Goal: Task Accomplishment & Management: Manage account settings

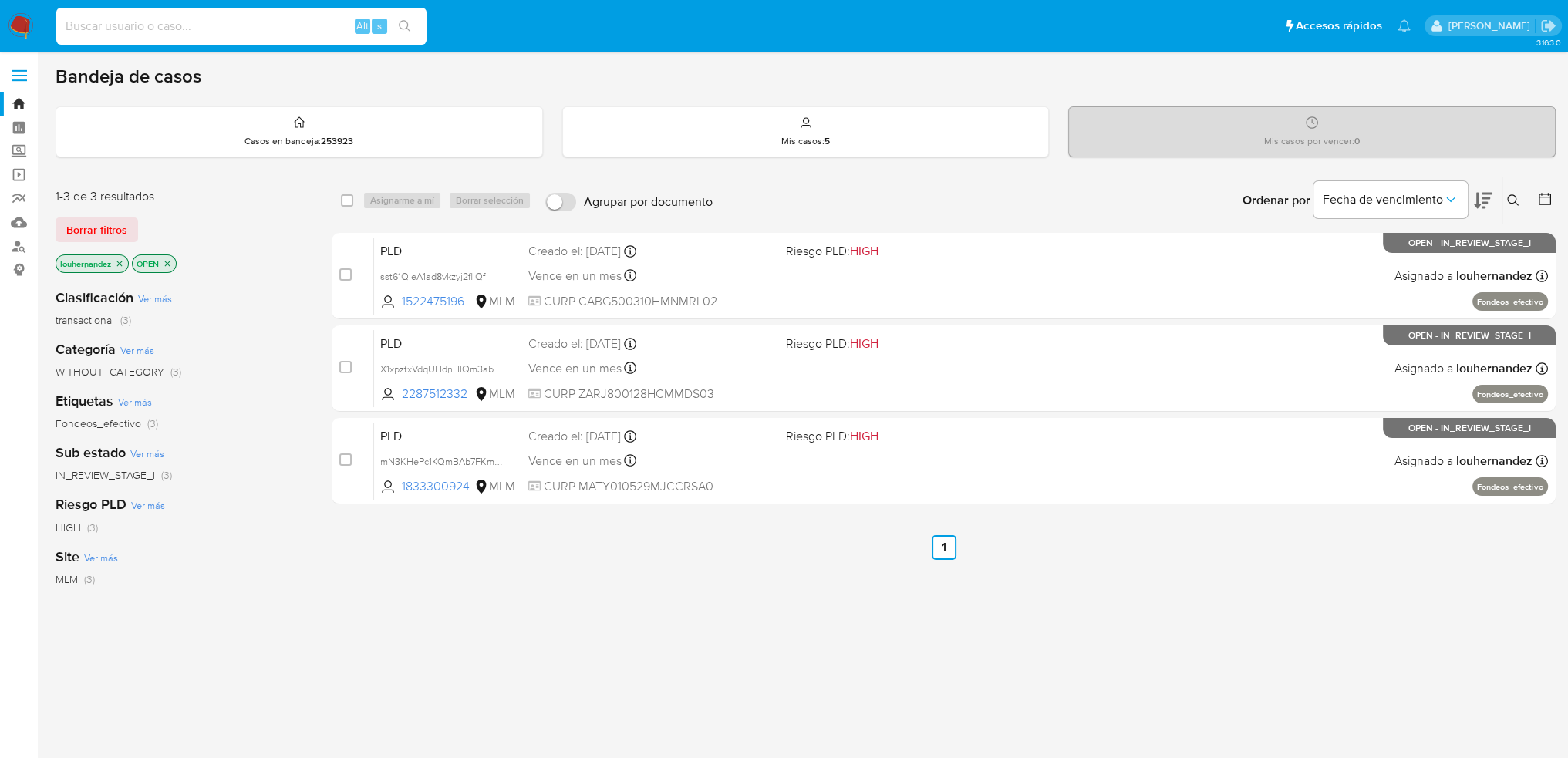
click at [245, 17] on input at bounding box center [241, 26] width 370 height 20
click at [19, 150] on label "Screening" at bounding box center [91, 151] width 184 height 24
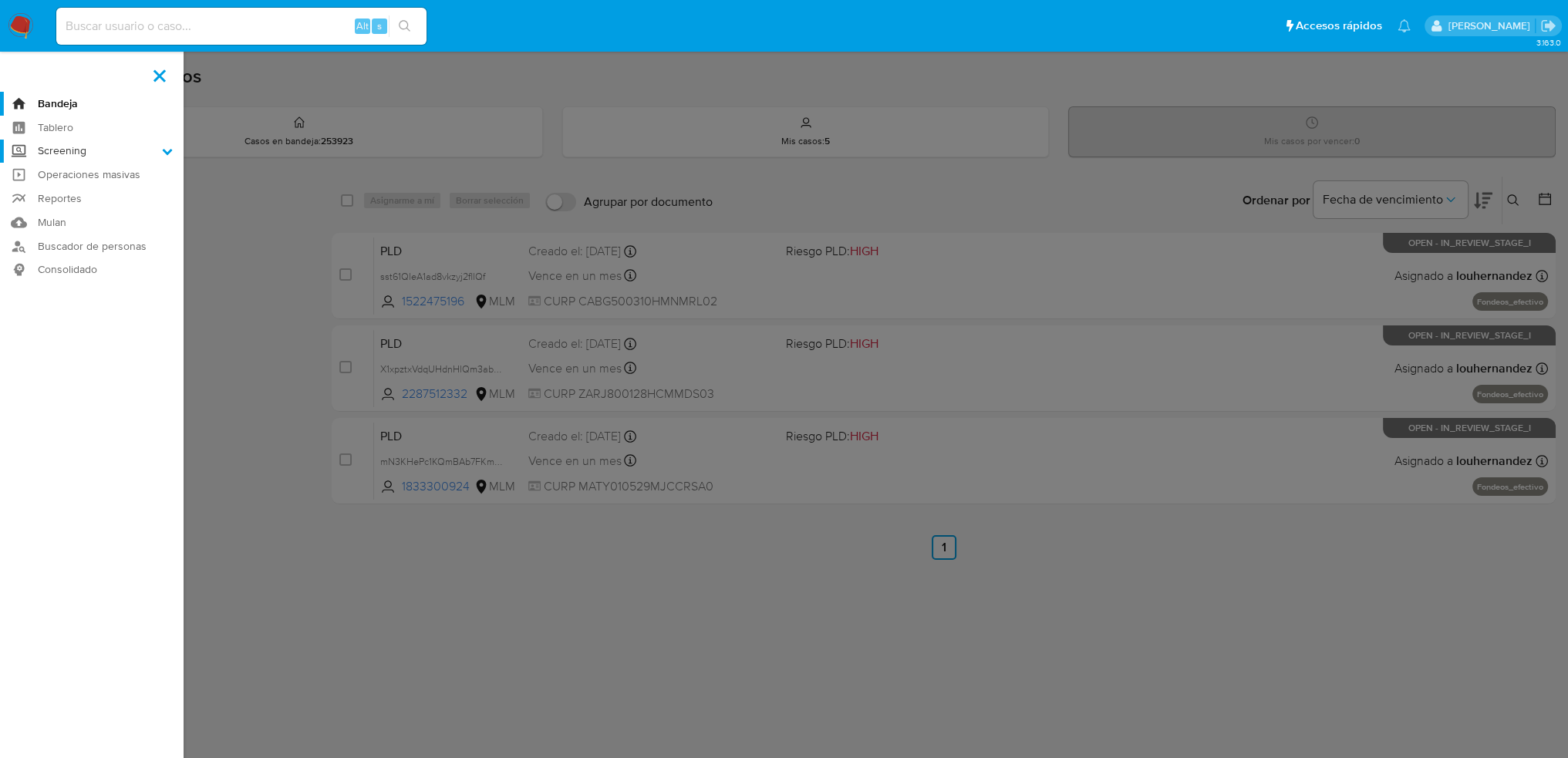
click at [0, 0] on input "Screening" at bounding box center [0, 0] width 0 height 0
click at [83, 206] on link "Herramientas" at bounding box center [91, 212] width 184 height 20
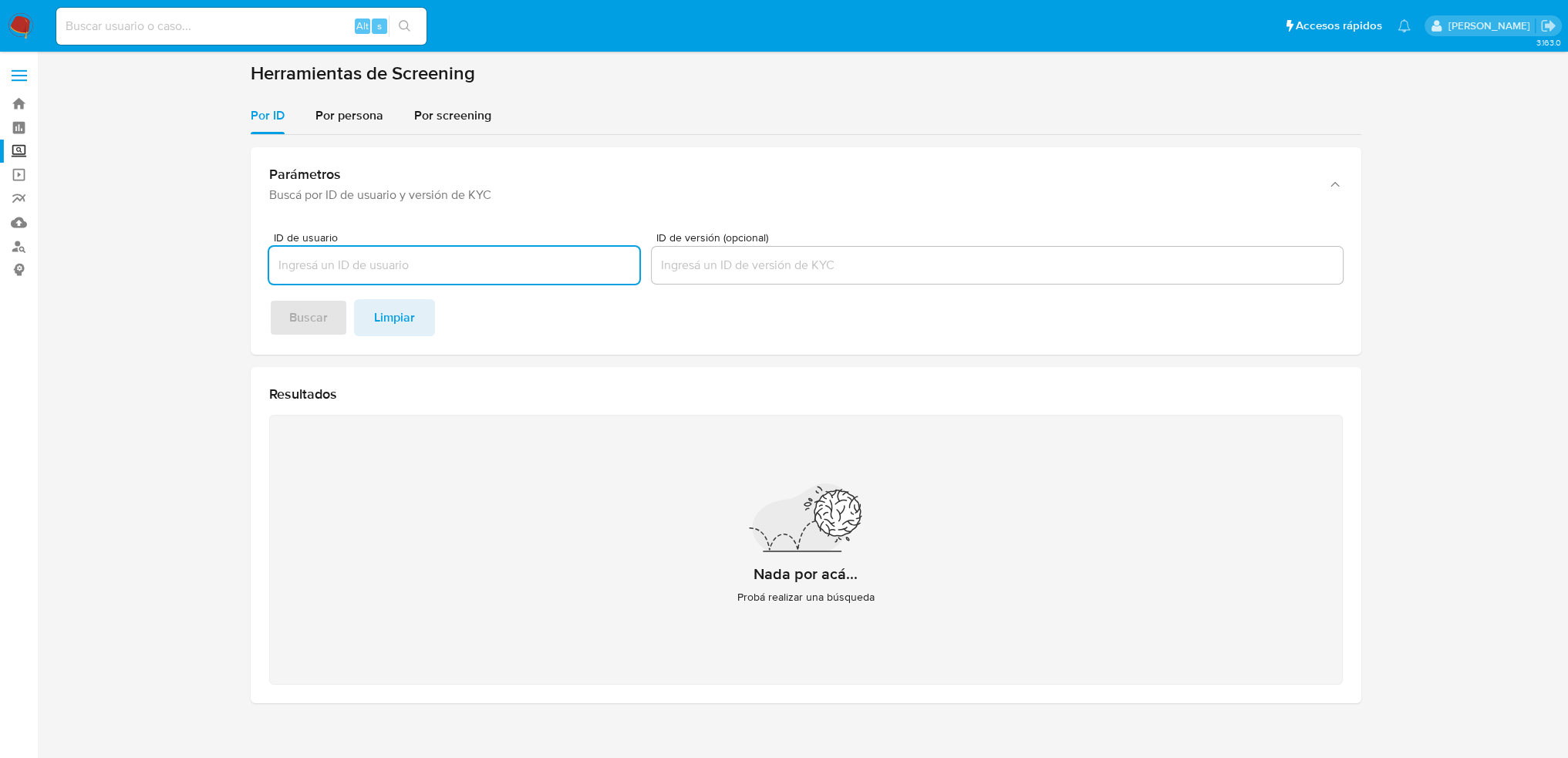
click at [352, 262] on input "ID de usuario" at bounding box center [454, 265] width 370 height 20
type input "DIEGO ARMANDO IBARRA ALVAREZ"
click at [337, 136] on div "Parámetros Buscá por ID de usuario y versión de KYC ID de usuario DIEGO ARMANDO…" at bounding box center [805, 425] width 1111 height 580
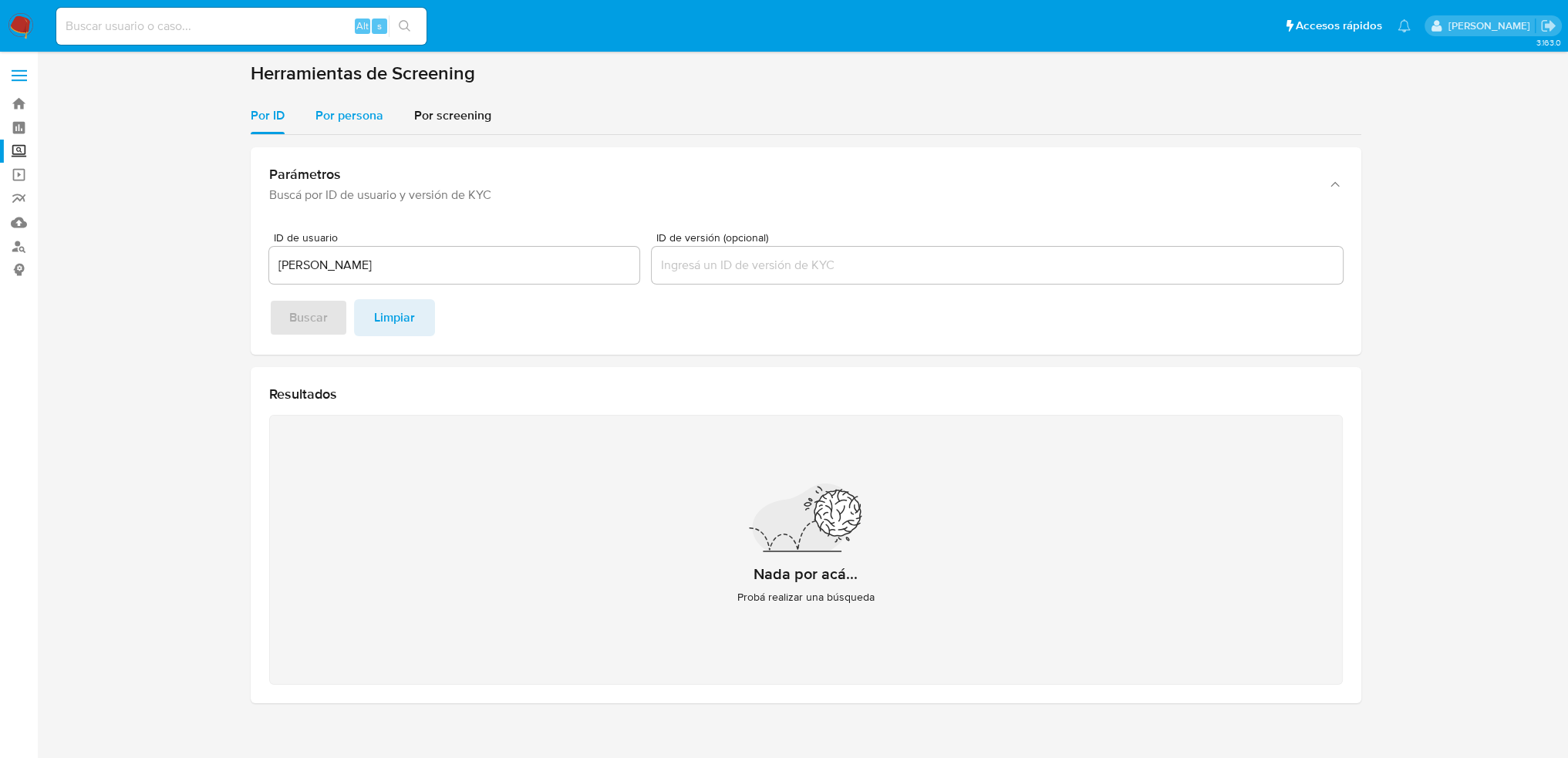
click at [337, 120] on span "Por persona" at bounding box center [349, 115] width 67 height 18
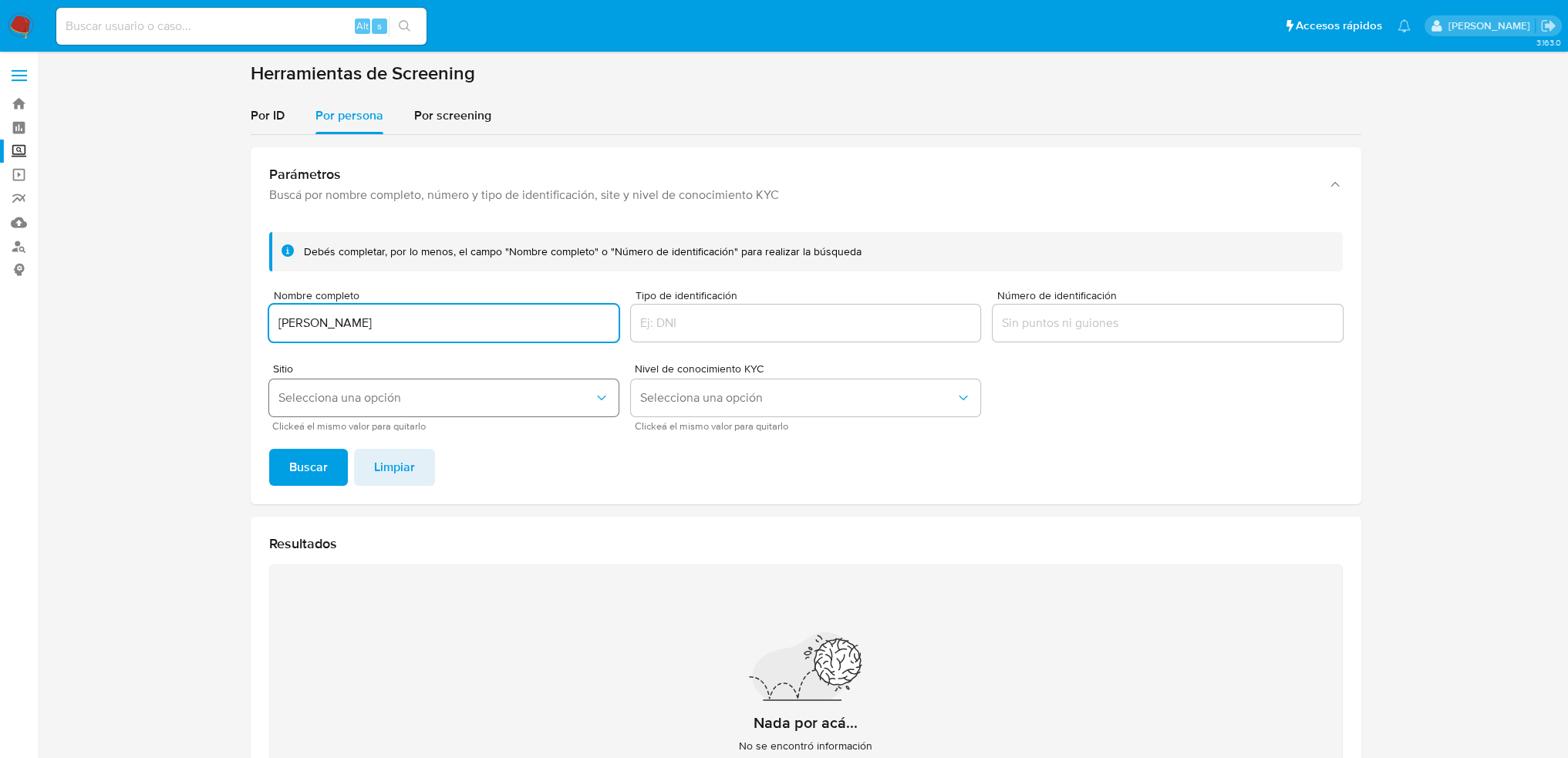
type input "DIEGO ARMANDO IBARRA ALVAREZ"
click at [324, 400] on span "Selecciona una opción" at bounding box center [436, 398] width 315 height 15
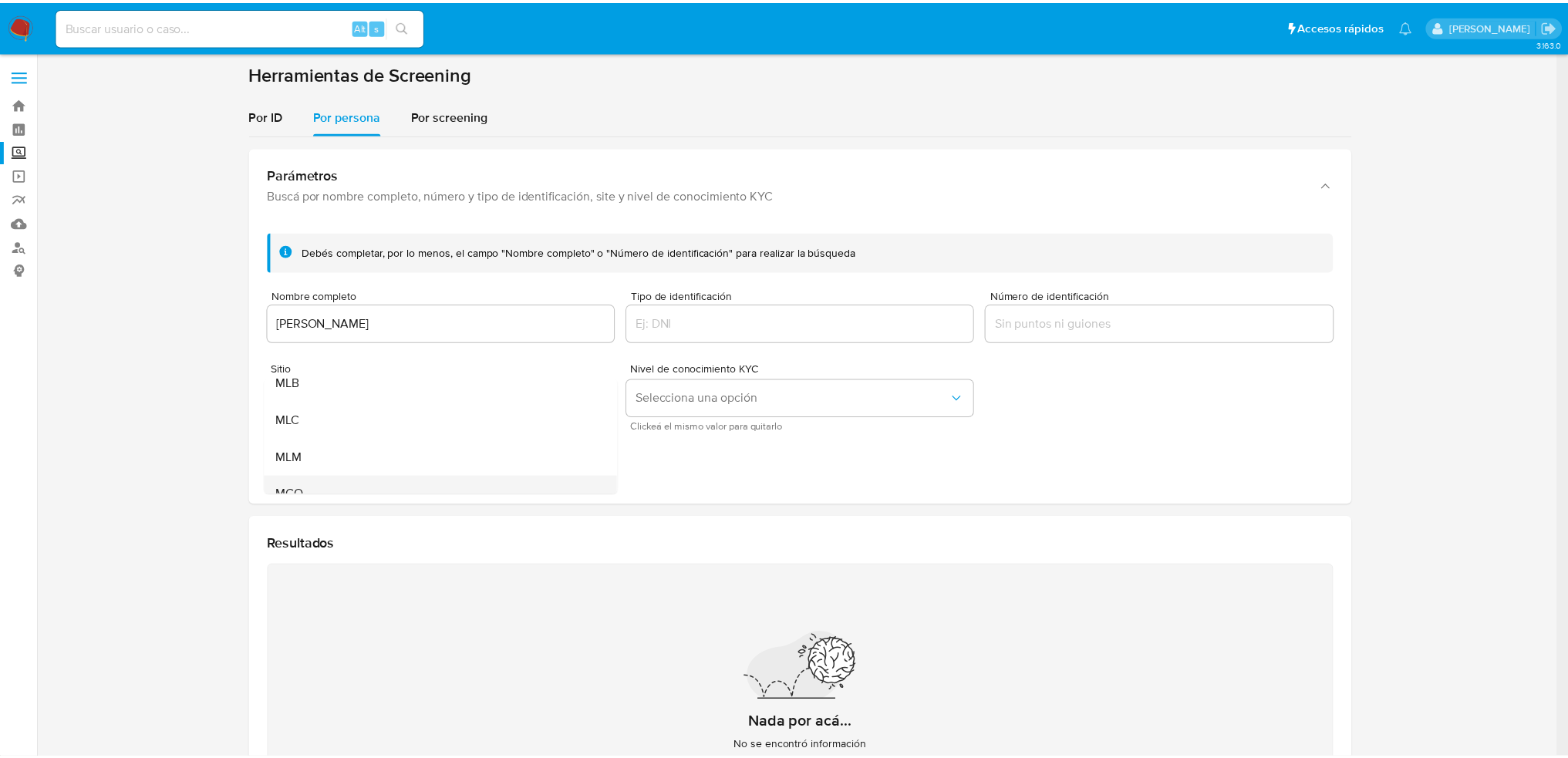
scroll to position [106, 0]
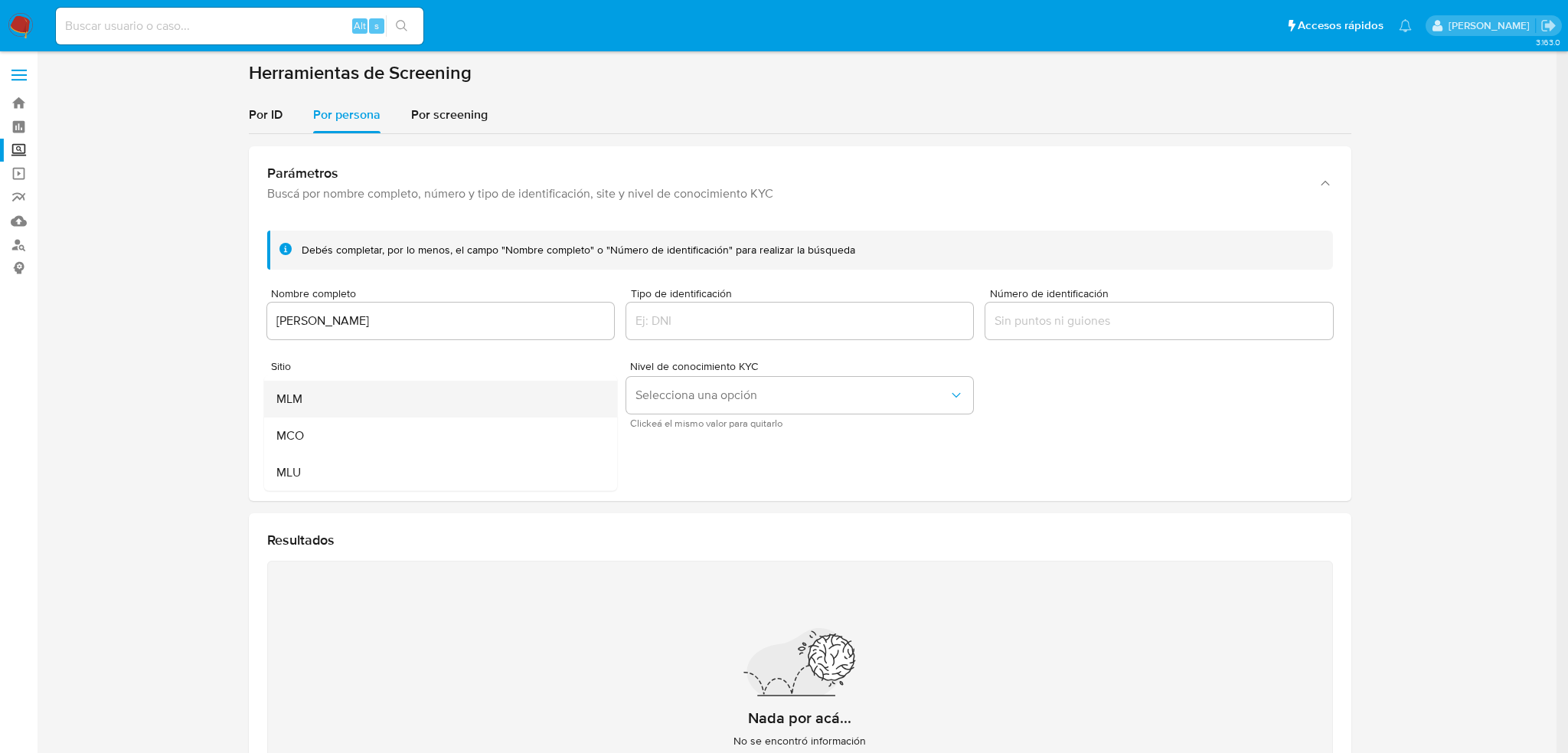
click at [314, 407] on div "MLM" at bounding box center [436, 399] width 319 height 37
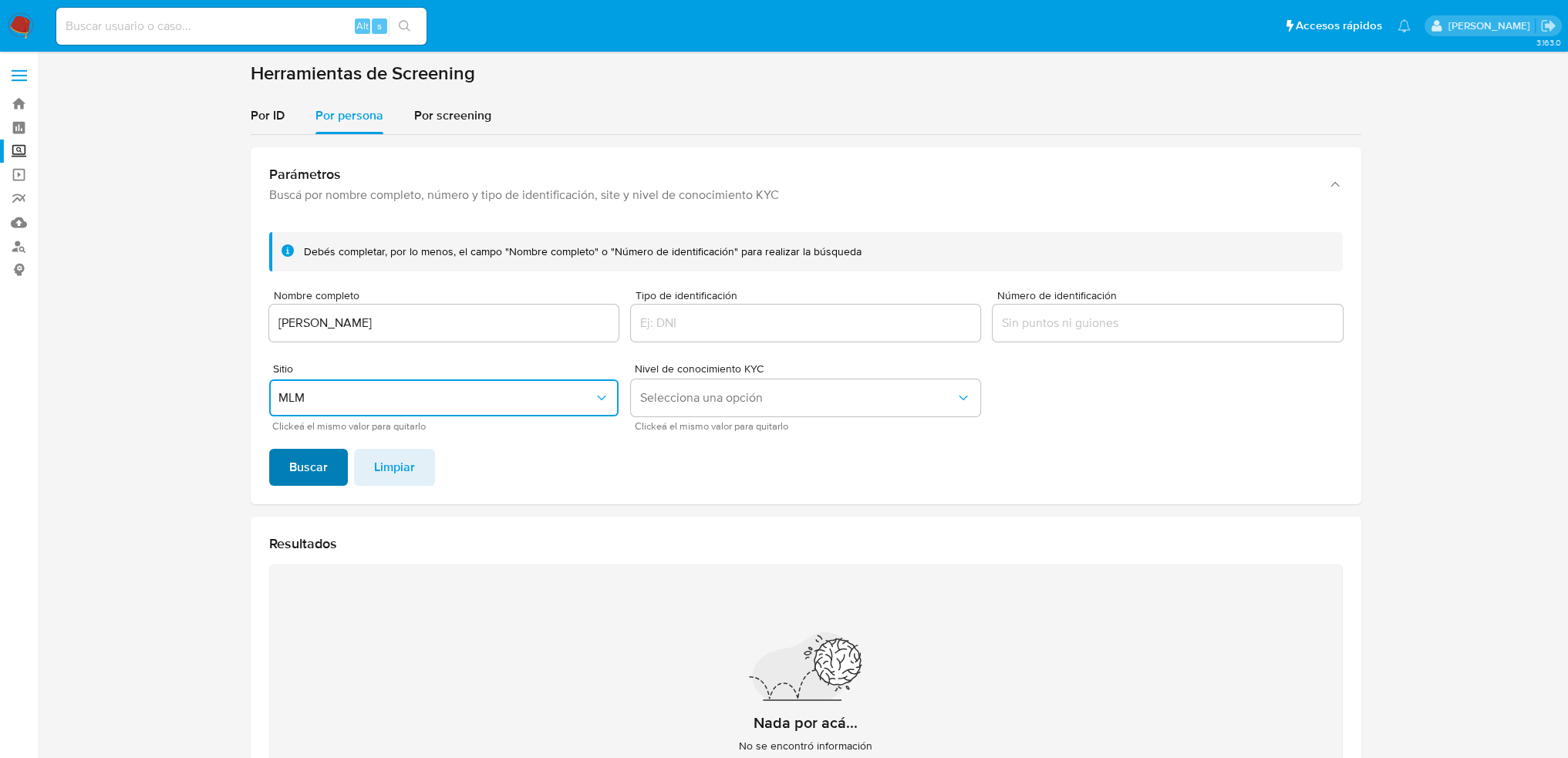
click at [314, 476] on span "Buscar" at bounding box center [308, 467] width 38 height 34
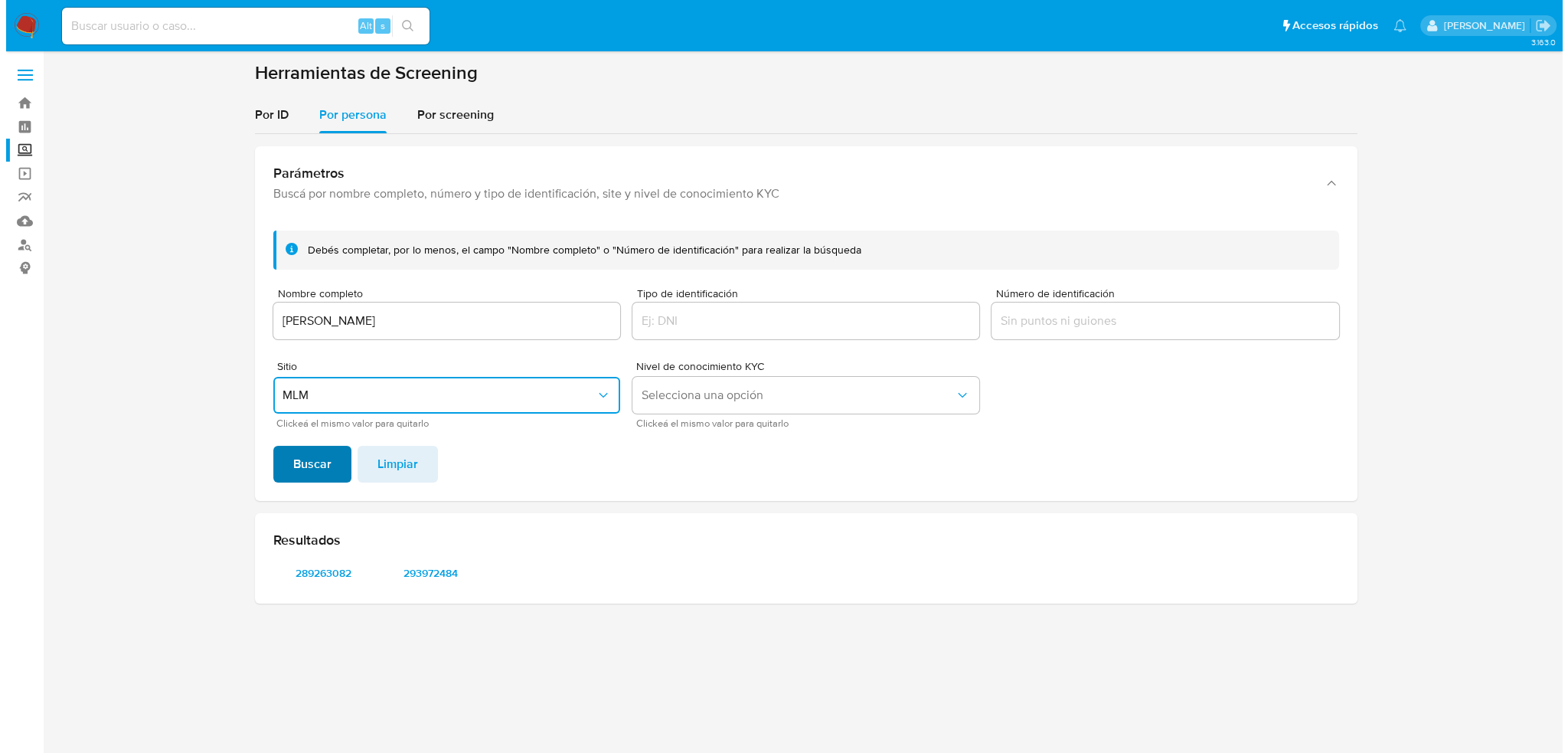
scroll to position [0, 0]
click at [316, 576] on span "289263082" at bounding box center [323, 573] width 79 height 21
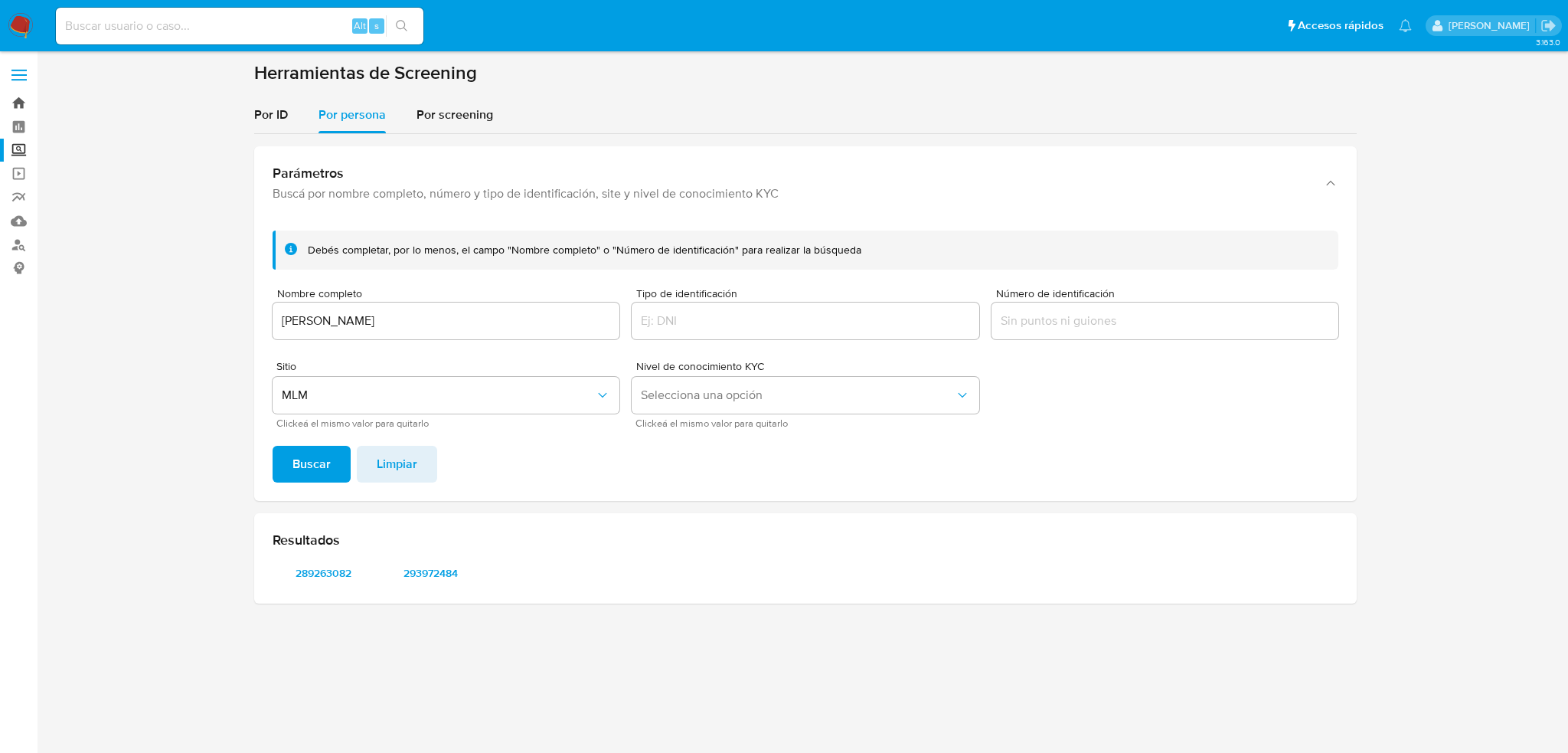
click at [23, 107] on link "Bandeja" at bounding box center [91, 102] width 182 height 24
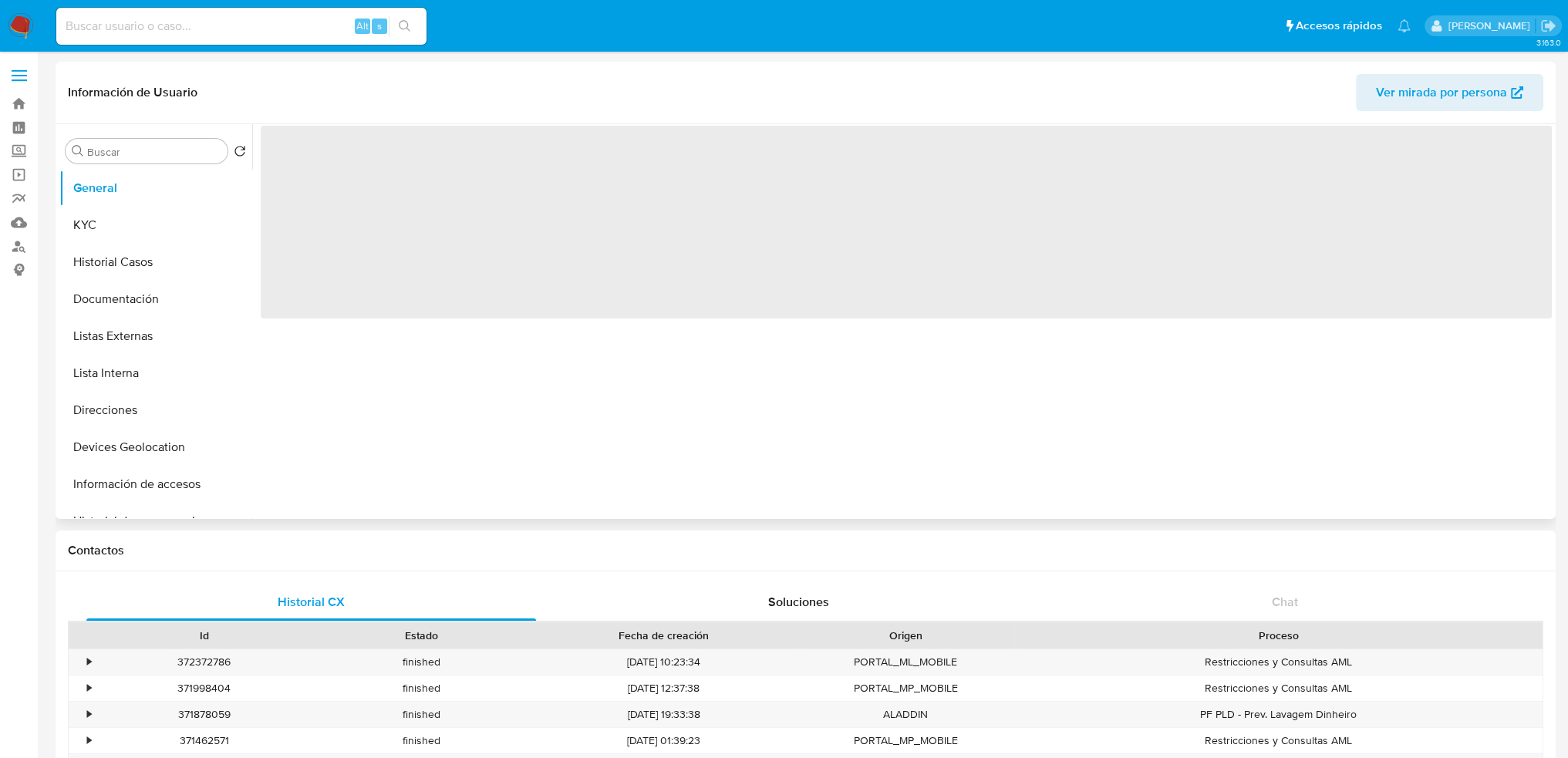
select select "10"
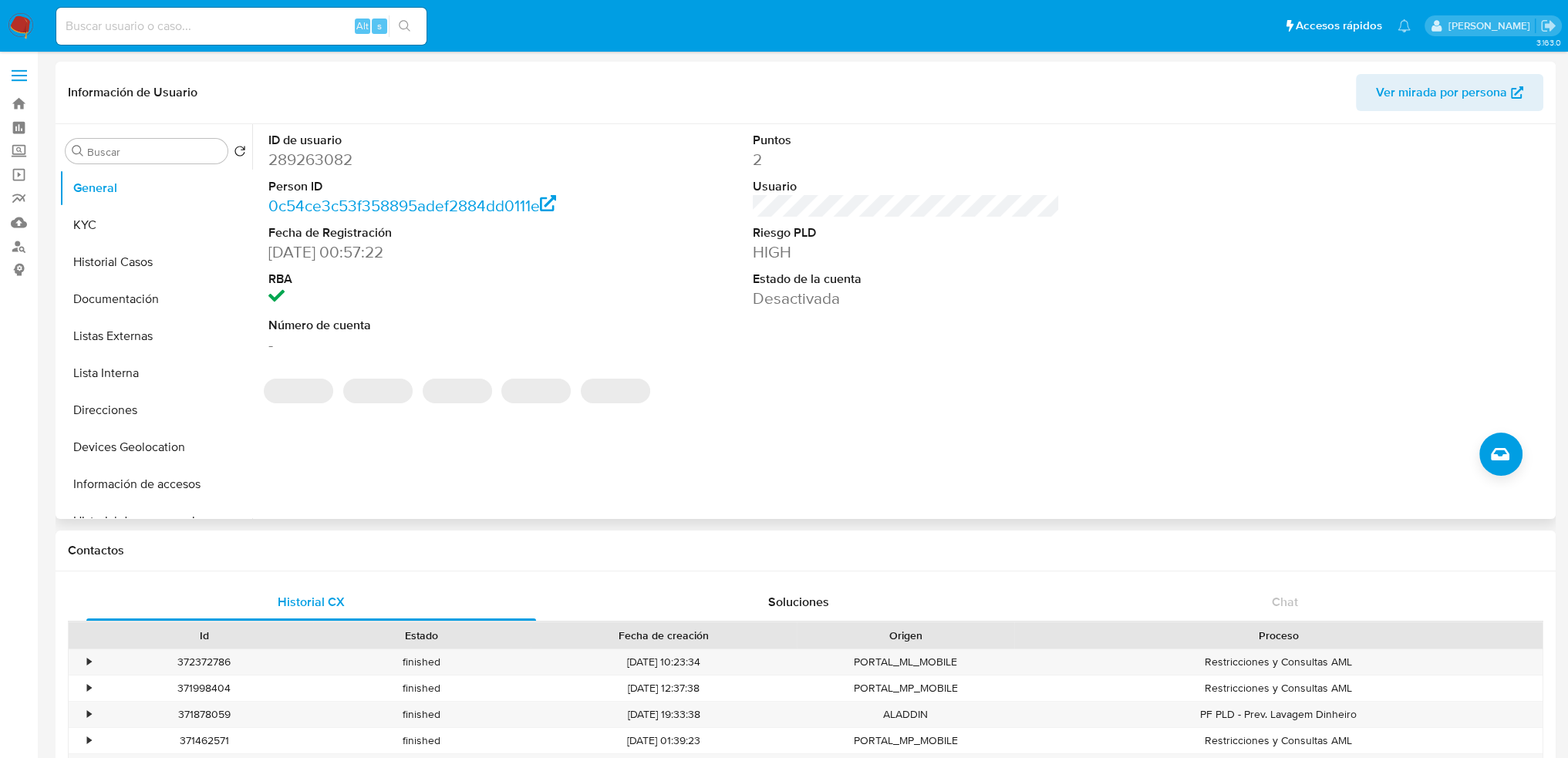
click at [295, 162] on dd "289263082" at bounding box center [422, 160] width 308 height 21
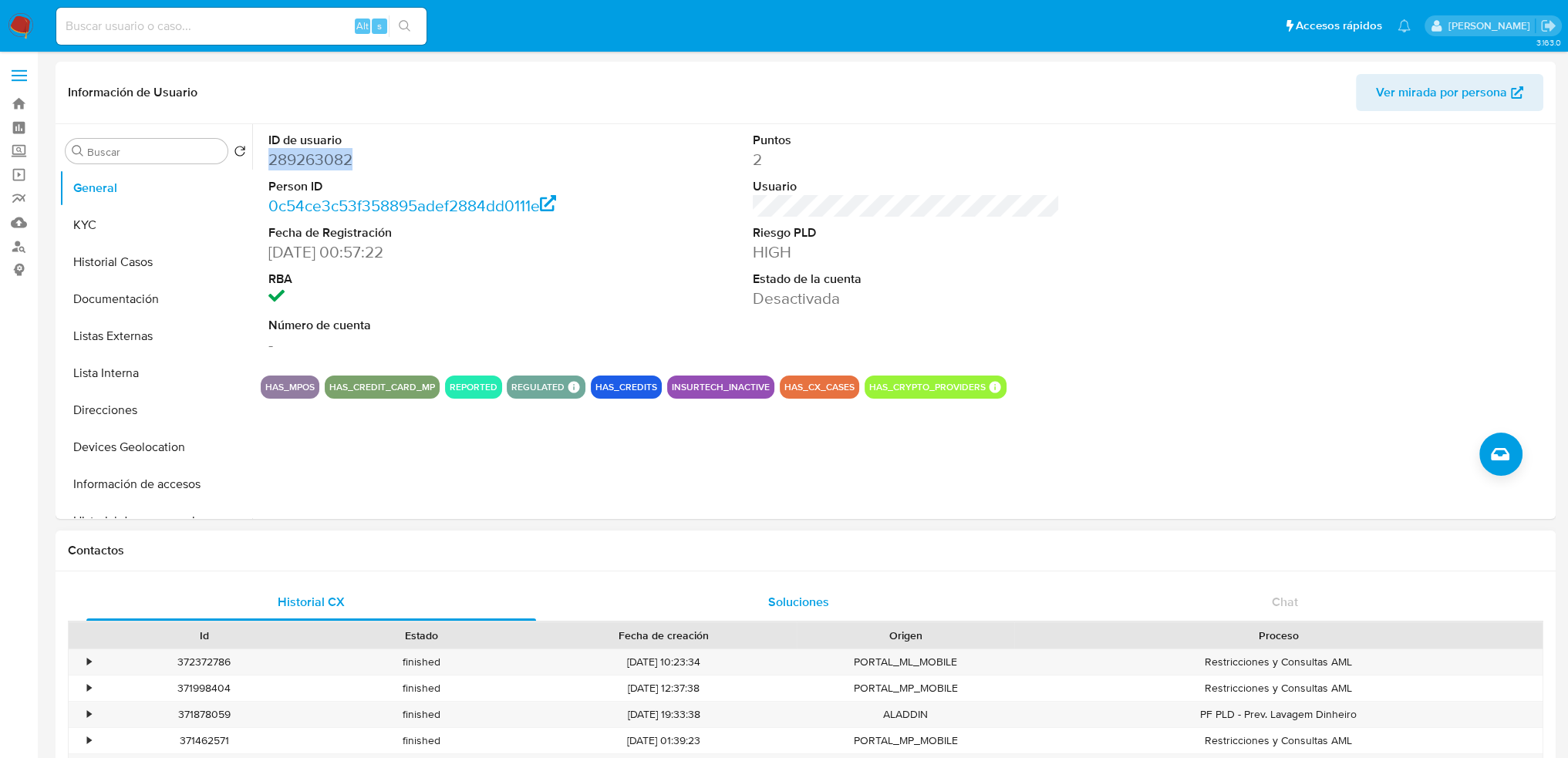
copy dd "289263082"
click at [21, 101] on link "Bandeja" at bounding box center [91, 103] width 184 height 24
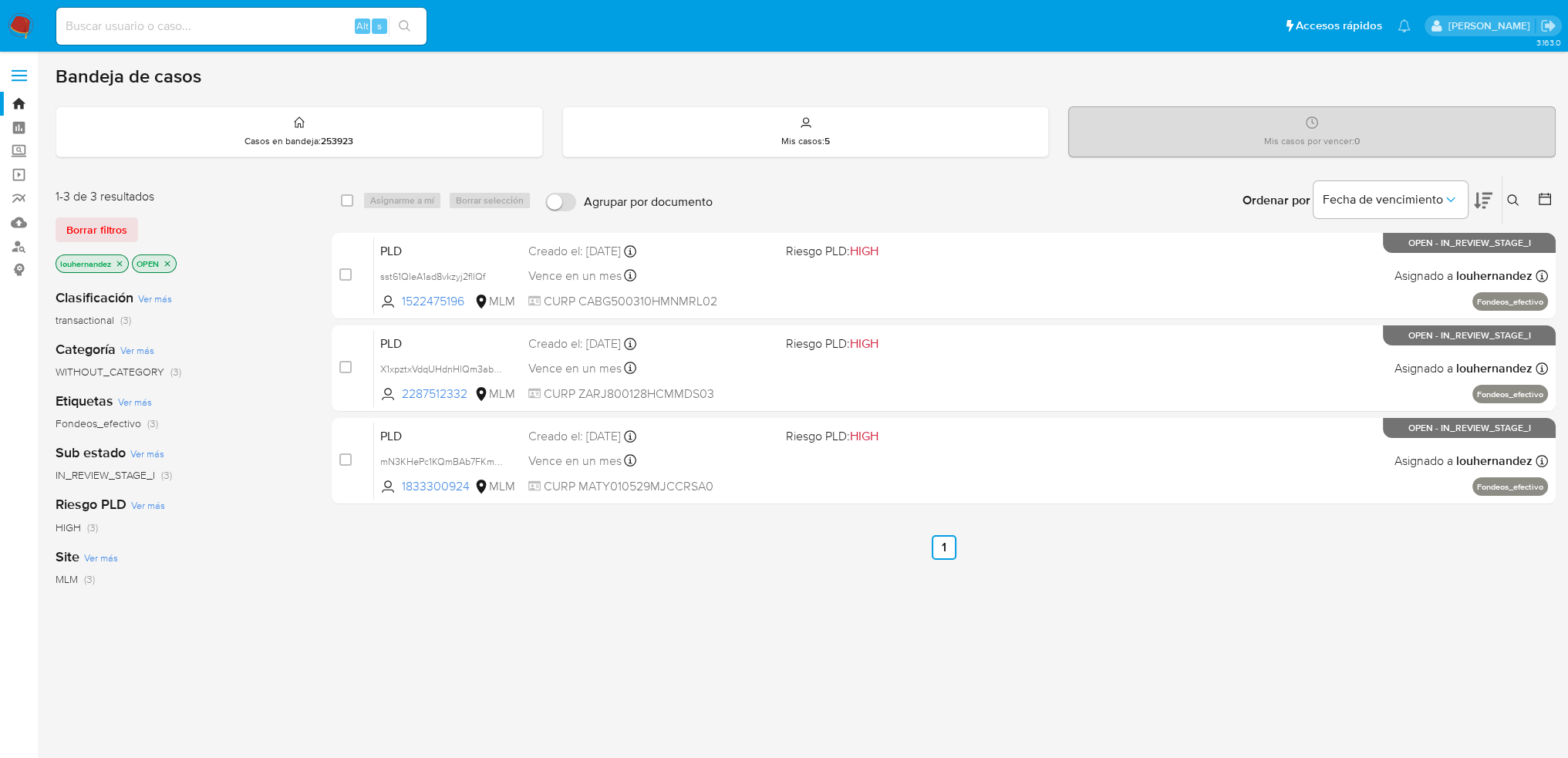
drag, startPoint x: 186, startPoint y: 54, endPoint x: 179, endPoint y: 36, distance: 19.3
click at [185, 49] on div "Pausado Ver notificaciones Alt s Accesos rápidos Presiona las siguientes teclas…" at bounding box center [784, 470] width 1568 height 939
click at [178, 36] on input at bounding box center [241, 26] width 370 height 20
click at [1502, 195] on div "Ingrese ID de usuario o caso Buscar Borrar filtros" at bounding box center [1516, 201] width 27 height 48
click at [1518, 207] on button at bounding box center [1515, 200] width 26 height 19
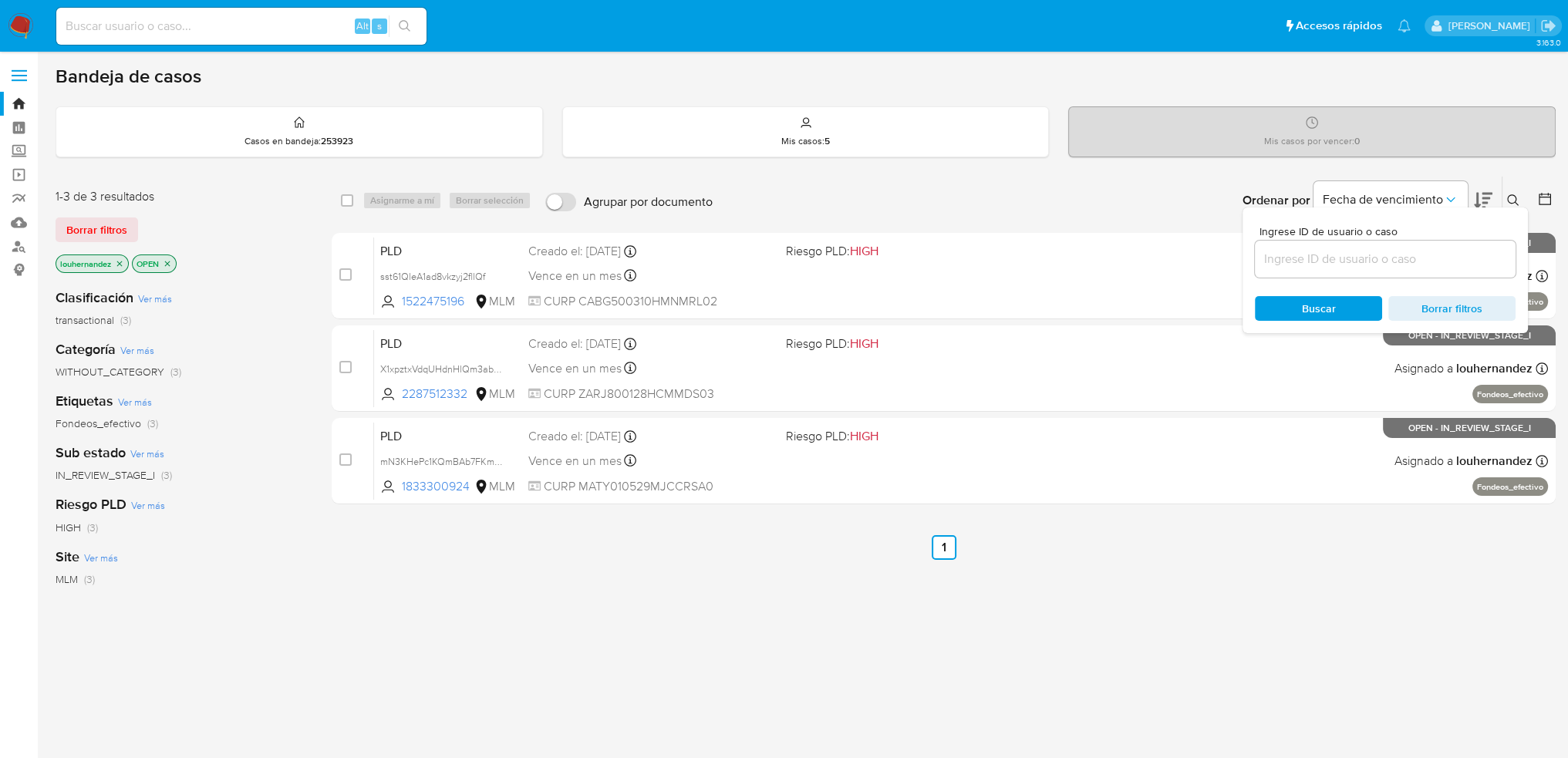
drag, startPoint x: 1390, startPoint y: 237, endPoint x: 1354, endPoint y: 250, distance: 38.3
click at [1382, 243] on div "Ingrese ID de usuario o caso" at bounding box center [1386, 252] width 261 height 51
click at [1337, 256] on input at bounding box center [1386, 259] width 261 height 20
paste input "180923281"
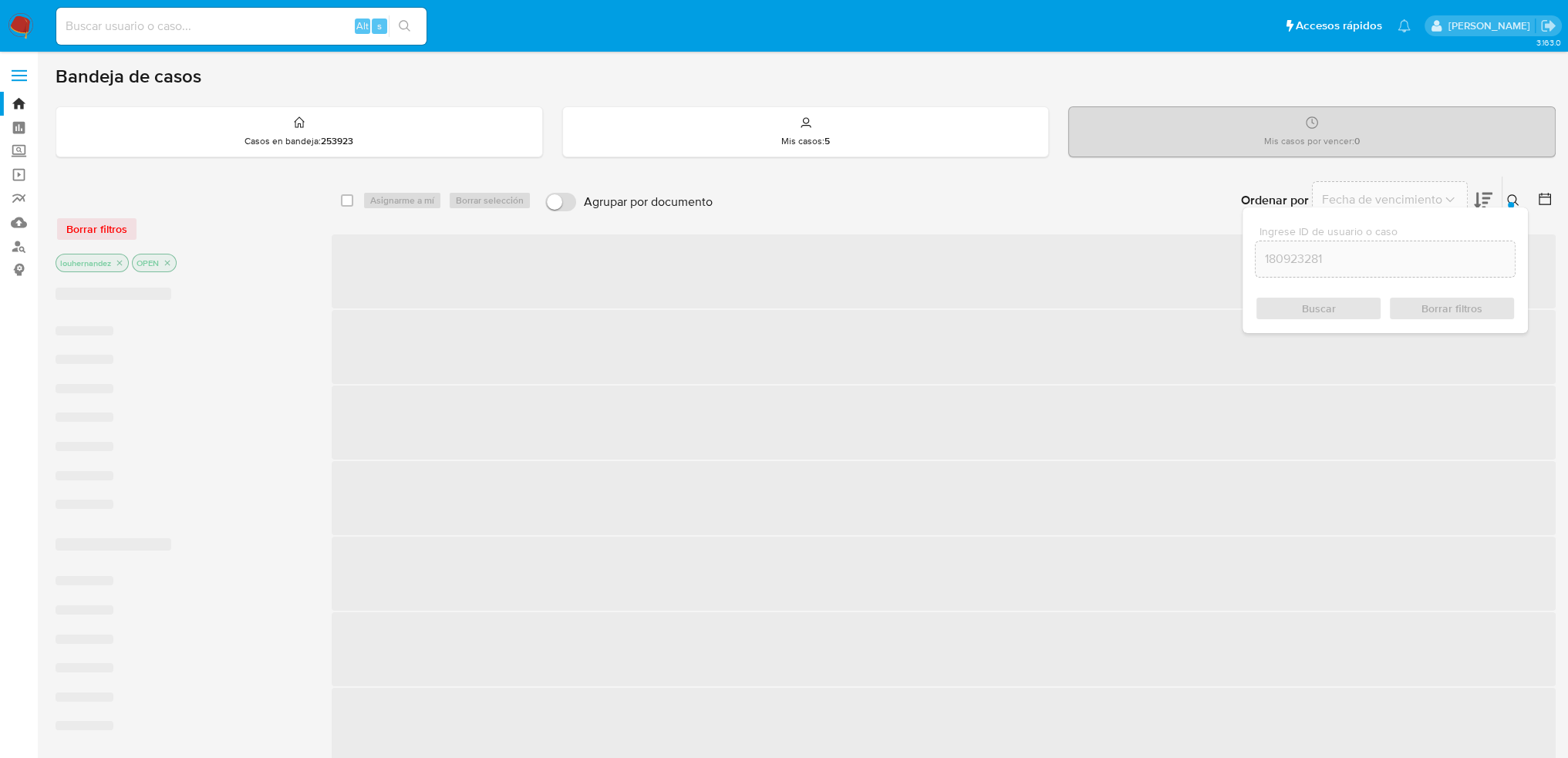
click at [1335, 303] on div "Buscar Borrar filtros" at bounding box center [1386, 309] width 261 height 25
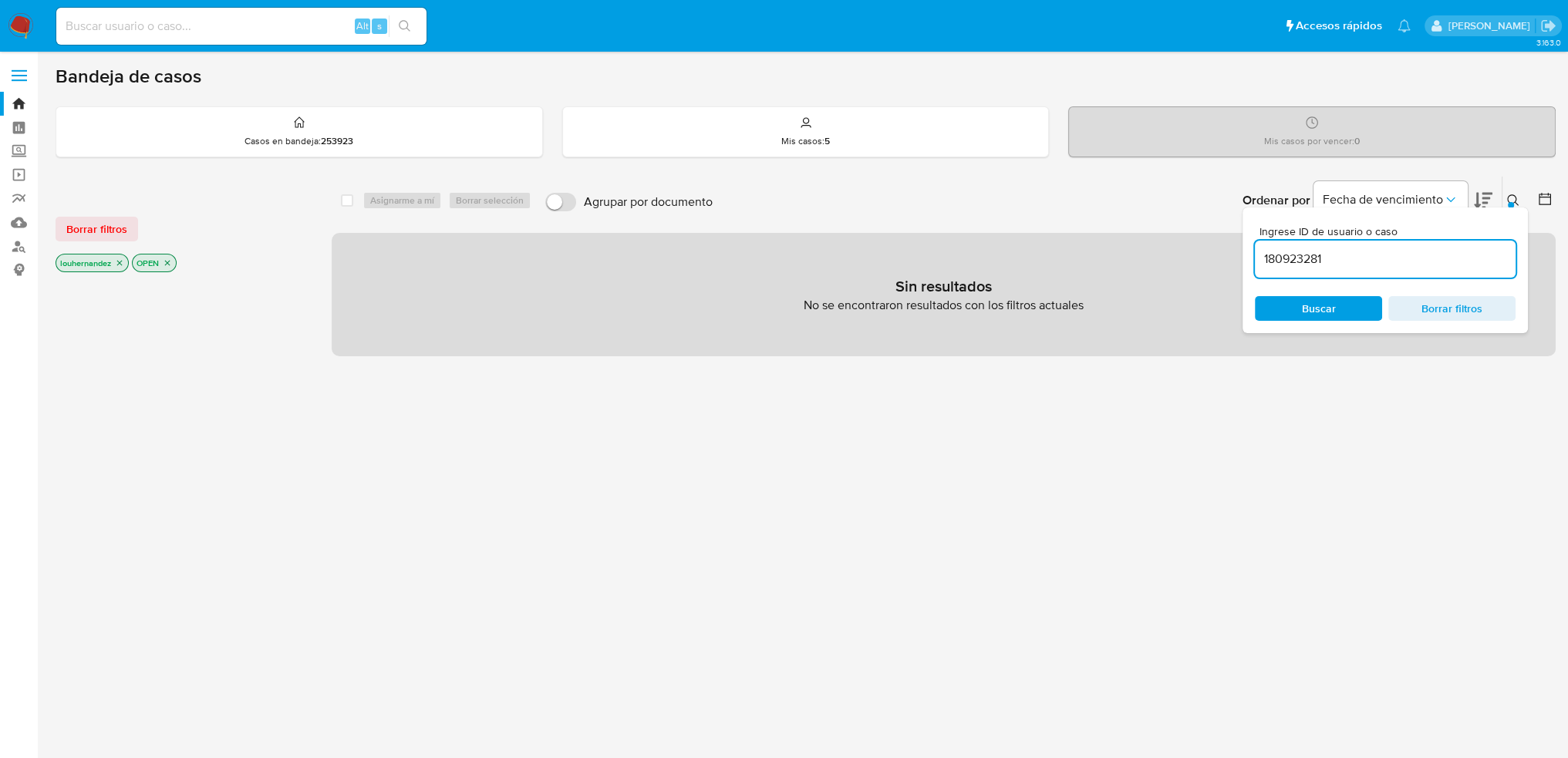
click at [123, 267] on p "louhernandez" at bounding box center [91, 263] width 72 height 17
click at [121, 265] on icon "close-filter" at bounding box center [119, 263] width 9 height 9
click at [1345, 304] on span "Buscar" at bounding box center [1319, 308] width 106 height 21
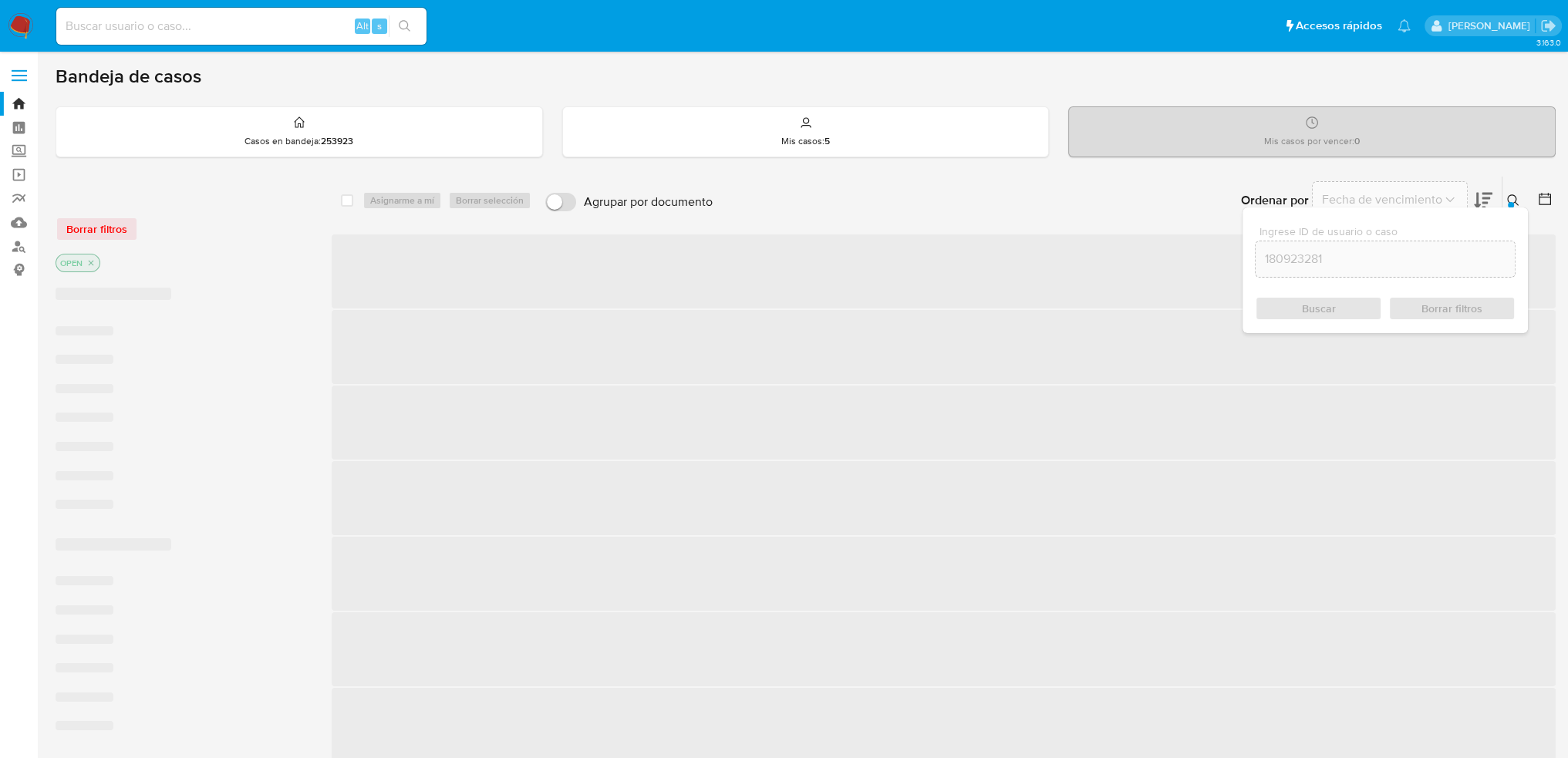
click at [1350, 265] on input "180923281" at bounding box center [1385, 259] width 259 height 20
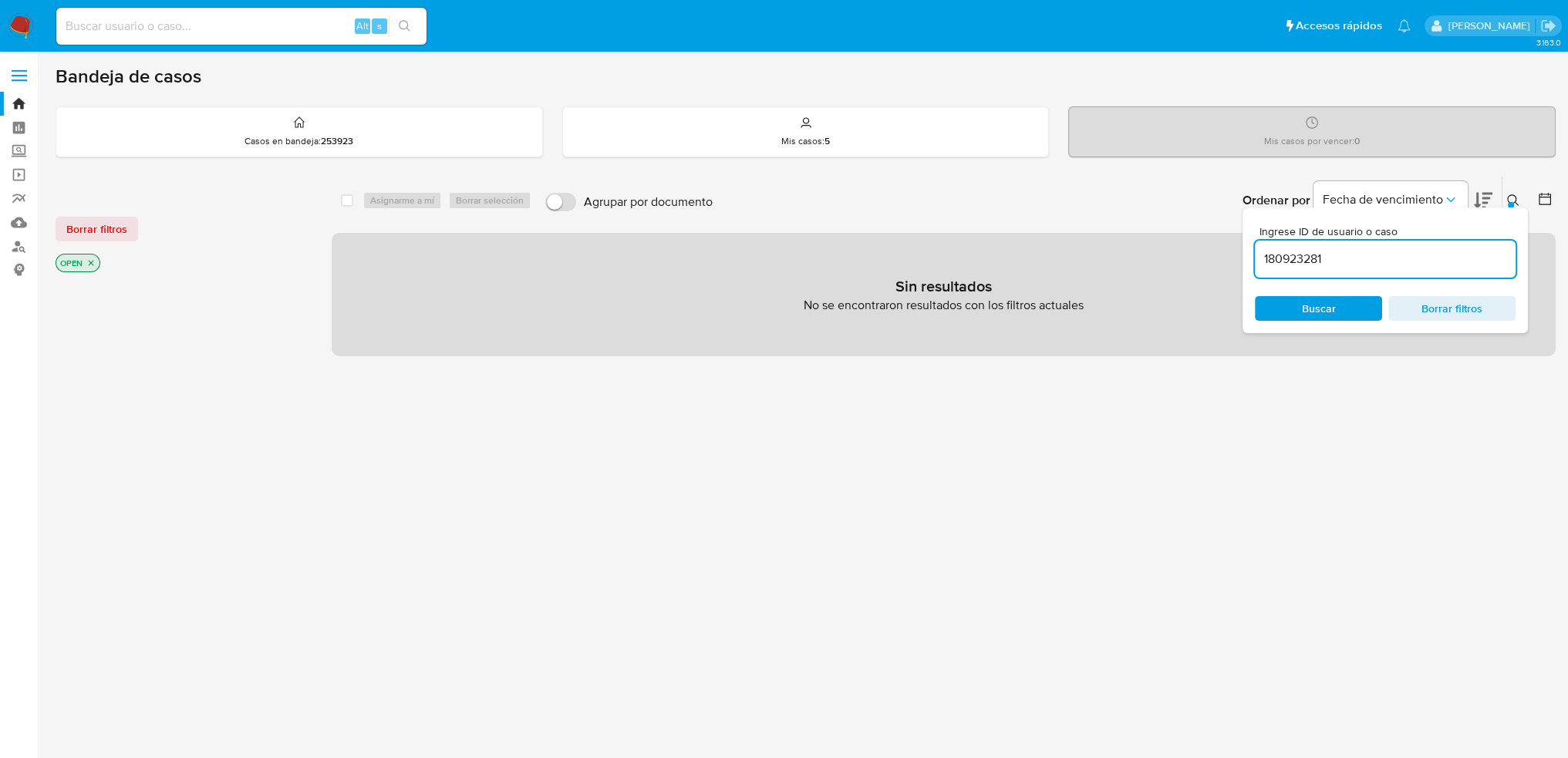
type input "180923281"
click at [1340, 256] on input "180923281" at bounding box center [1386, 259] width 261 height 20
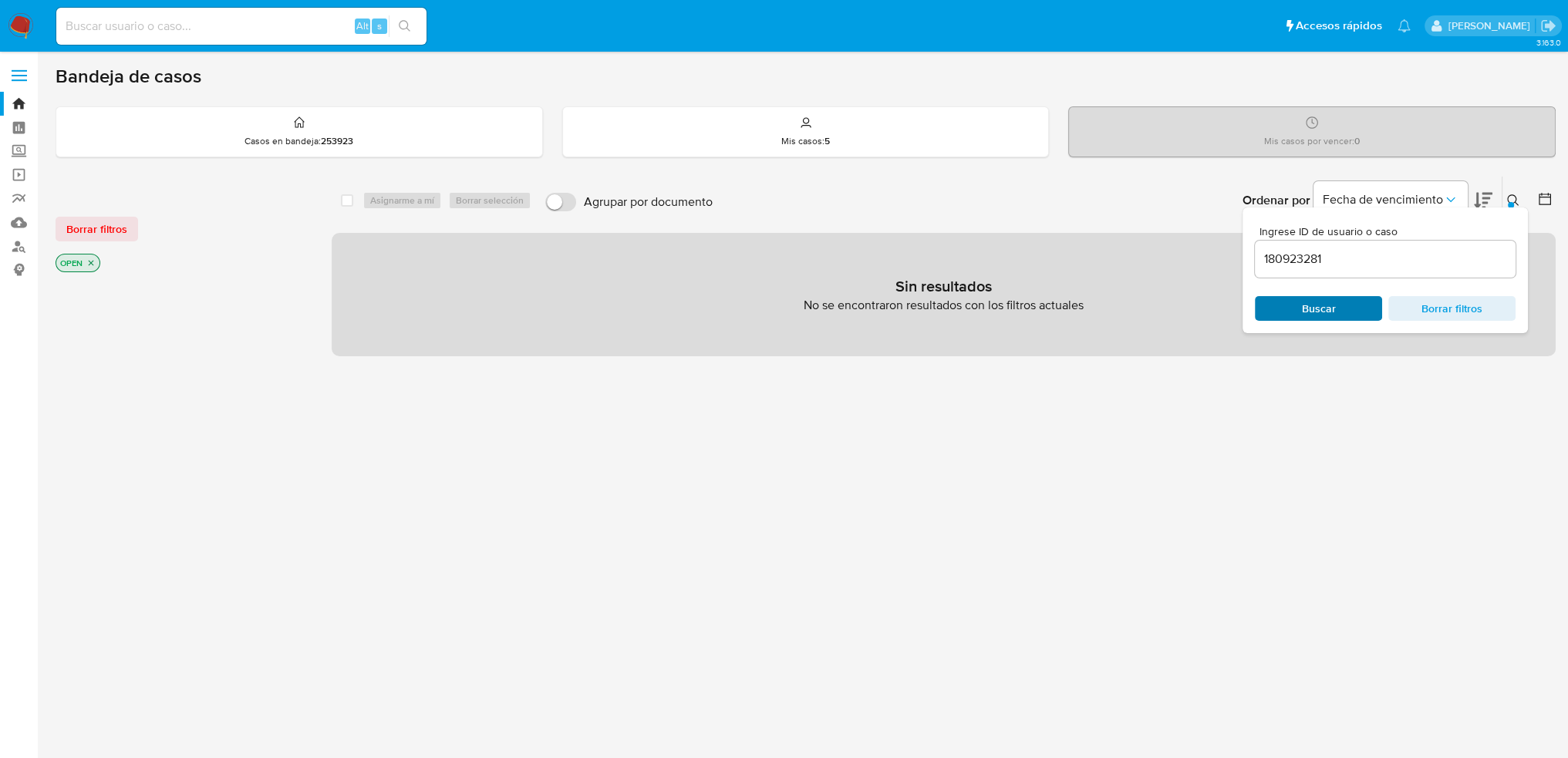
click at [1350, 309] on span "Buscar" at bounding box center [1319, 308] width 106 height 21
click at [1514, 203] on div at bounding box center [1511, 205] width 6 height 6
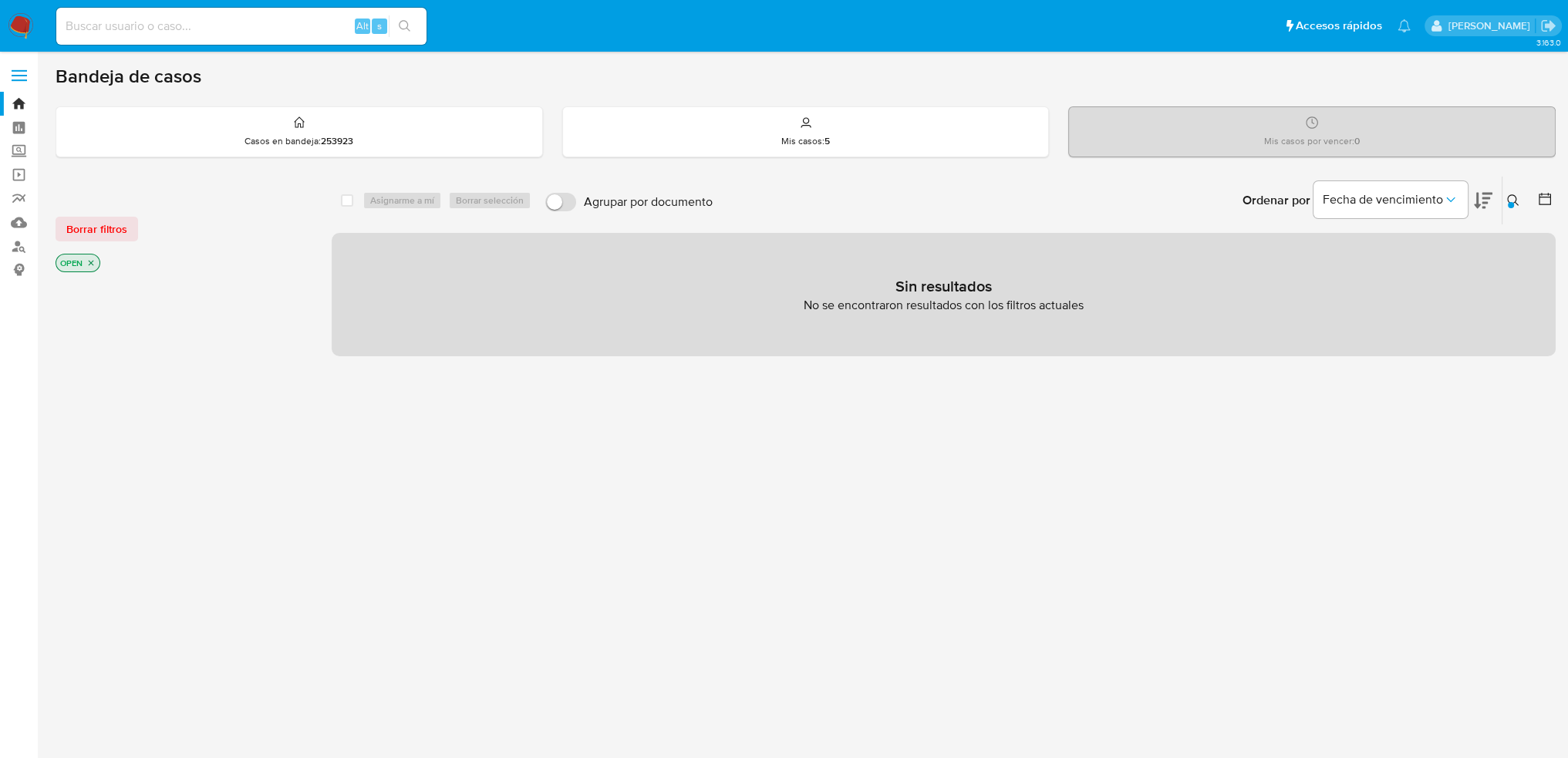
click at [1512, 202] on div at bounding box center [1511, 205] width 6 height 6
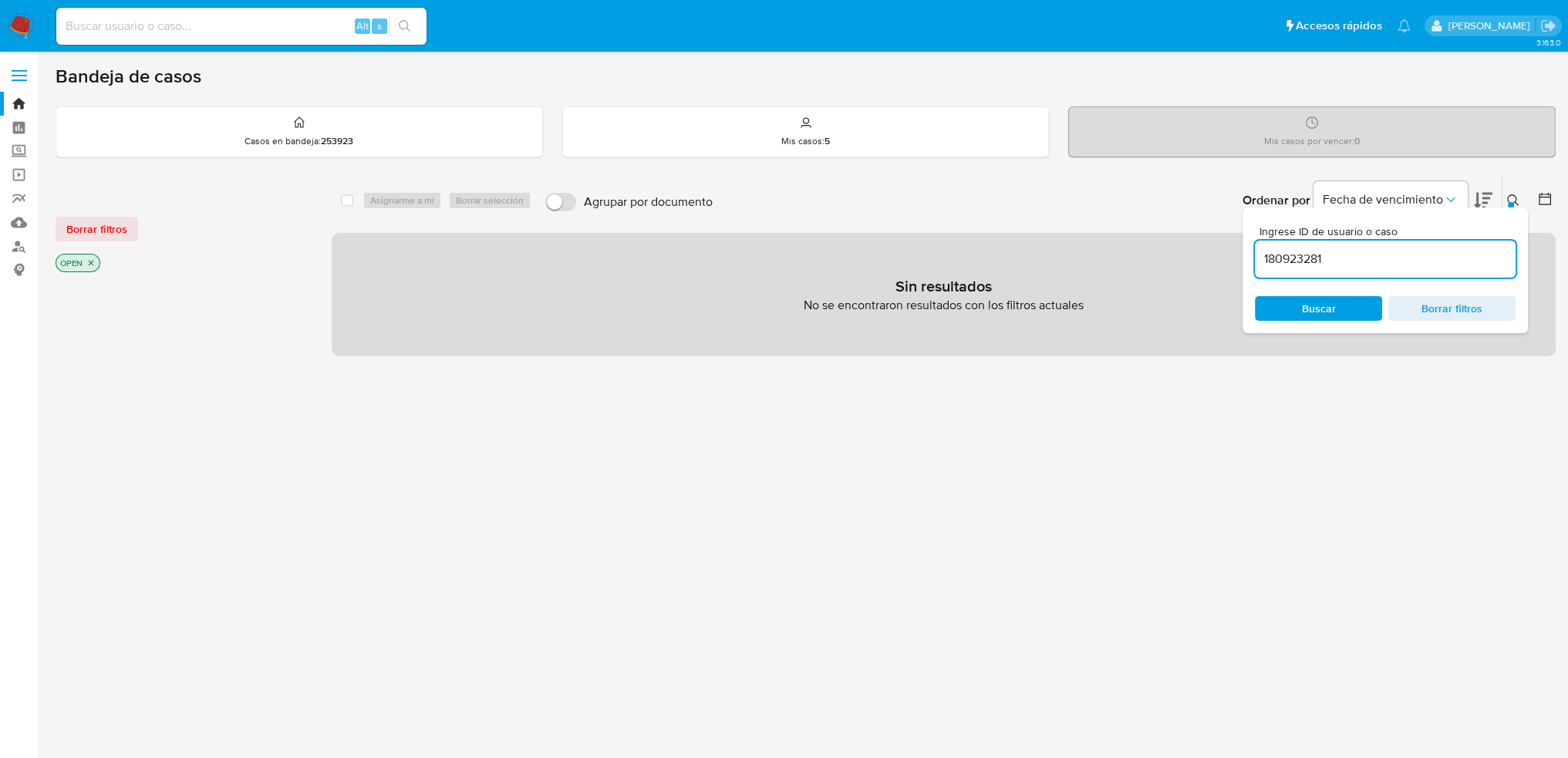
click at [1342, 258] on input "180923281" at bounding box center [1386, 259] width 261 height 20
drag, startPoint x: 1263, startPoint y: 257, endPoint x: 1288, endPoint y: 273, distance: 29.7
click at [1265, 257] on input "180923281" at bounding box center [1386, 259] width 261 height 20
drag, startPoint x: 1353, startPoint y: 256, endPoint x: 1102, endPoint y: 257, distance: 251.0
click at [1112, 257] on div "select-all-cases-checkbox Asignarme a mí Borrar selección Agrupar por documento…" at bounding box center [944, 265] width 1224 height 180
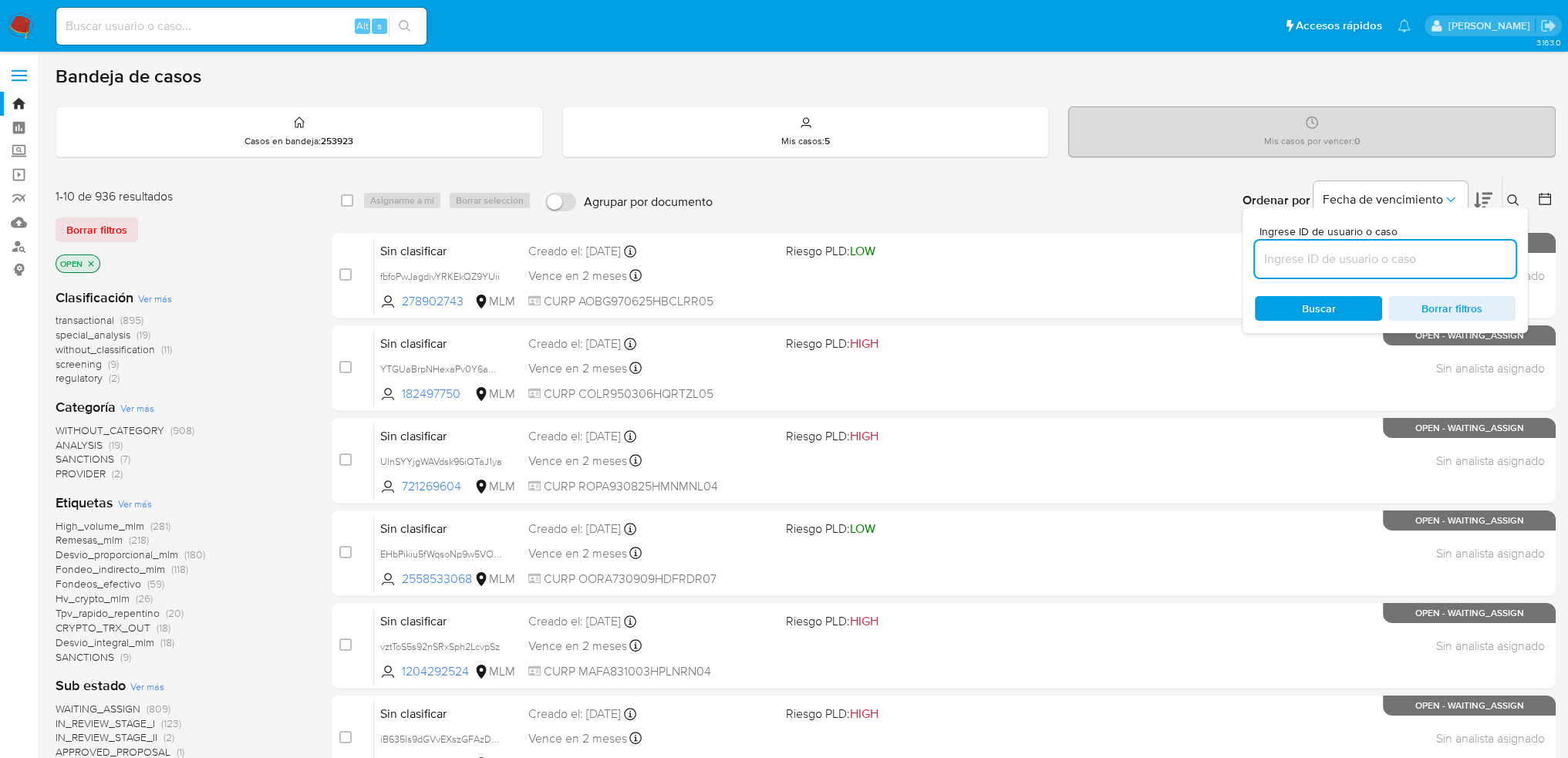
click at [1278, 262] on input at bounding box center [1386, 259] width 261 height 20
paste input "180923281"
type input "180923281"
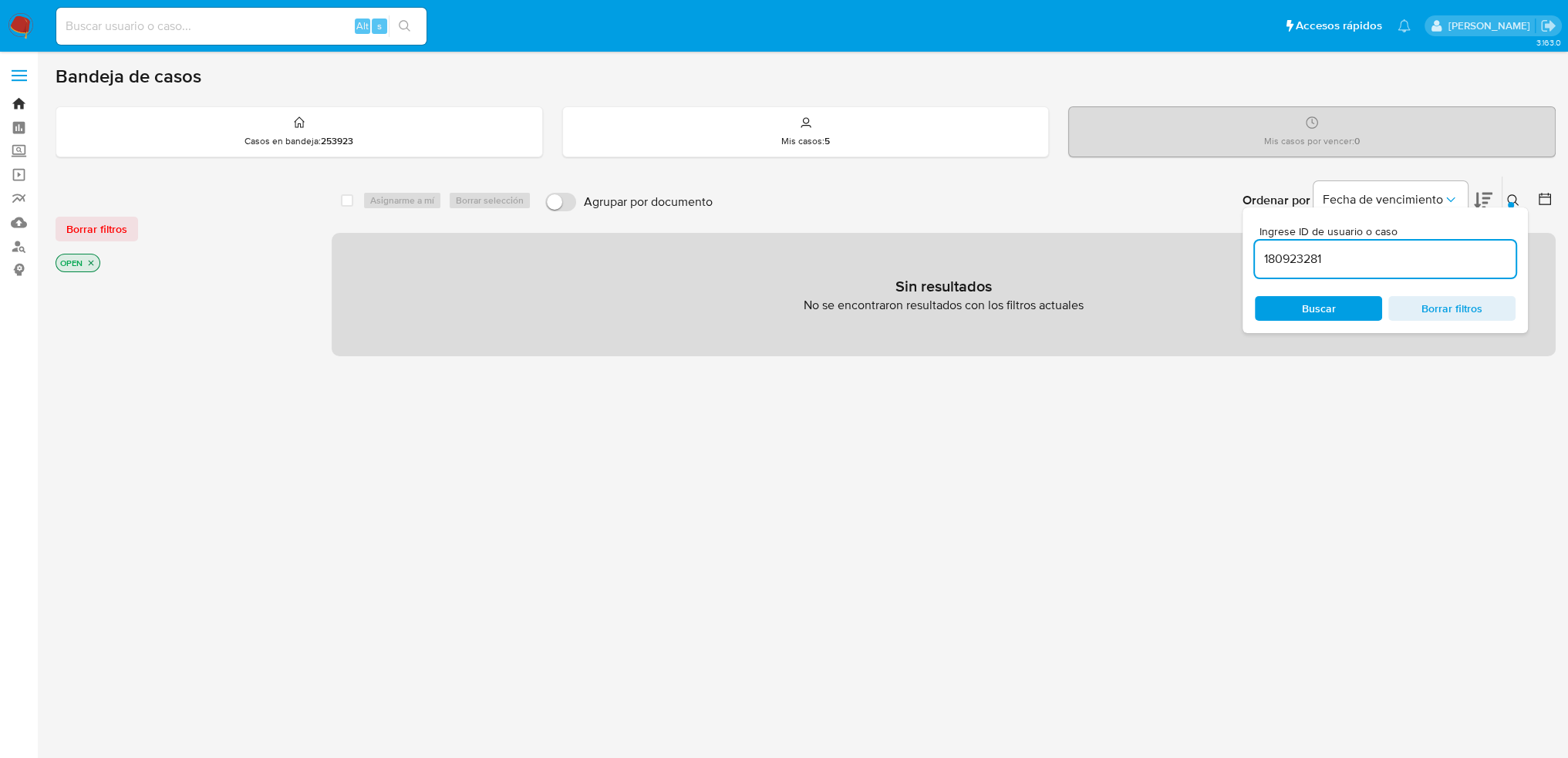
click at [20, 106] on link "Bandeja" at bounding box center [91, 103] width 184 height 24
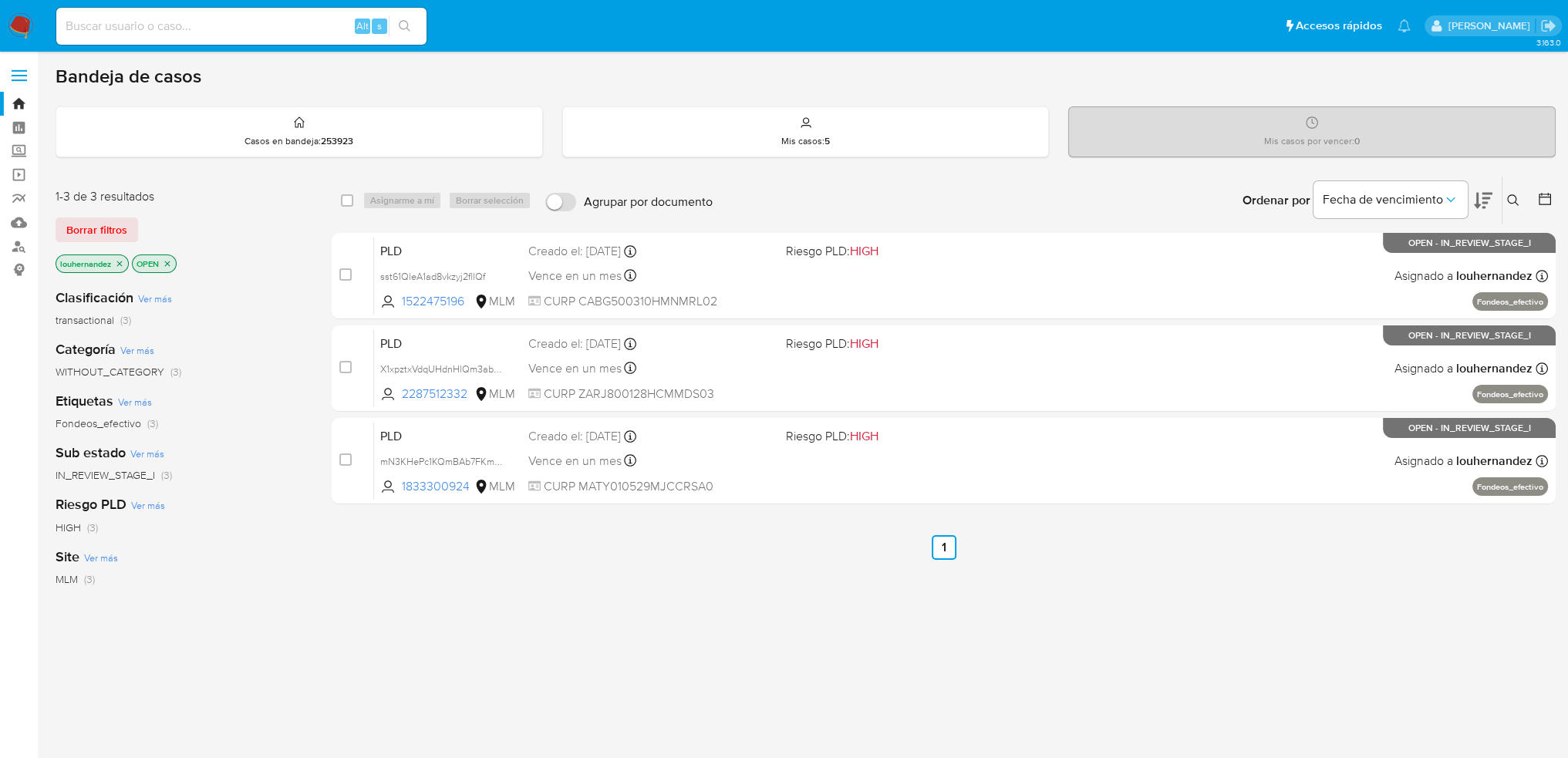
click at [1512, 197] on icon at bounding box center [1514, 201] width 12 height 12
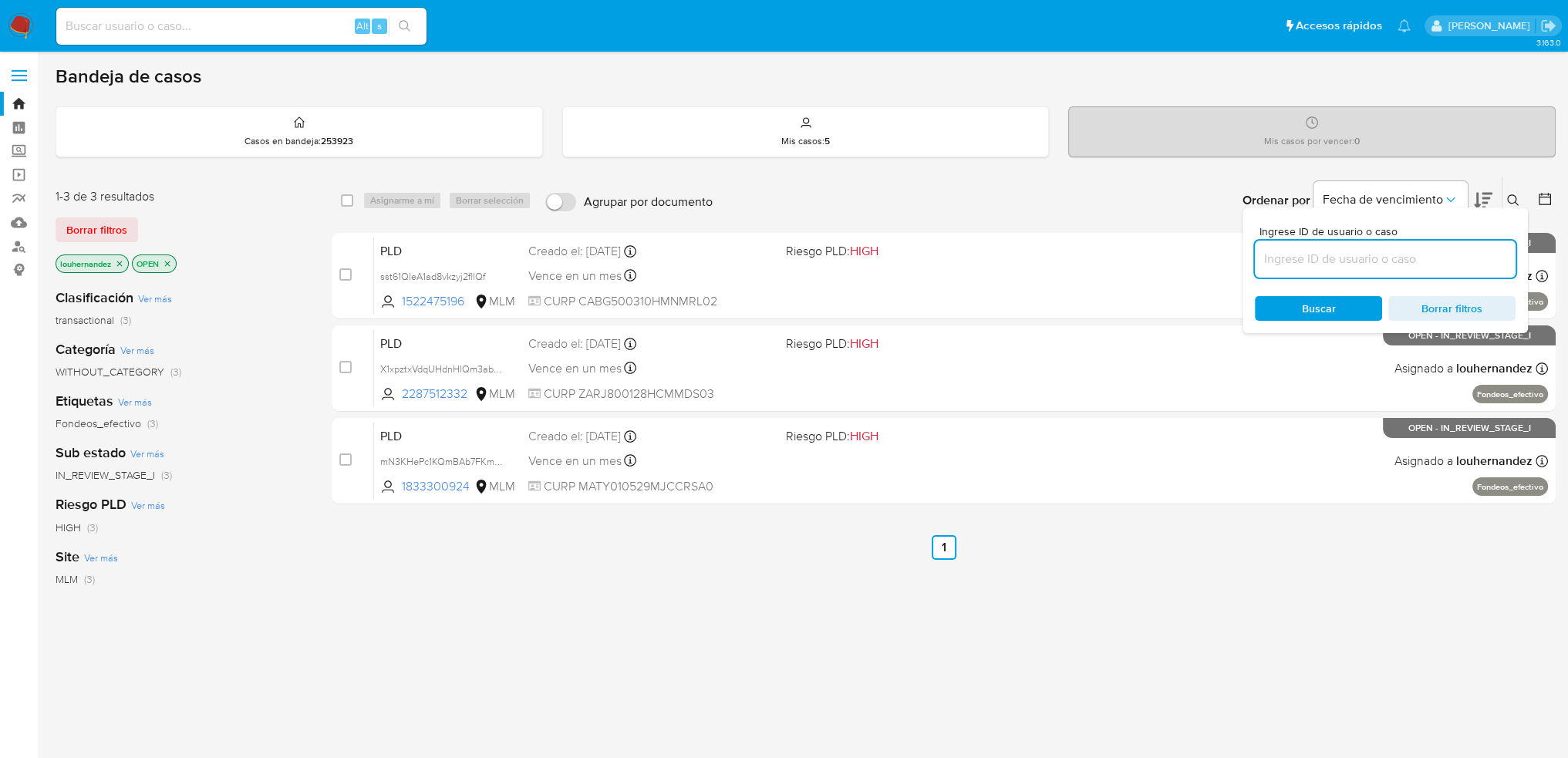
click at [1307, 265] on input at bounding box center [1386, 259] width 261 height 20
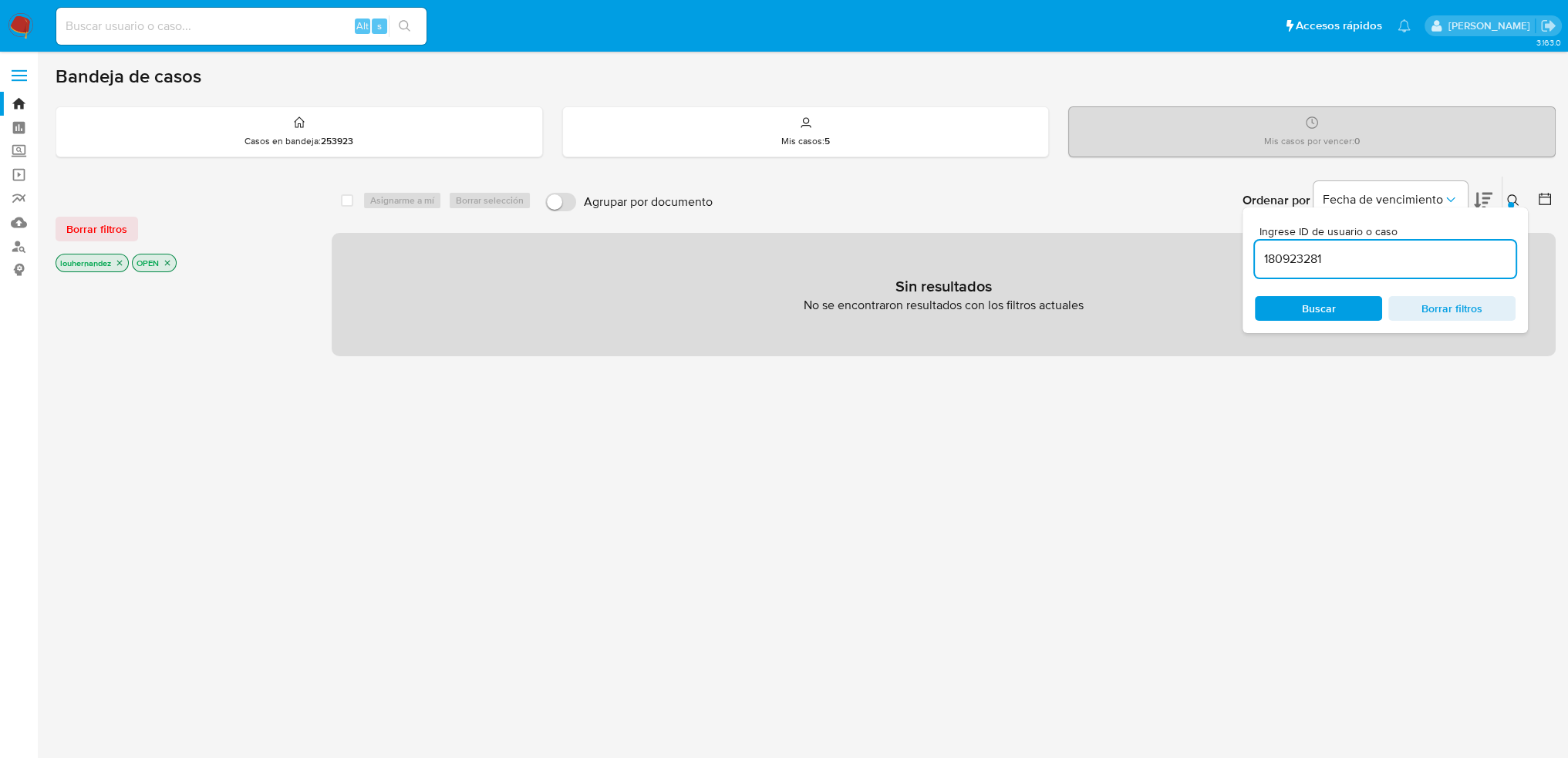
click at [1347, 264] on input "180923281" at bounding box center [1386, 259] width 261 height 20
type input "180923281"
drag, startPoint x: 1342, startPoint y: 256, endPoint x: 1141, endPoint y: 263, distance: 201.1
click at [1141, 263] on div "select-all-cases-checkbox Asignarme a mí Borrar selección Agrupar por documento…" at bounding box center [944, 265] width 1224 height 180
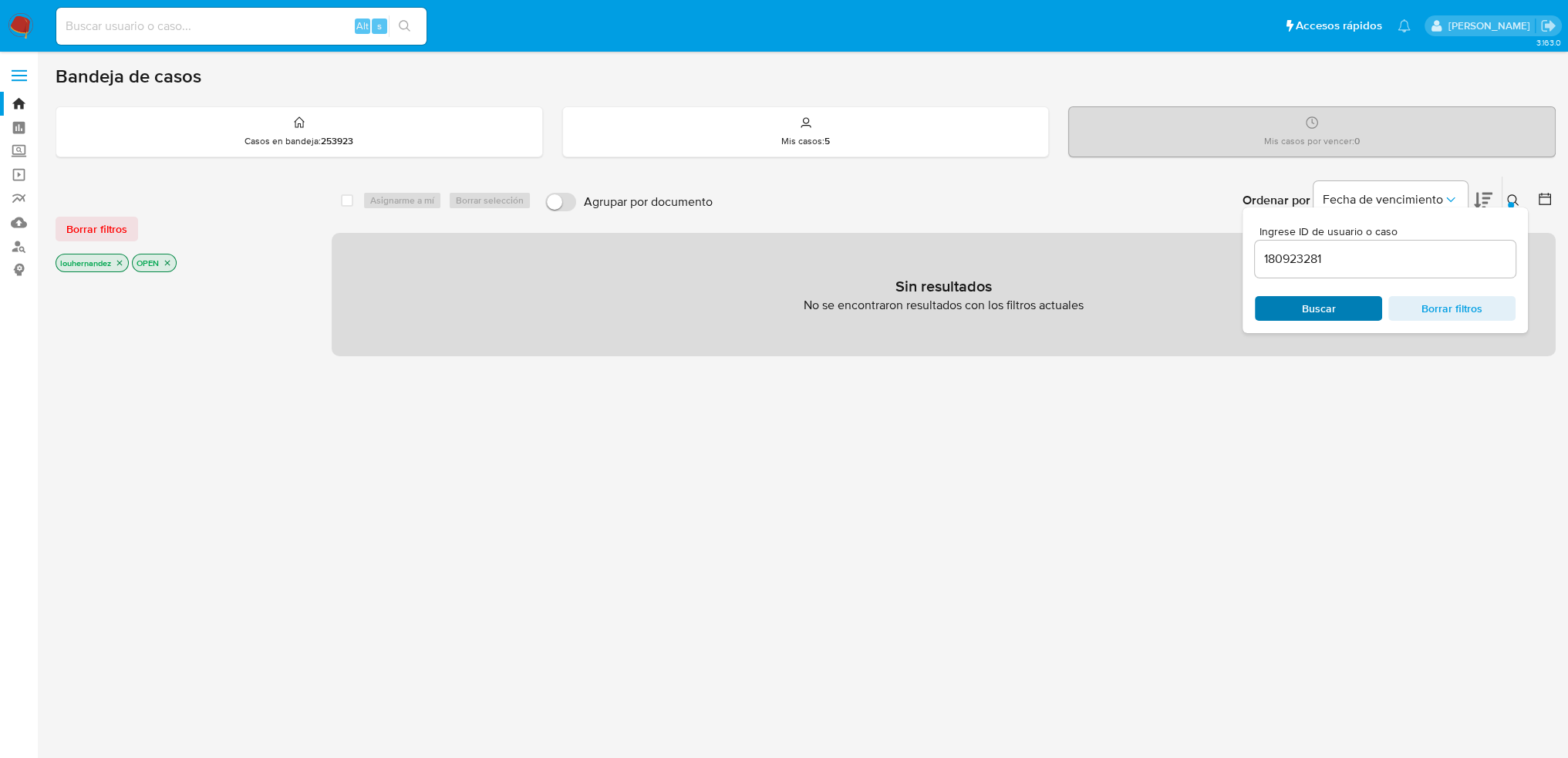
click at [1319, 316] on span "Buscar" at bounding box center [1319, 309] width 34 height 25
click at [117, 259] on icon "close-filter" at bounding box center [119, 263] width 9 height 9
click at [1309, 312] on span "Buscar" at bounding box center [1319, 309] width 34 height 25
click at [20, 105] on link "Bandeja" at bounding box center [91, 103] width 184 height 24
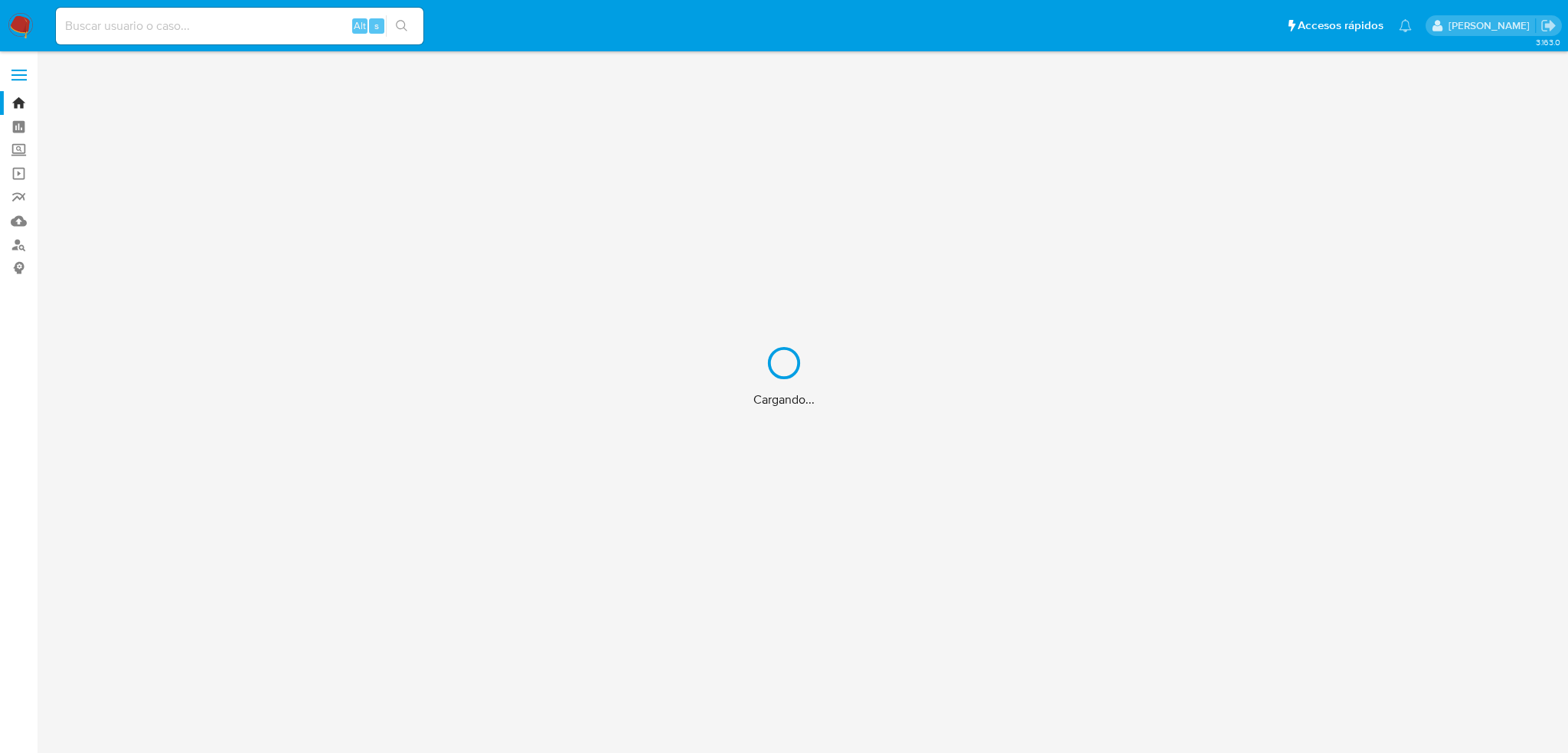
click at [227, 27] on div "Cargando..." at bounding box center [784, 376] width 1568 height 753
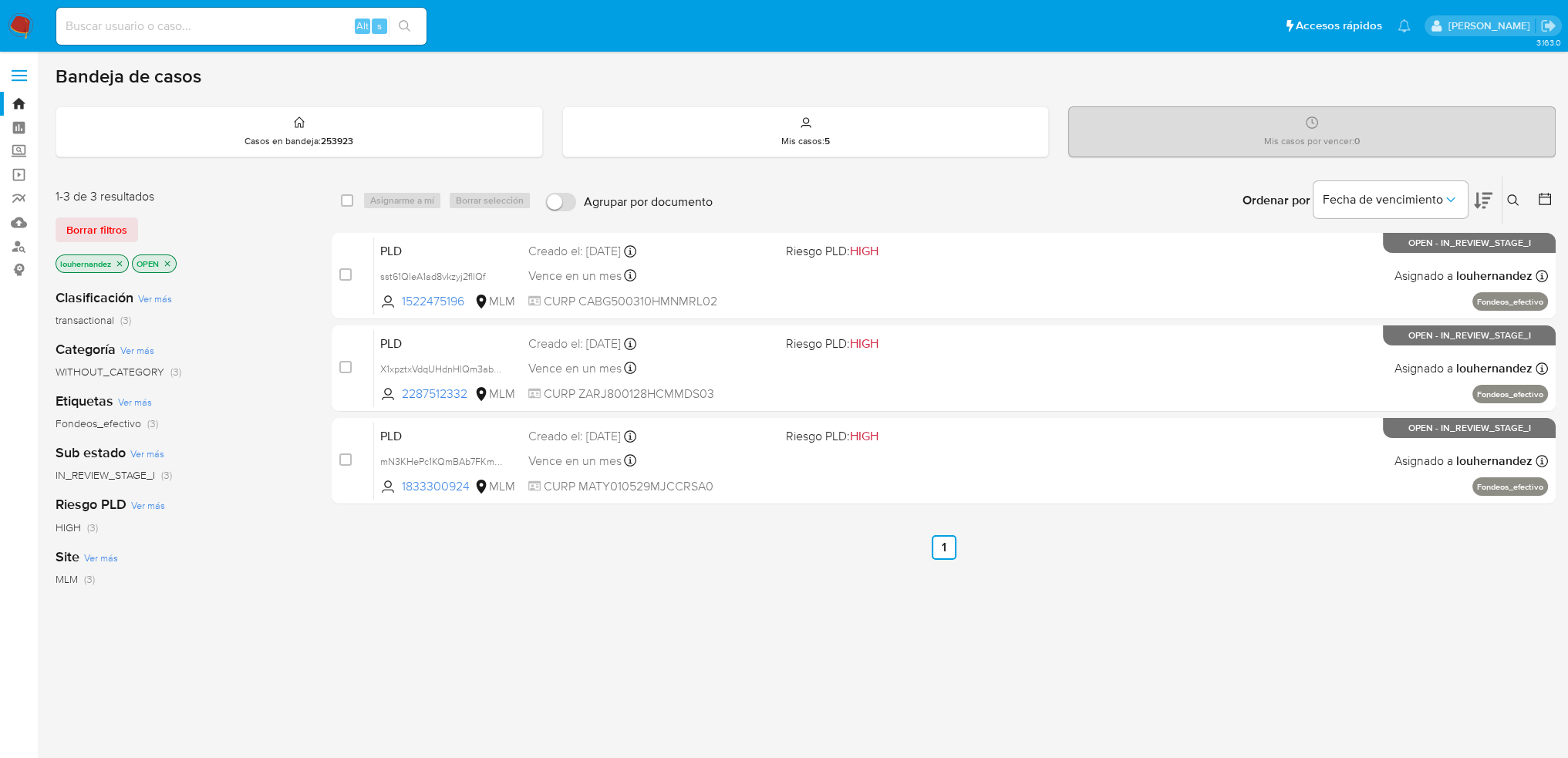
click at [227, 29] on input at bounding box center [241, 26] width 370 height 20
paste input "180923281"
type input "180923281"
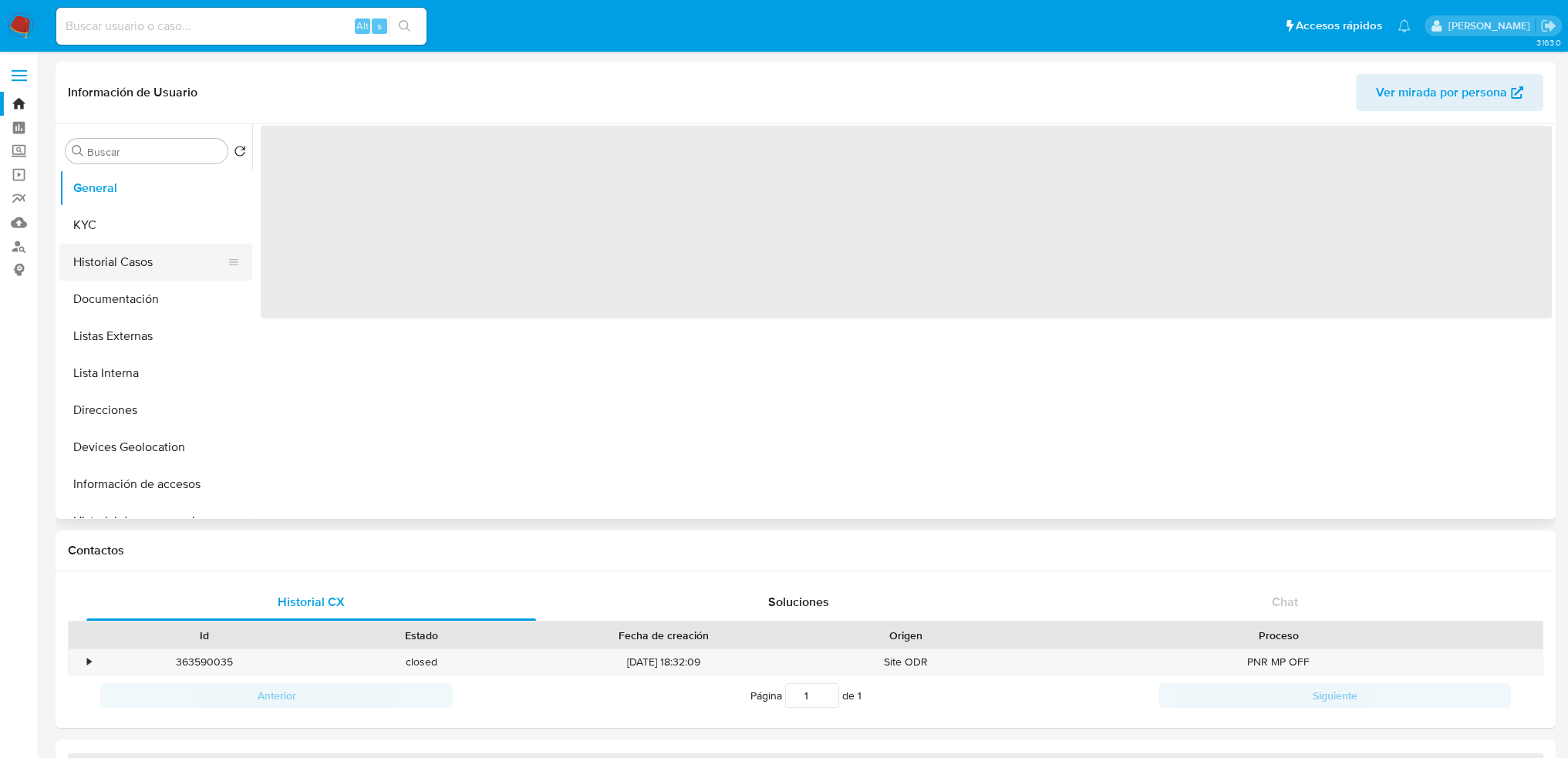
select select "10"
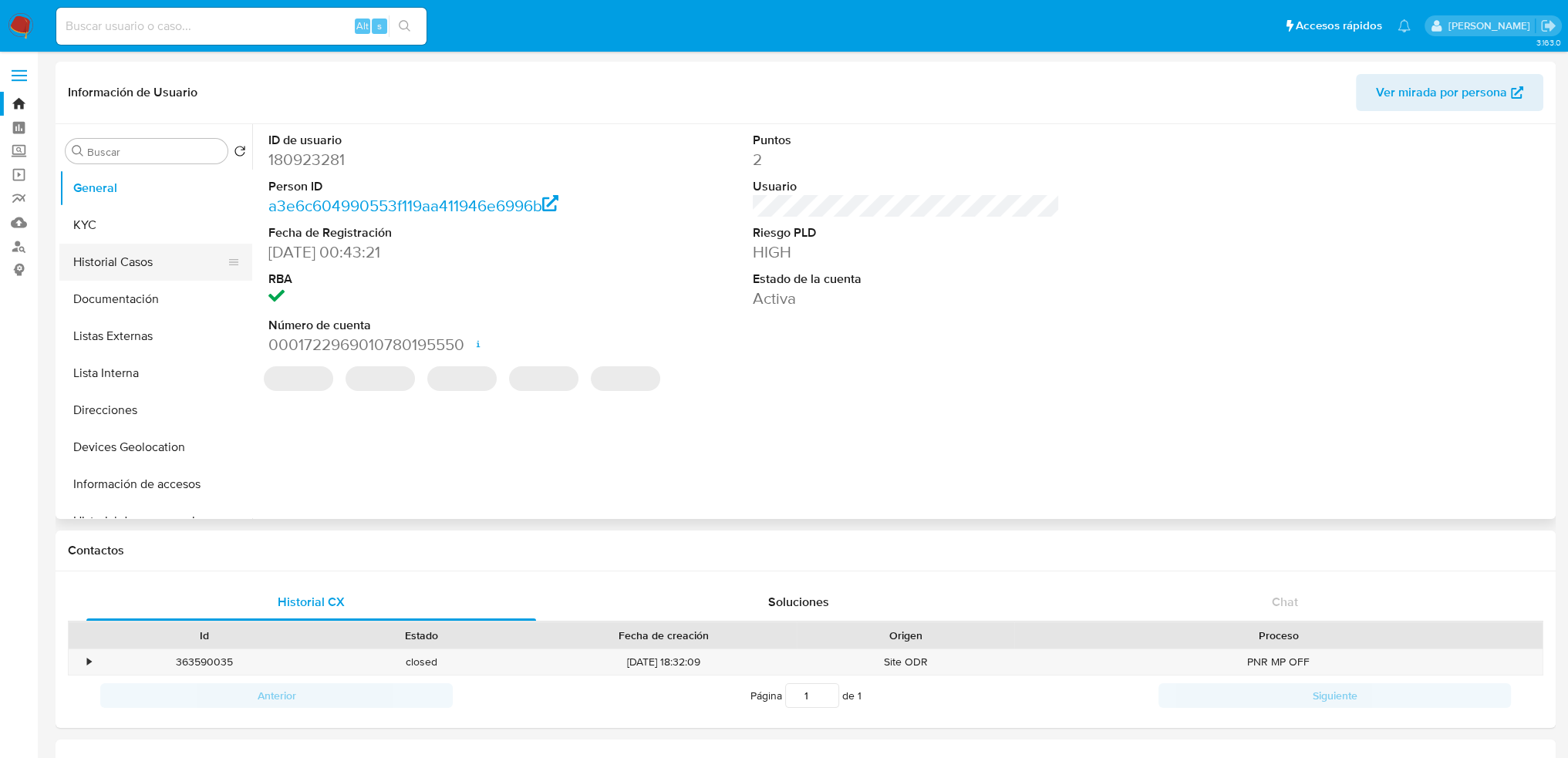
click at [132, 253] on button "Historial Casos" at bounding box center [149, 263] width 180 height 37
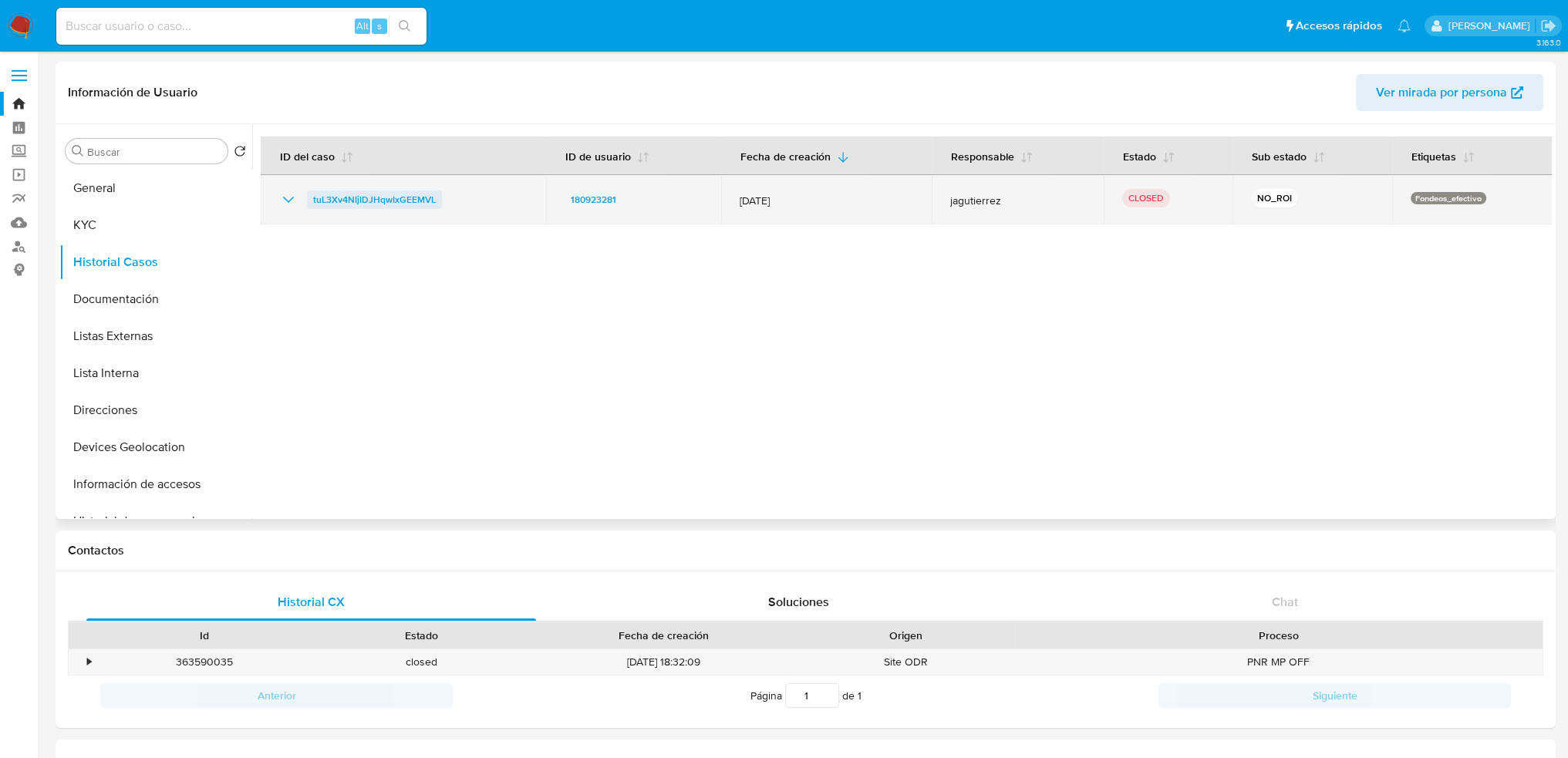
click at [415, 197] on span "tuL3Xv4NIjIDJHqwIxGEEMVL" at bounding box center [375, 200] width 123 height 19
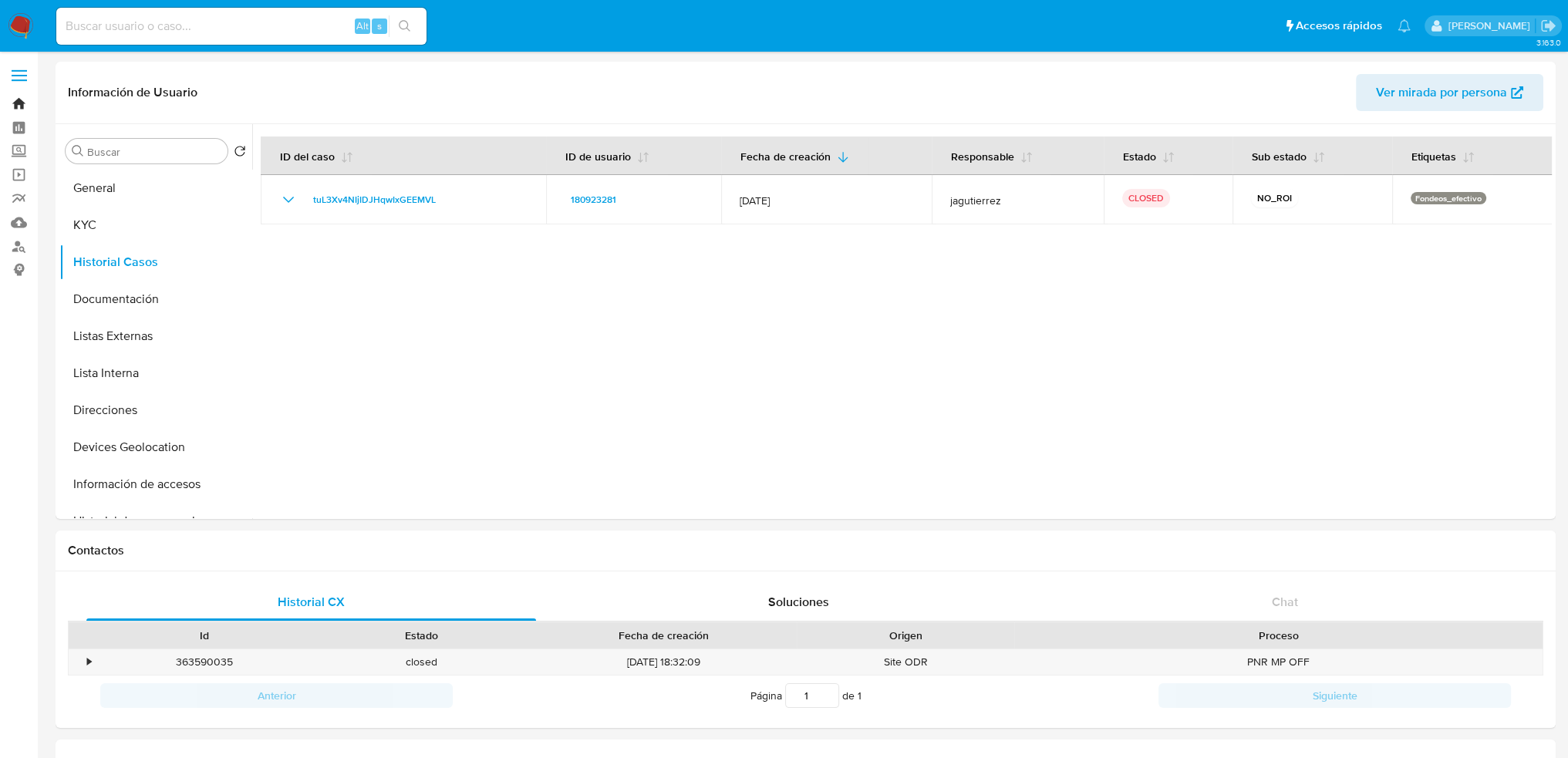
click at [19, 104] on link "Bandeja" at bounding box center [91, 103] width 184 height 24
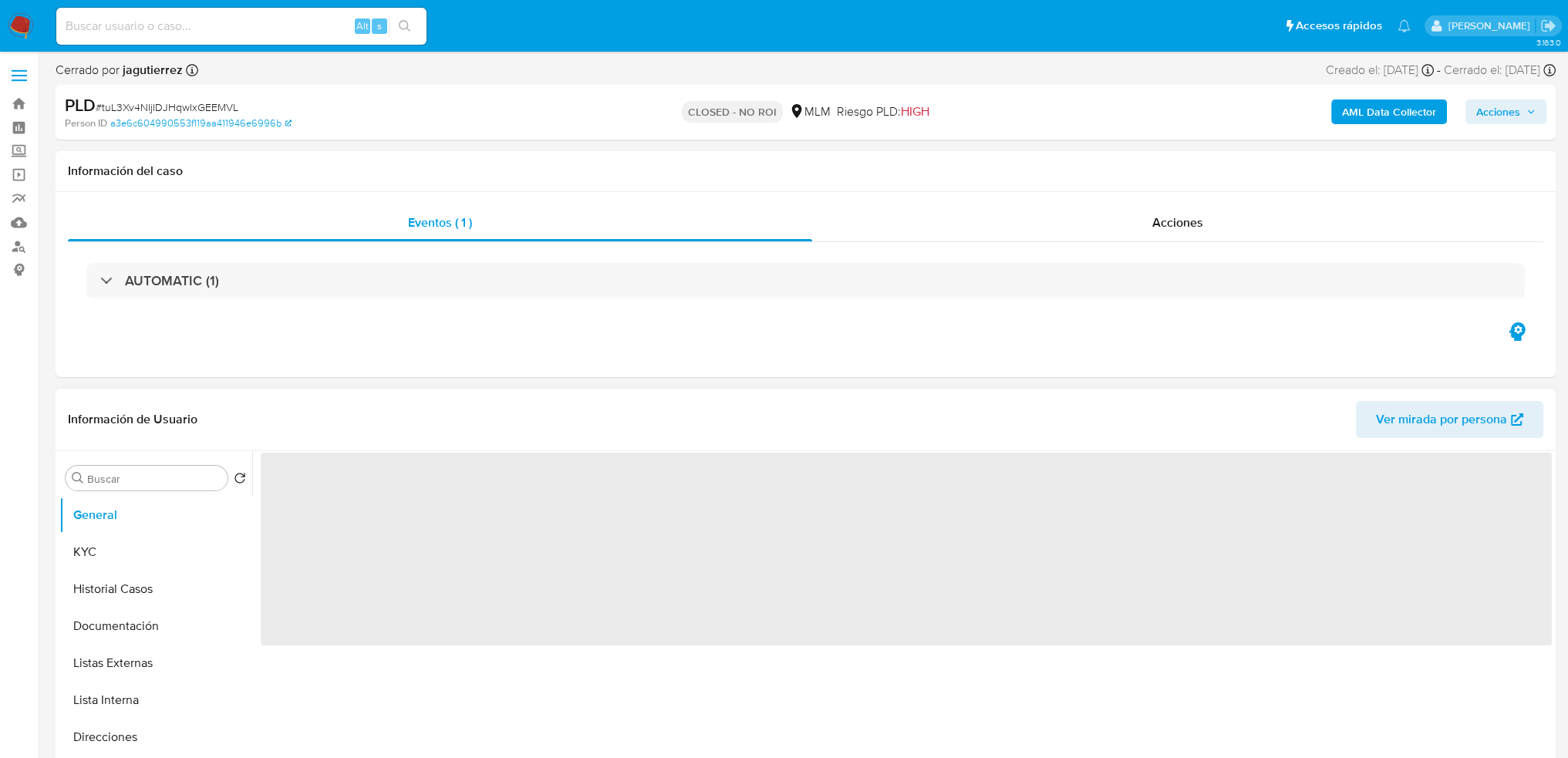
select select "10"
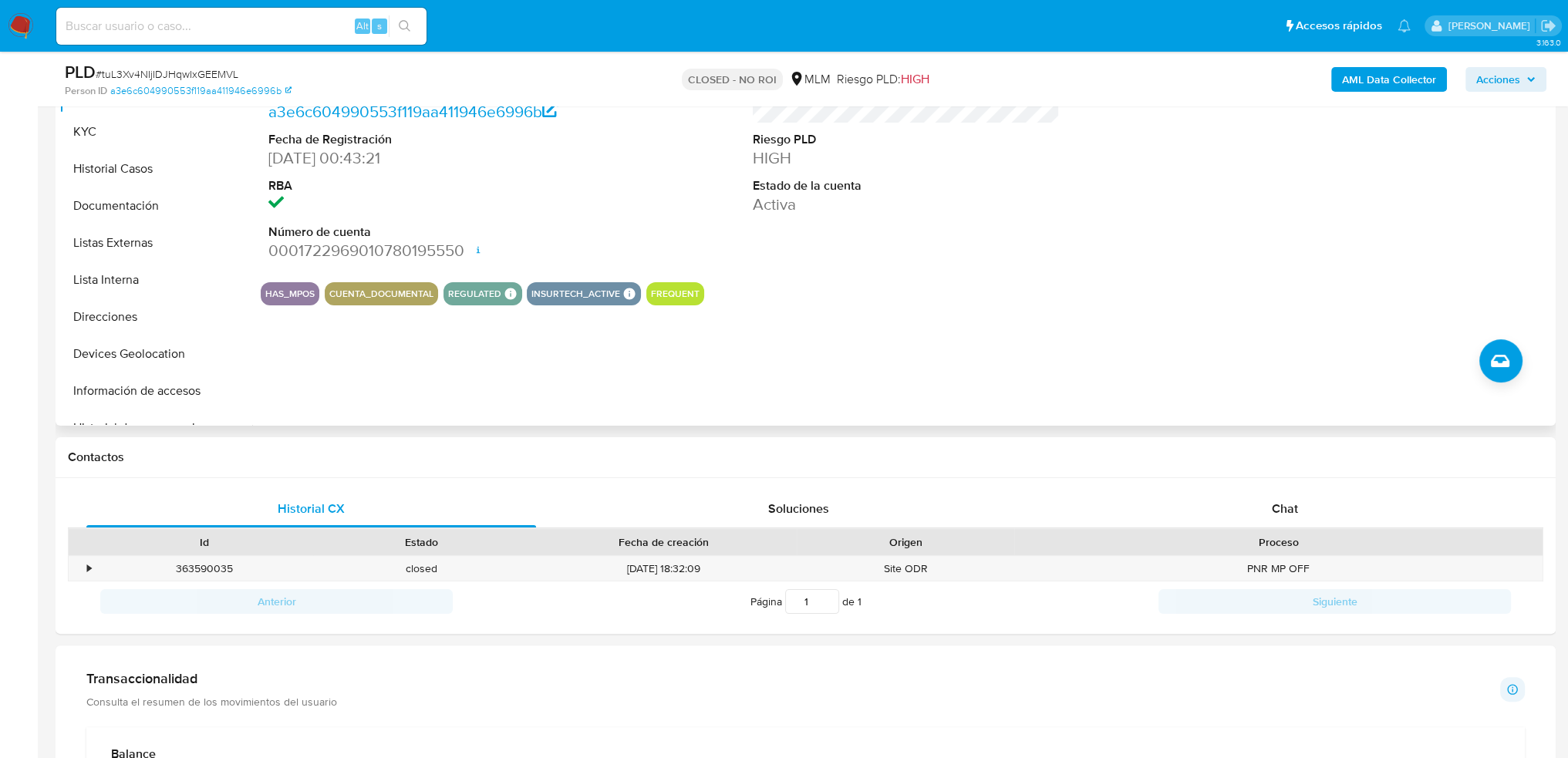
scroll to position [211, 0]
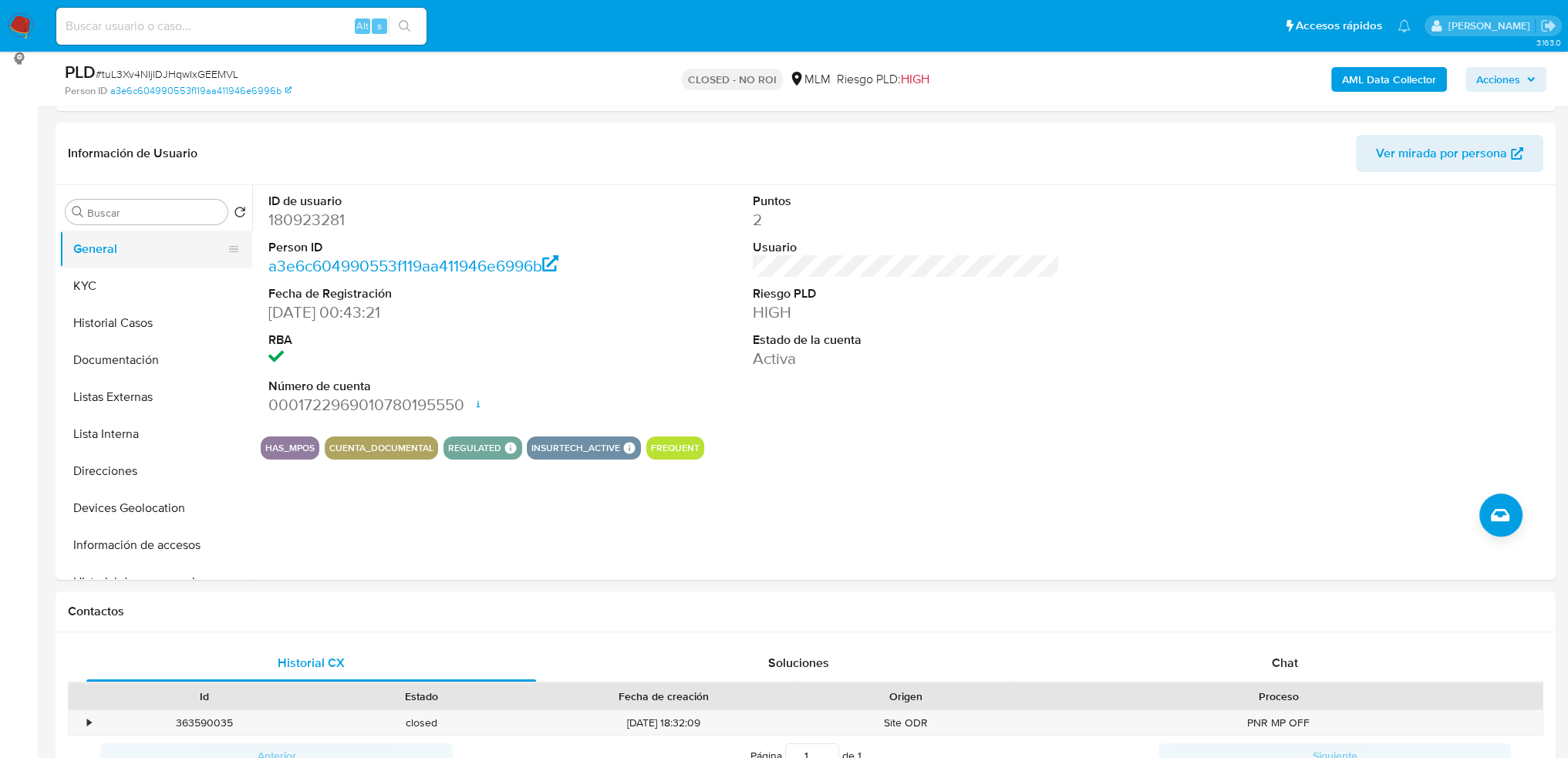
click at [142, 256] on button "General" at bounding box center [149, 249] width 180 height 37
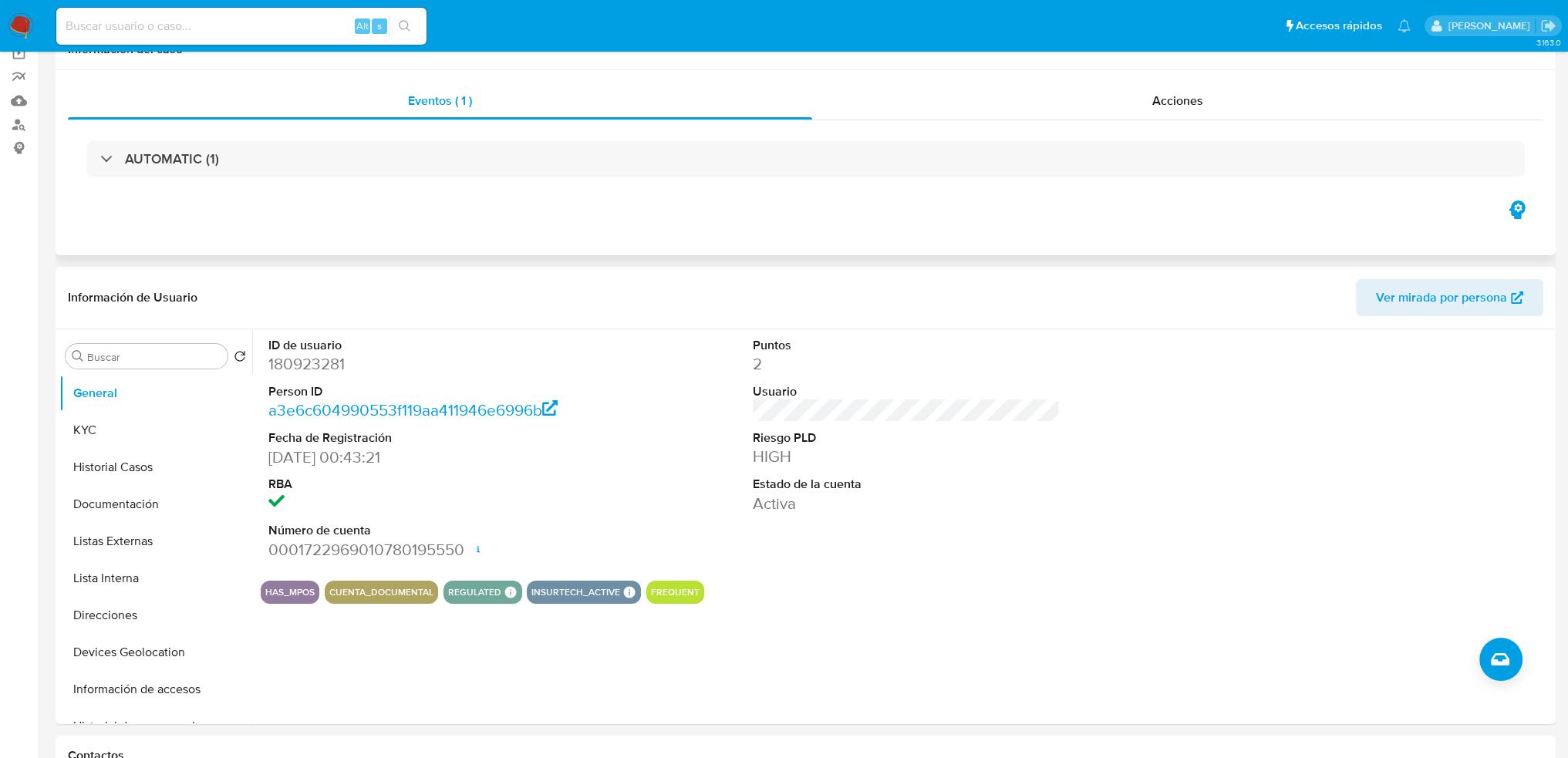
scroll to position [0, 0]
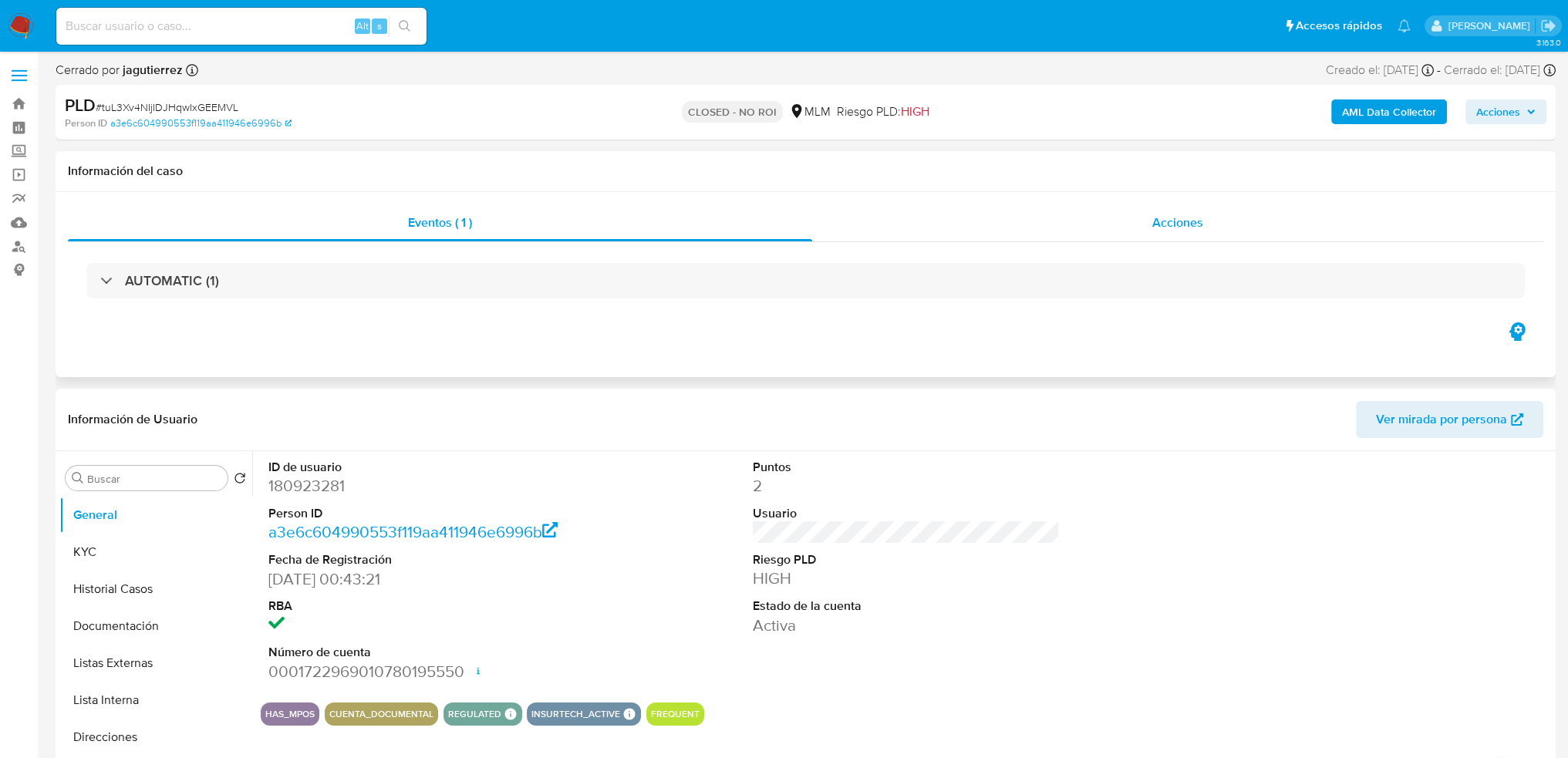
click at [1178, 233] on div "Acciones" at bounding box center [1178, 223] width 732 height 37
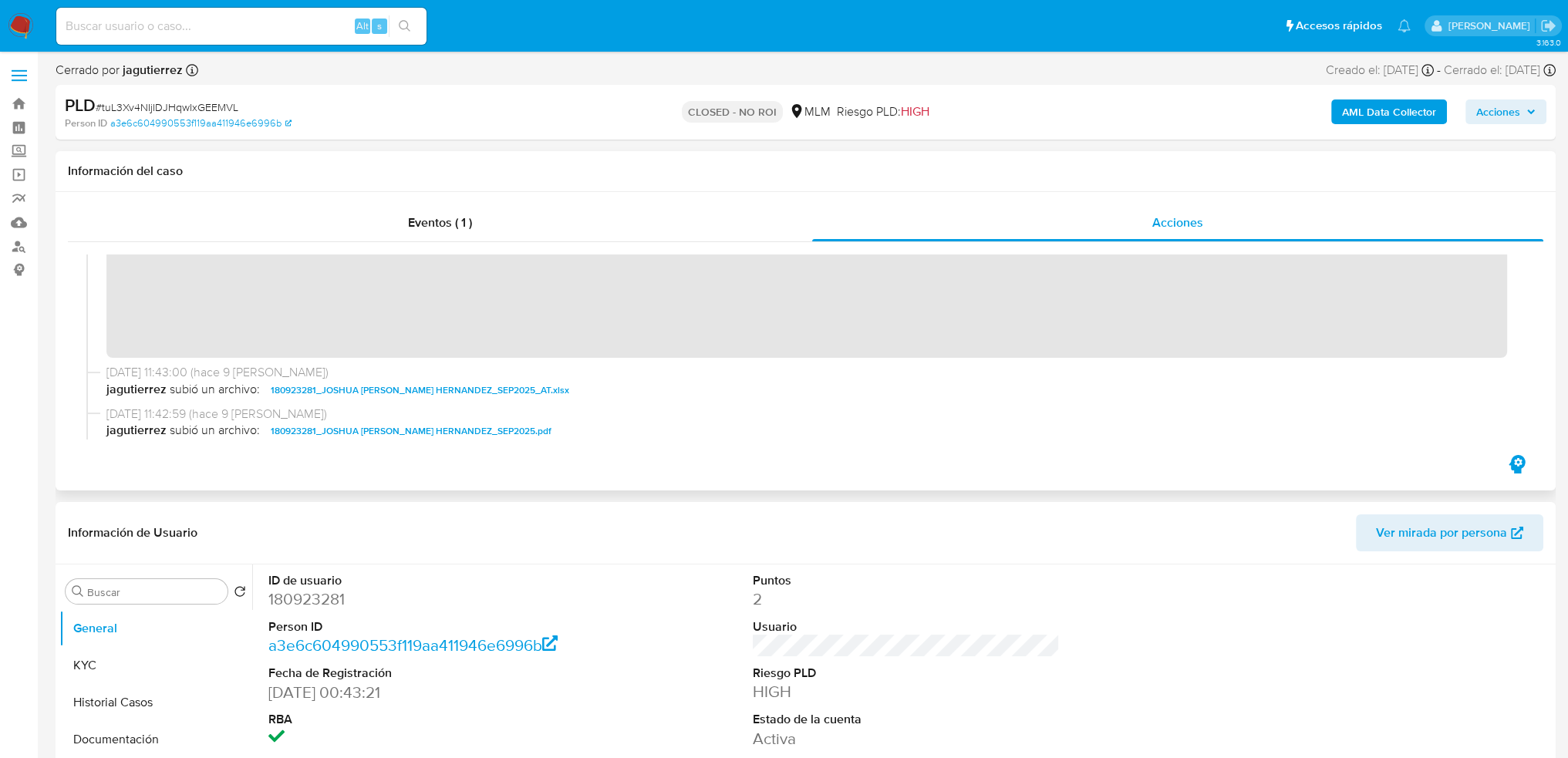
scroll to position [154, 0]
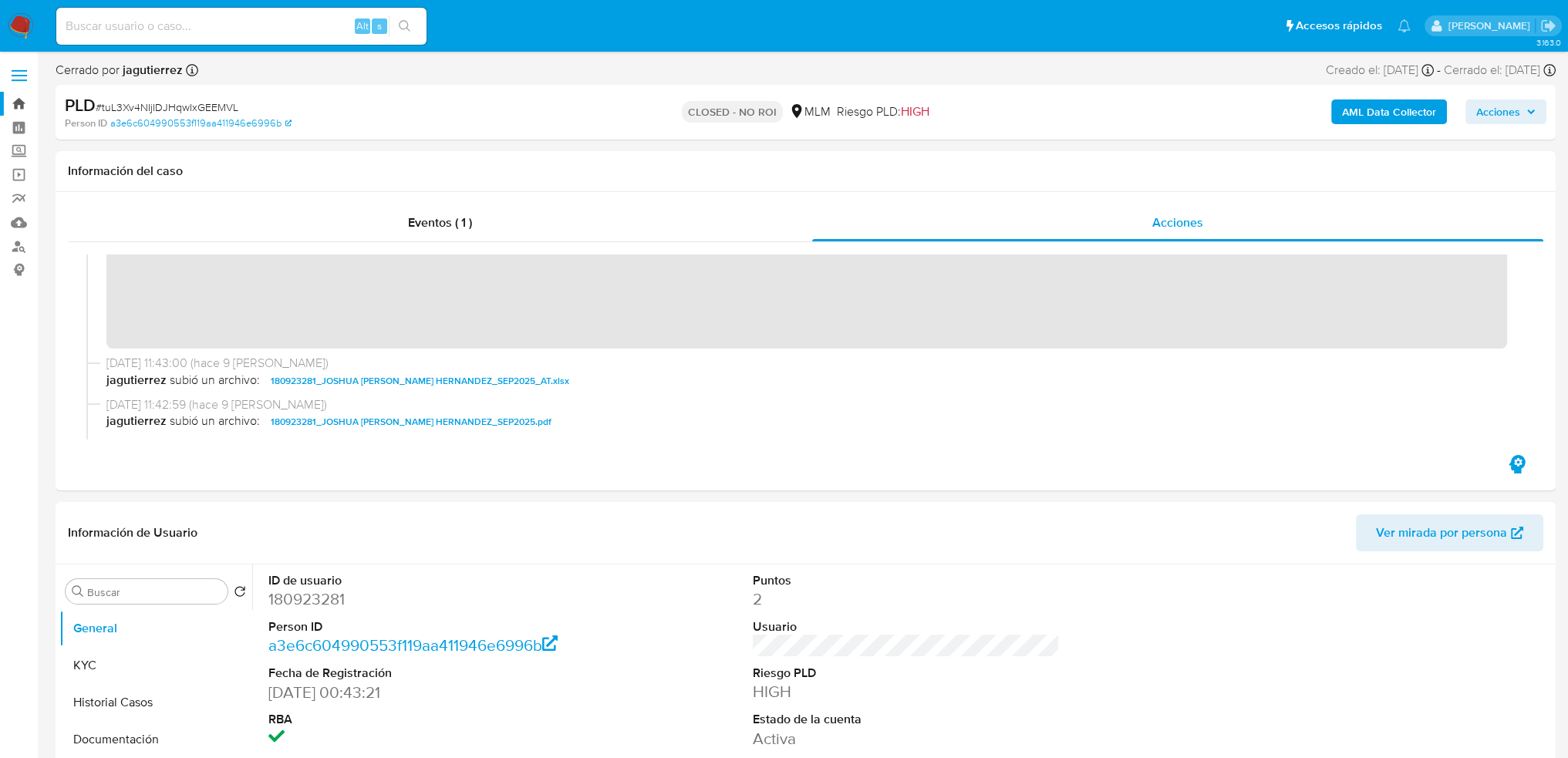
click at [30, 111] on link "Bandeja" at bounding box center [91, 103] width 184 height 24
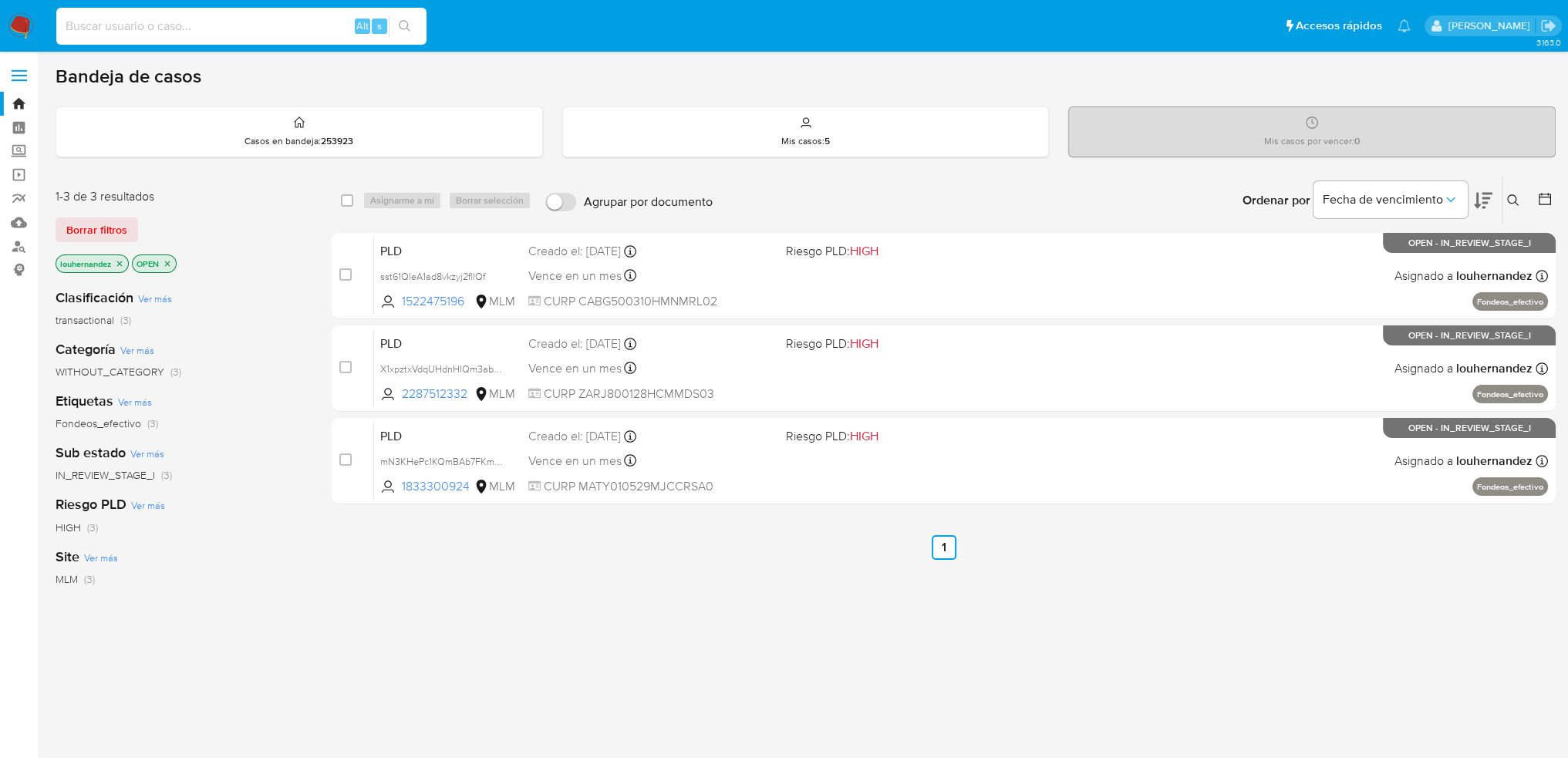
click at [189, 26] on input at bounding box center [241, 26] width 370 height 20
click at [24, 109] on link "Bandeja" at bounding box center [91, 103] width 184 height 24
click at [1514, 196] on icon at bounding box center [1514, 201] width 12 height 12
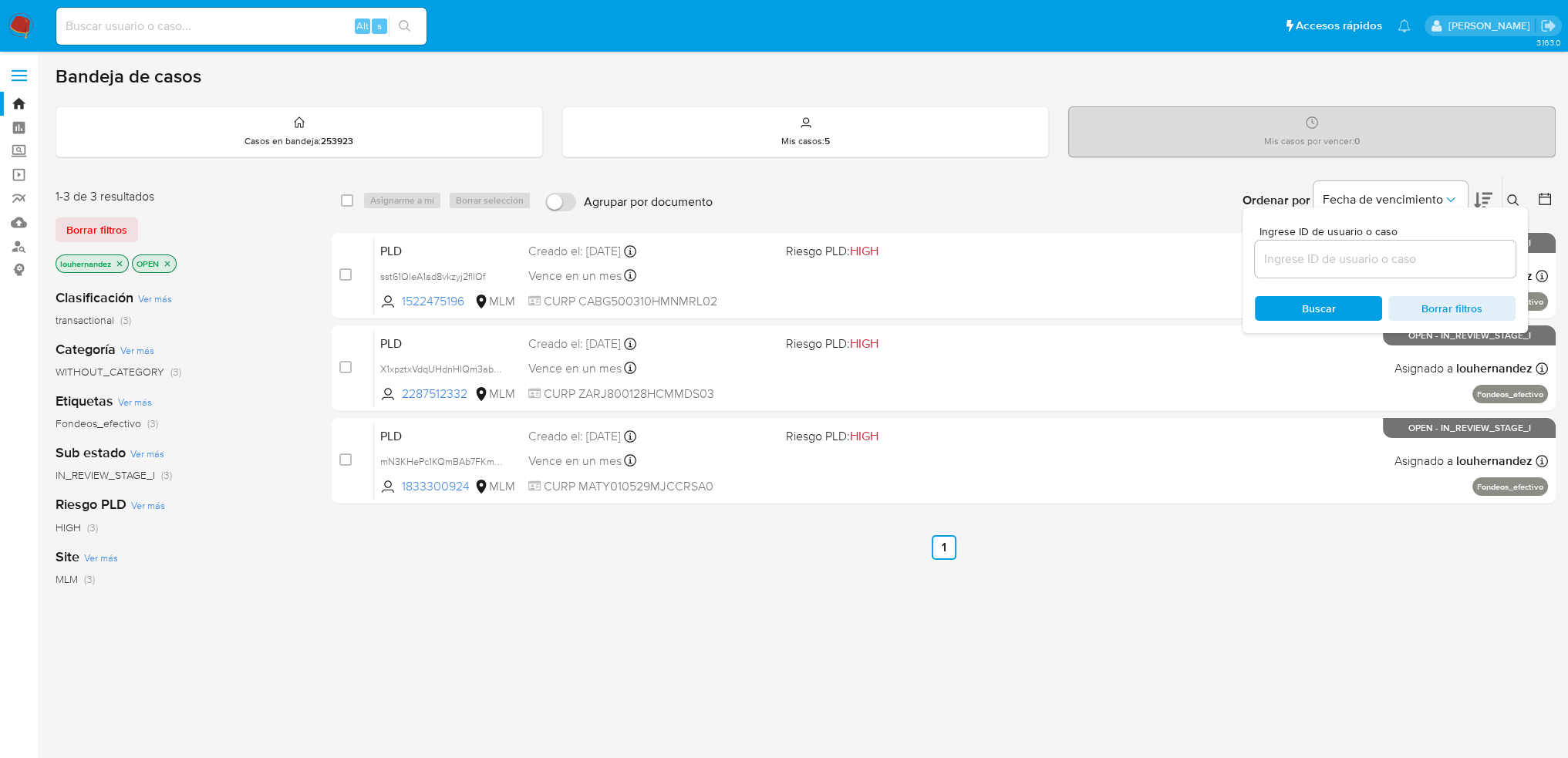
click at [1331, 252] on input at bounding box center [1386, 259] width 261 height 20
type input "7666509"
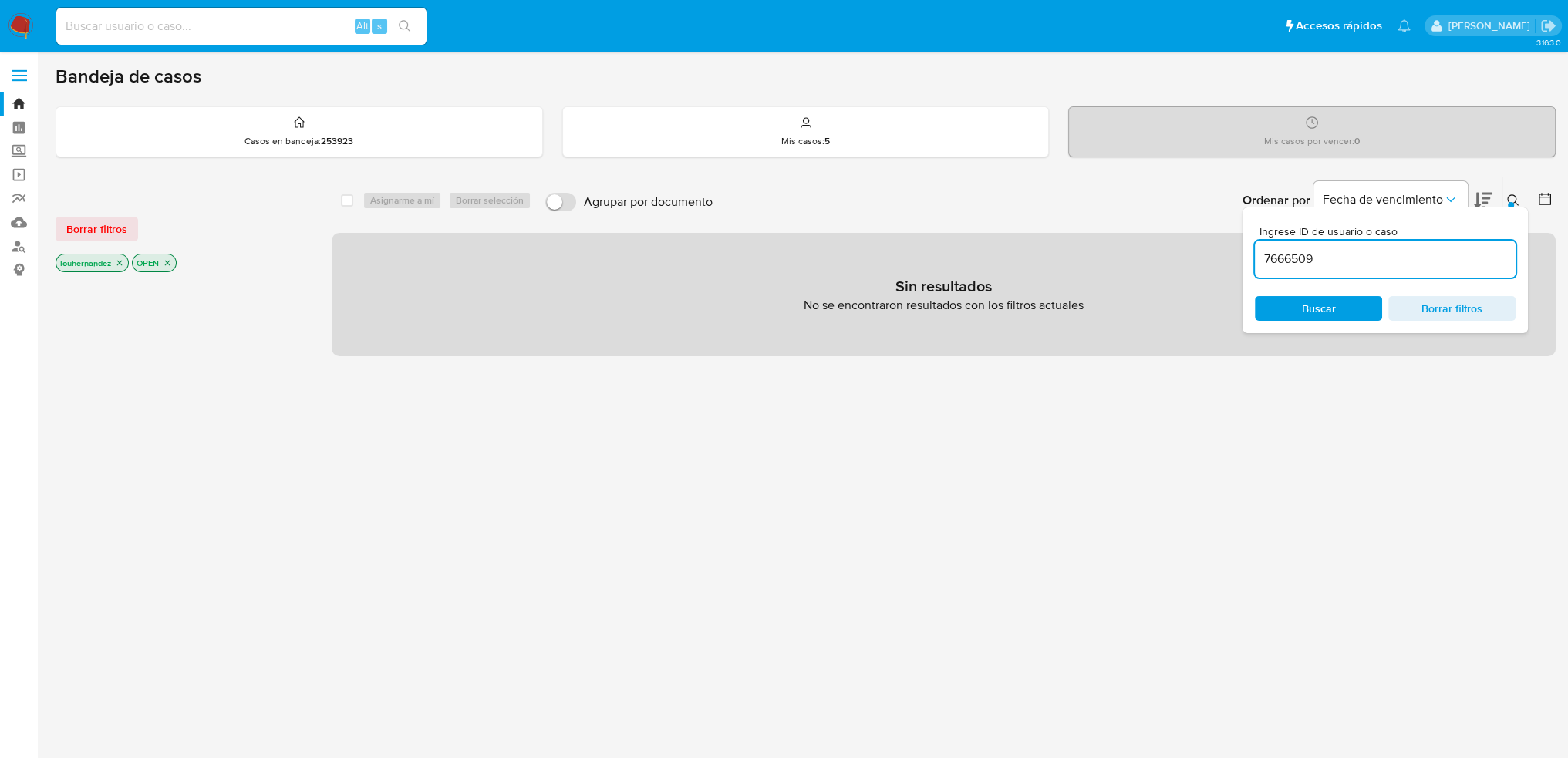
click at [118, 265] on icon "close-filter" at bounding box center [119, 263] width 9 height 9
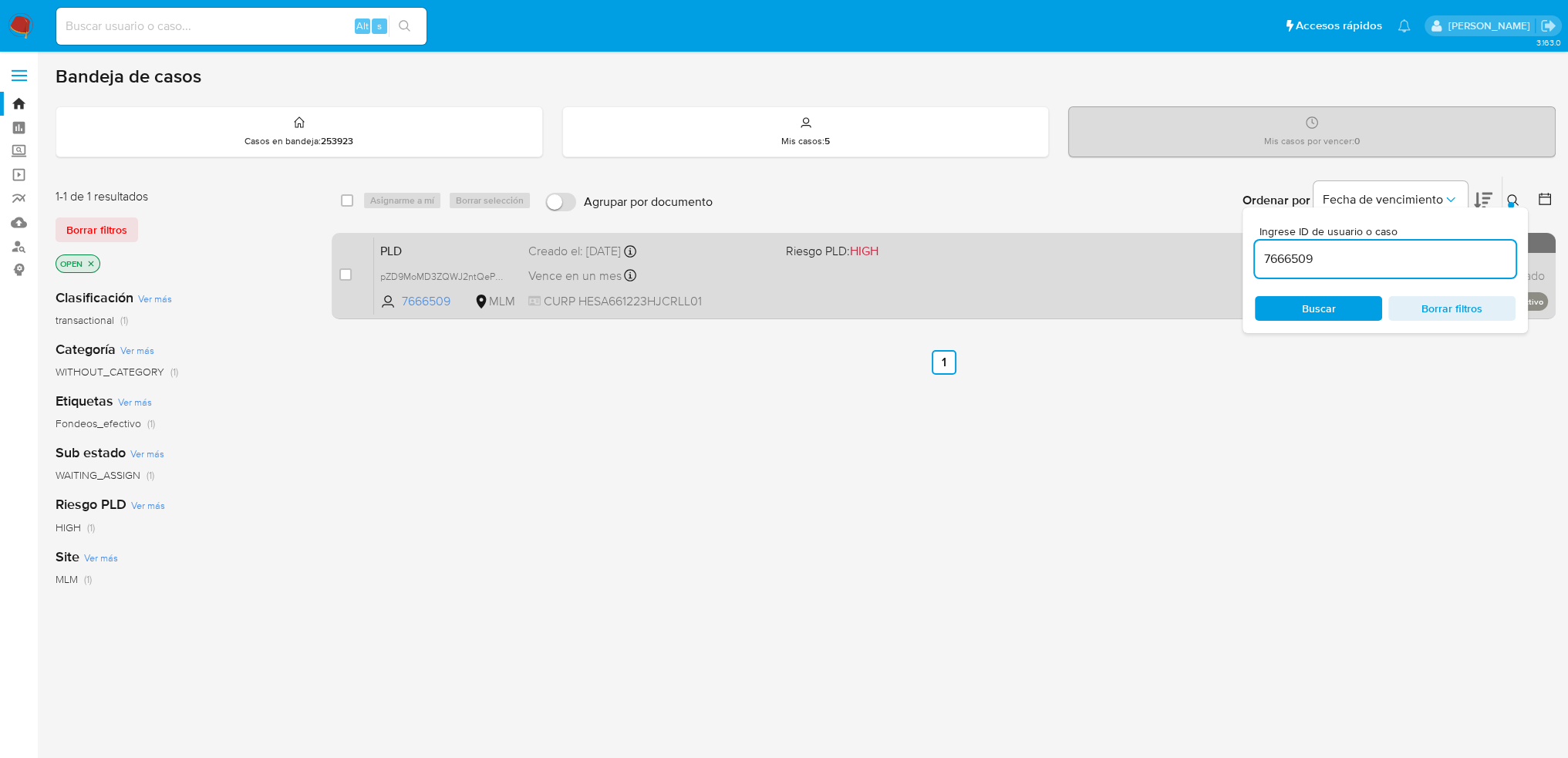
click at [996, 252] on span "Riesgo PLD: HIGH" at bounding box center [908, 249] width 246 height 20
click at [346, 273] on input "checkbox" at bounding box center [345, 274] width 12 height 12
checkbox input "true"
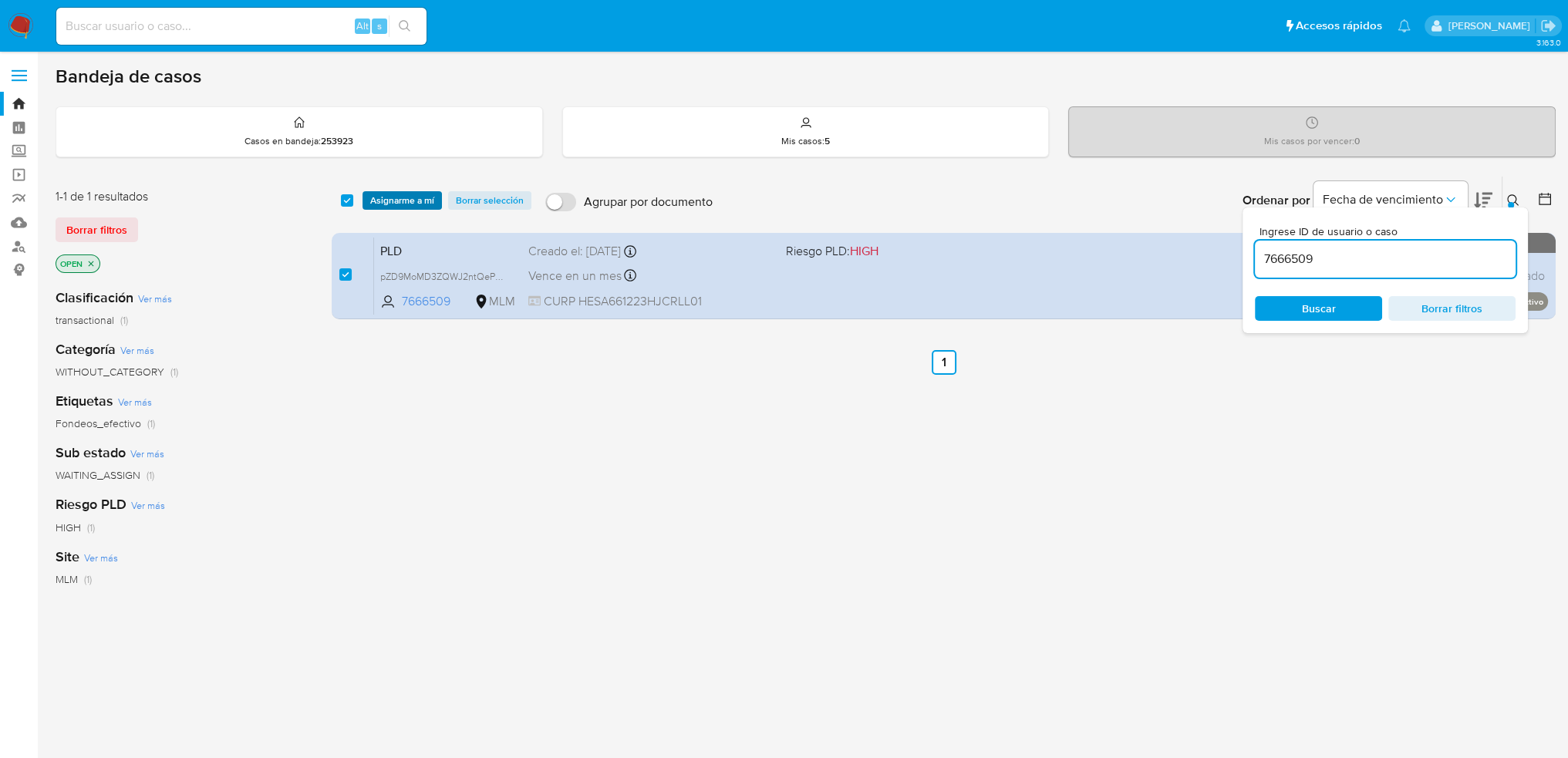
click at [414, 198] on span "Asignarme a mí" at bounding box center [402, 200] width 64 height 15
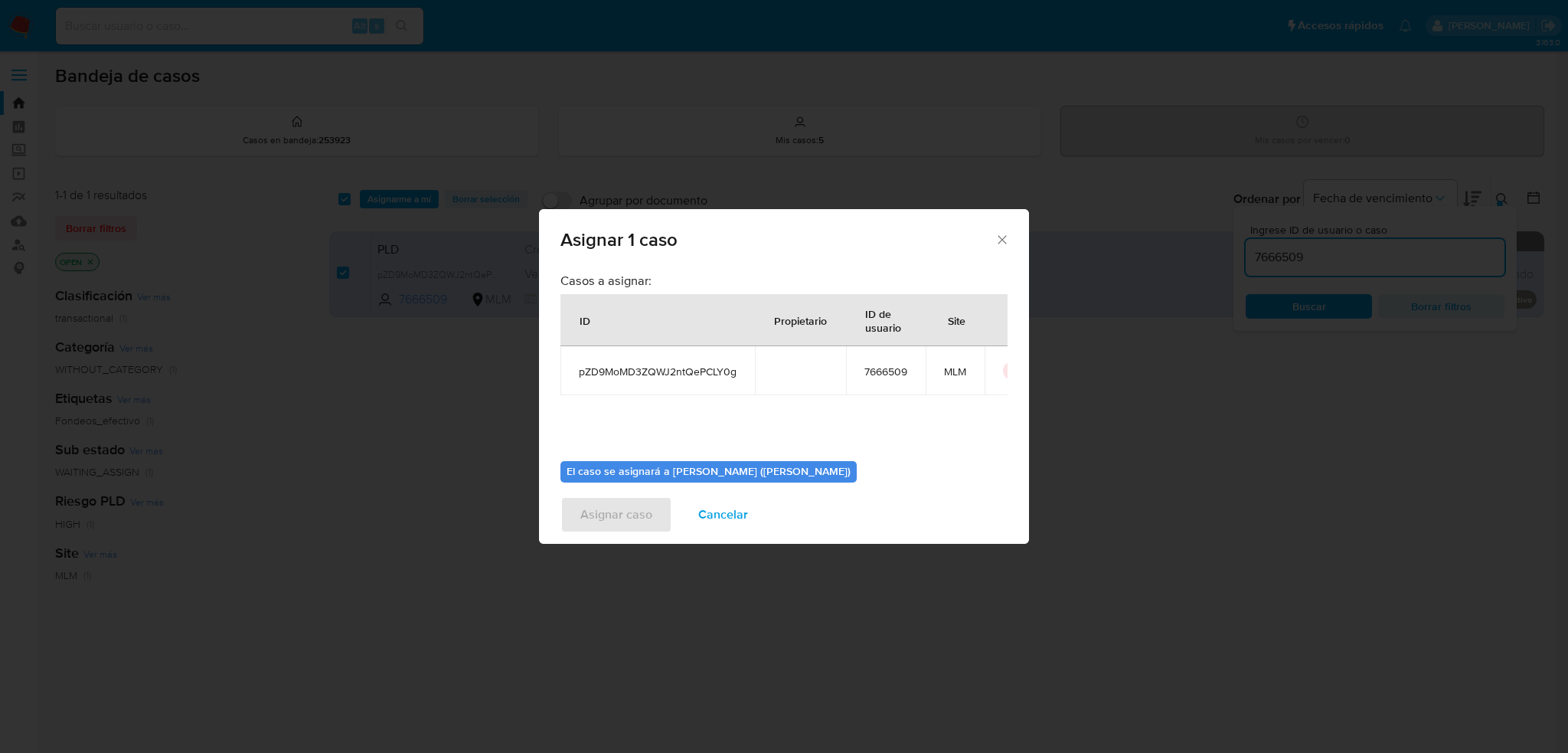
scroll to position [78, 0]
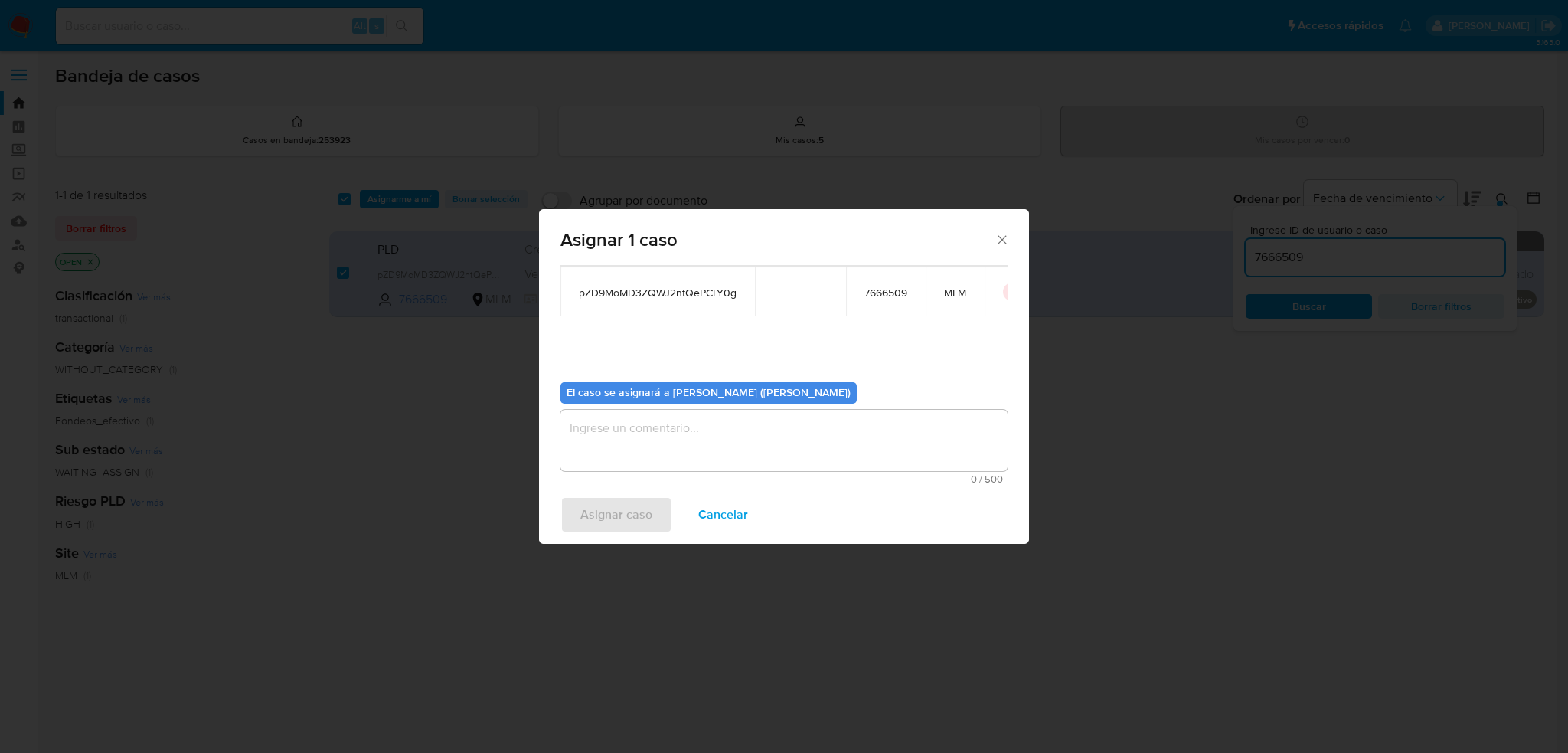
click at [1001, 245] on icon "Cerrar ventana" at bounding box center [1002, 239] width 15 height 15
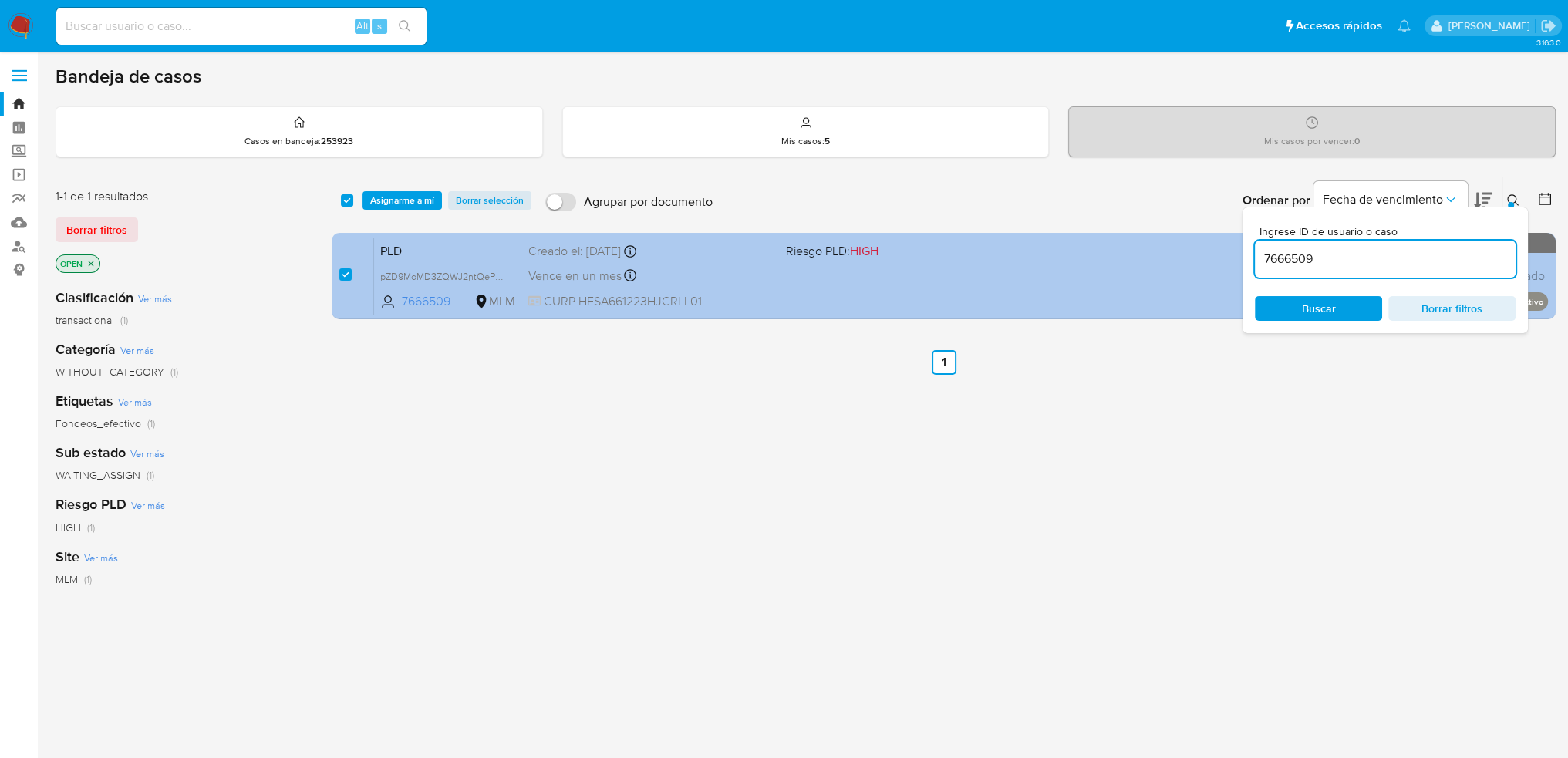
click at [1157, 296] on div "PLD pZD9MoMD3ZQWJ2ntQePCLY0g 7666509 MLM Riesgo PLD: HIGH Creado el: 12/09/2025…" at bounding box center [961, 276] width 1175 height 78
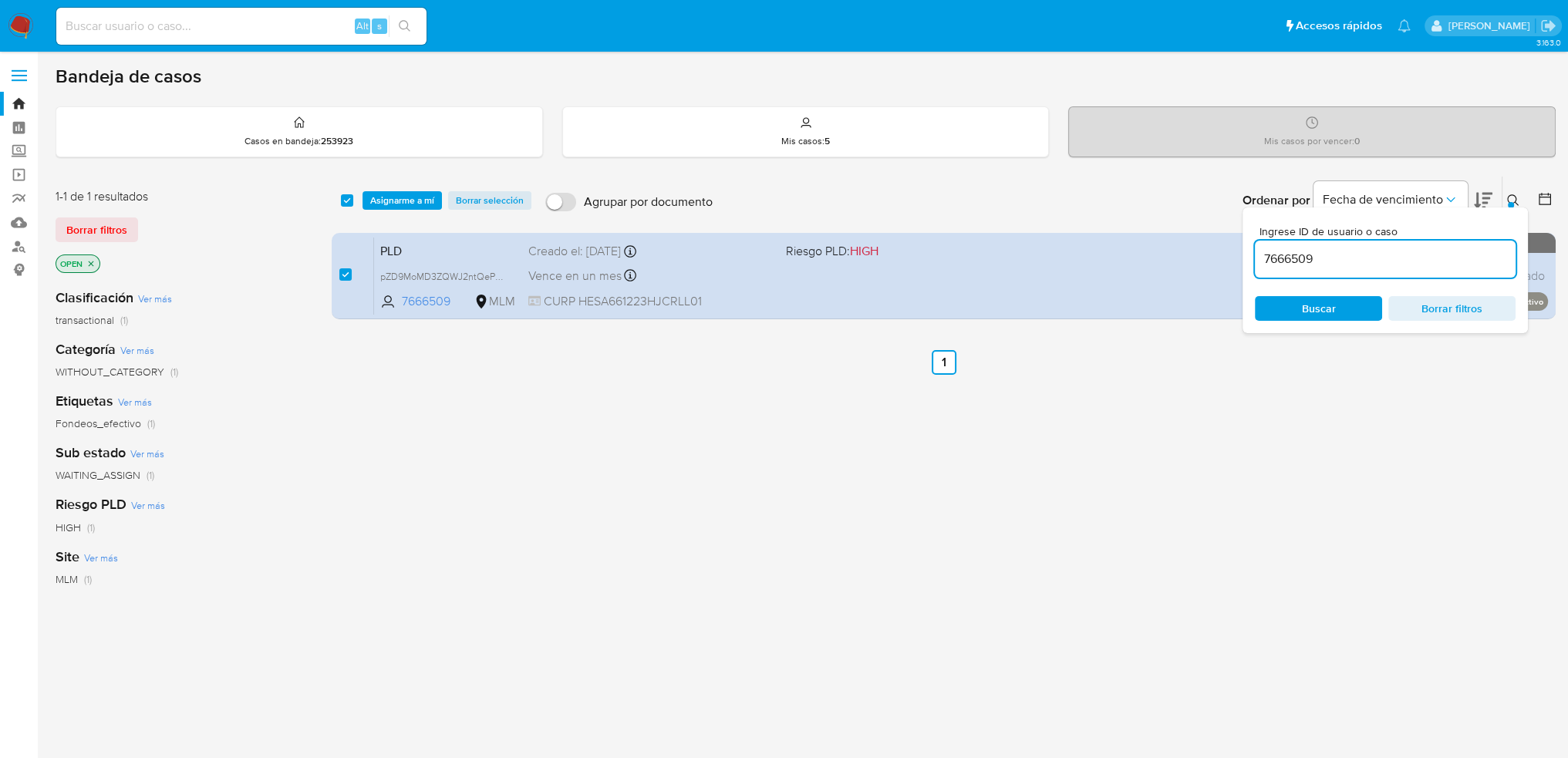
click at [402, 200] on span "Asignarme a mí" at bounding box center [402, 200] width 64 height 15
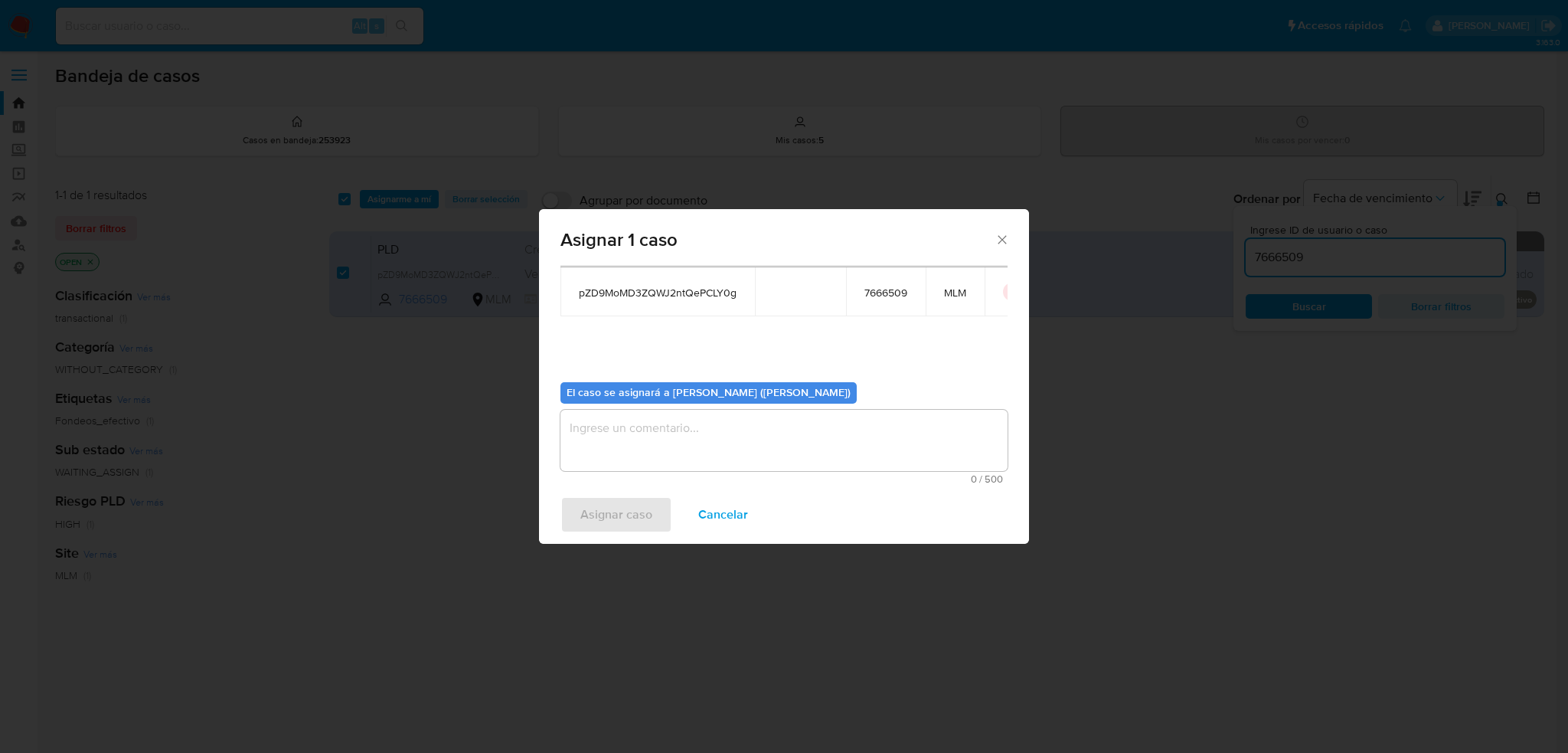
click at [645, 456] on textarea "assign-modal" at bounding box center [784, 441] width 447 height 62
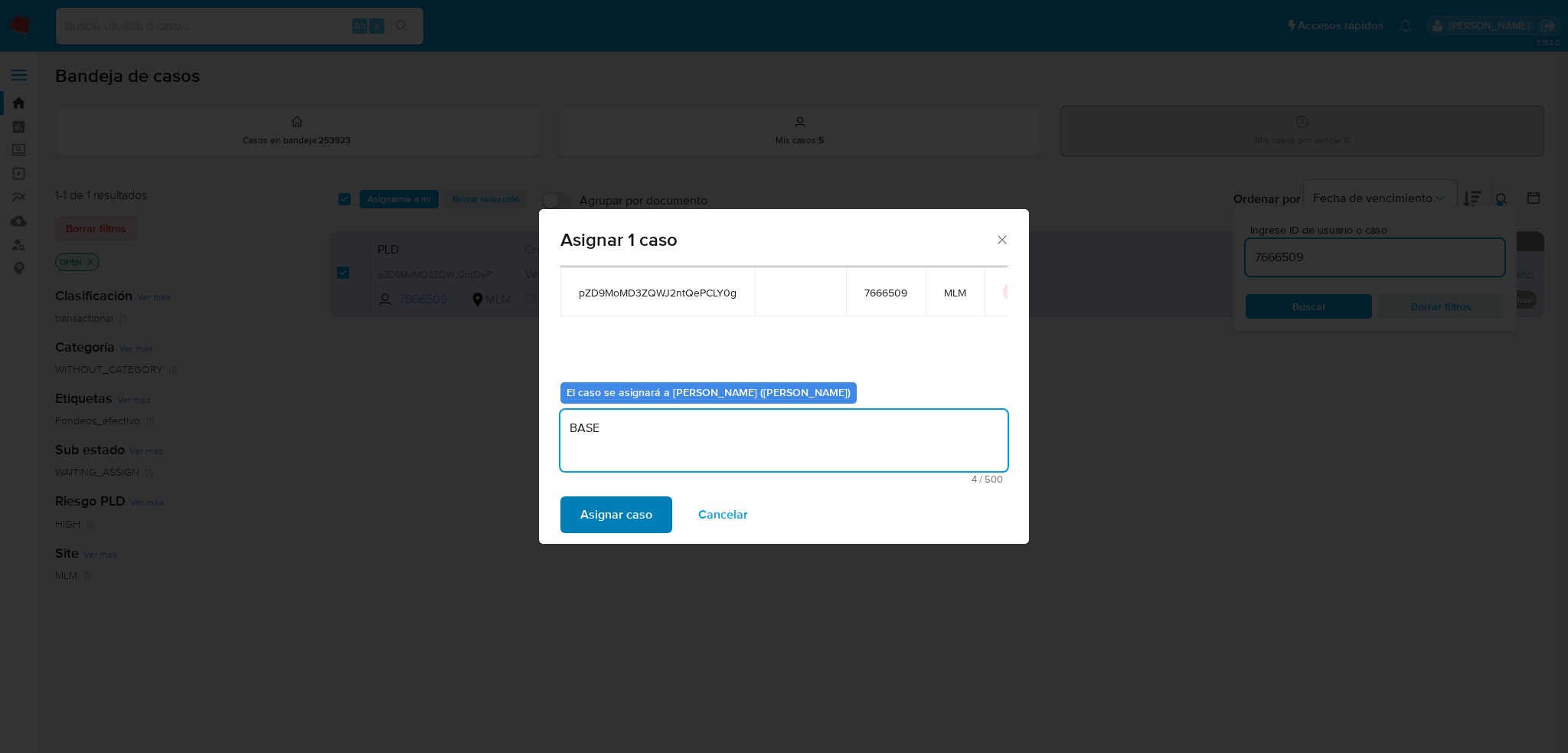
type textarea "BASE"
click at [620, 518] on span "Asignar caso" at bounding box center [617, 515] width 72 height 34
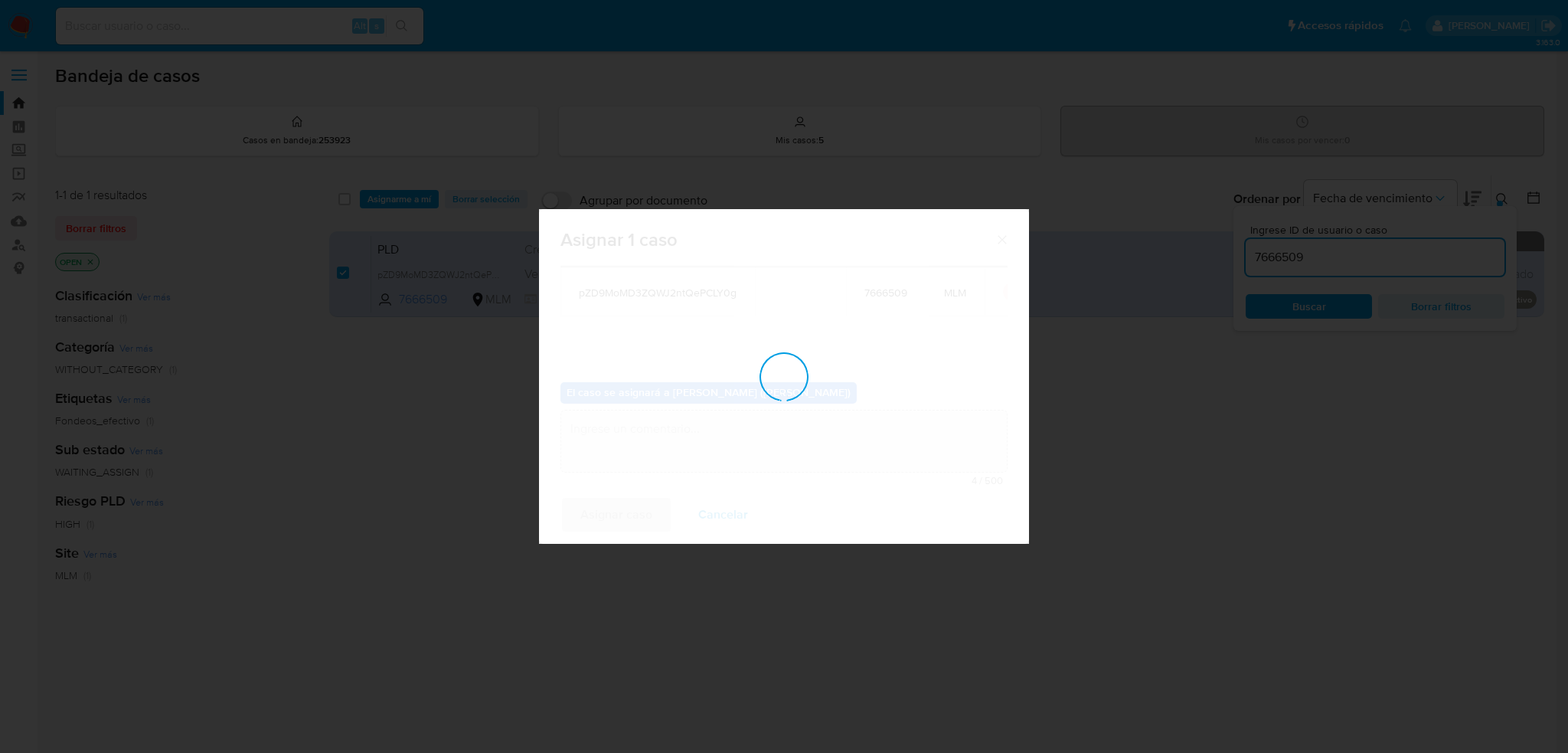
checkbox input "false"
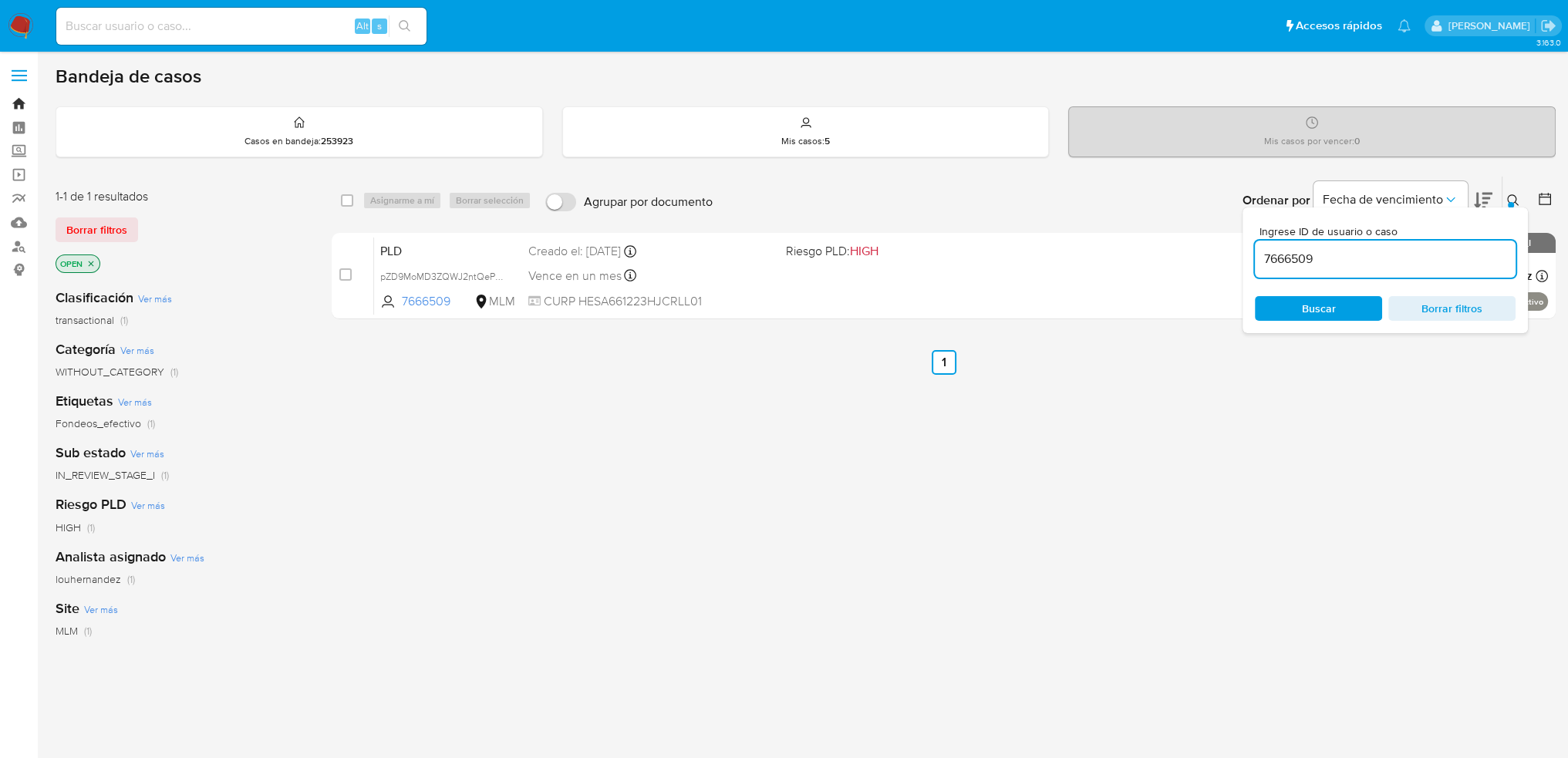
click at [24, 102] on link "Bandeja" at bounding box center [91, 103] width 184 height 24
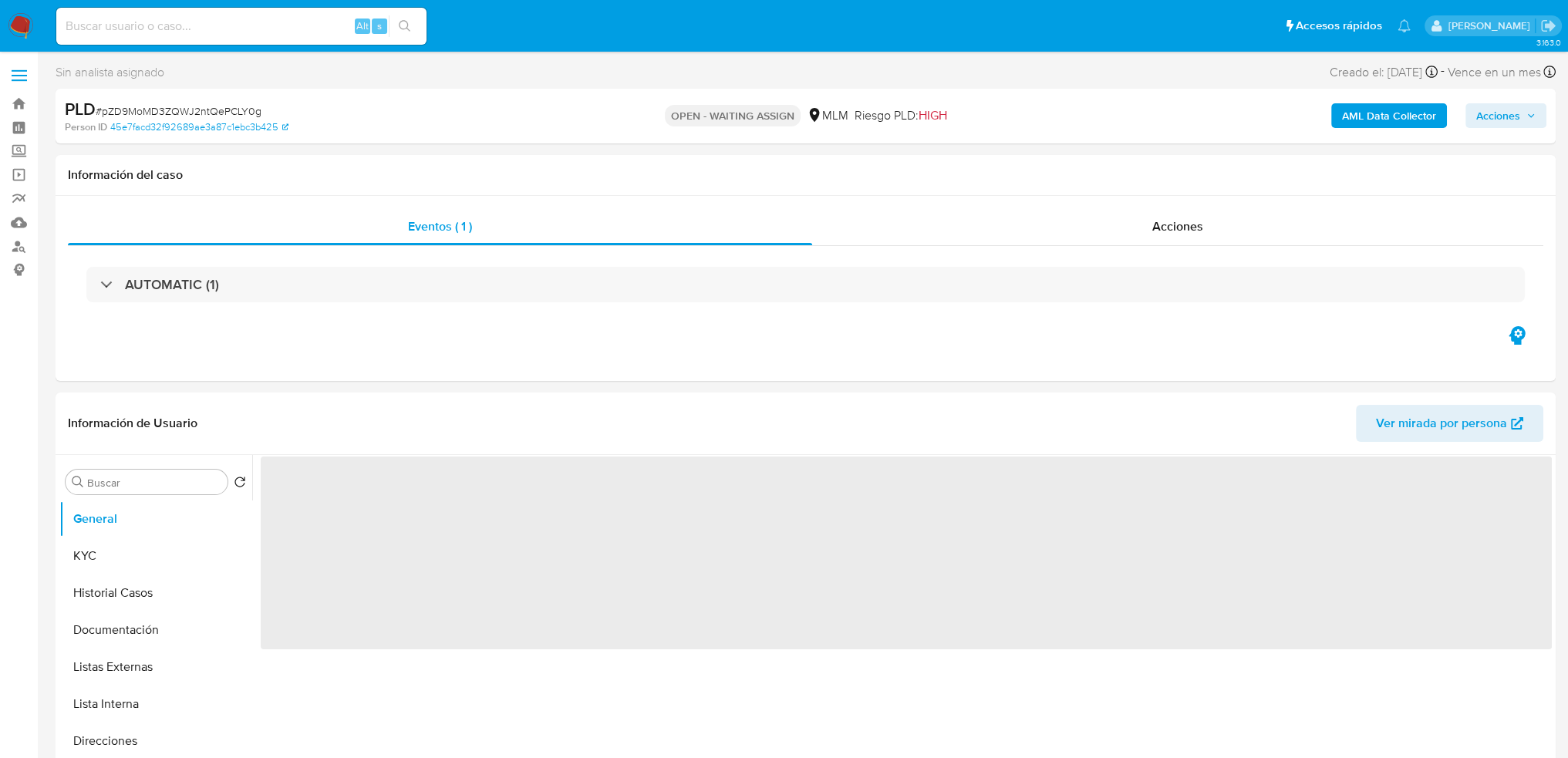
select select "10"
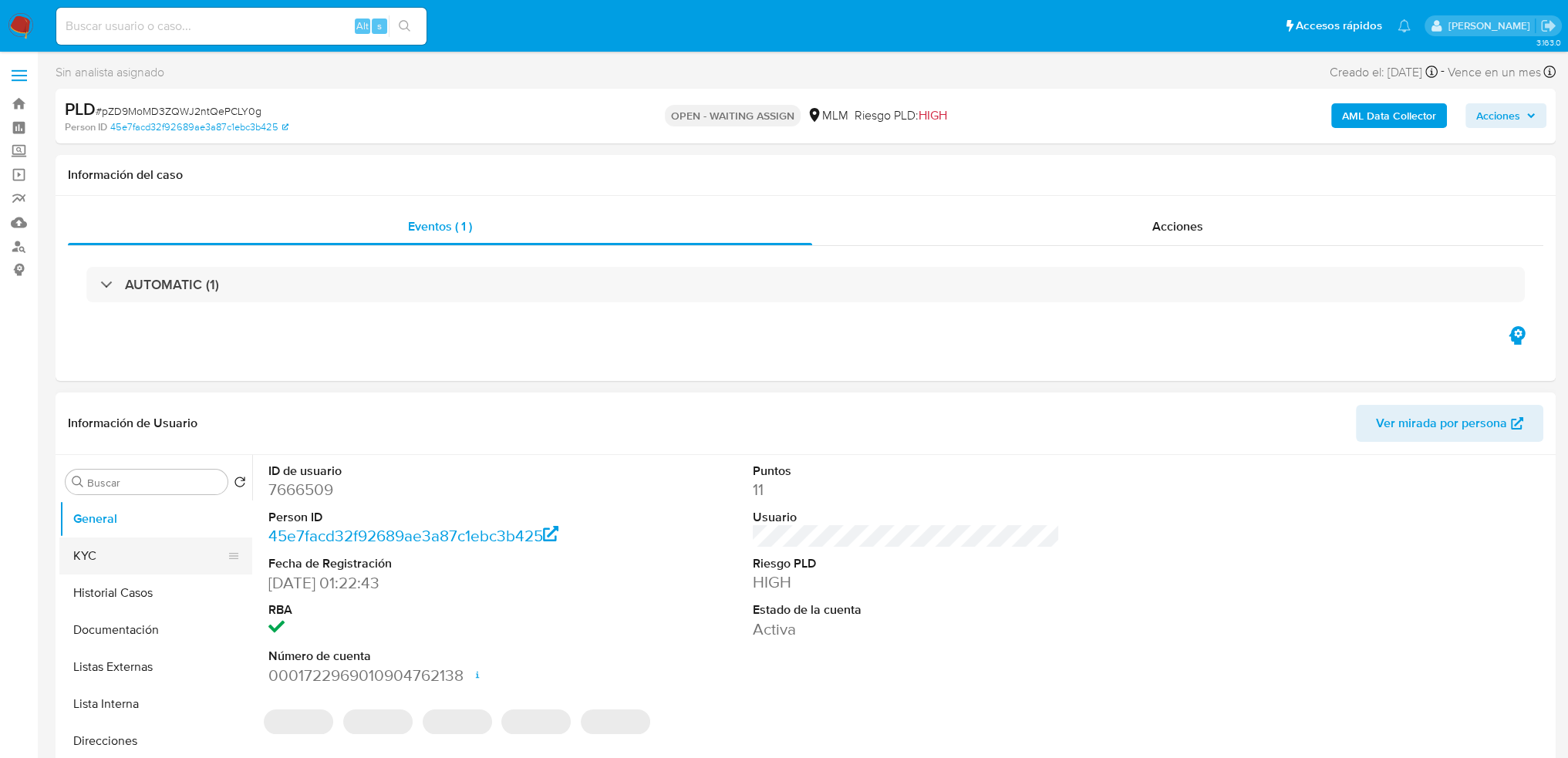
click at [157, 573] on button "KYC" at bounding box center [149, 557] width 180 height 37
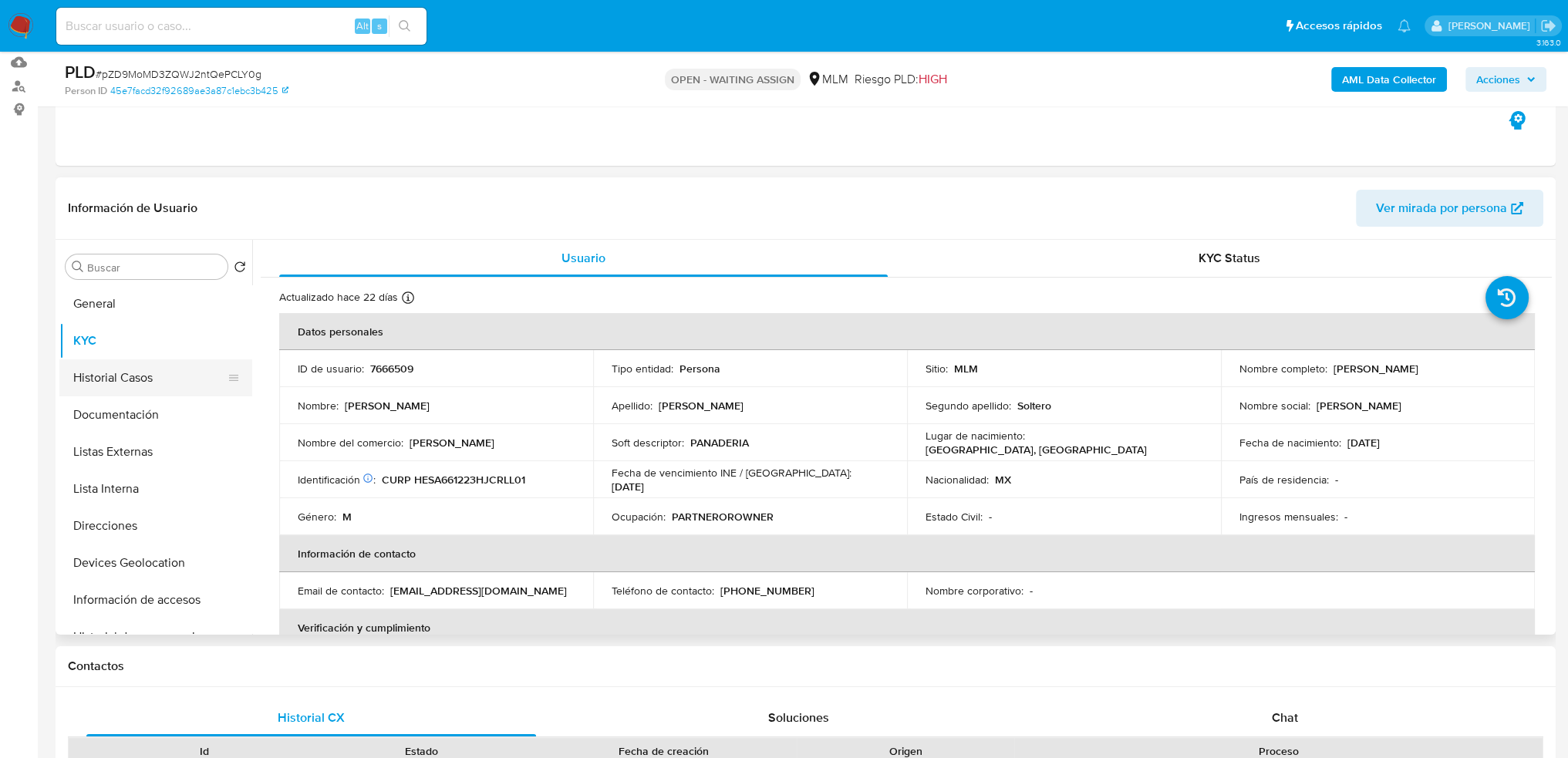
scroll to position [77, 0]
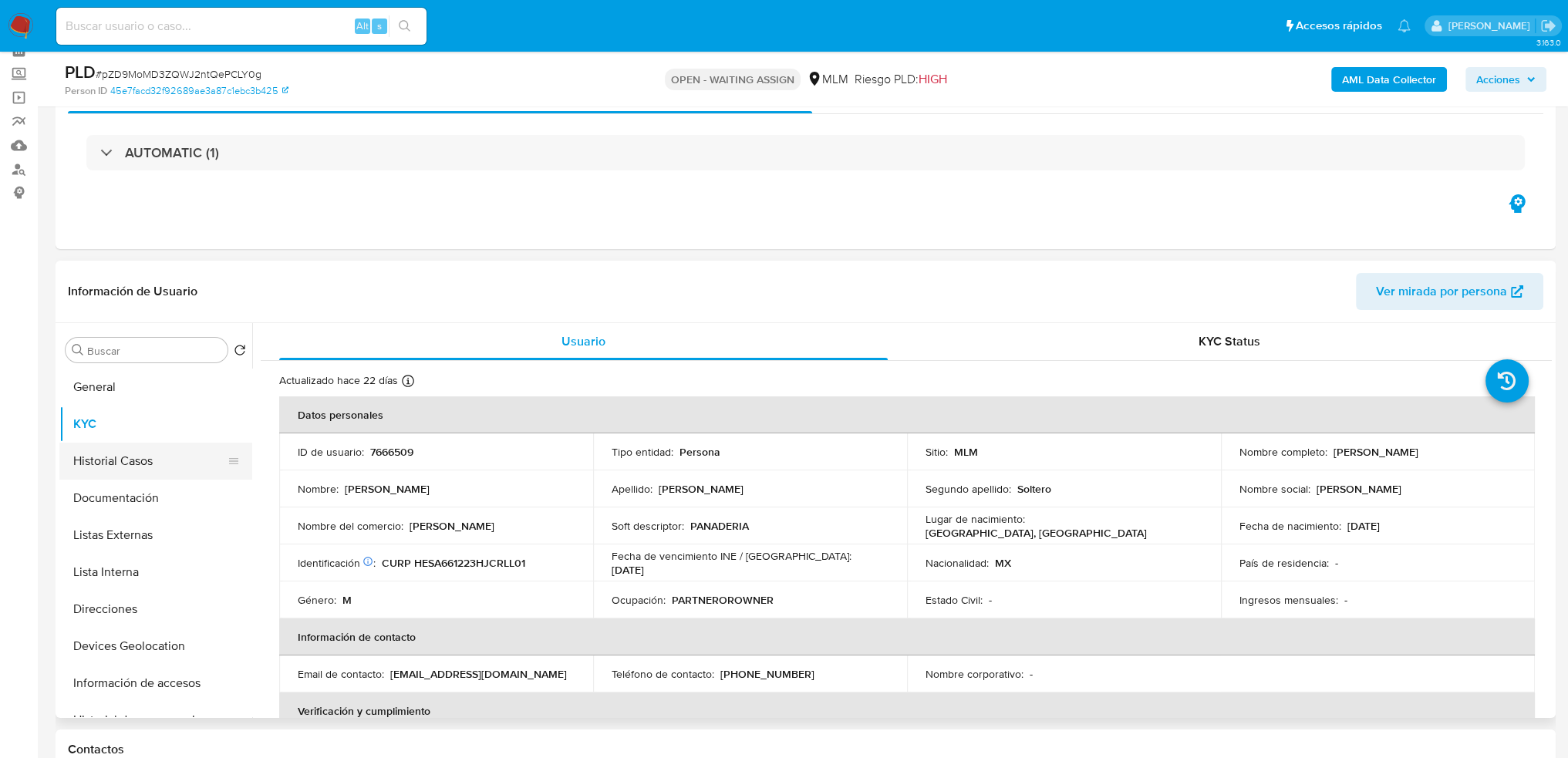
click at [139, 459] on button "Historial Casos" at bounding box center [149, 462] width 180 height 37
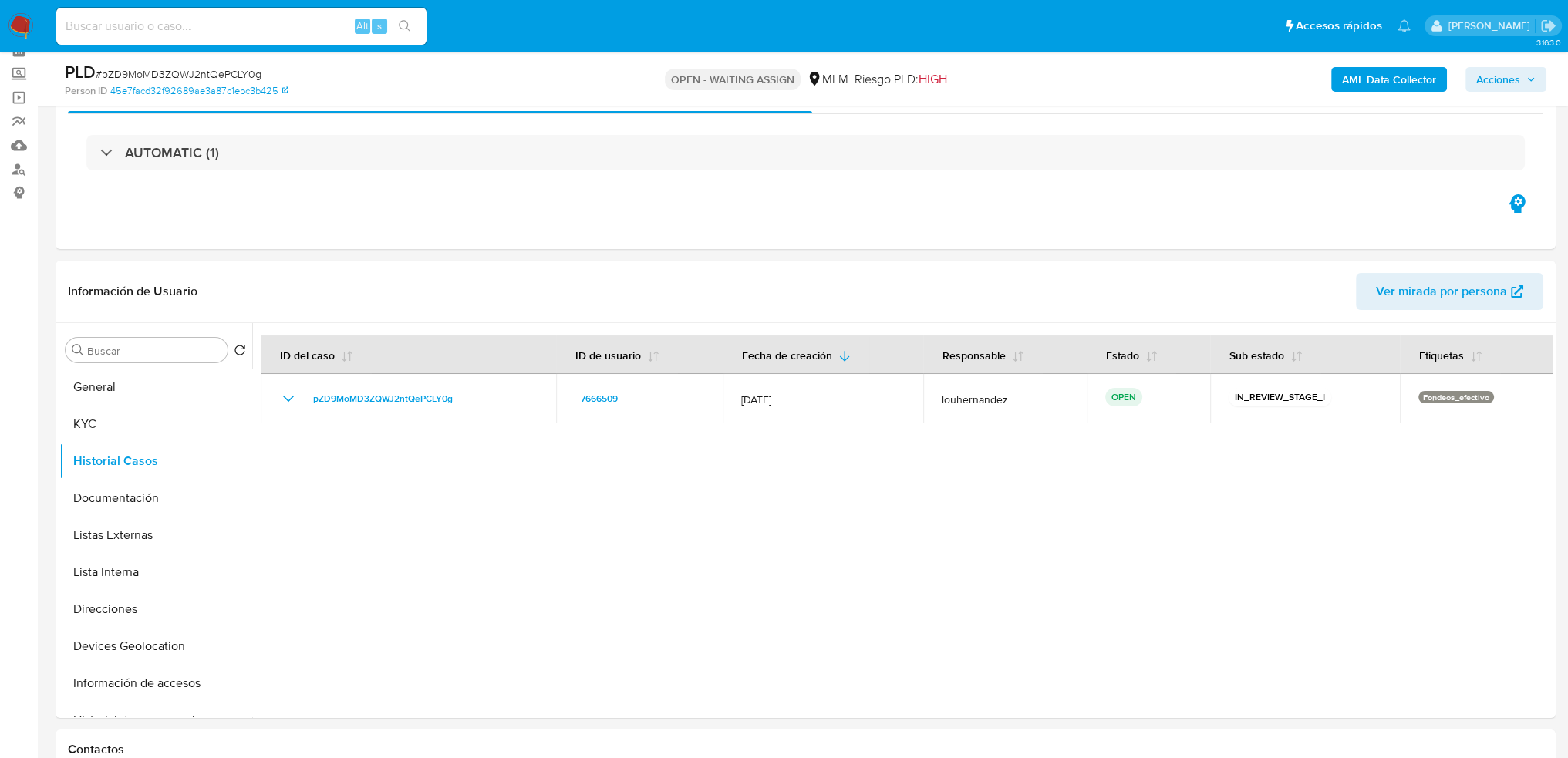
scroll to position [154, 0]
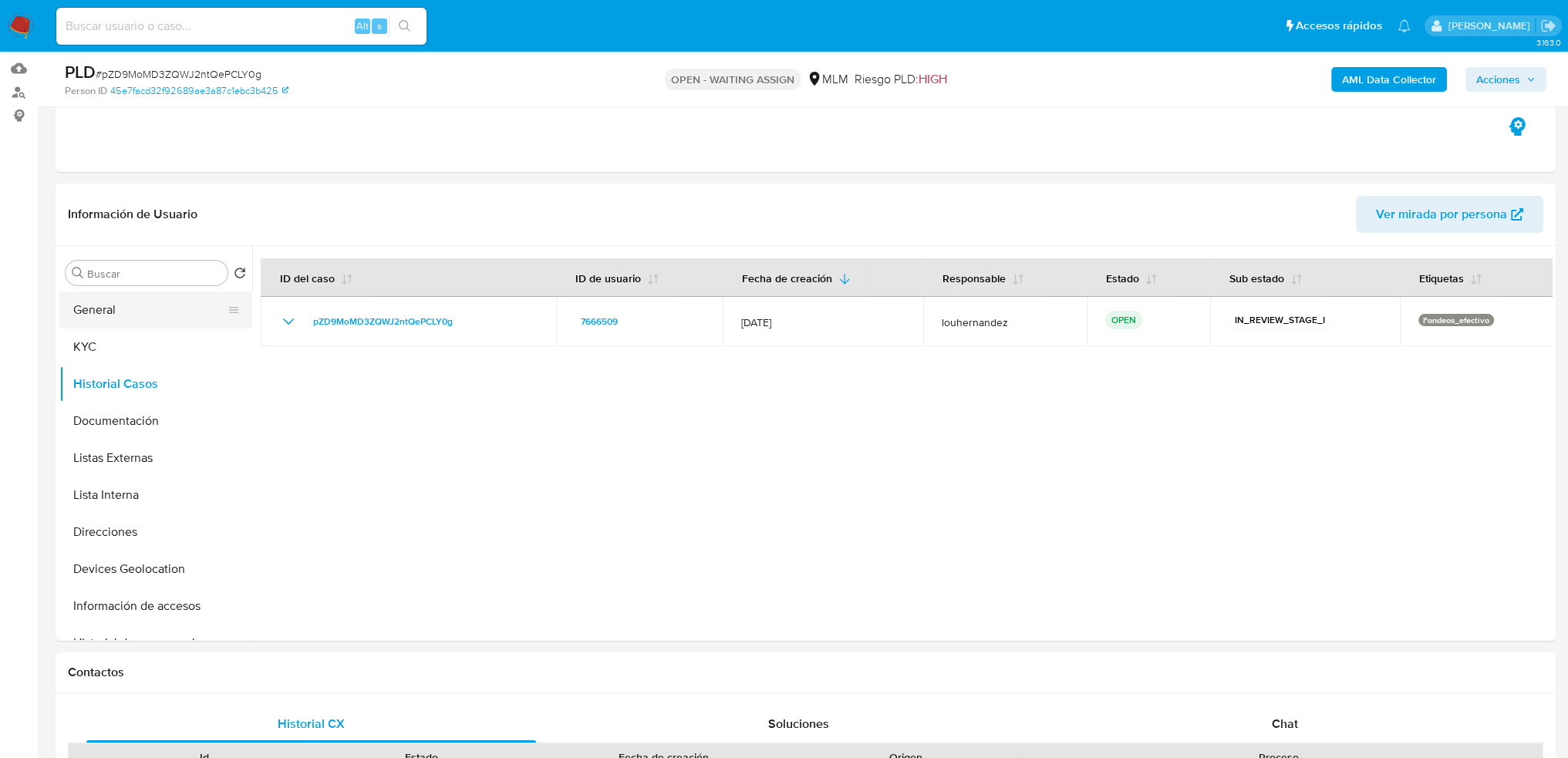
click at [106, 312] on button "General" at bounding box center [149, 310] width 180 height 37
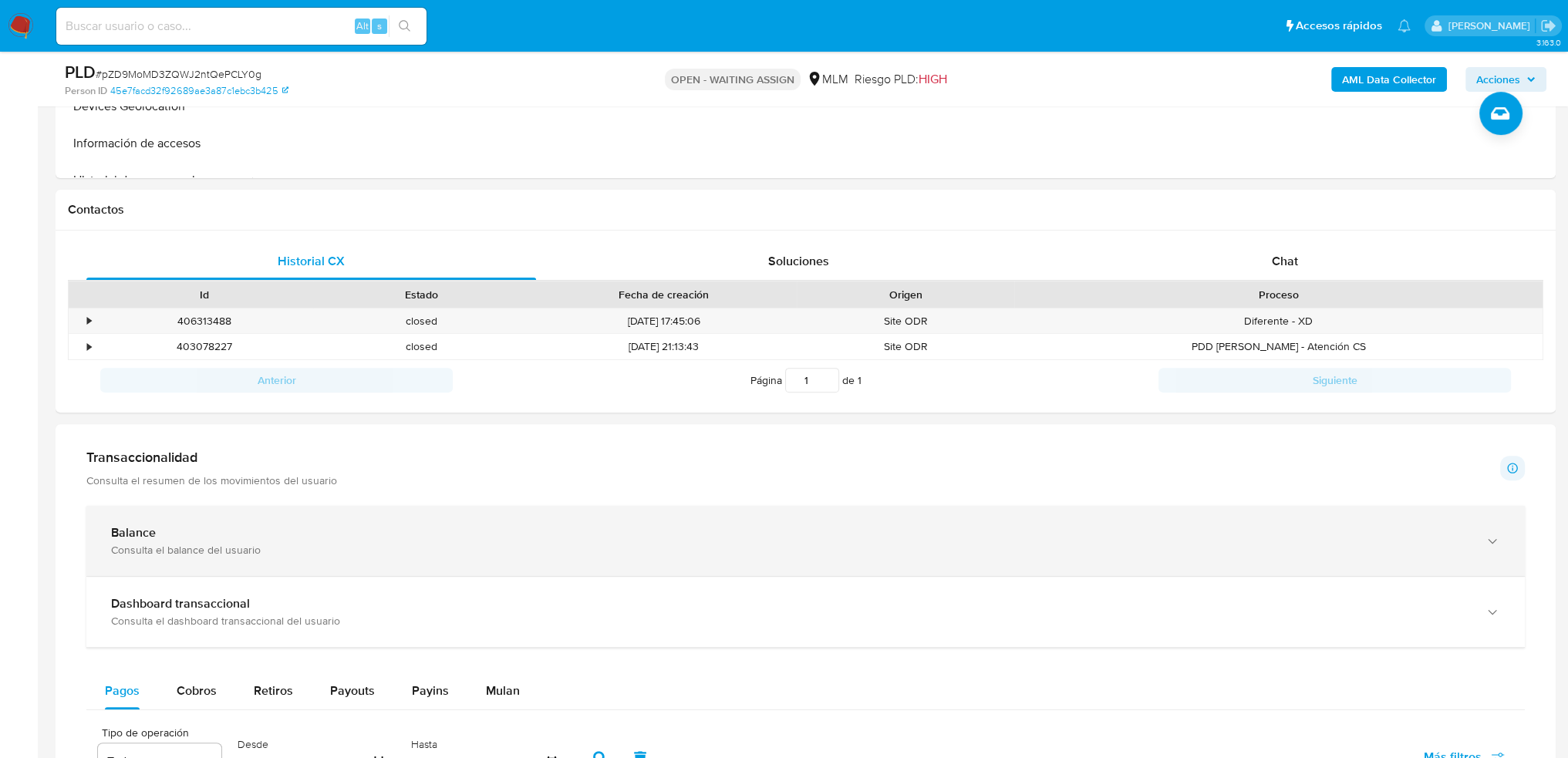
scroll to position [849, 0]
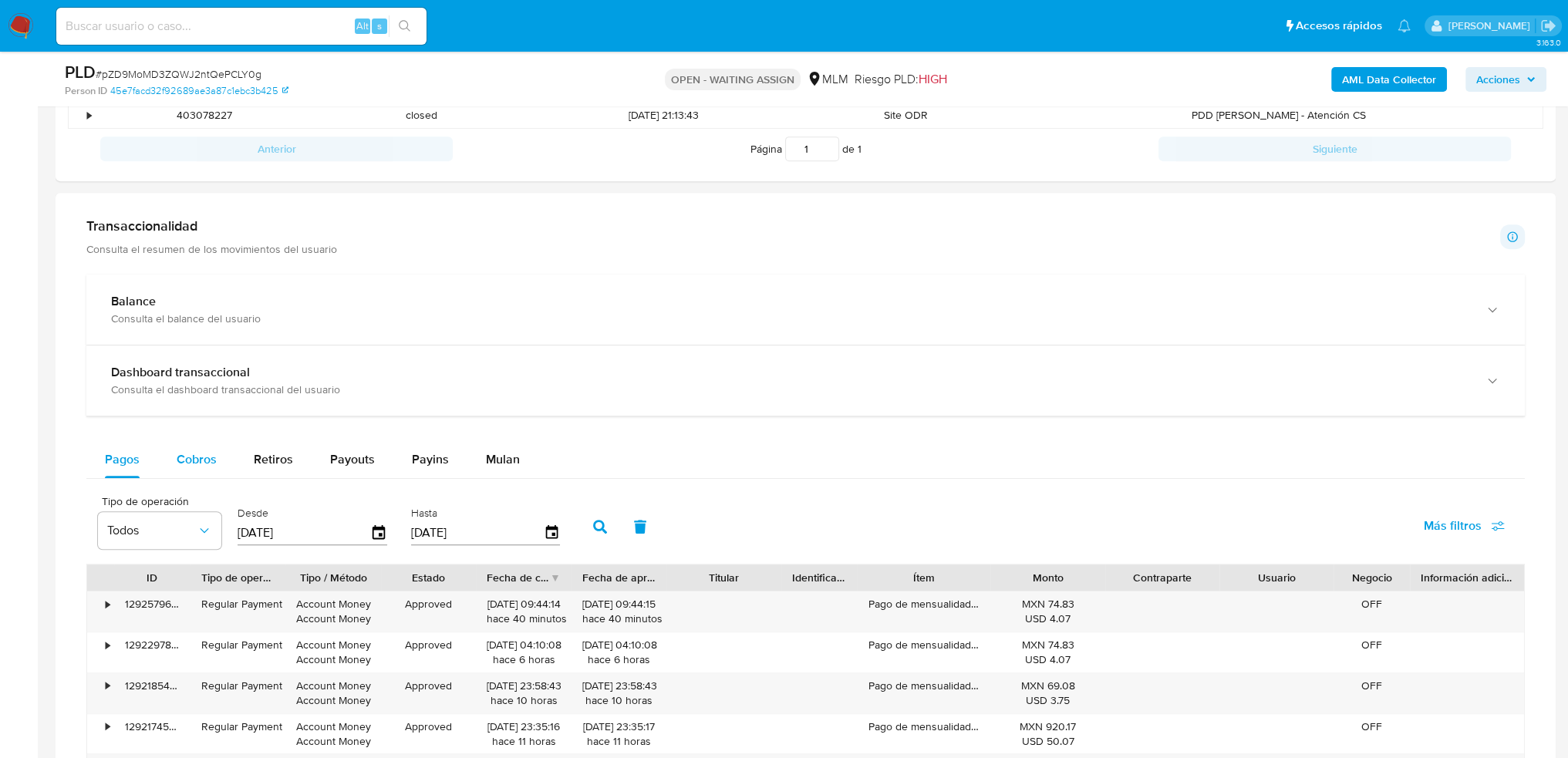
click at [204, 463] on span "Cobros" at bounding box center [196, 459] width 40 height 18
select select "10"
click at [119, 467] on span "Pagos" at bounding box center [122, 459] width 35 height 18
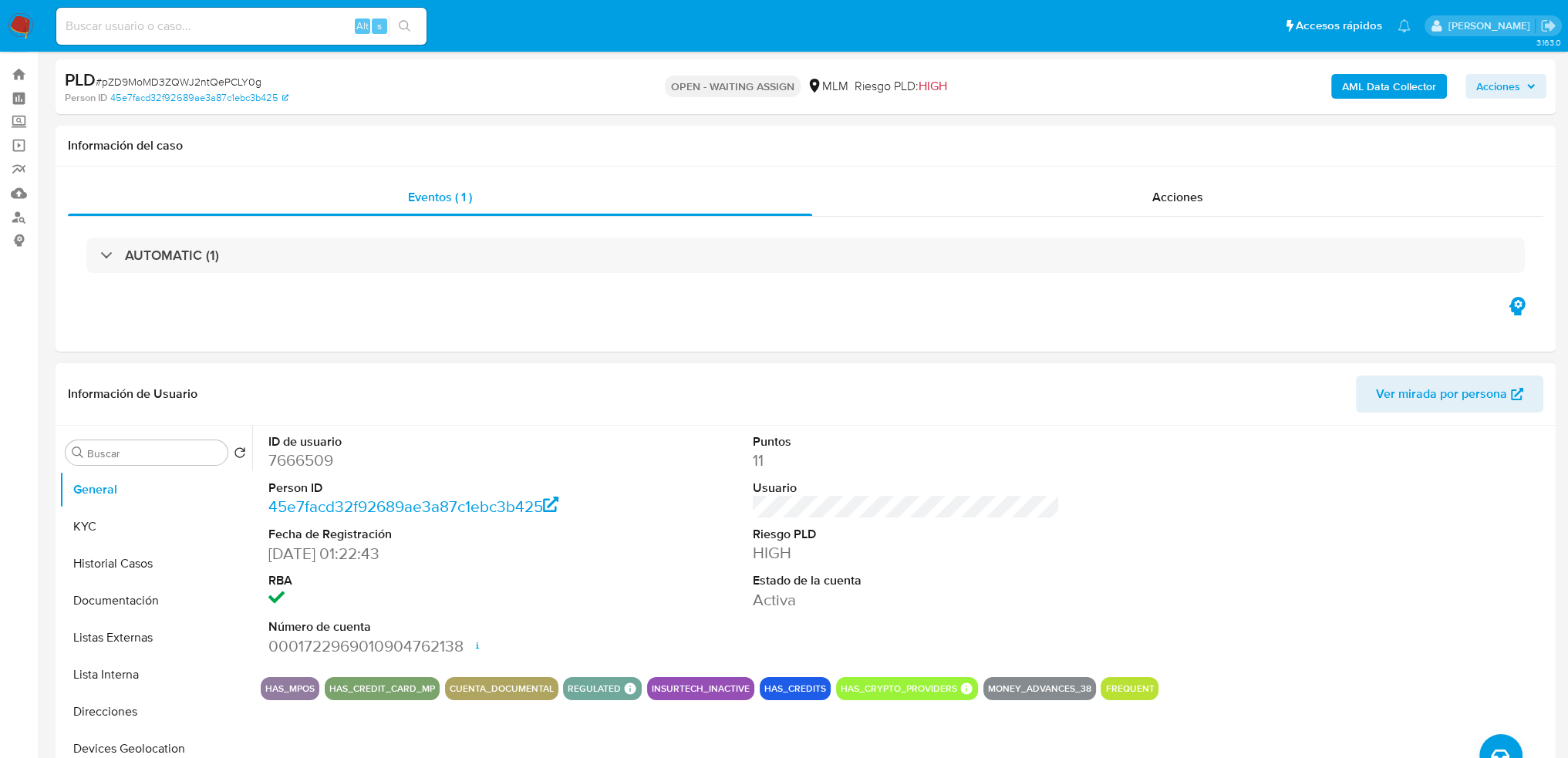
scroll to position [0, 0]
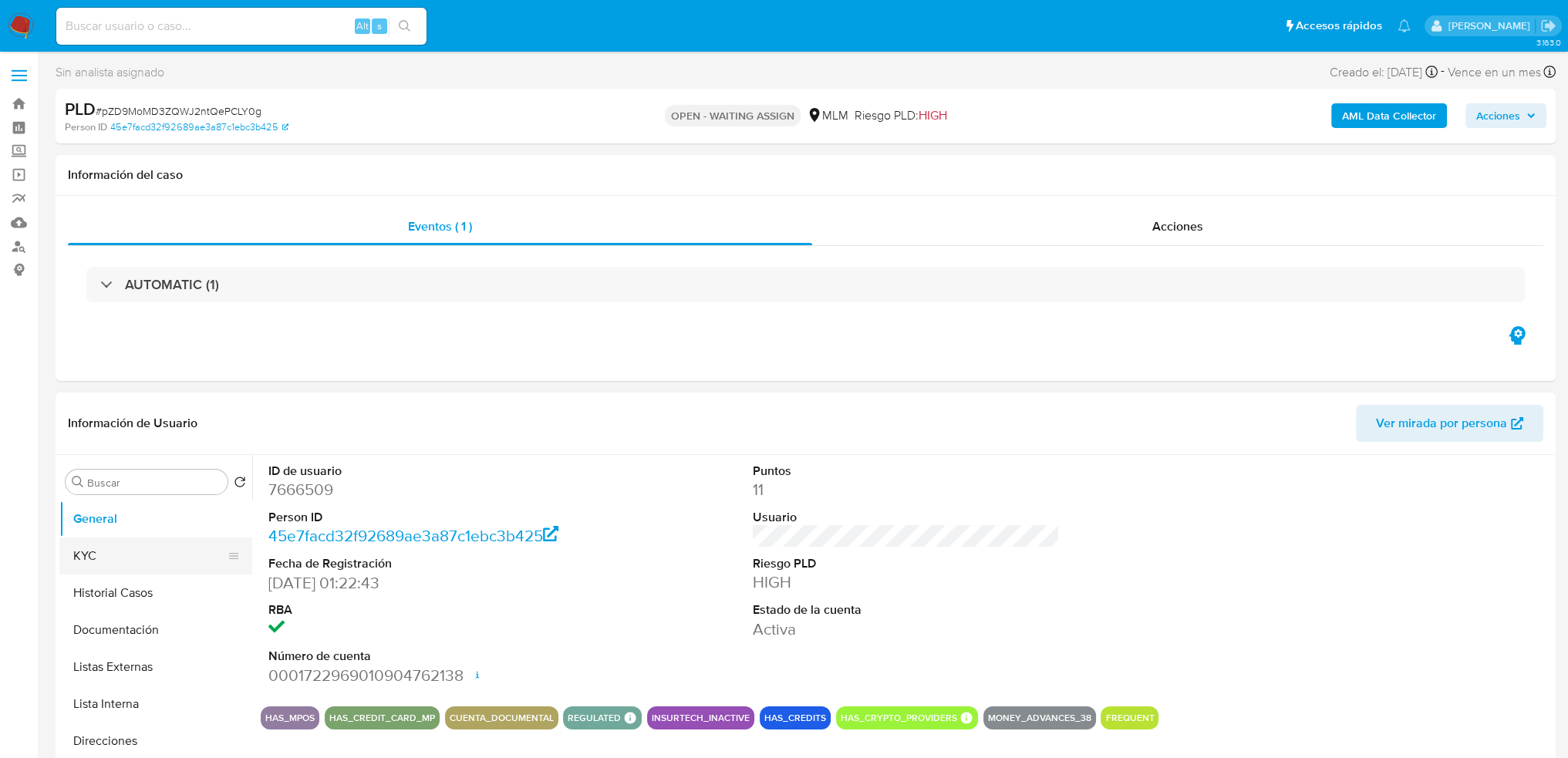
click at [130, 549] on button "KYC" at bounding box center [149, 557] width 180 height 37
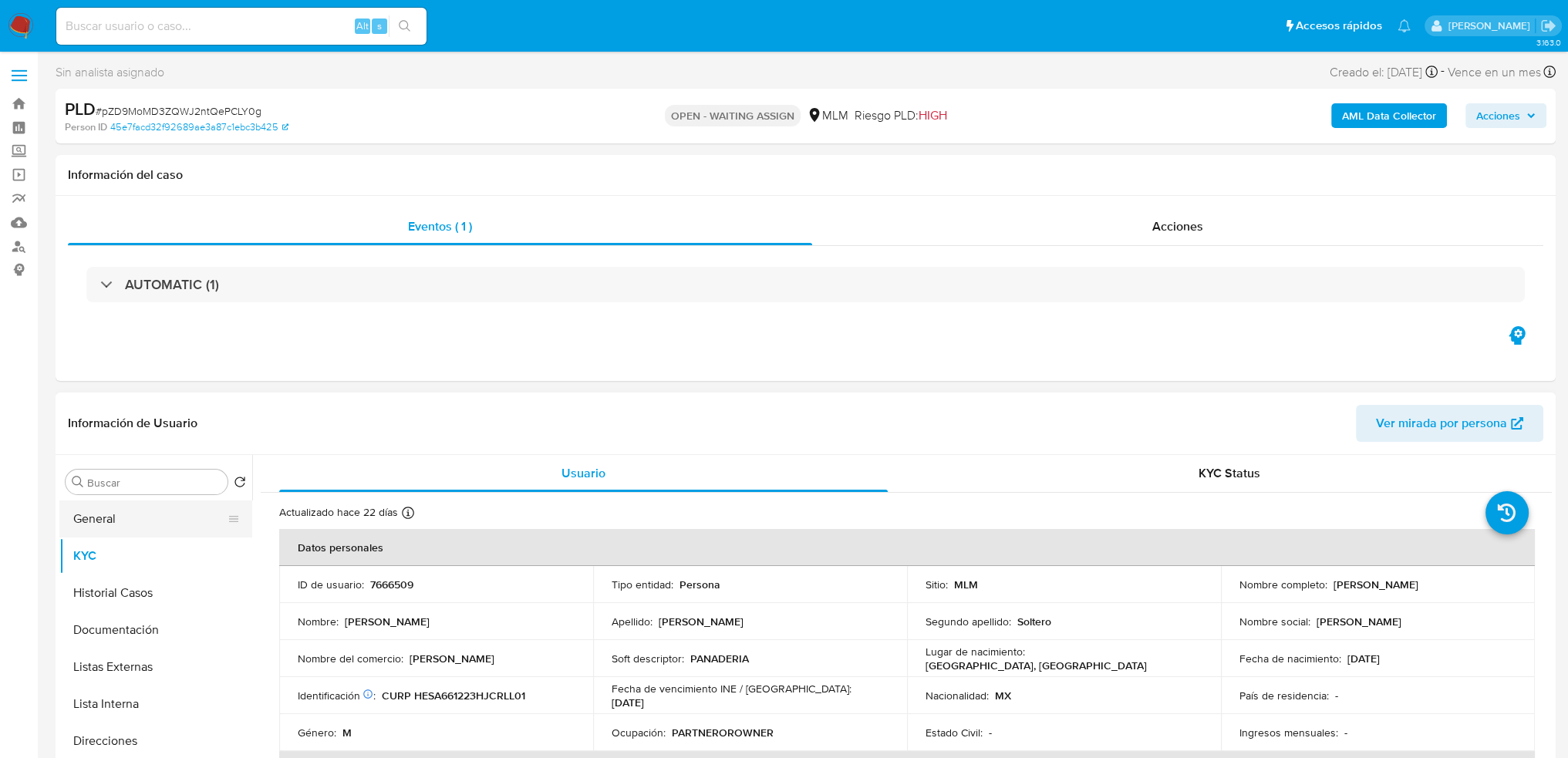
click at [134, 520] on button "General" at bounding box center [149, 519] width 180 height 37
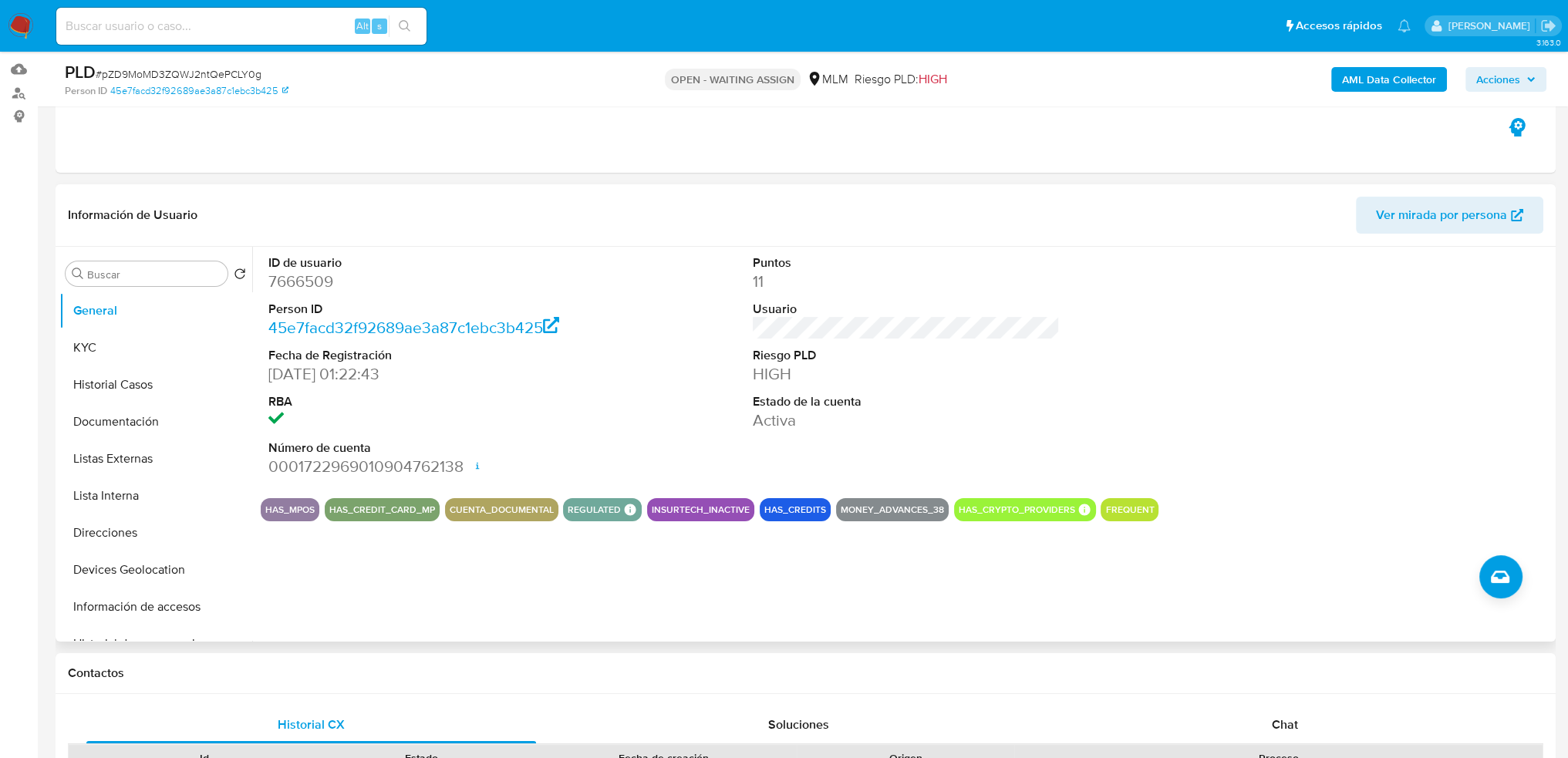
scroll to position [154, 0]
click at [151, 343] on button "KYC" at bounding box center [149, 347] width 180 height 37
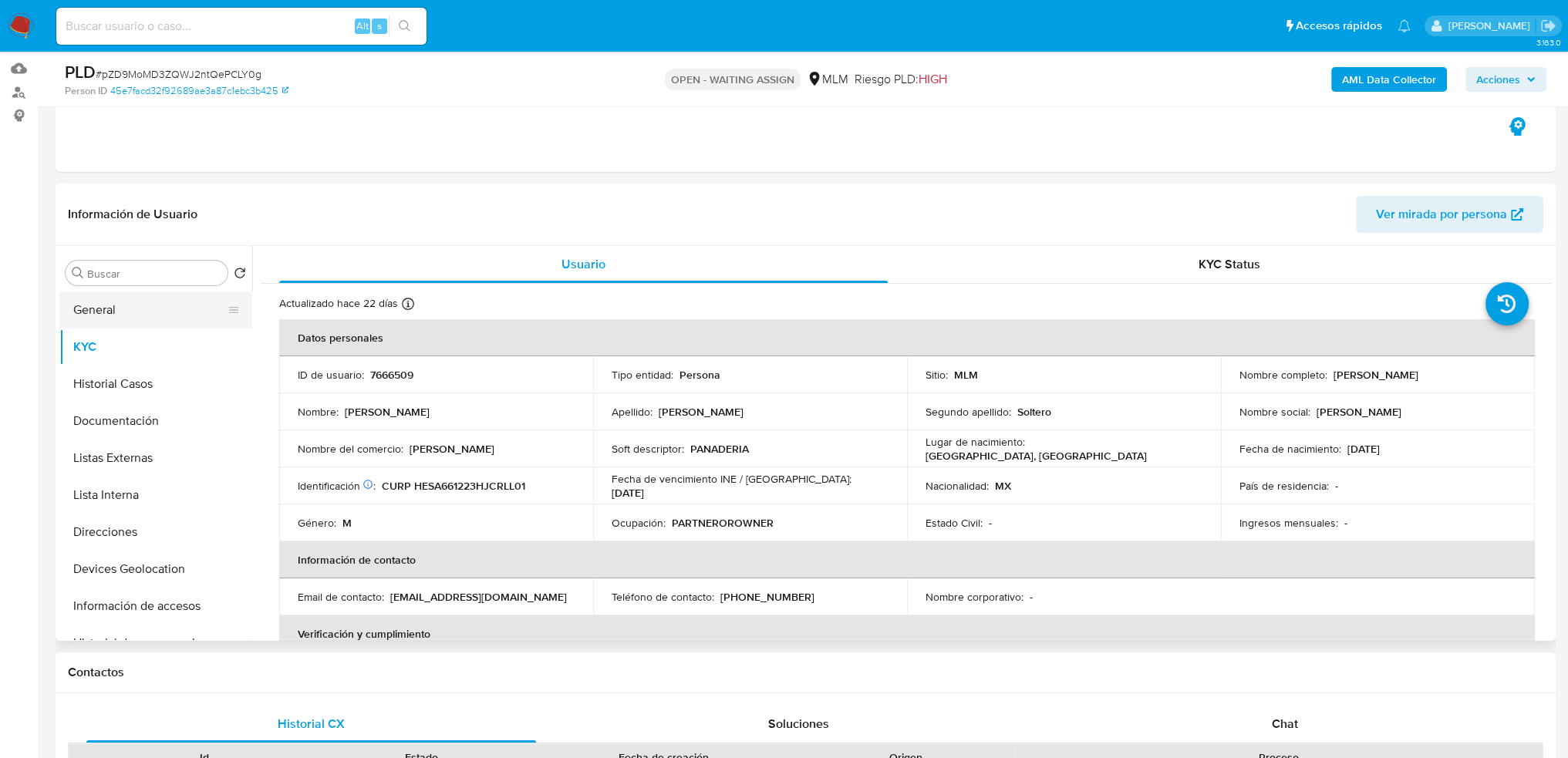
click at [123, 317] on button "General" at bounding box center [149, 310] width 180 height 37
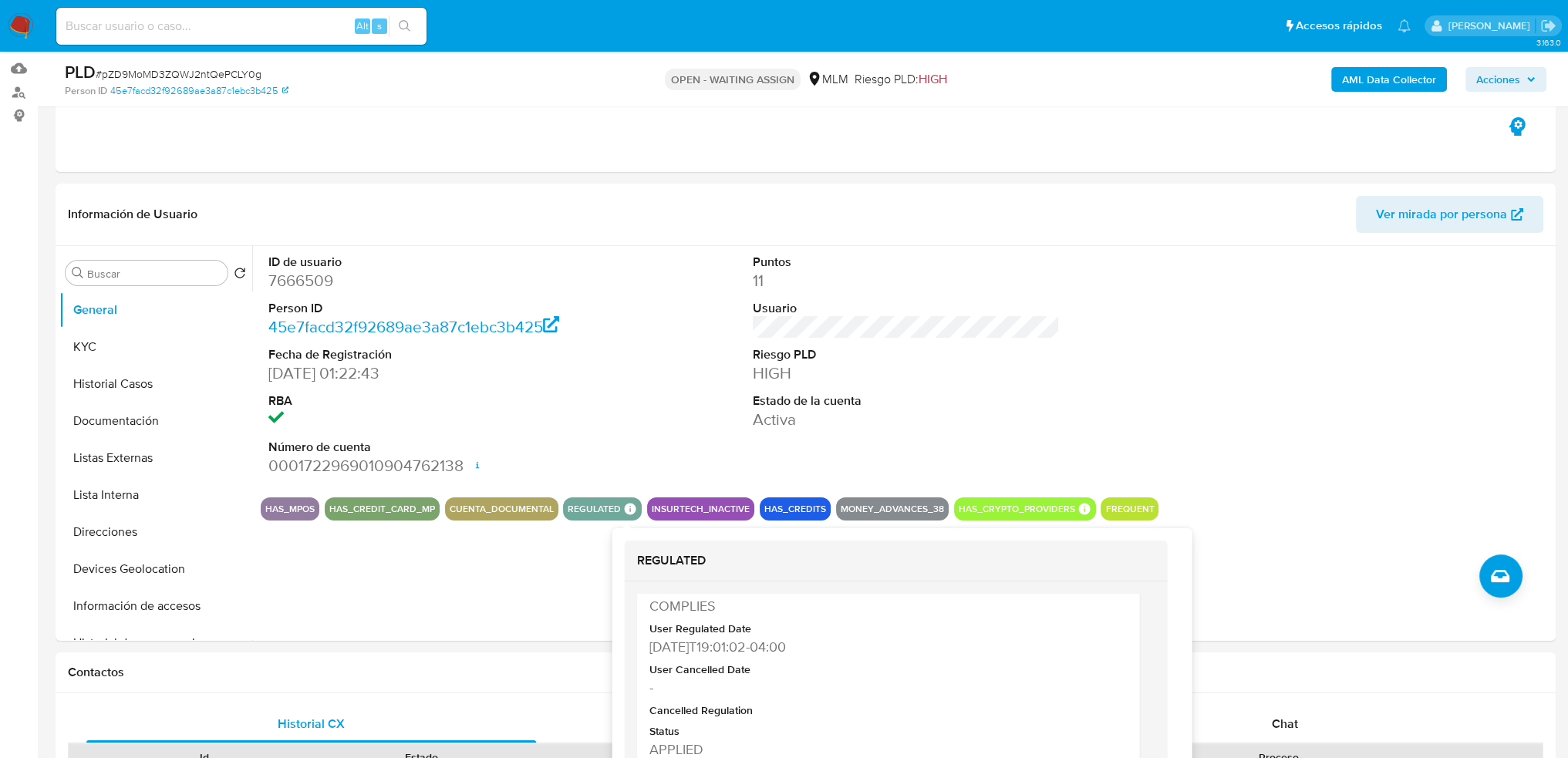
scroll to position [77, 0]
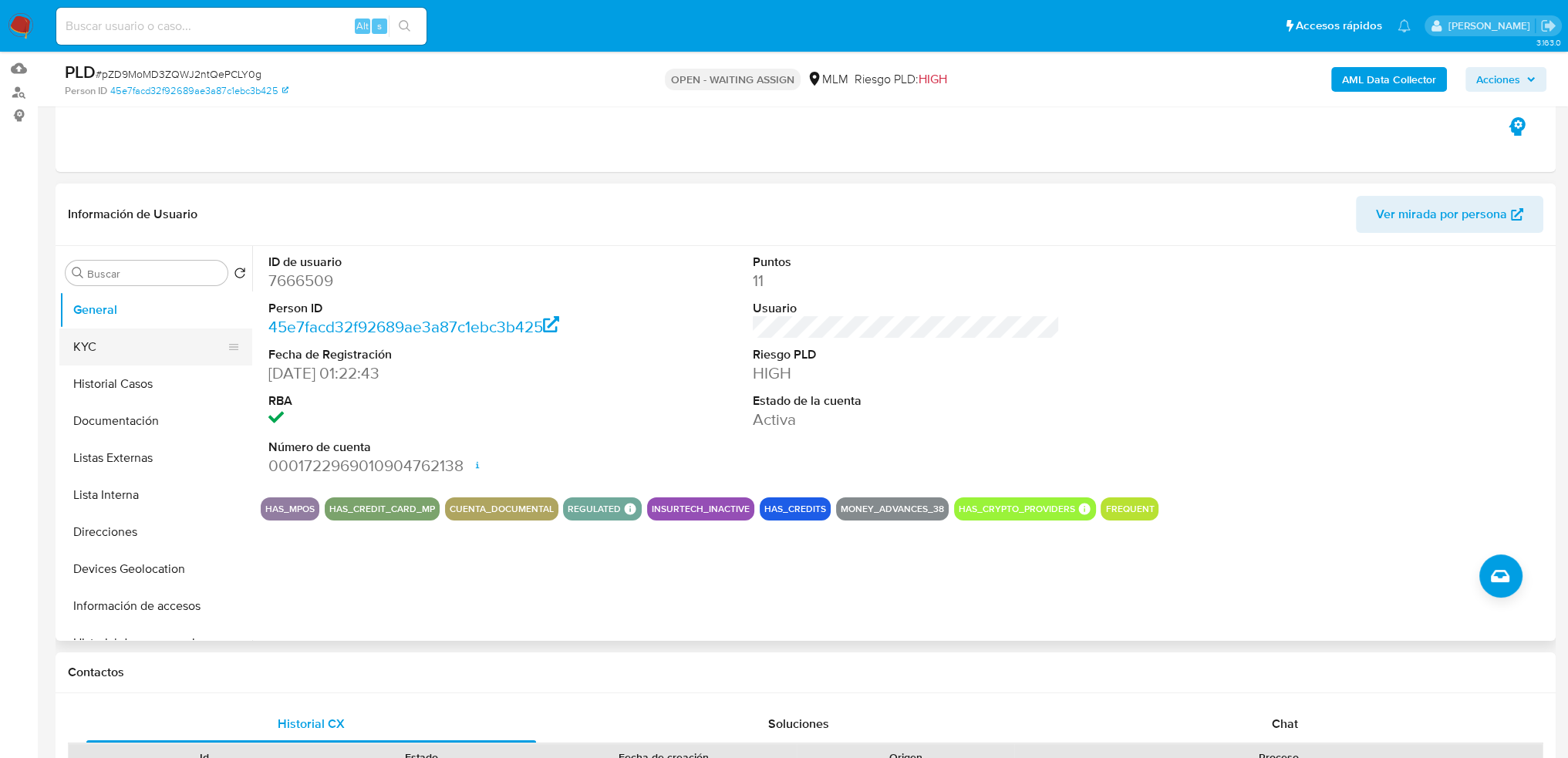
click at [121, 341] on button "KYC" at bounding box center [149, 347] width 180 height 37
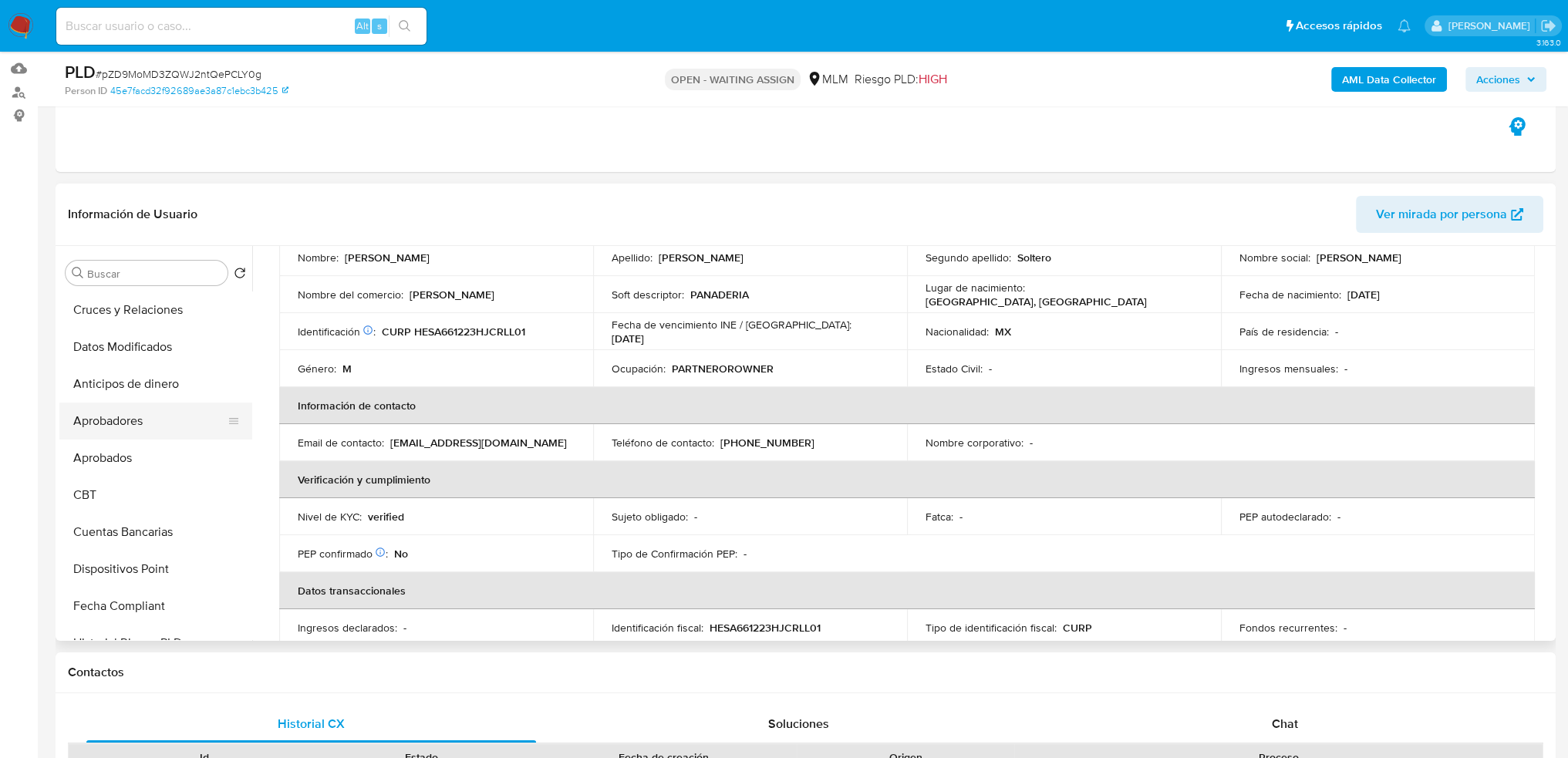
scroll to position [462, 0]
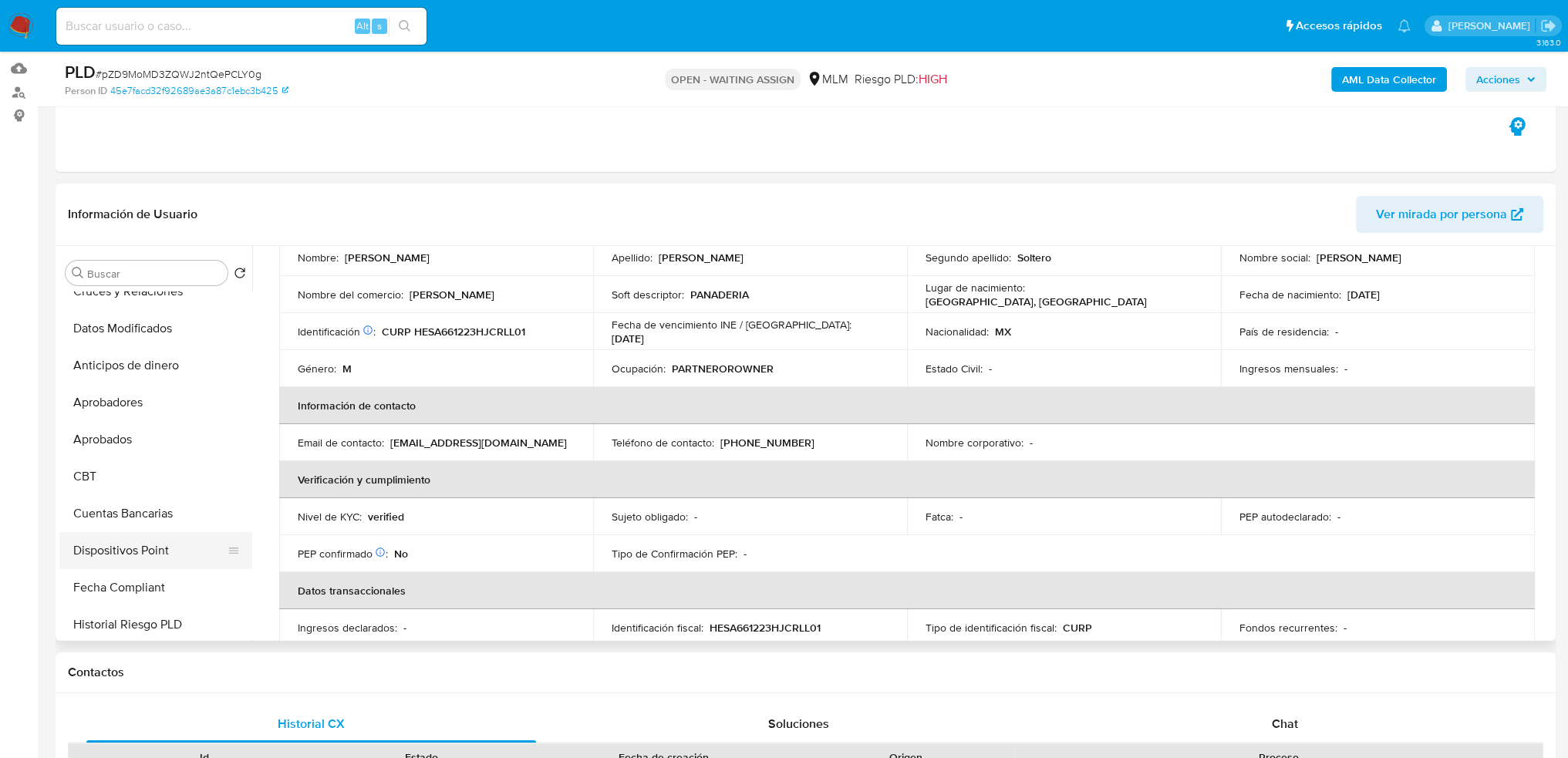
click at [156, 549] on button "Dispositivos Point" at bounding box center [149, 550] width 180 height 37
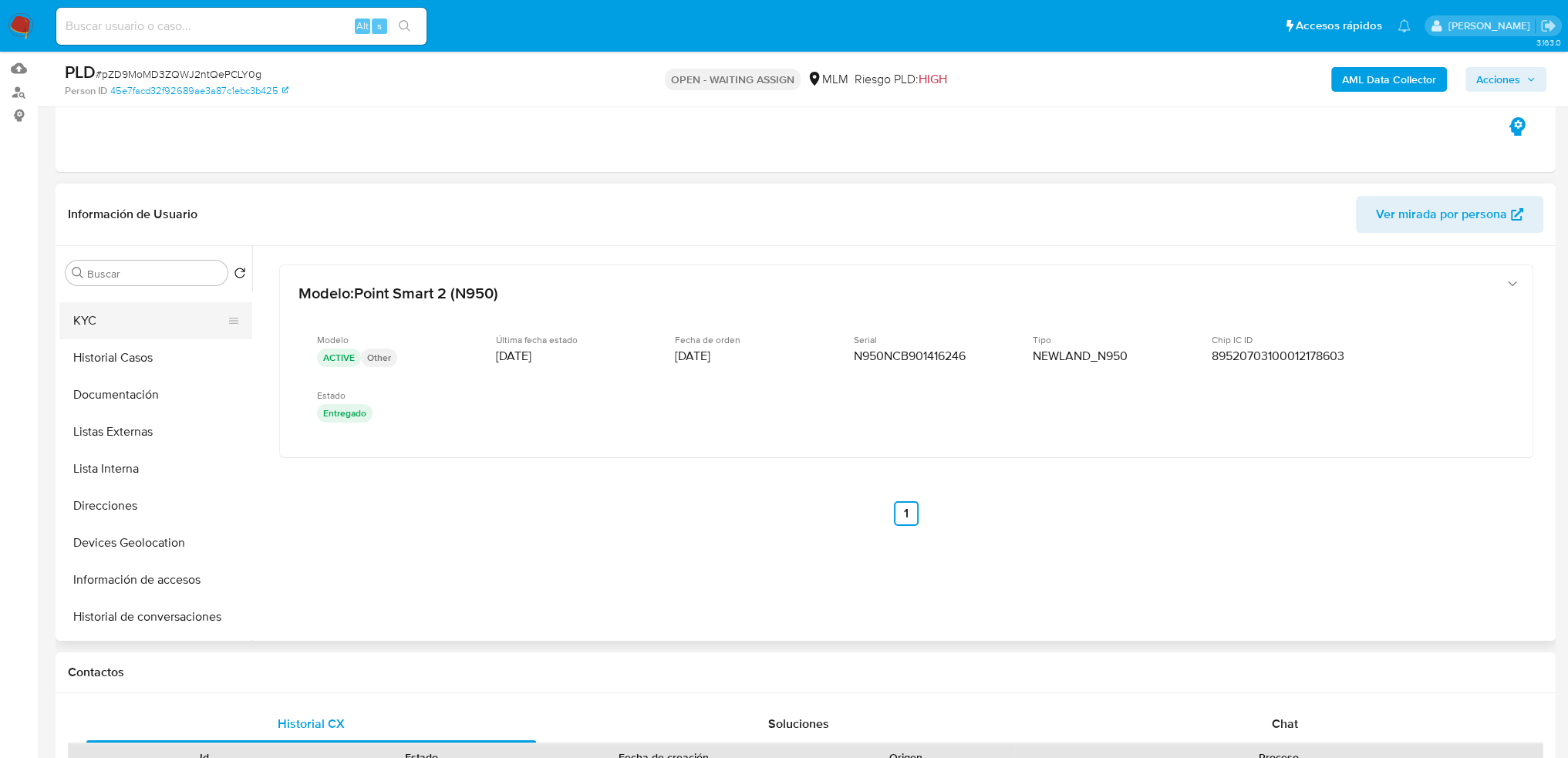
scroll to position [0, 0]
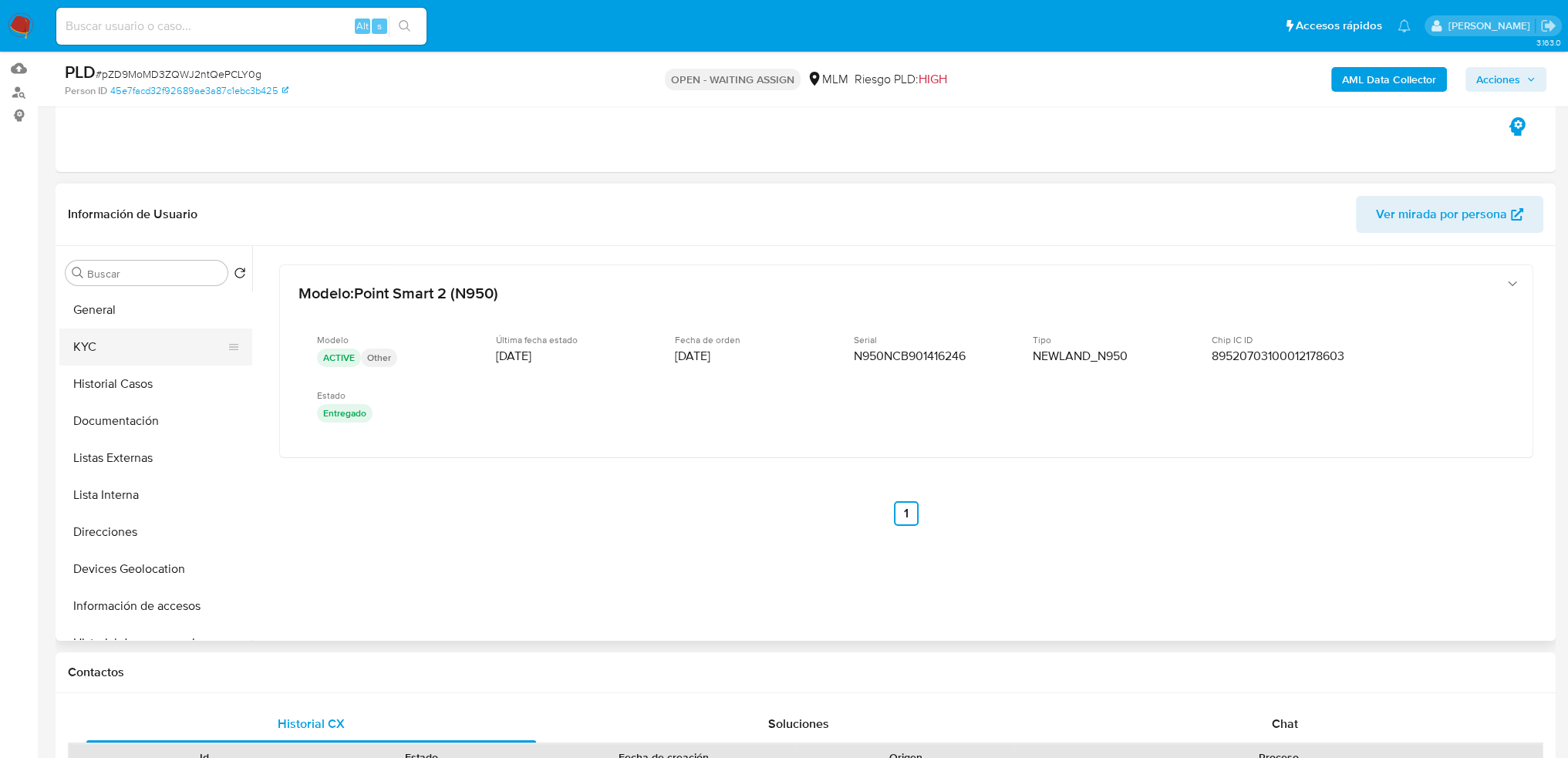
click at [157, 350] on button "KYC" at bounding box center [149, 347] width 180 height 37
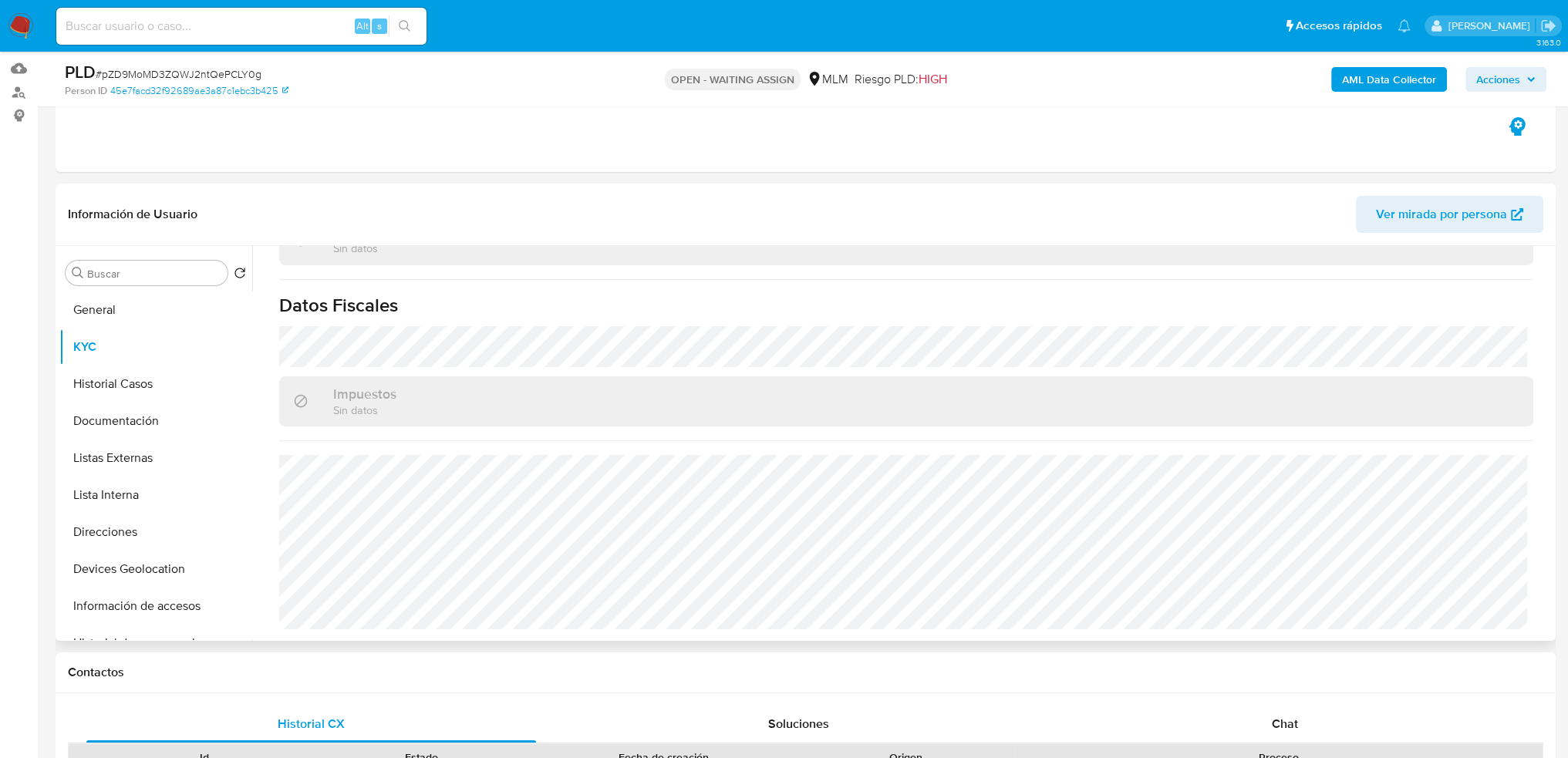
scroll to position [614, 0]
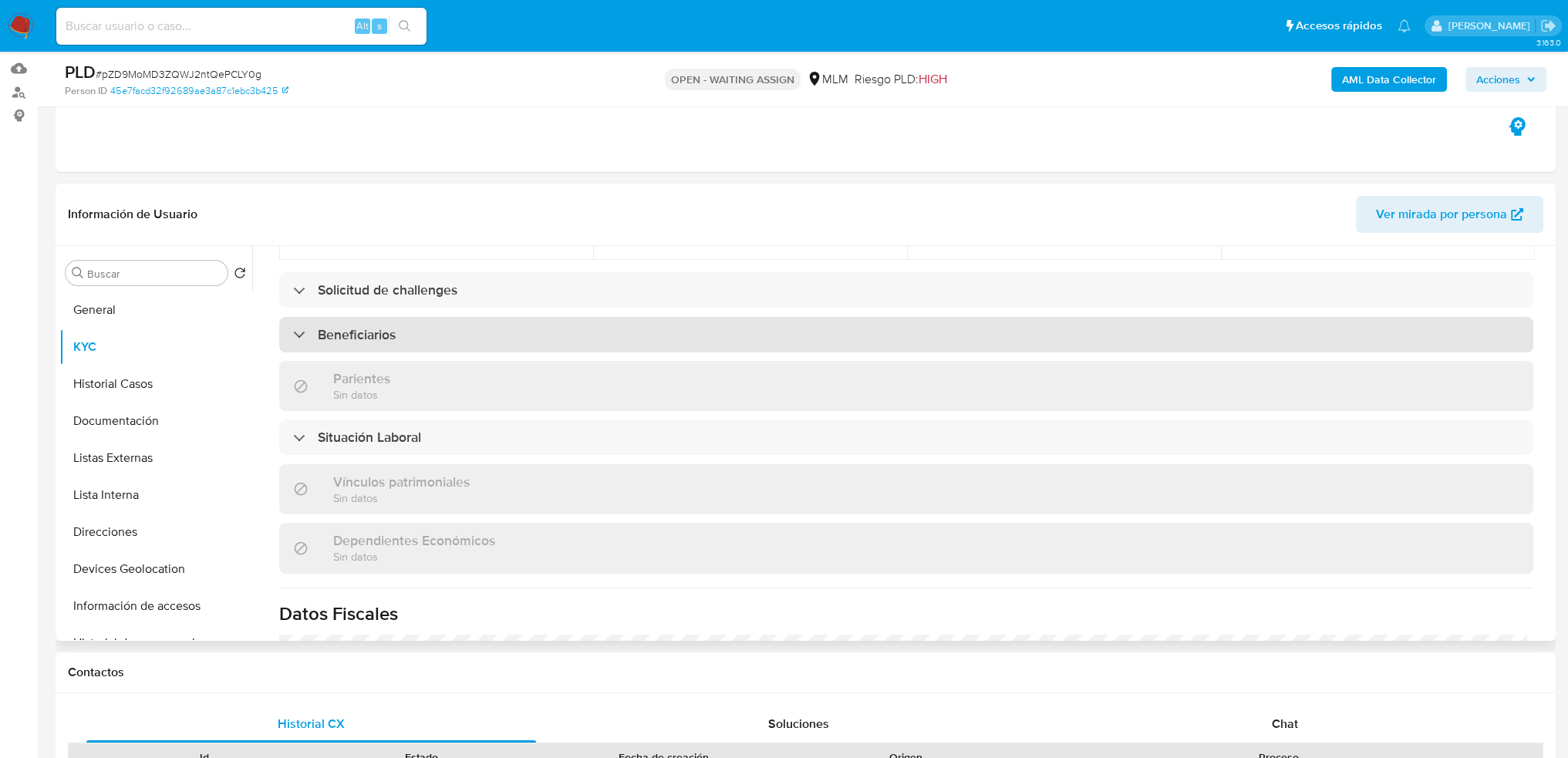
click at [422, 338] on div "Beneficiarios" at bounding box center [907, 335] width 1255 height 36
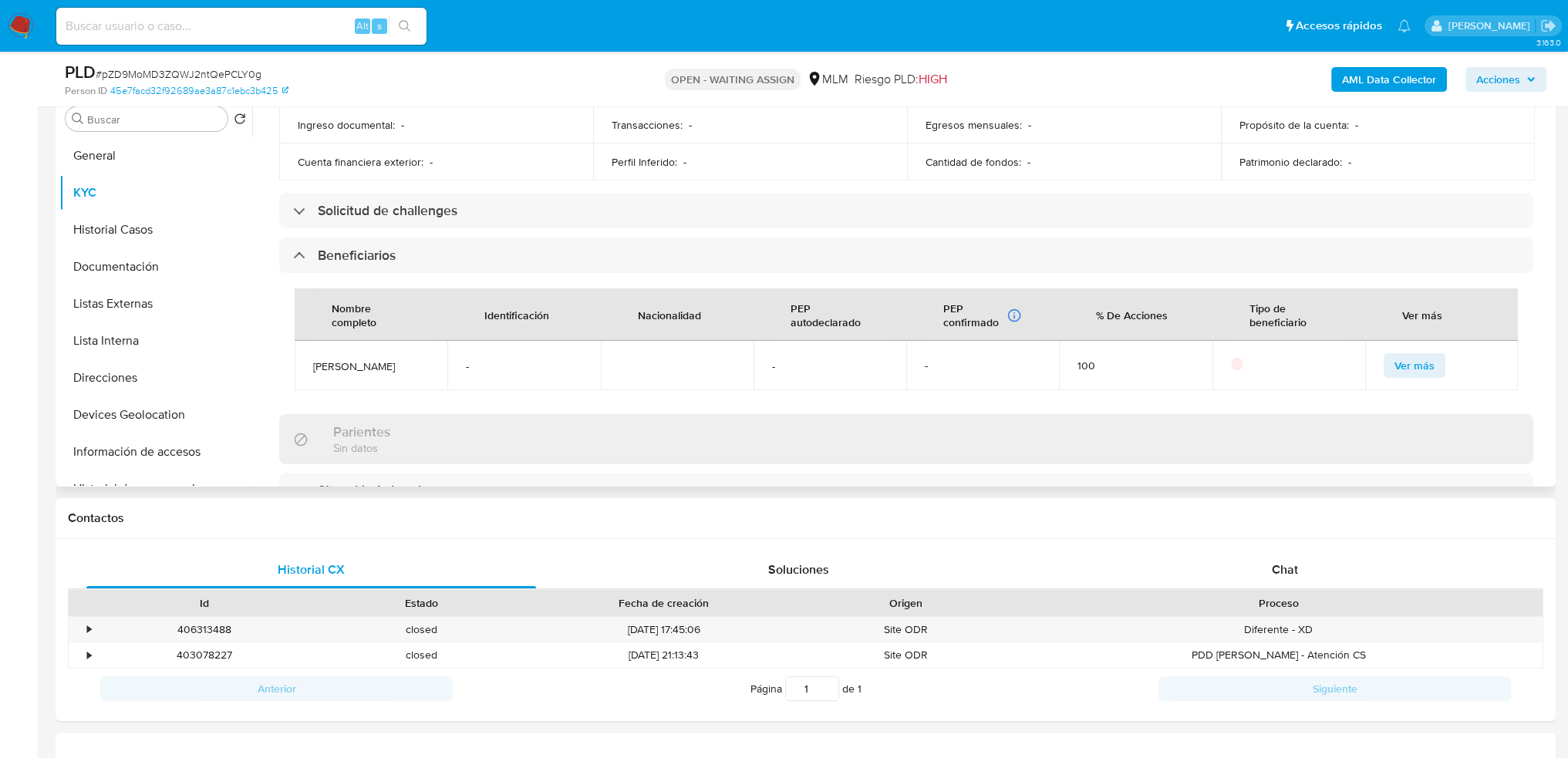
scroll to position [617, 0]
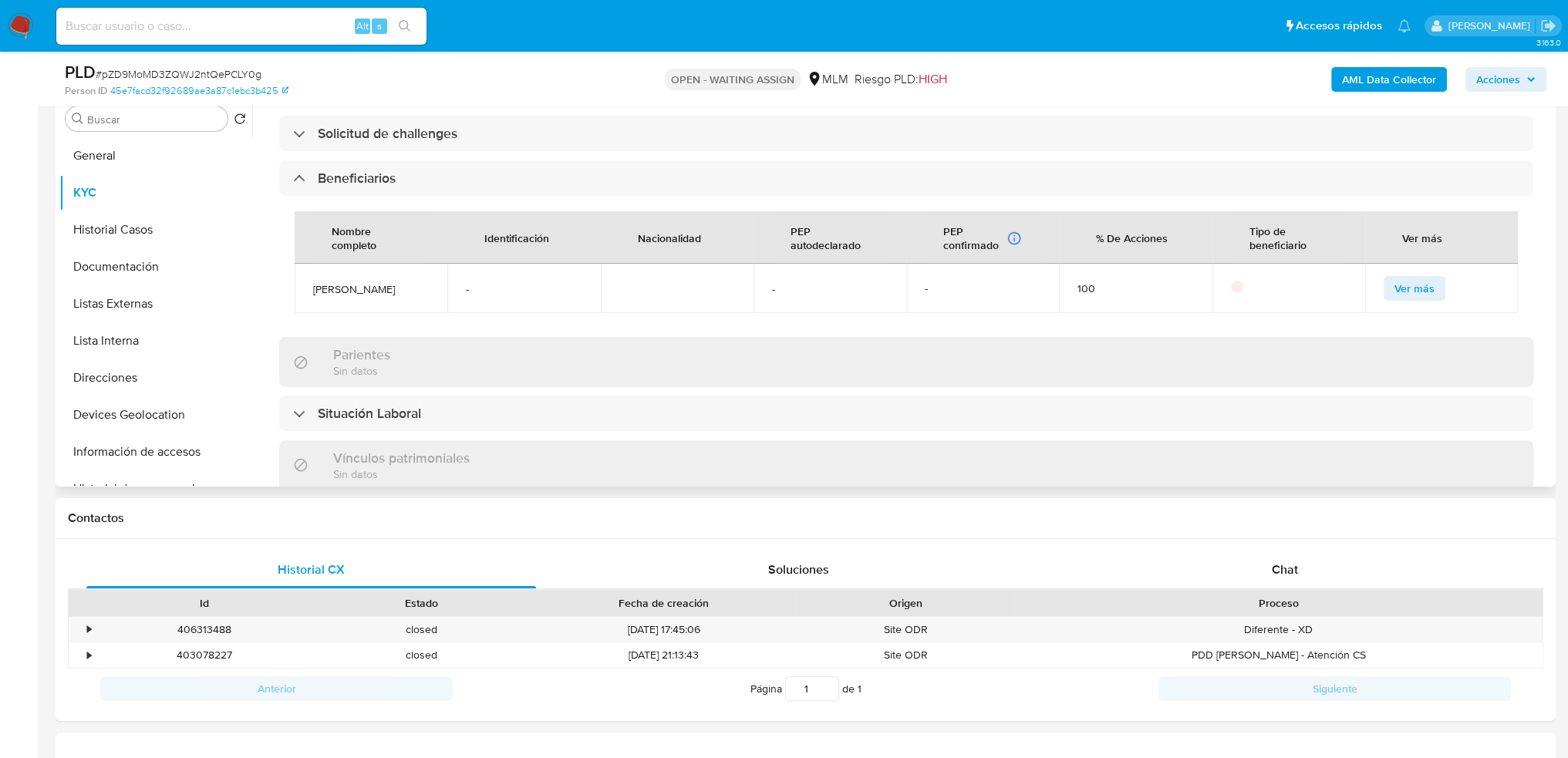
click at [1409, 286] on span "Ver más" at bounding box center [1414, 288] width 40 height 21
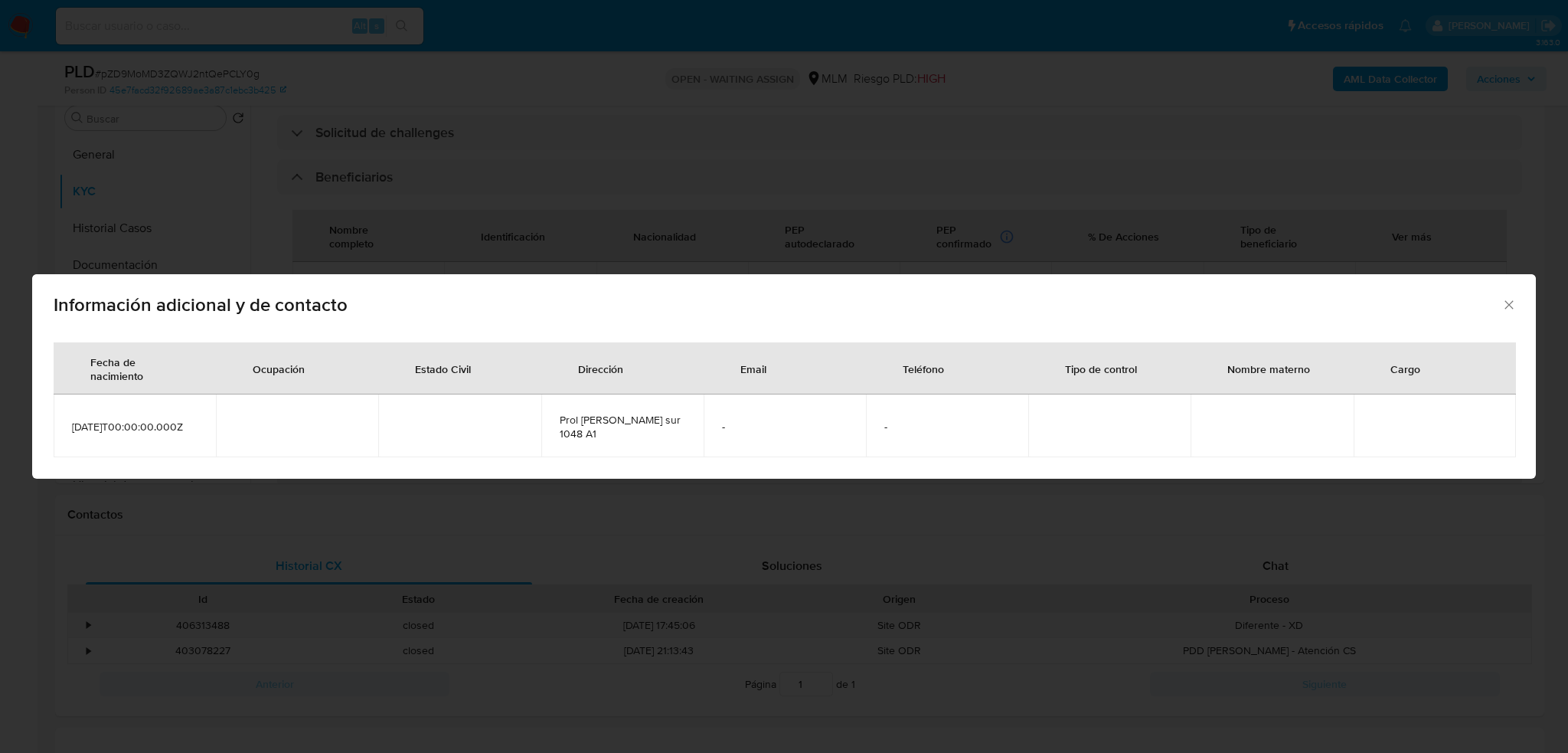
click at [943, 214] on div "Información adicional y de contacto Fecha de nacimiento Ocupación Estado Civil …" at bounding box center [784, 376] width 1568 height 753
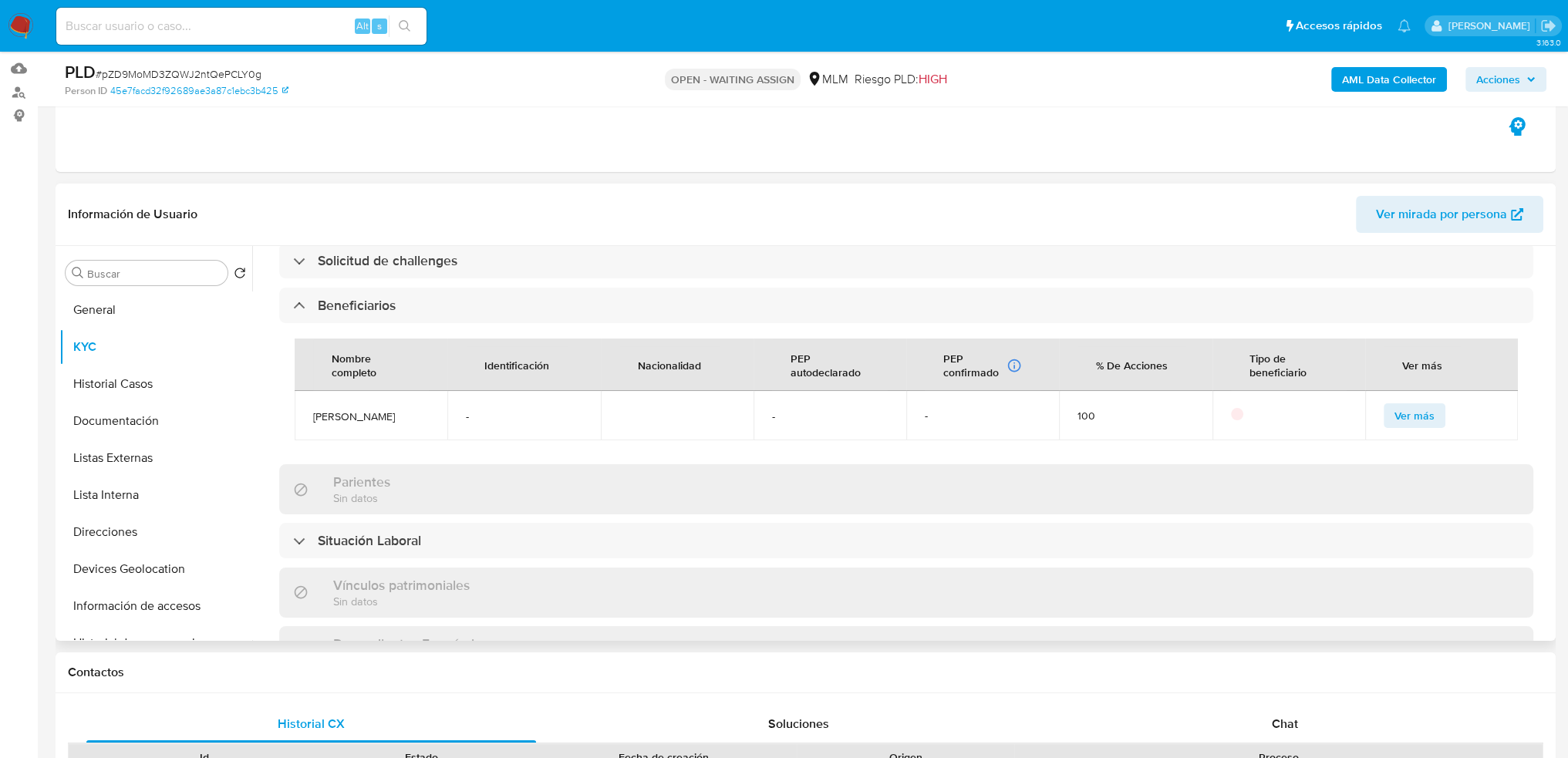
scroll to position [670, 0]
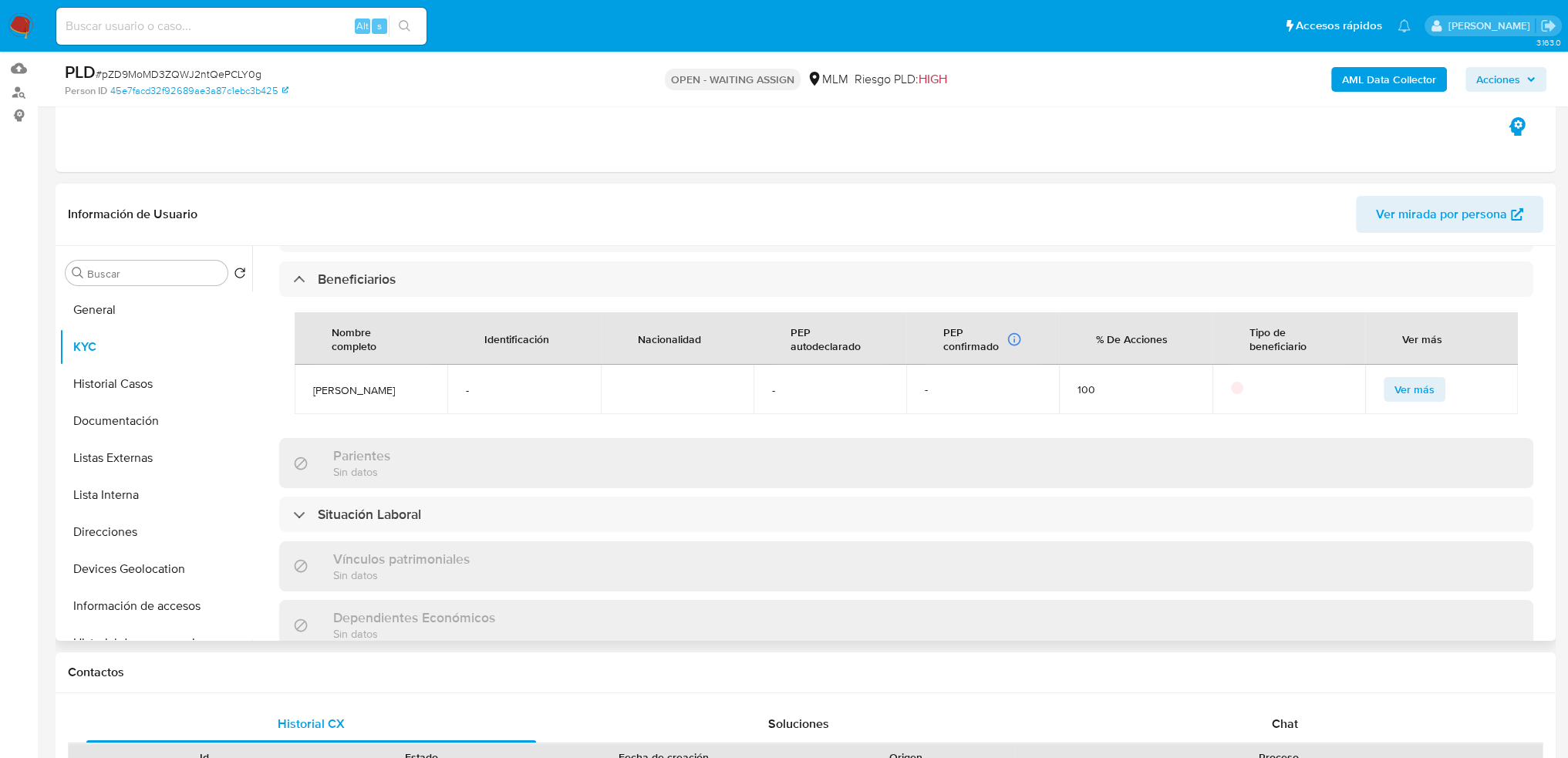
drag, startPoint x: 309, startPoint y: 385, endPoint x: 403, endPoint y: 382, distance: 94.0
click at [403, 382] on td "Alejandro Herrera" at bounding box center [371, 390] width 153 height 50
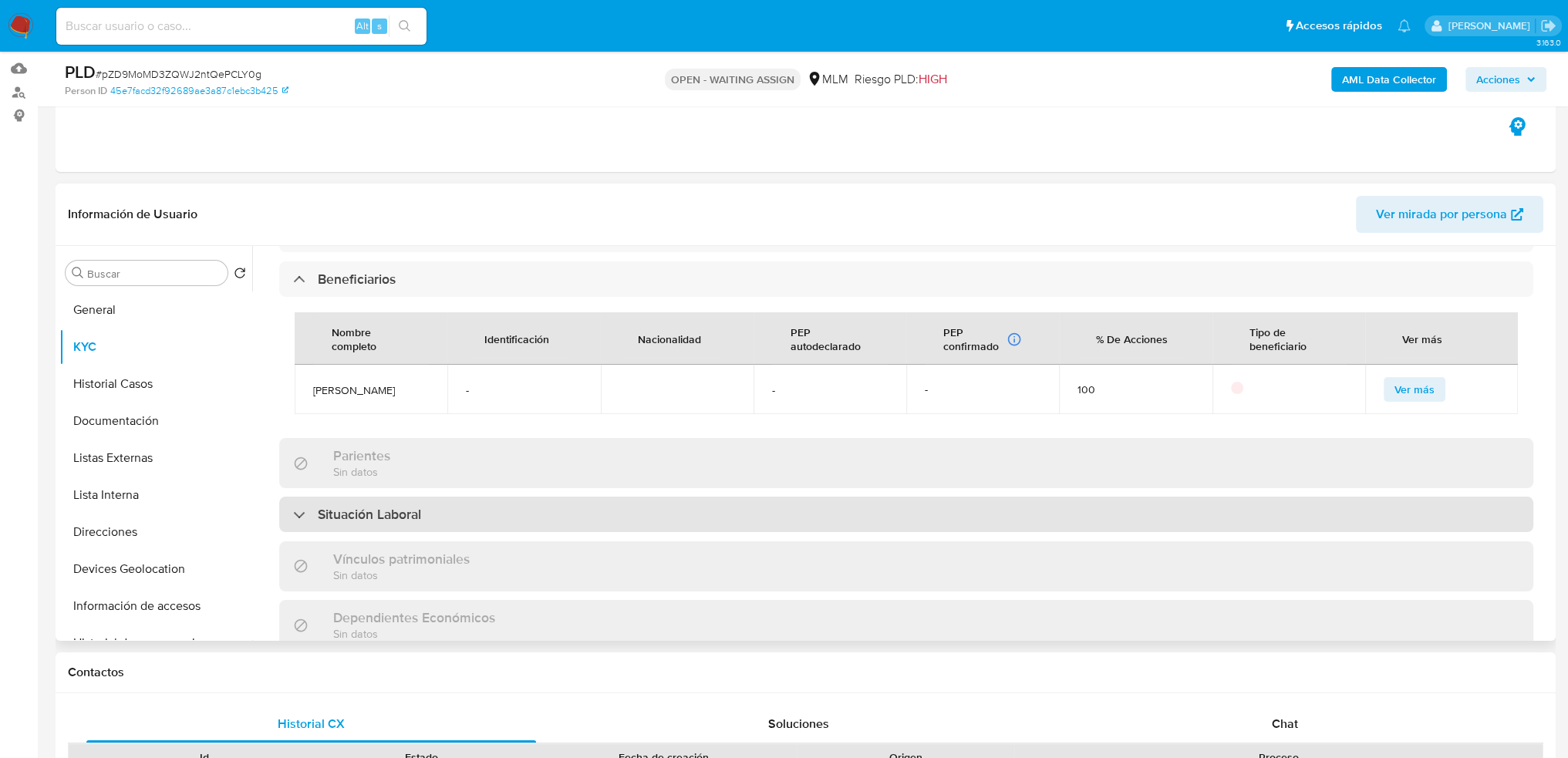
copy span "Alejandro Herrera"
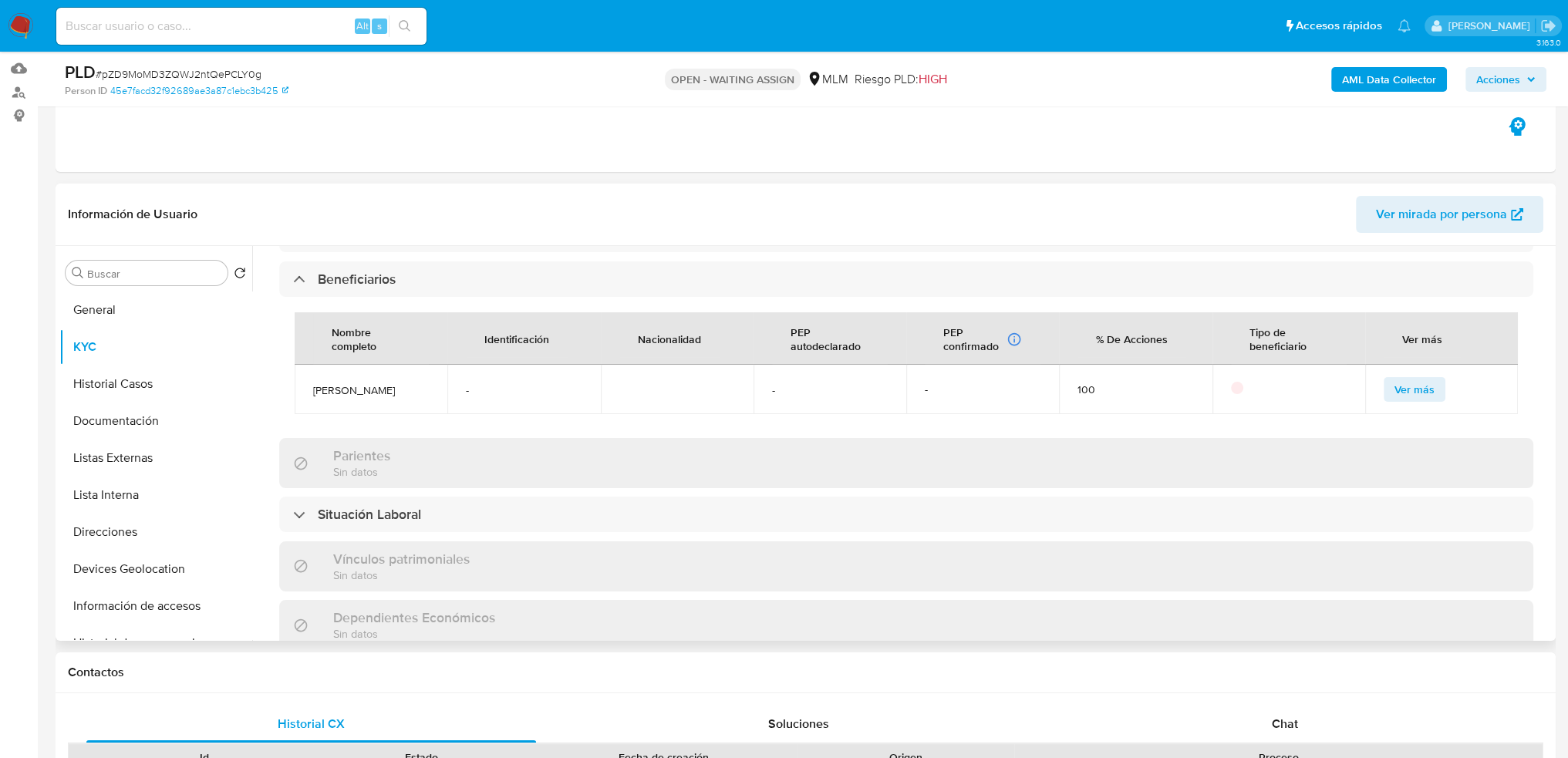
click at [1231, 387] on p at bounding box center [1238, 388] width 12 height 12
click at [1395, 400] on span "Ver más" at bounding box center [1414, 390] width 40 height 21
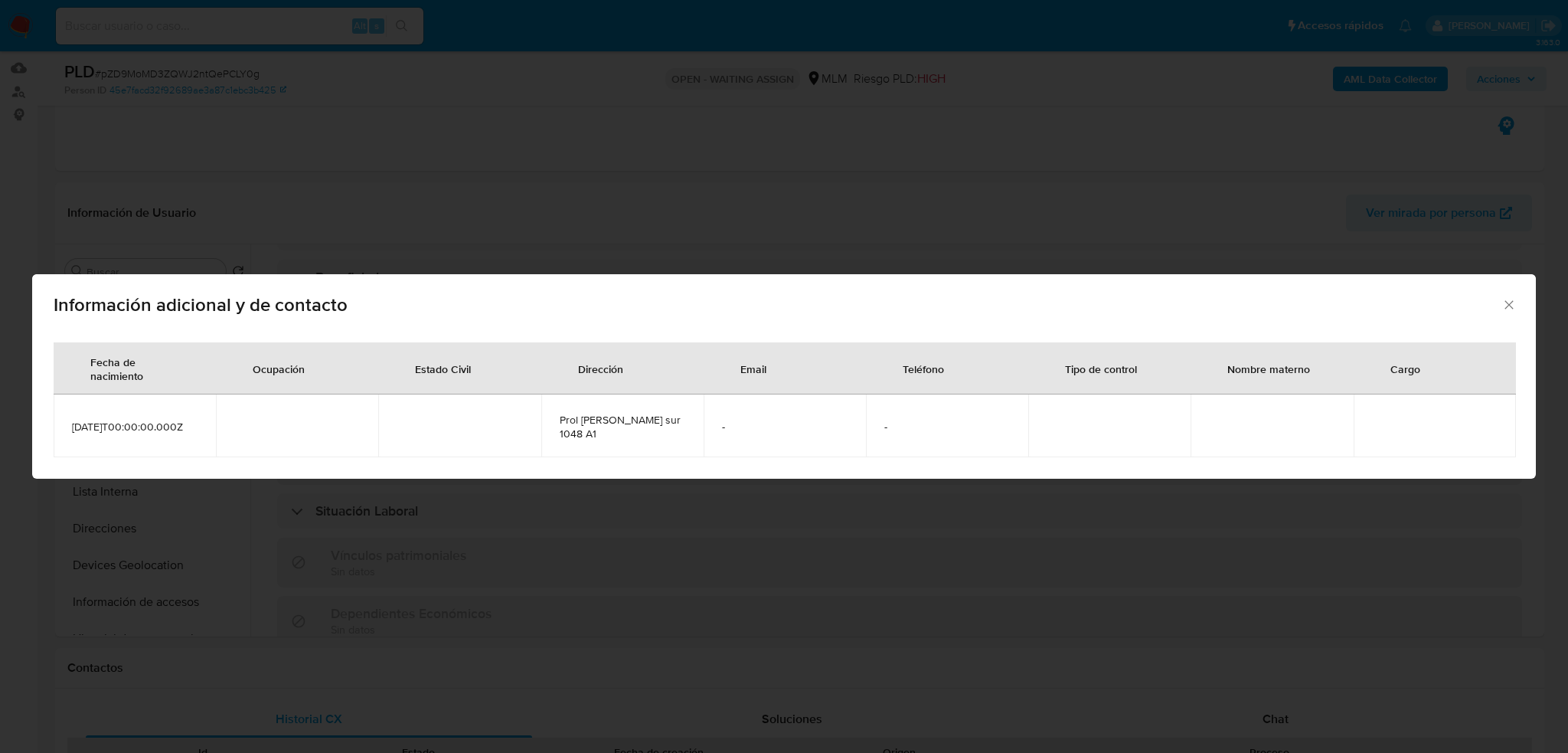
click at [999, 511] on div "Información adicional y de contacto Fecha de nacimiento Ocupación Estado Civil …" at bounding box center [784, 376] width 1568 height 753
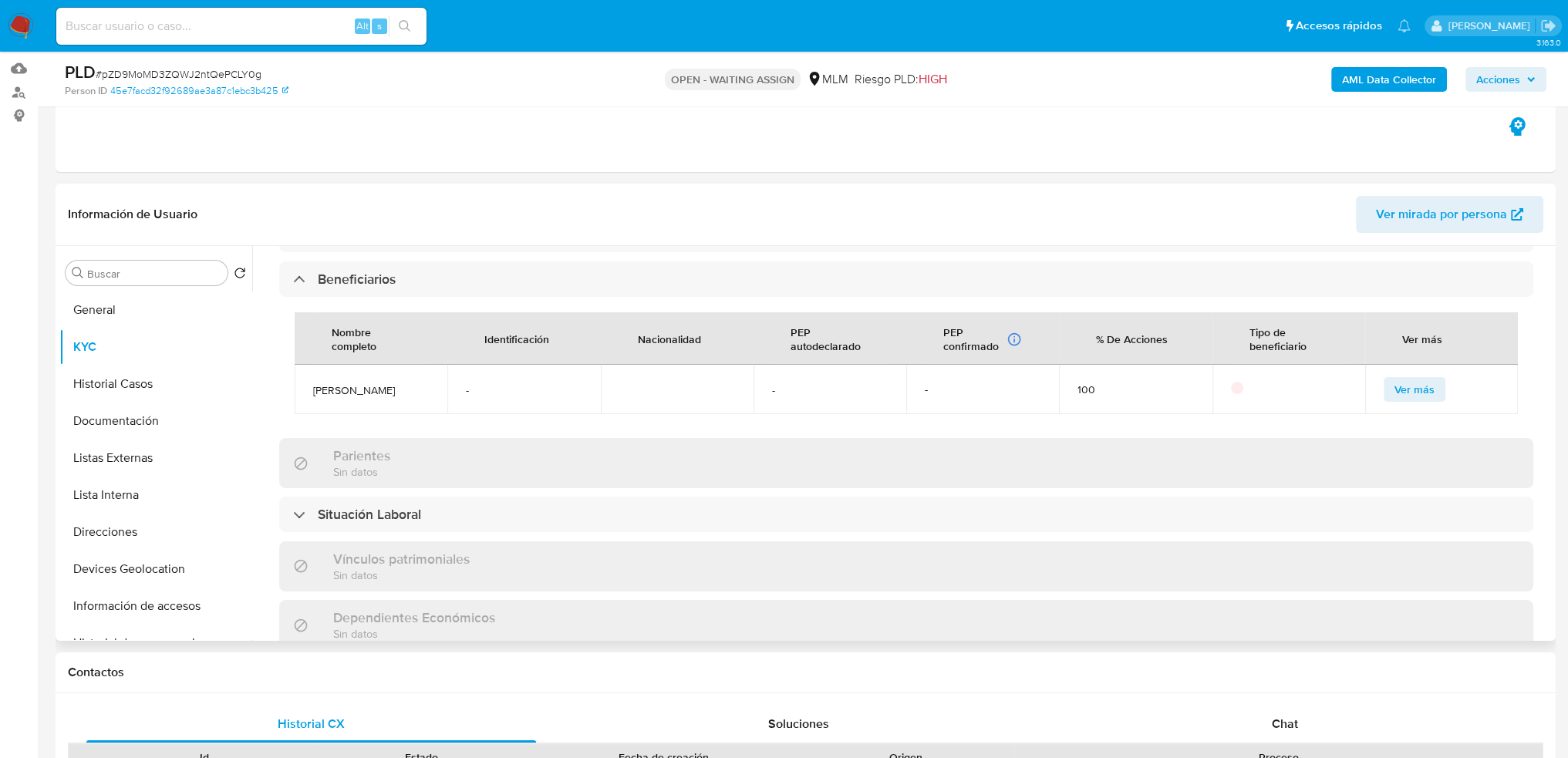
click at [1232, 387] on p at bounding box center [1238, 388] width 12 height 12
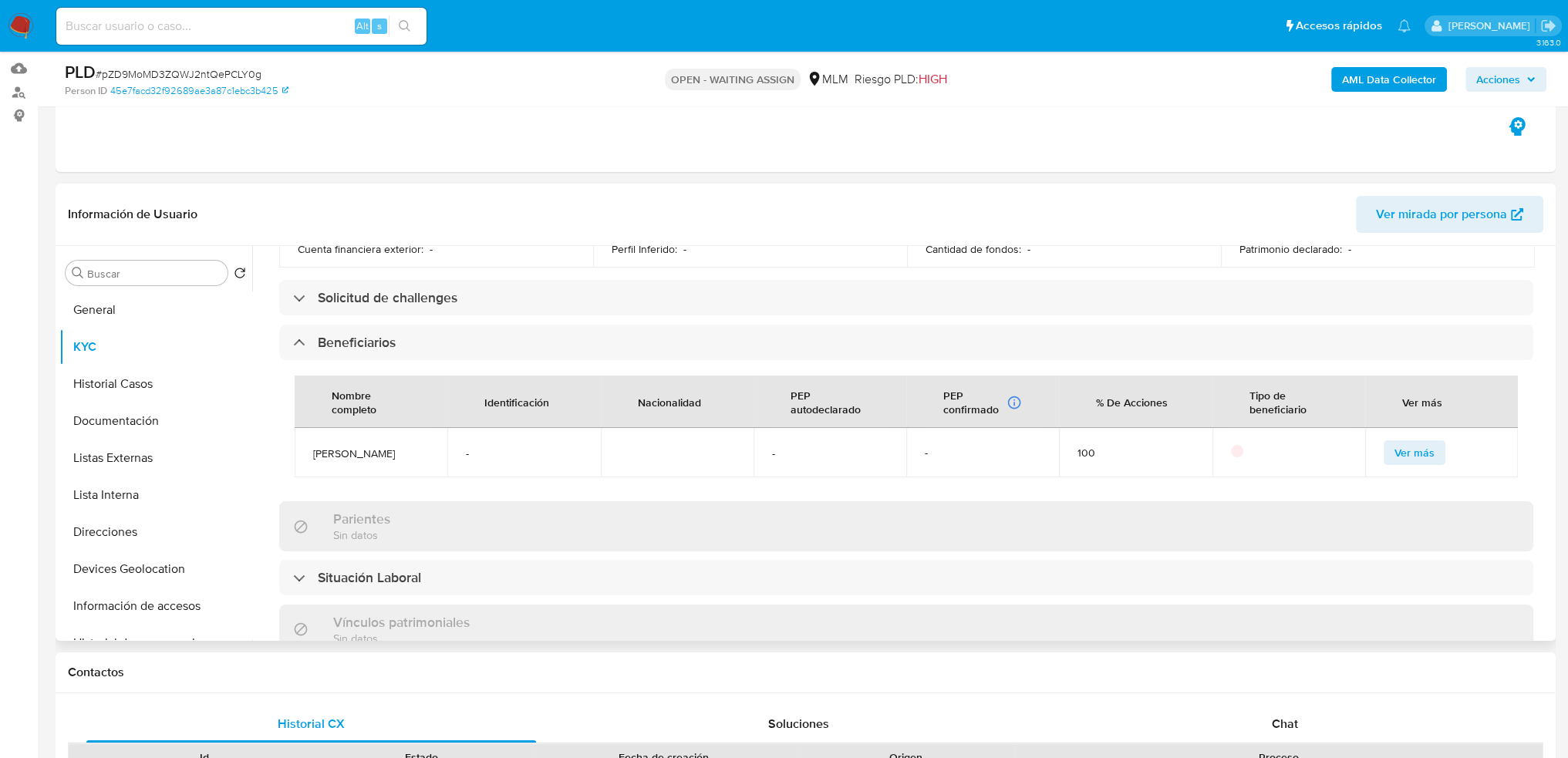
scroll to position [593, 0]
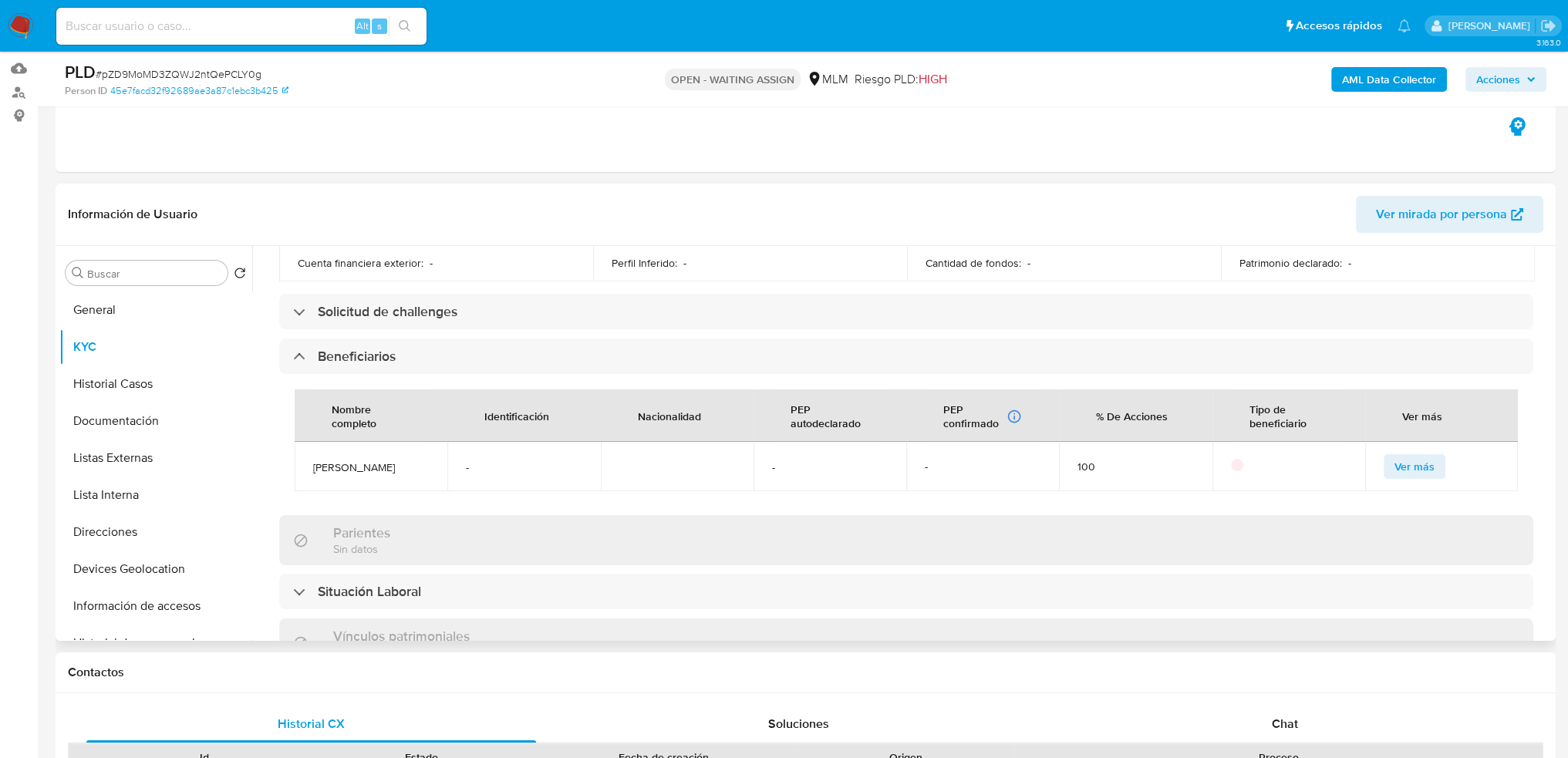
click at [1400, 465] on span "Ver más" at bounding box center [1414, 466] width 40 height 21
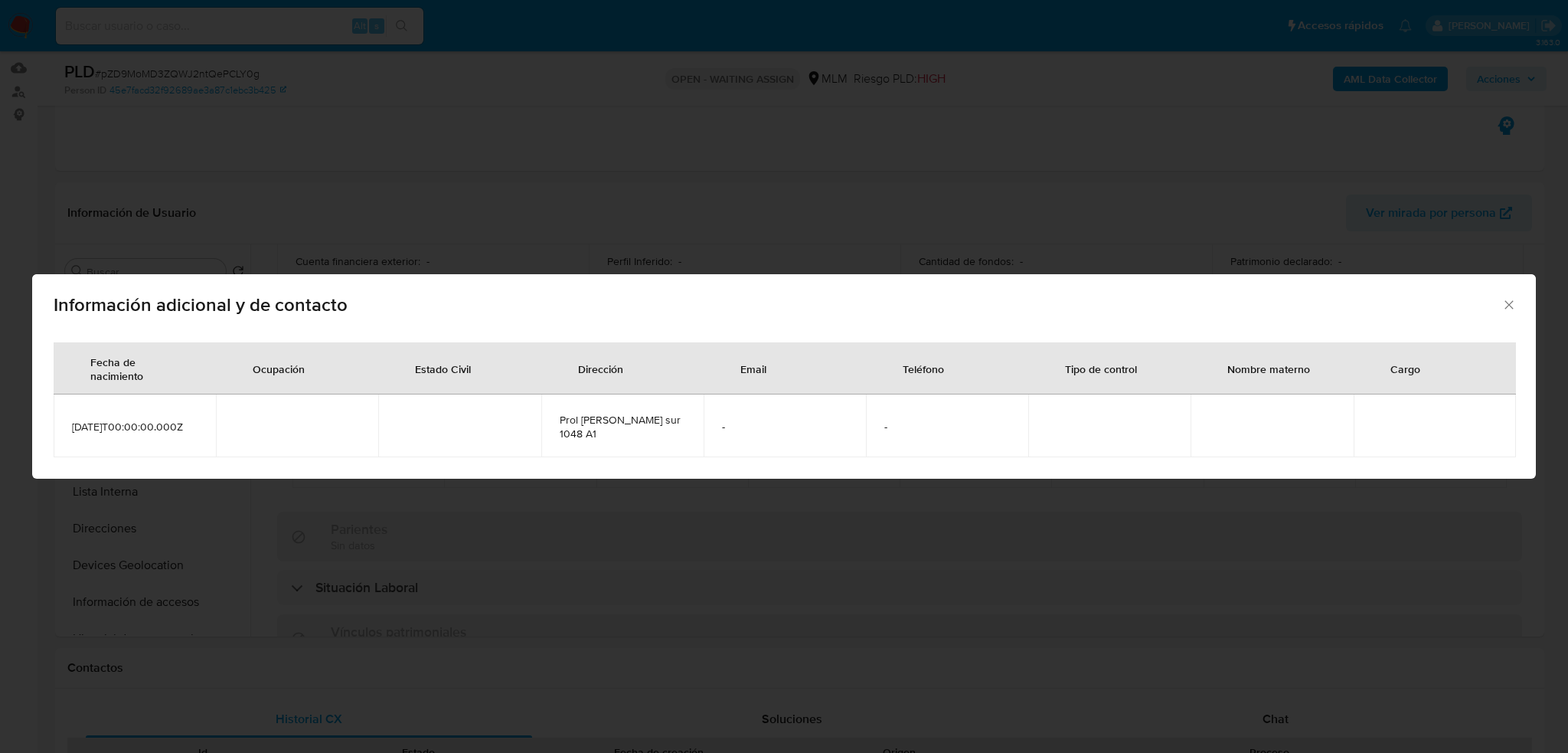
click at [1510, 297] on icon "Cerrar" at bounding box center [1509, 304] width 15 height 15
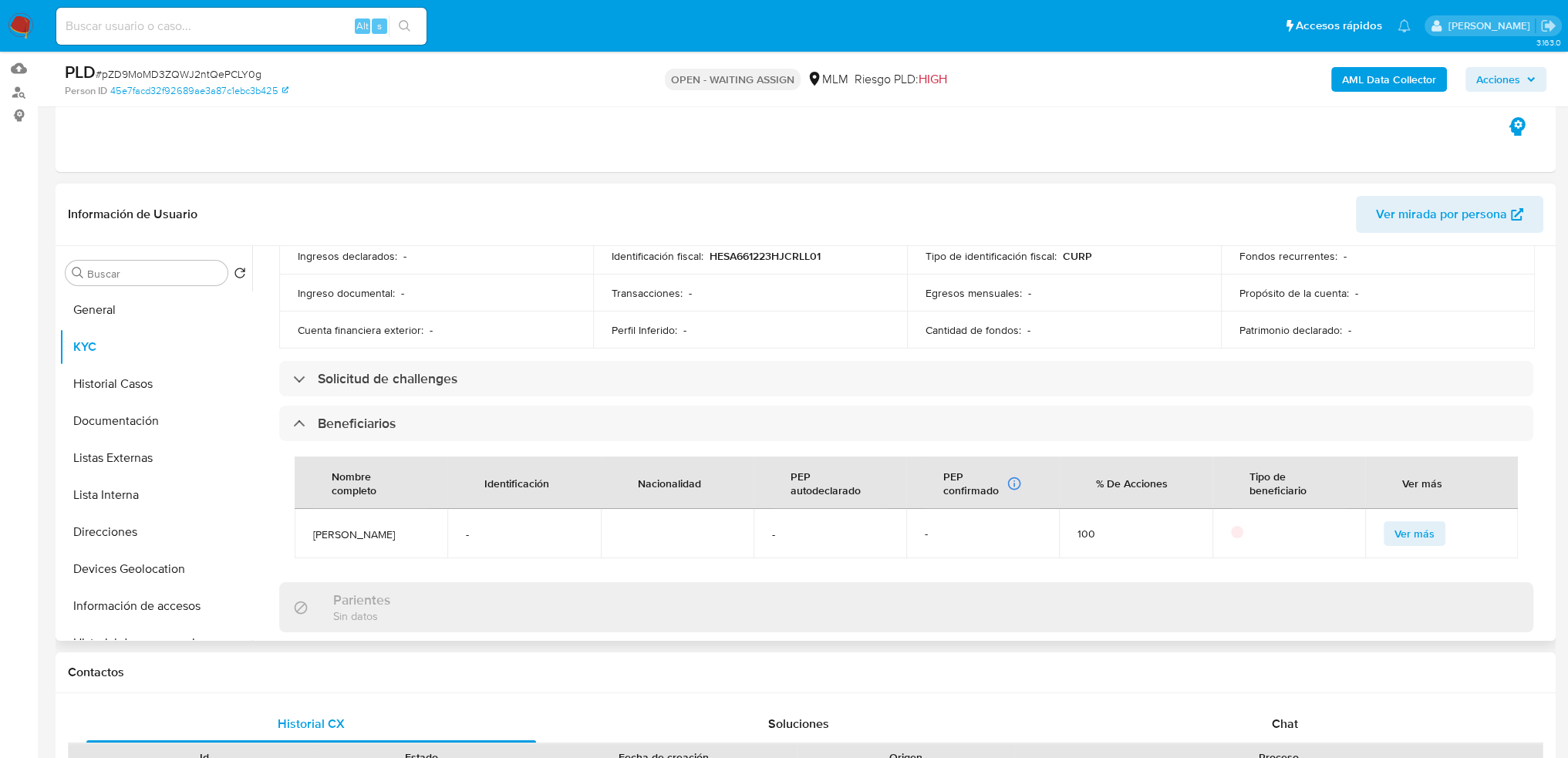
scroll to position [540, 0]
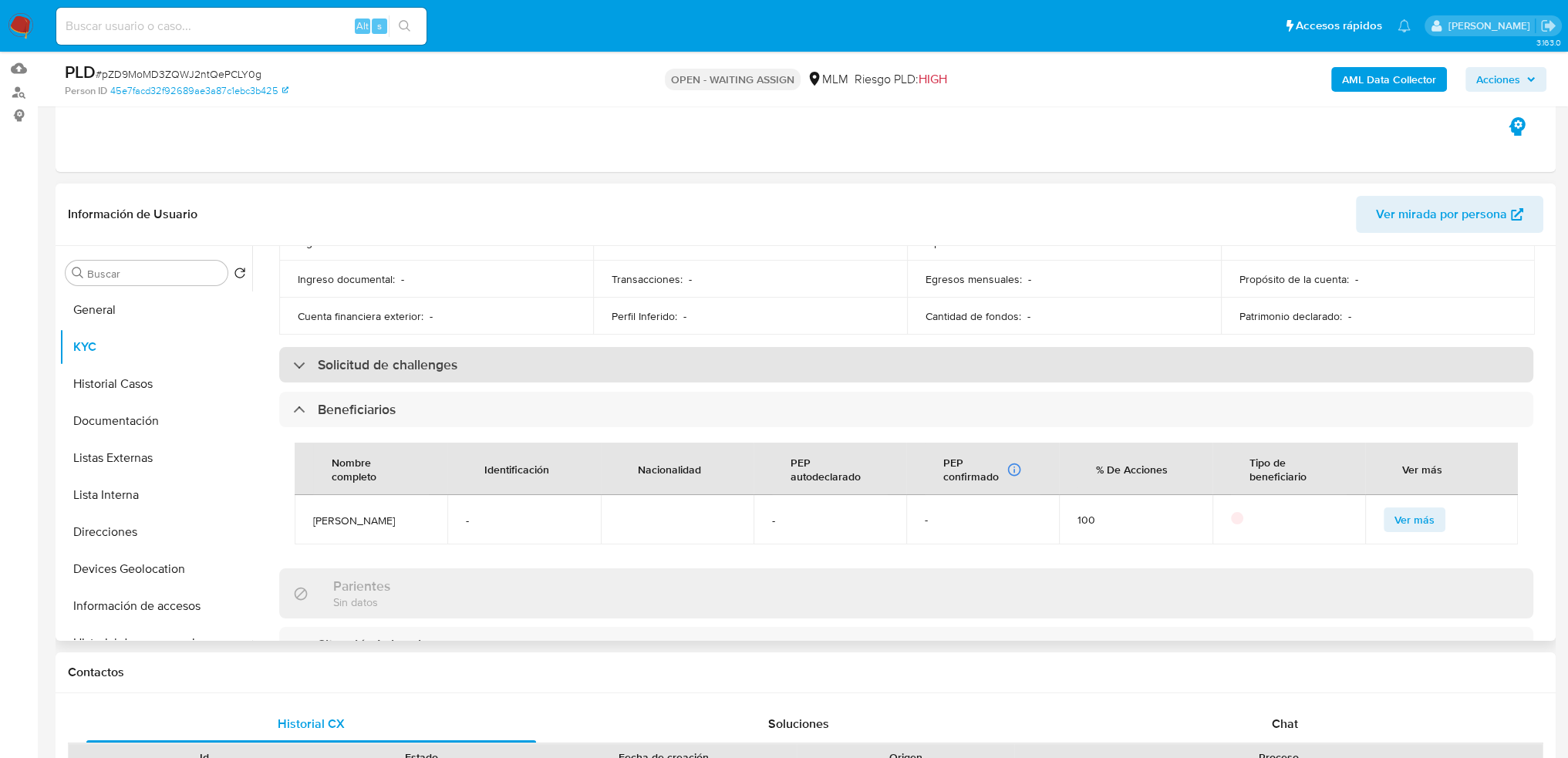
click at [542, 375] on div "Solicitud de challenges" at bounding box center [907, 365] width 1255 height 36
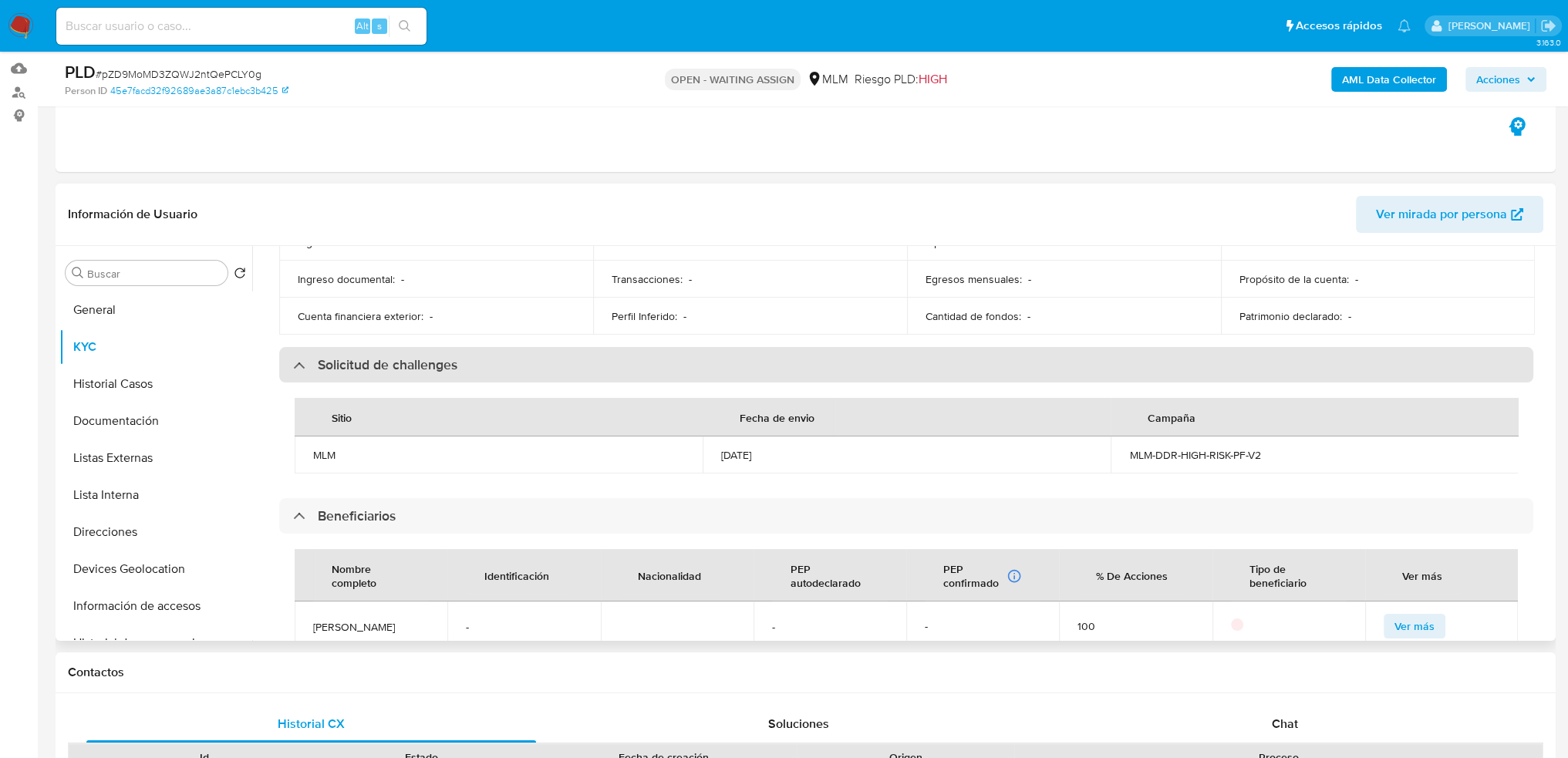
click at [540, 372] on div "Solicitud de challenges" at bounding box center [907, 365] width 1255 height 36
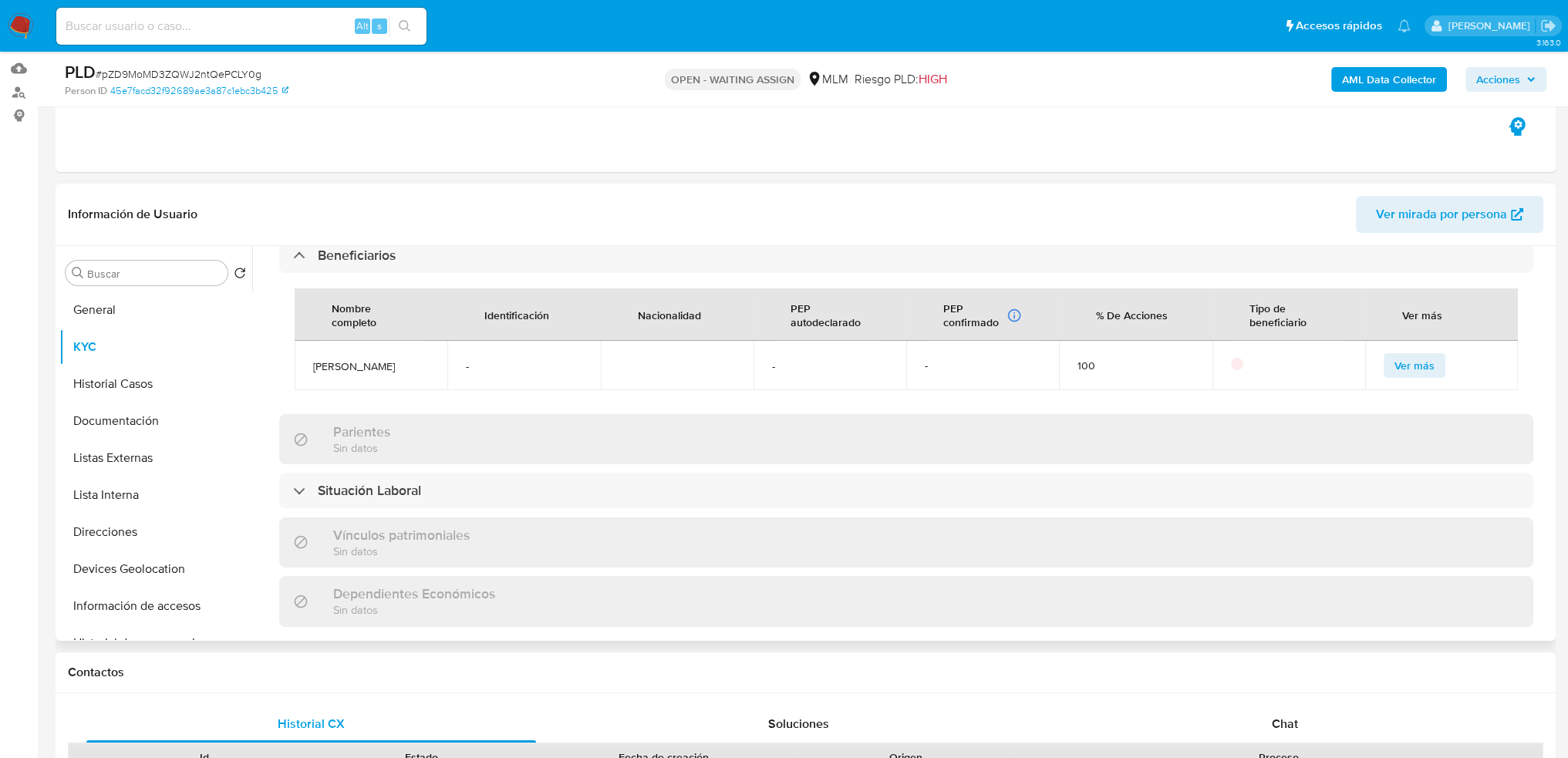
scroll to position [617, 0]
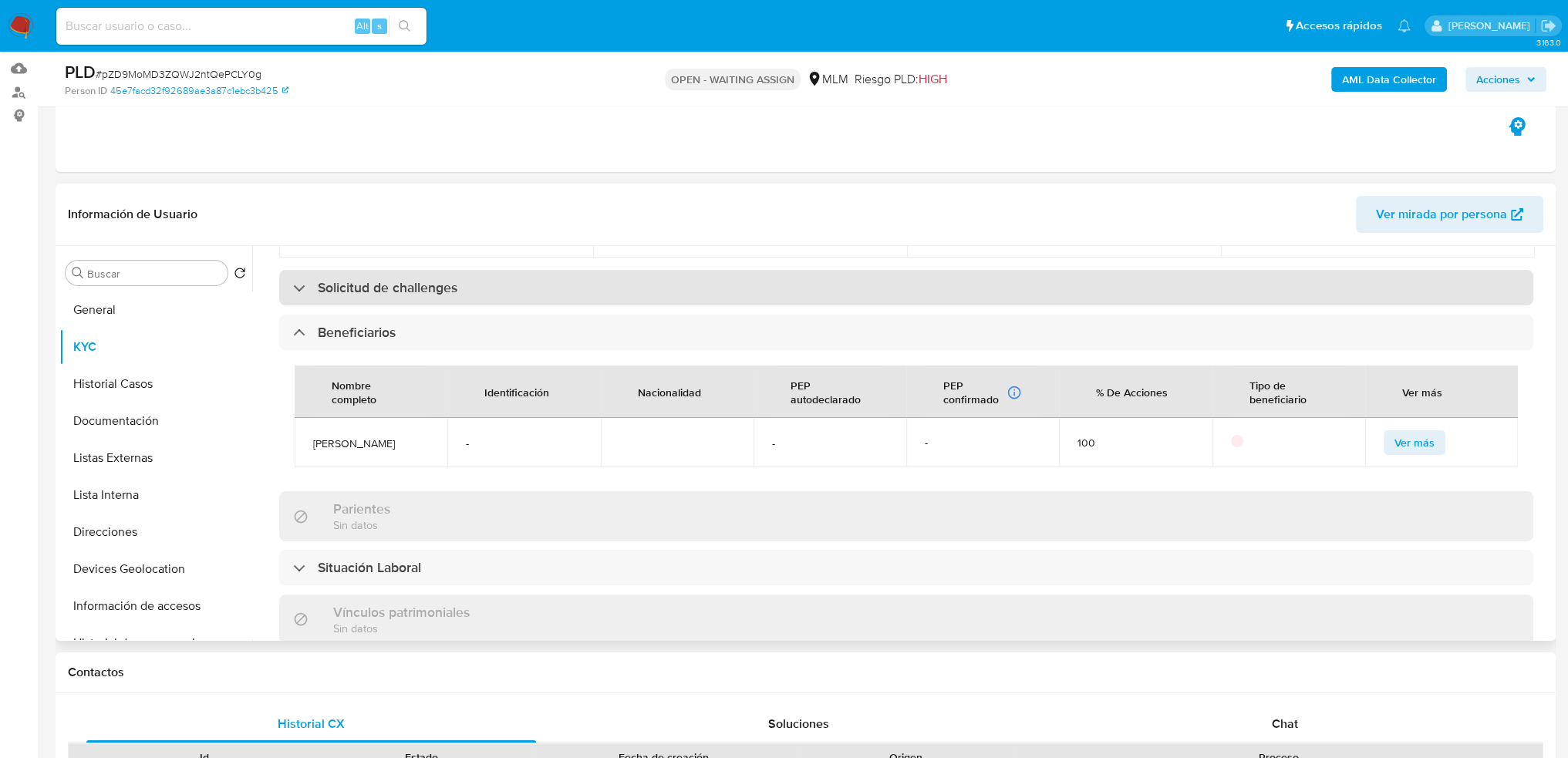
click at [350, 289] on h3 "Solicitud de challenges" at bounding box center [387, 288] width 139 height 17
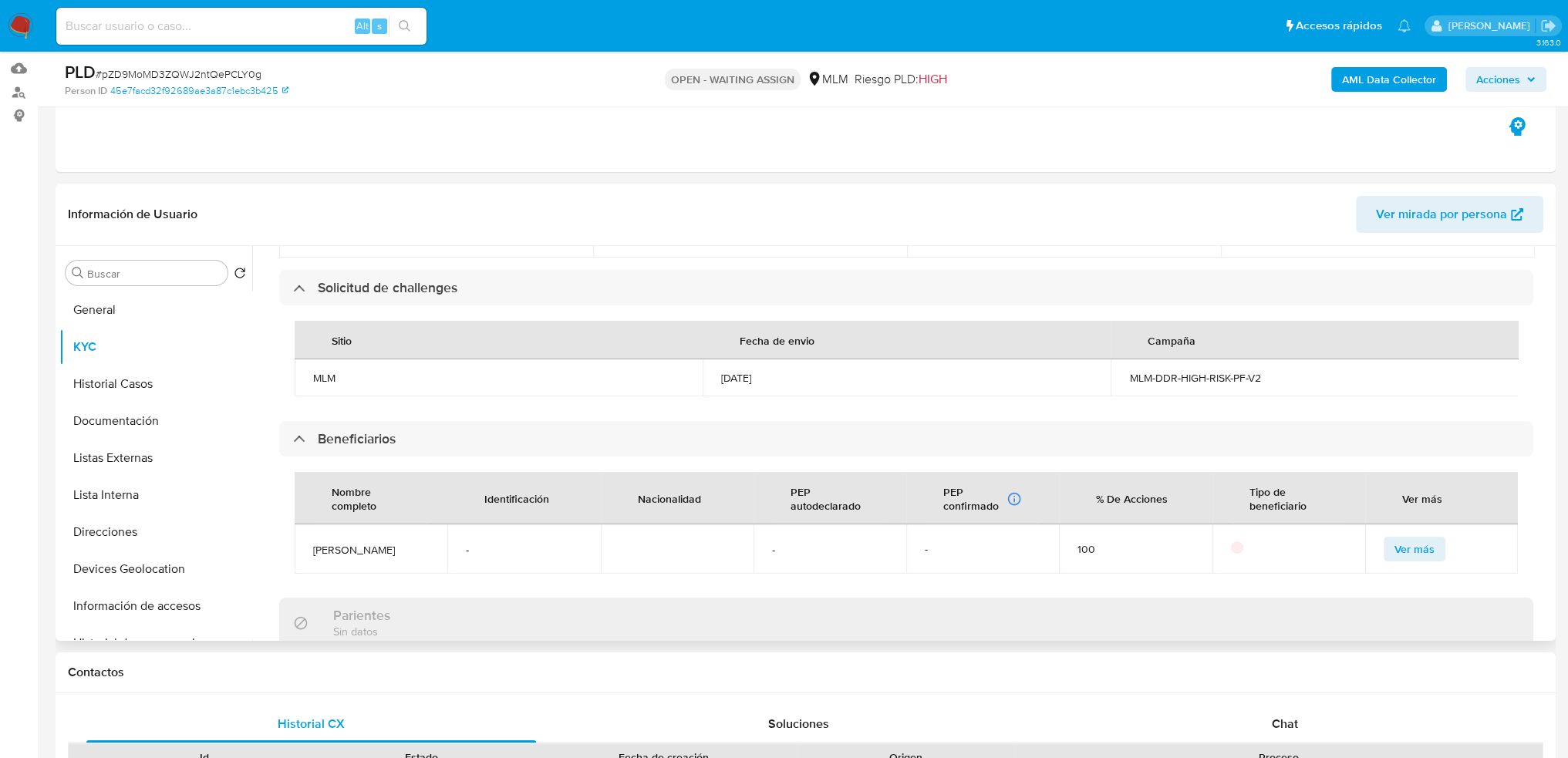
click at [697, 212] on header "Información de Usuario Ver mirada por persona" at bounding box center [805, 215] width 1476 height 37
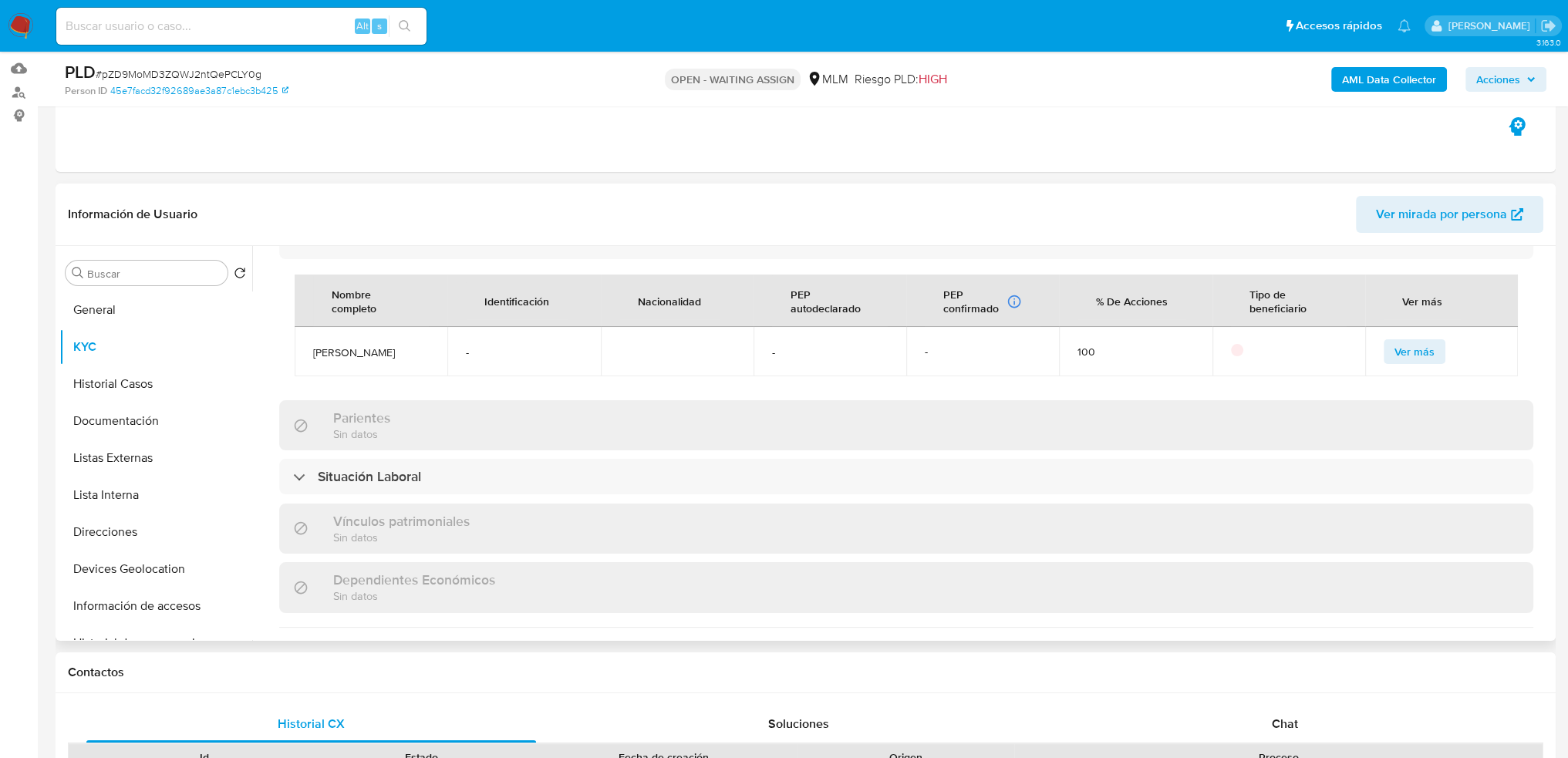
scroll to position [849, 0]
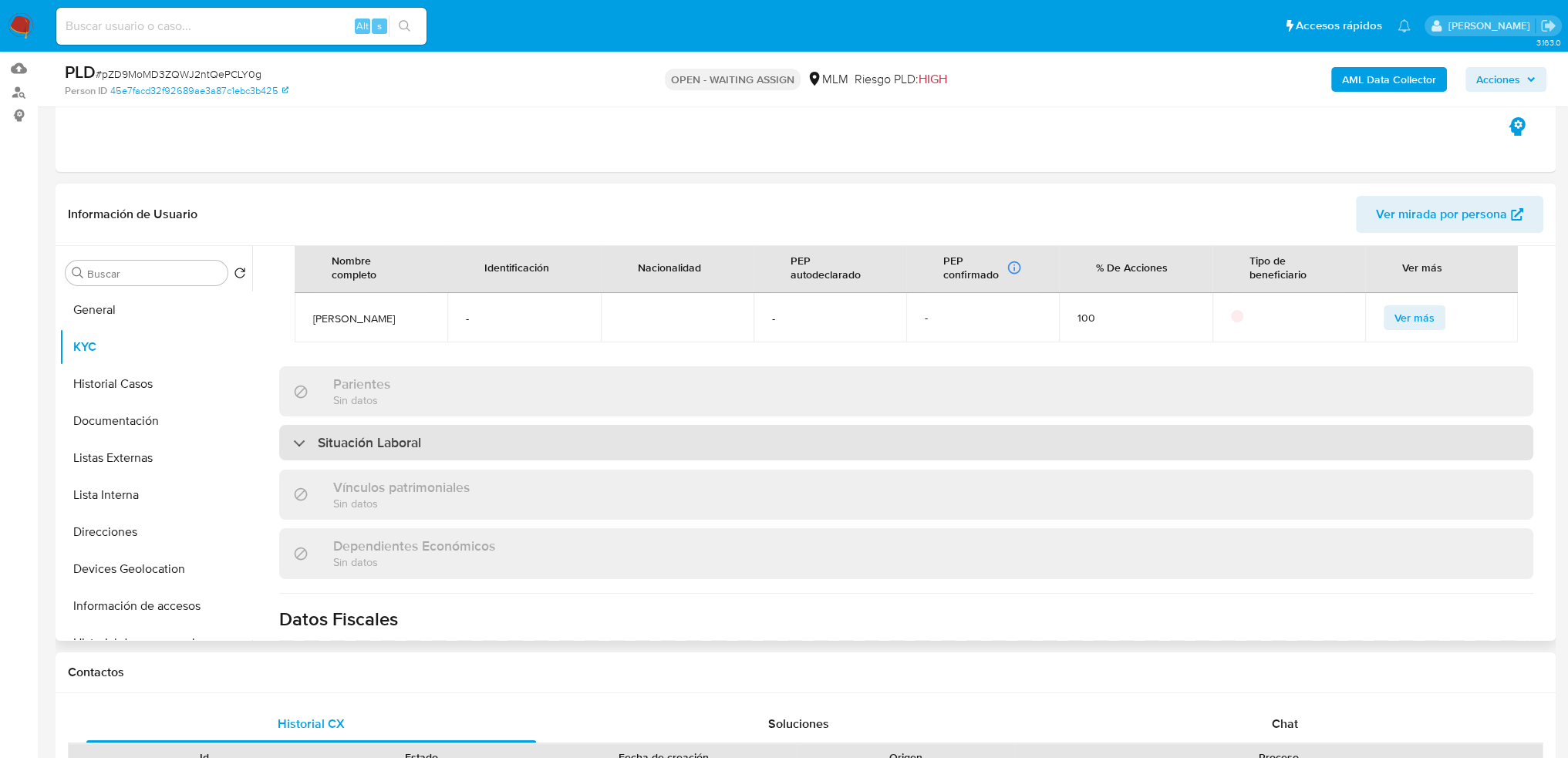
click at [611, 455] on div "Situación Laboral" at bounding box center [907, 443] width 1255 height 36
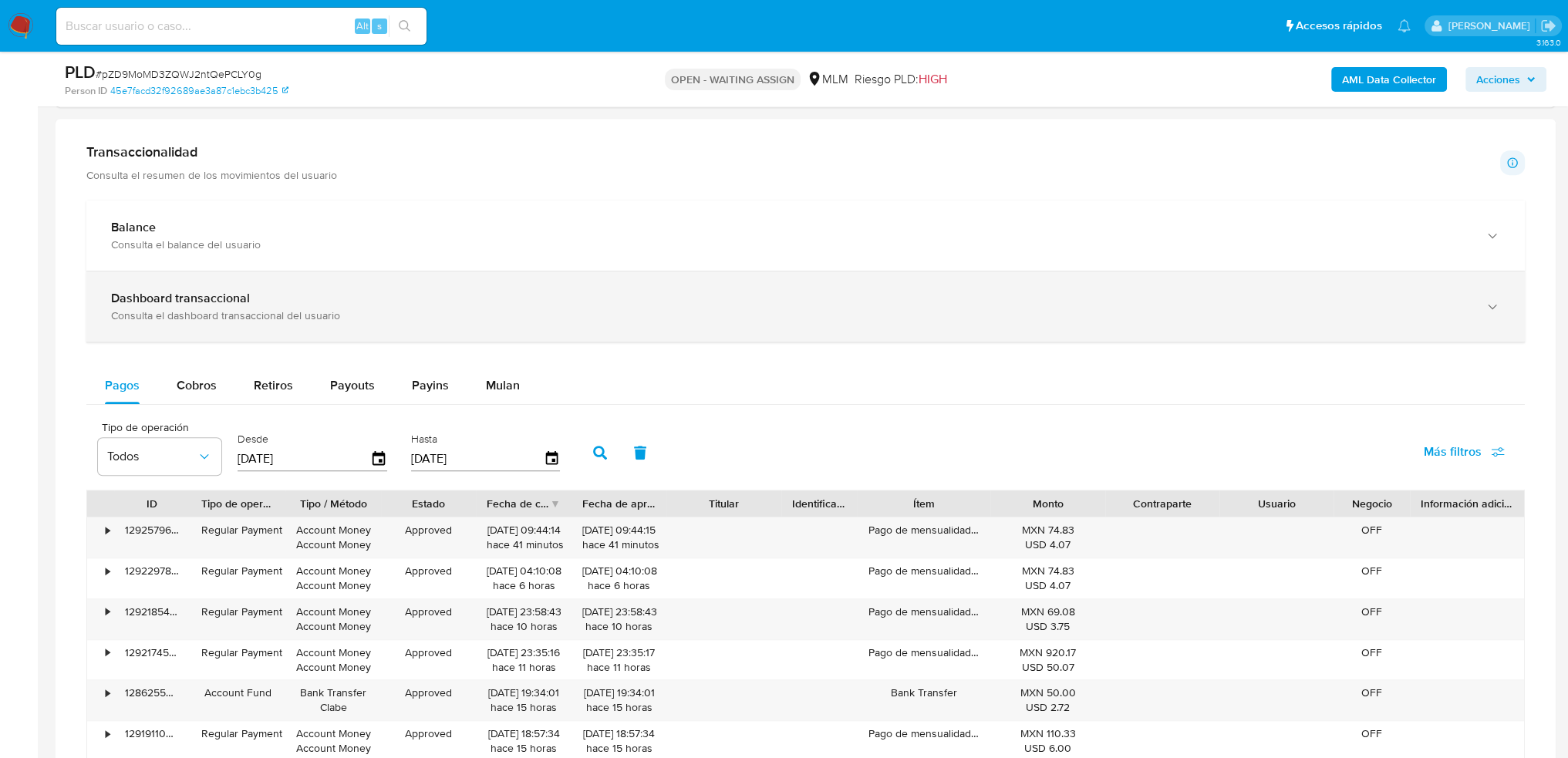
scroll to position [926, 0]
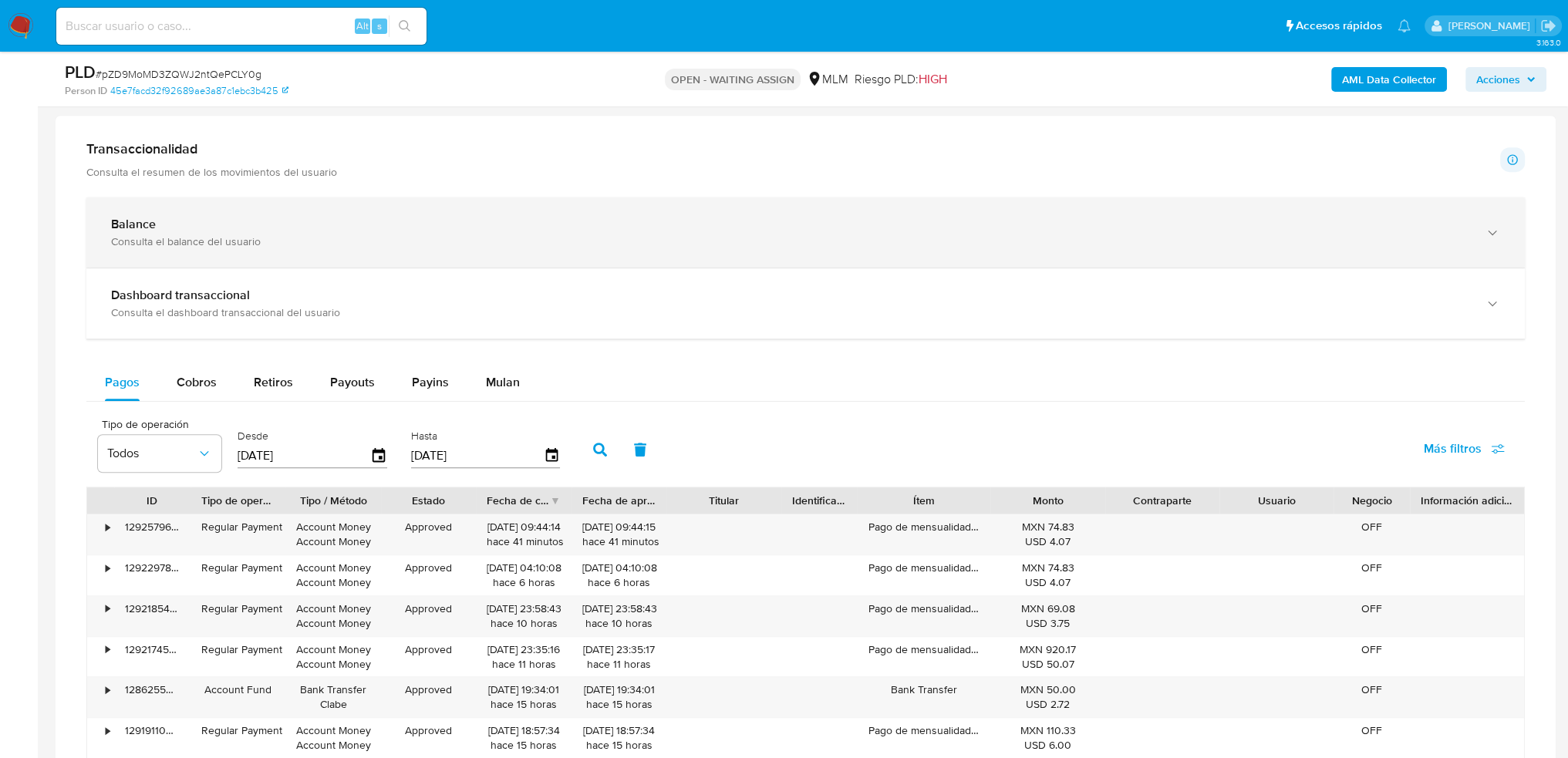
click at [214, 234] on div "Consulta el balance del usuario" at bounding box center [790, 241] width 1358 height 14
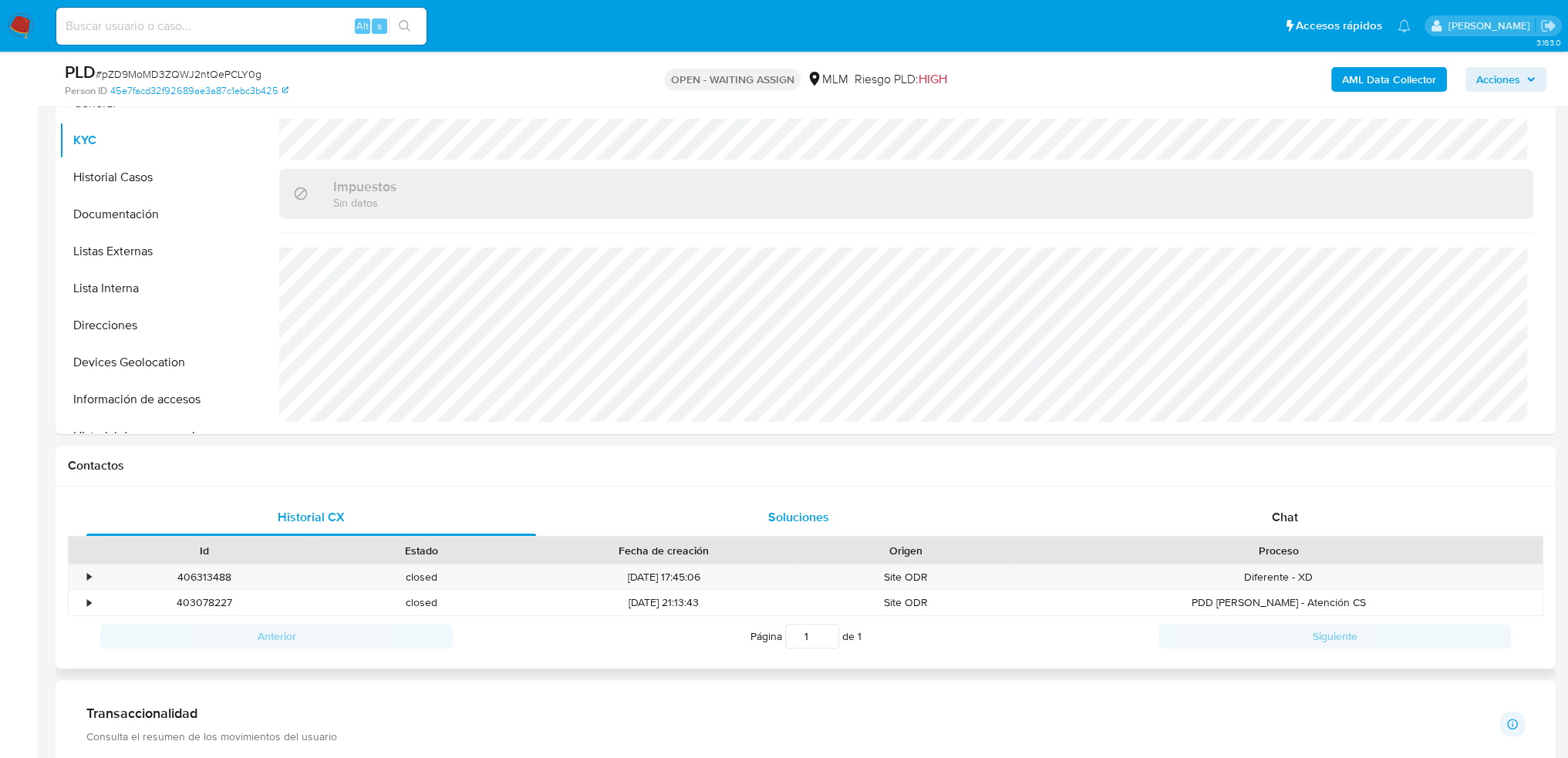
scroll to position [385, 0]
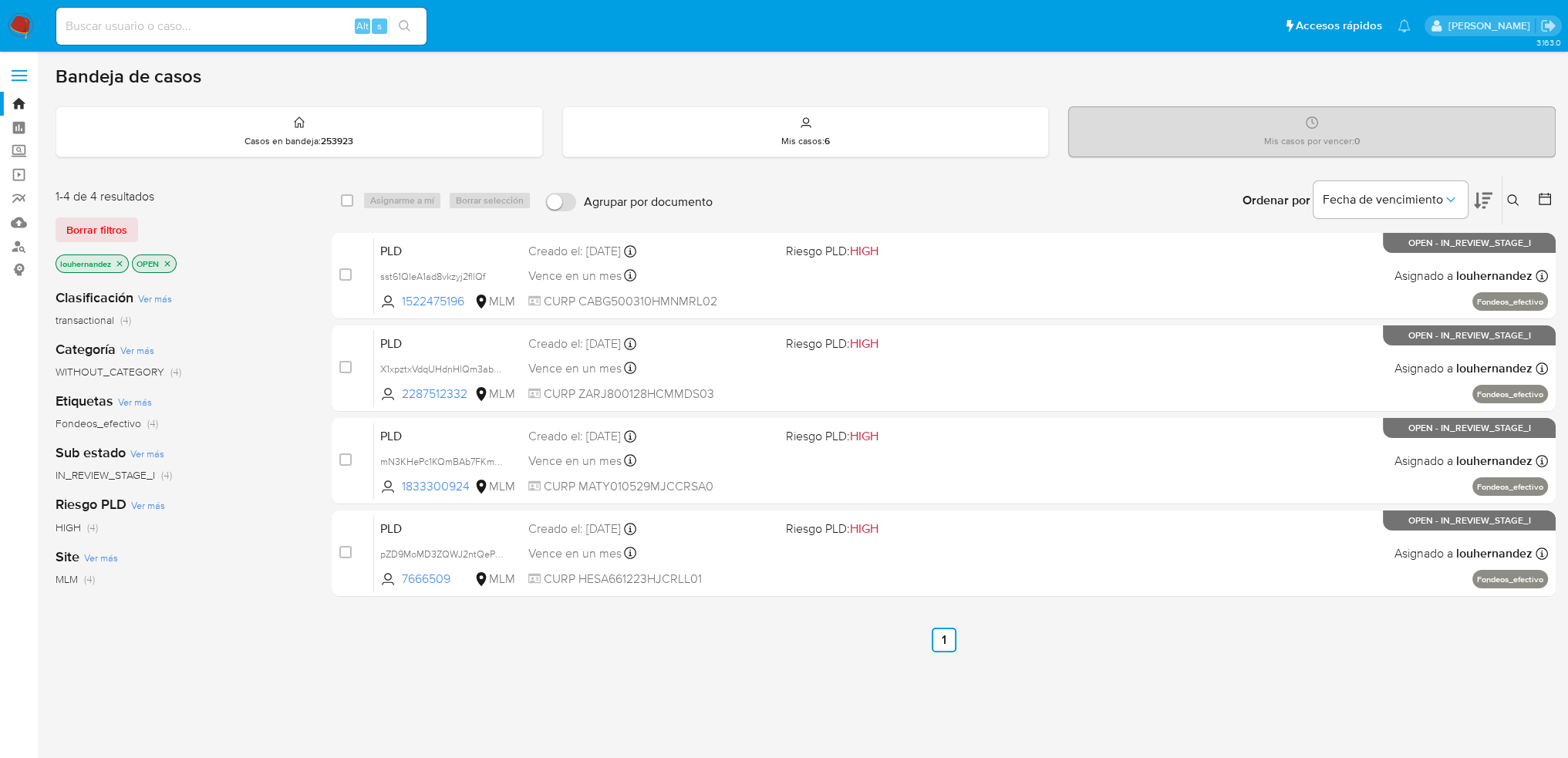
click at [695, 678] on div "select-all-cases-checkbox Asignarme a mí Borrar selección Agrupar por documento…" at bounding box center [944, 525] width 1224 height 699
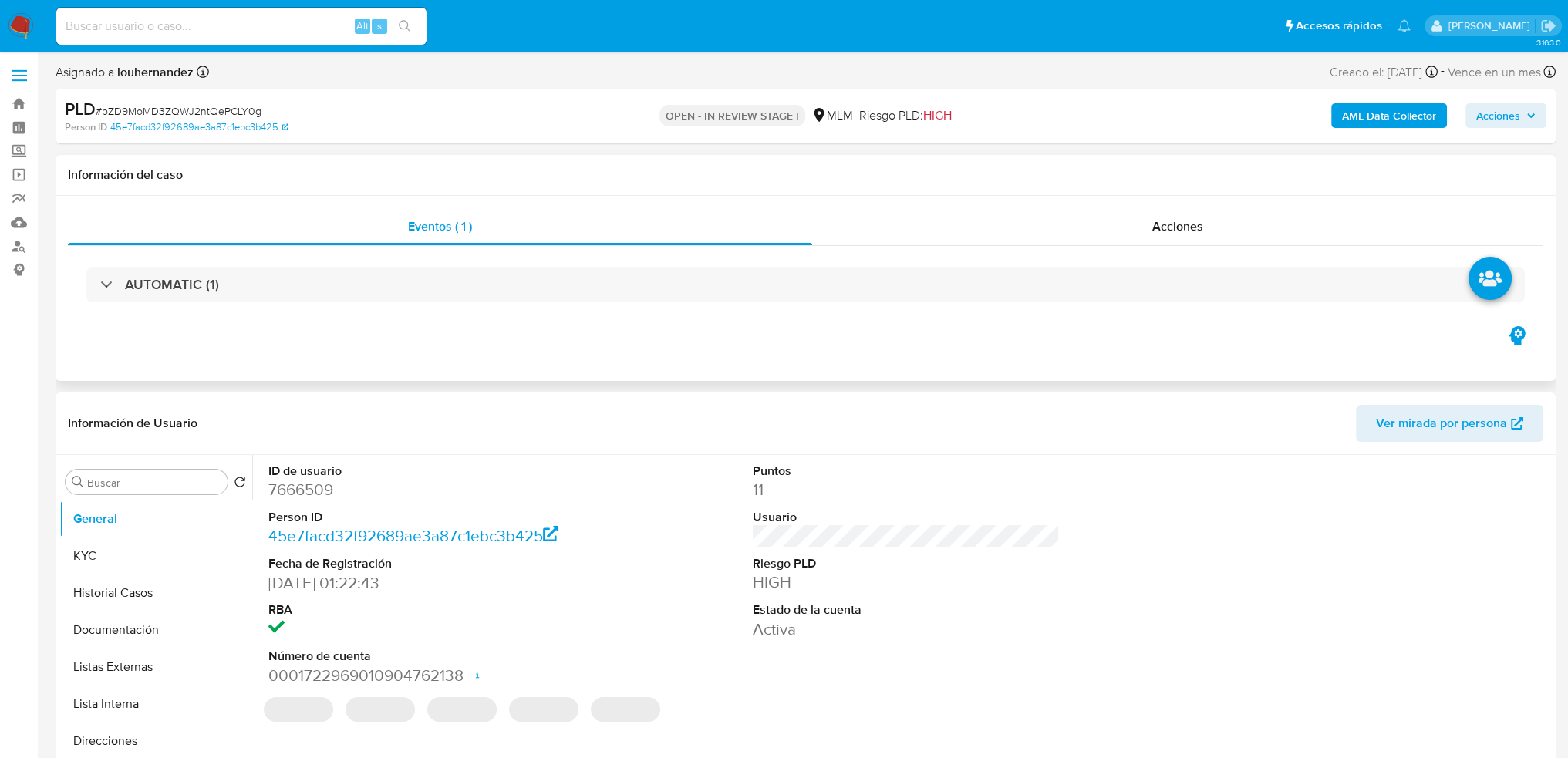
select select "10"
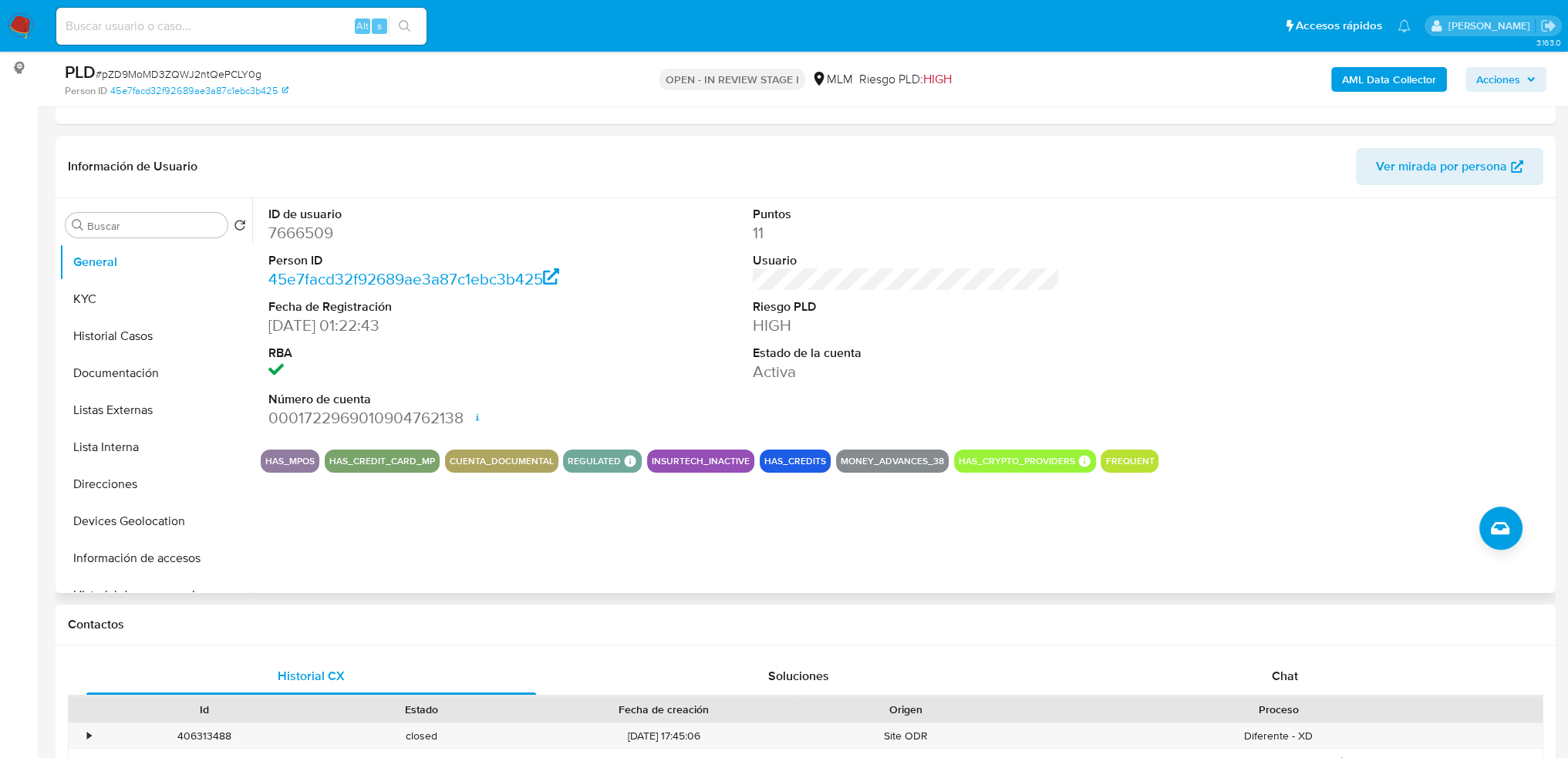
scroll to position [232, 0]
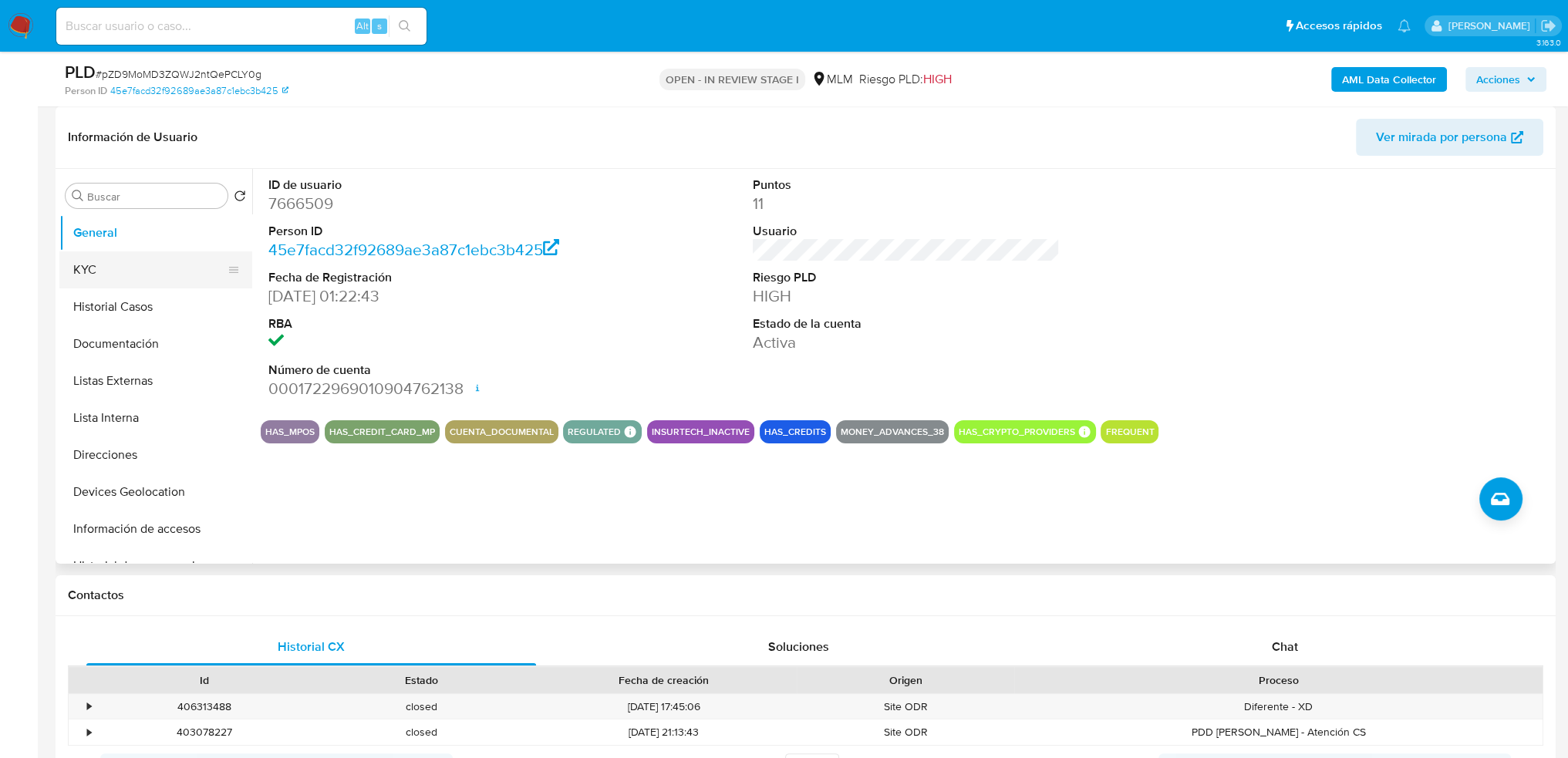
click at [109, 279] on button "KYC" at bounding box center [149, 270] width 180 height 37
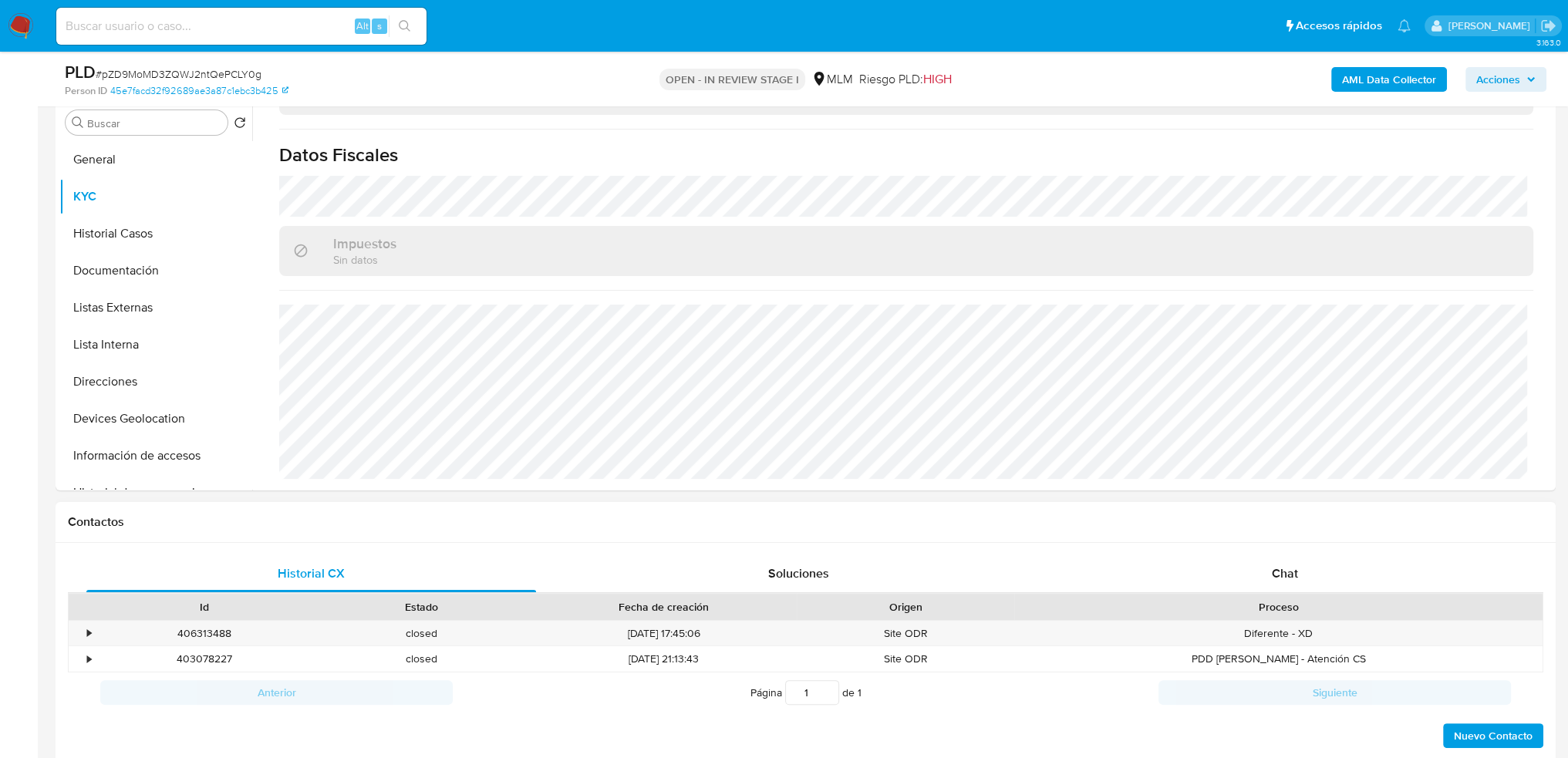
scroll to position [295, 0]
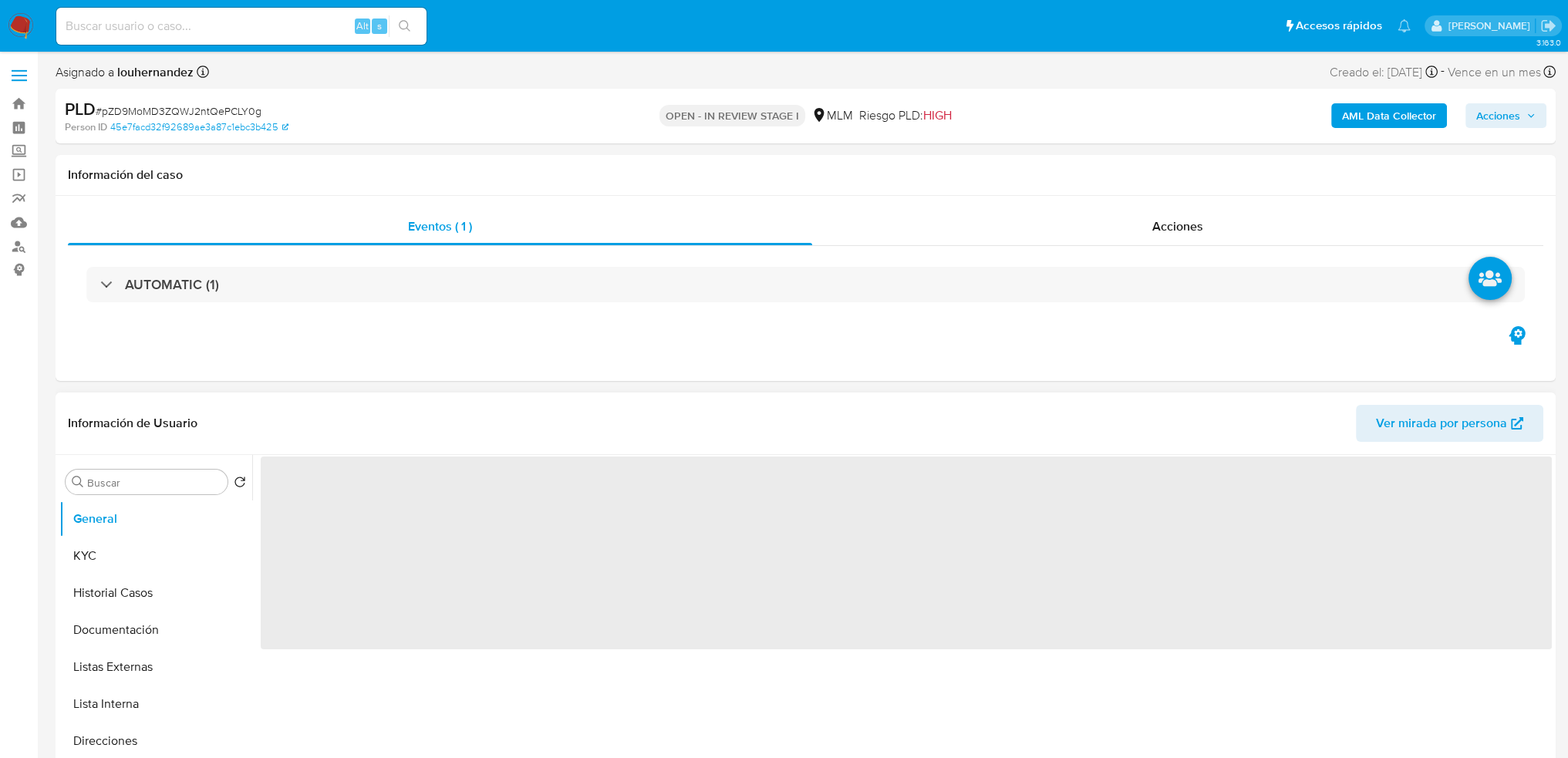
select select "10"
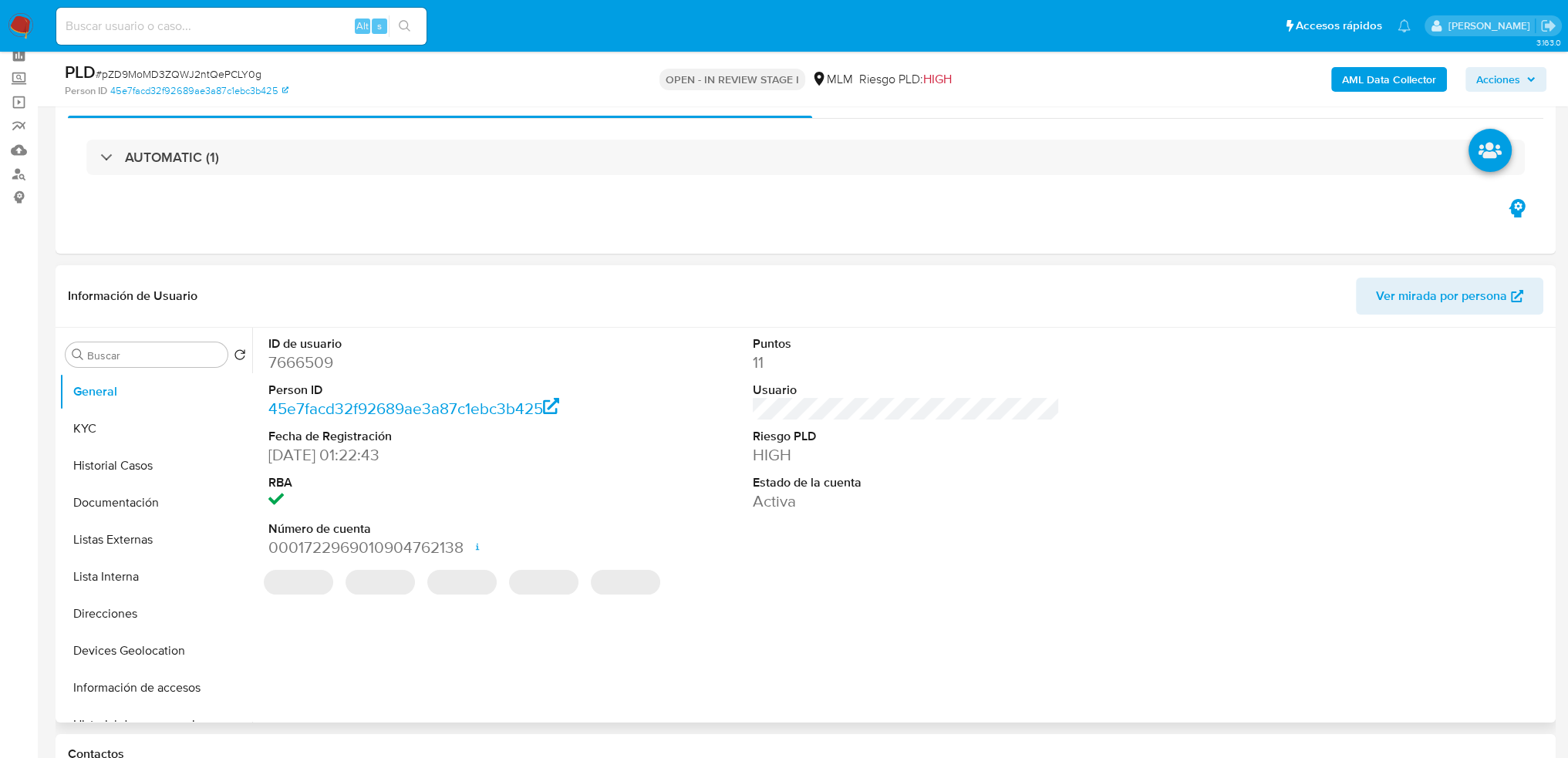
scroll to position [154, 0]
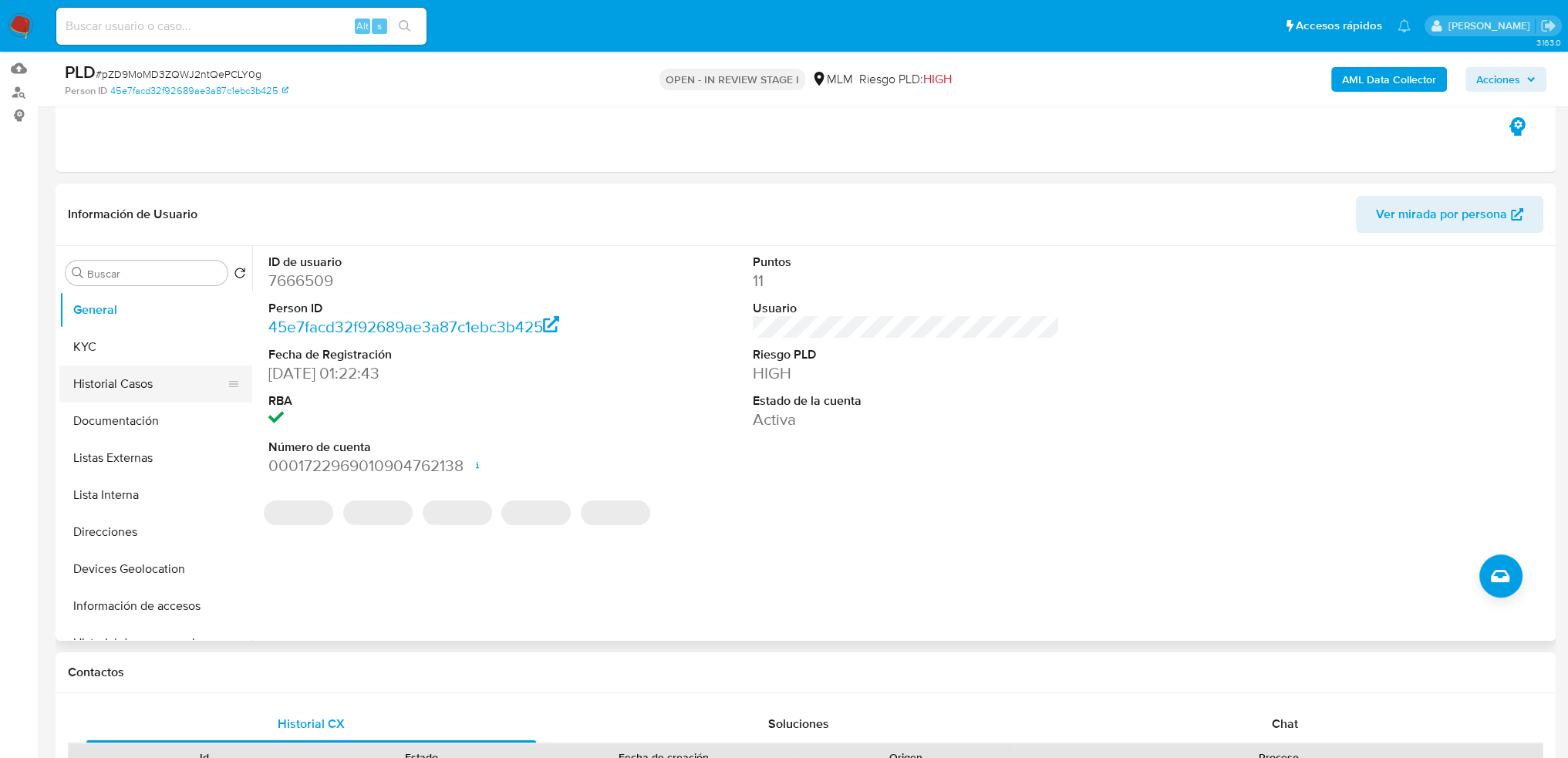
click at [154, 367] on button "Historial Casos" at bounding box center [149, 384] width 180 height 37
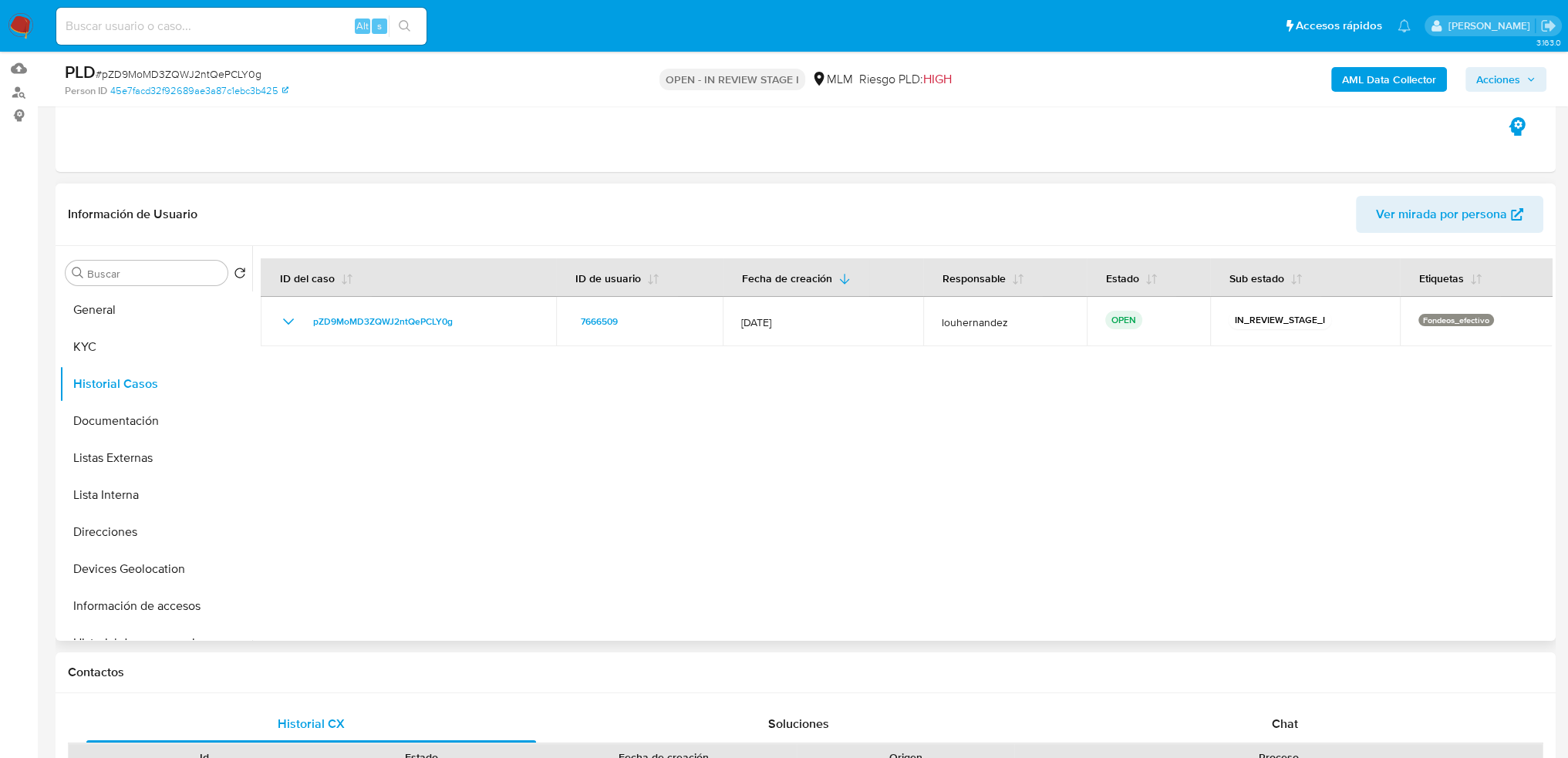
click at [597, 473] on div at bounding box center [902, 443] width 1300 height 395
click at [142, 422] on button "Documentación" at bounding box center [149, 422] width 180 height 37
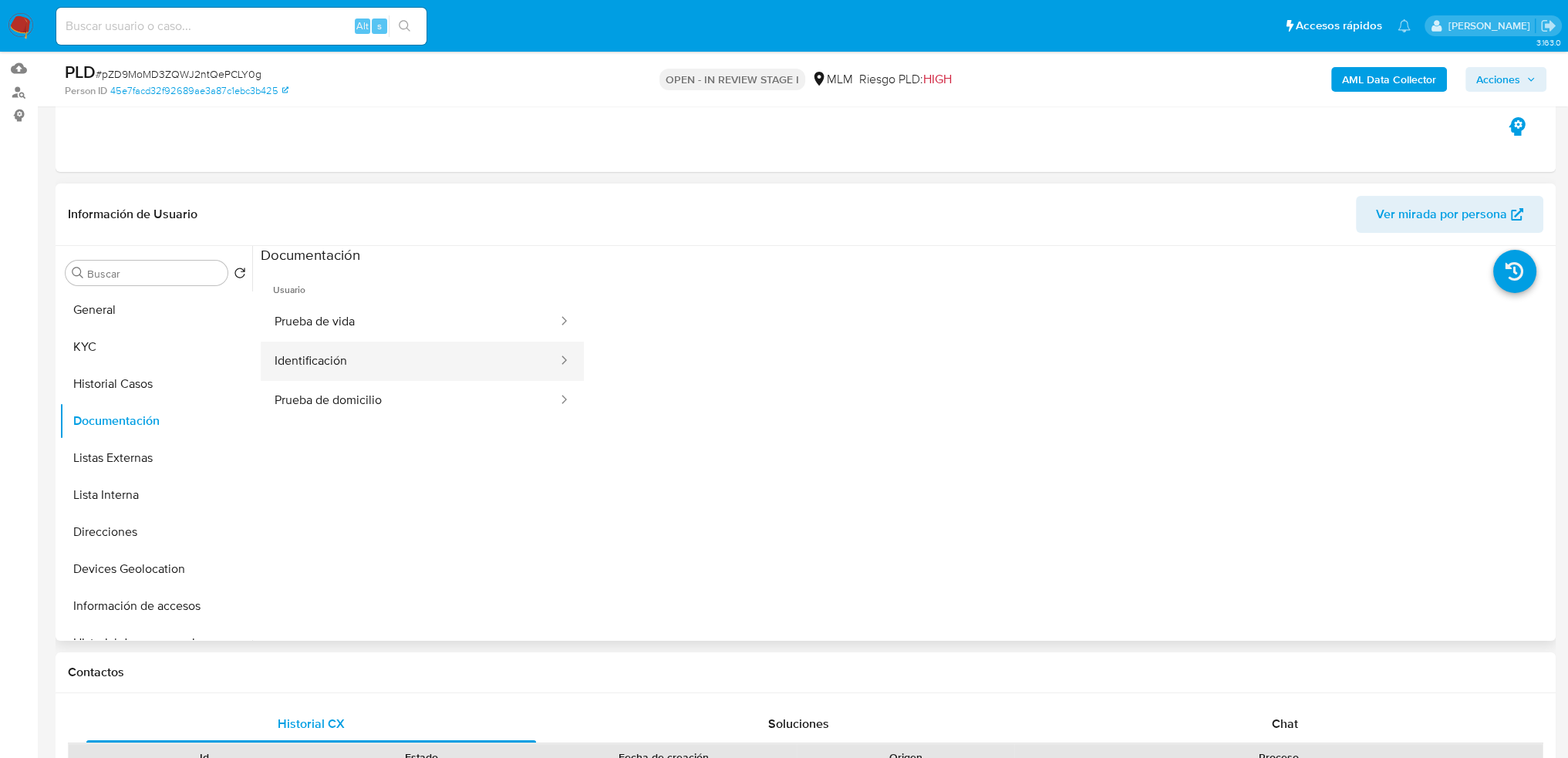
click at [401, 360] on button "Identificación" at bounding box center [410, 361] width 298 height 39
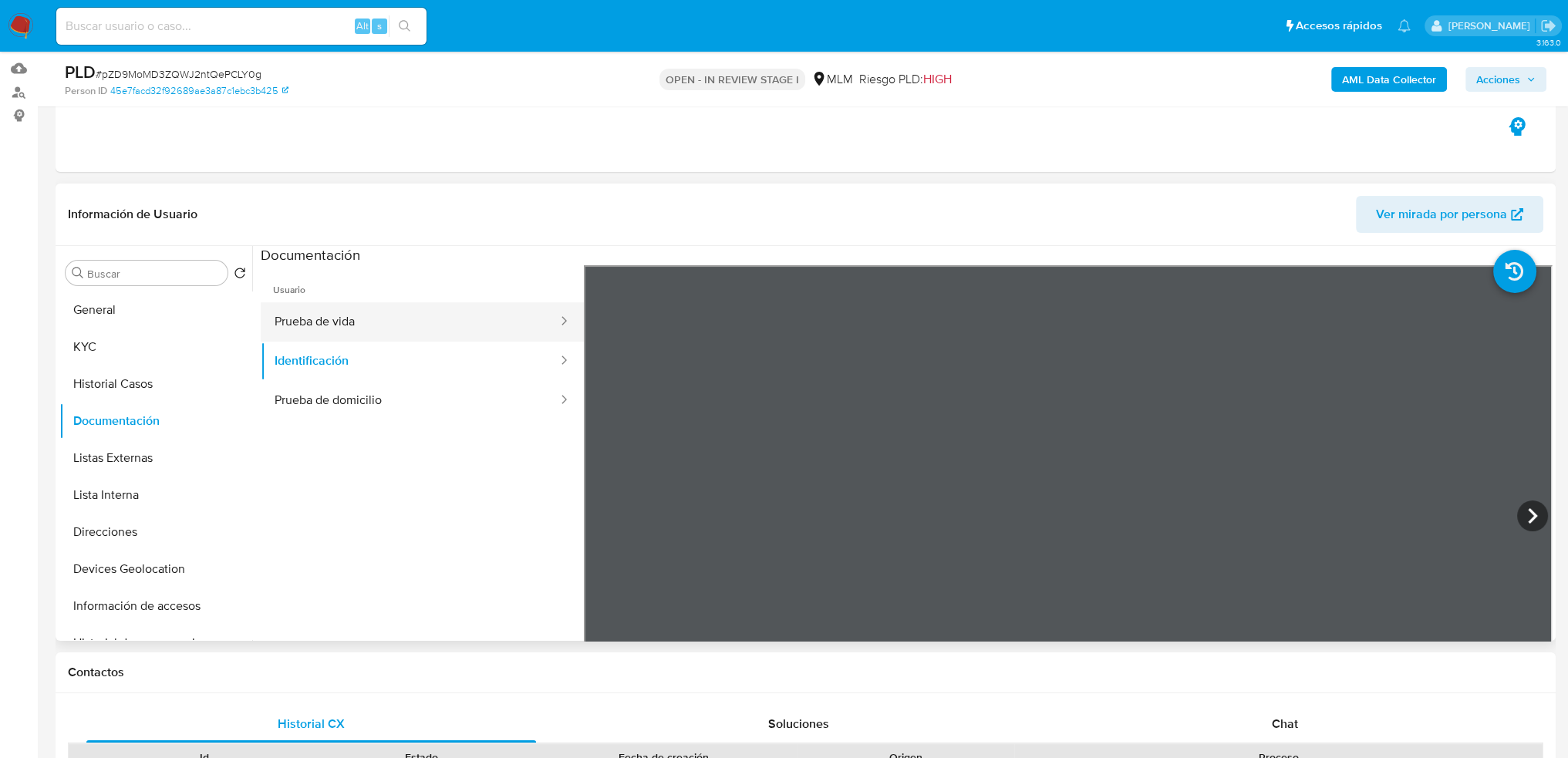
click at [367, 315] on button "Prueba de vida" at bounding box center [410, 322] width 298 height 39
click at [314, 408] on button "Prueba de domicilio" at bounding box center [410, 400] width 298 height 39
click at [145, 453] on button "Listas Externas" at bounding box center [149, 458] width 180 height 37
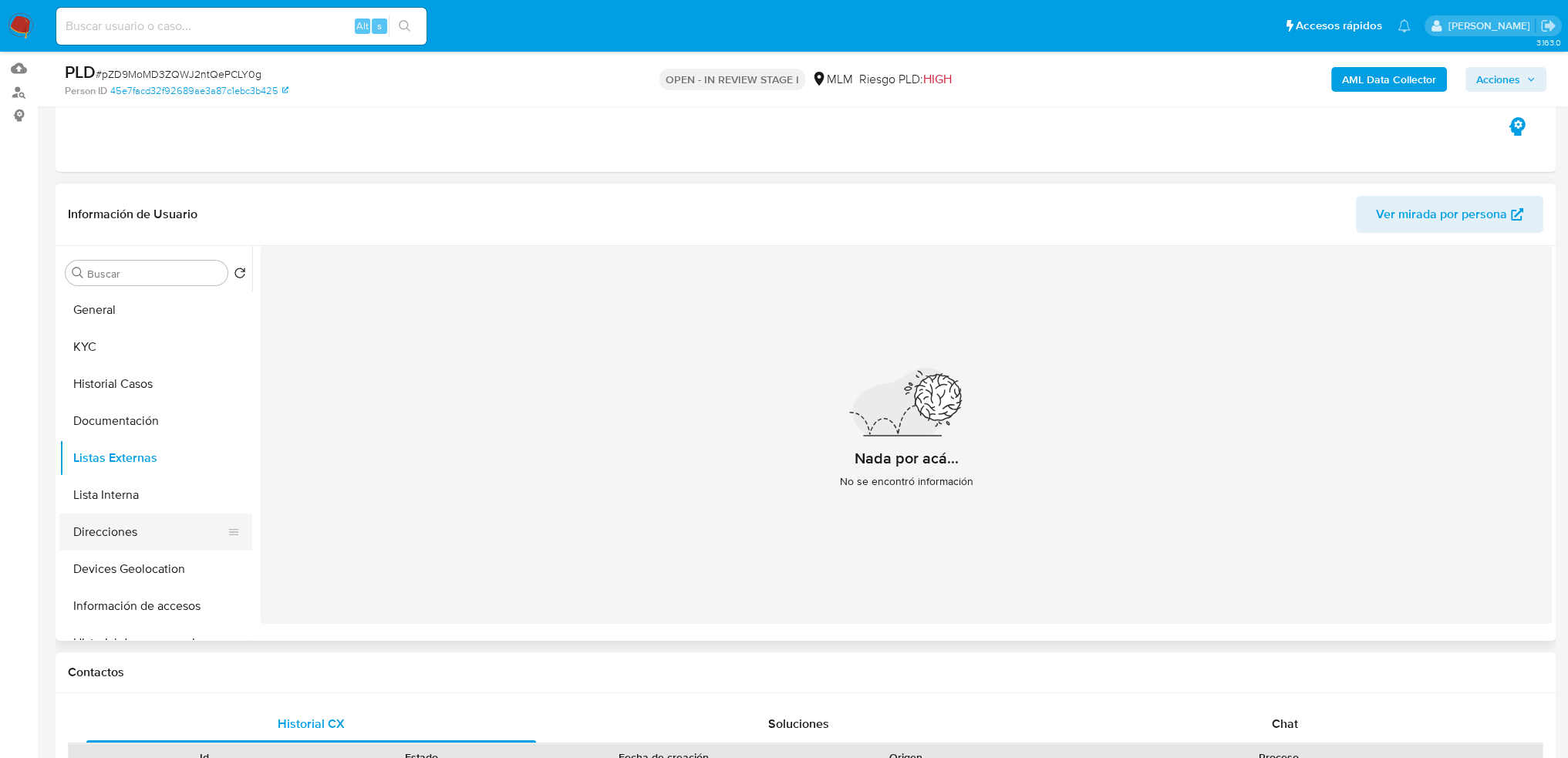
click at [128, 540] on button "Direcciones" at bounding box center [149, 533] width 180 height 37
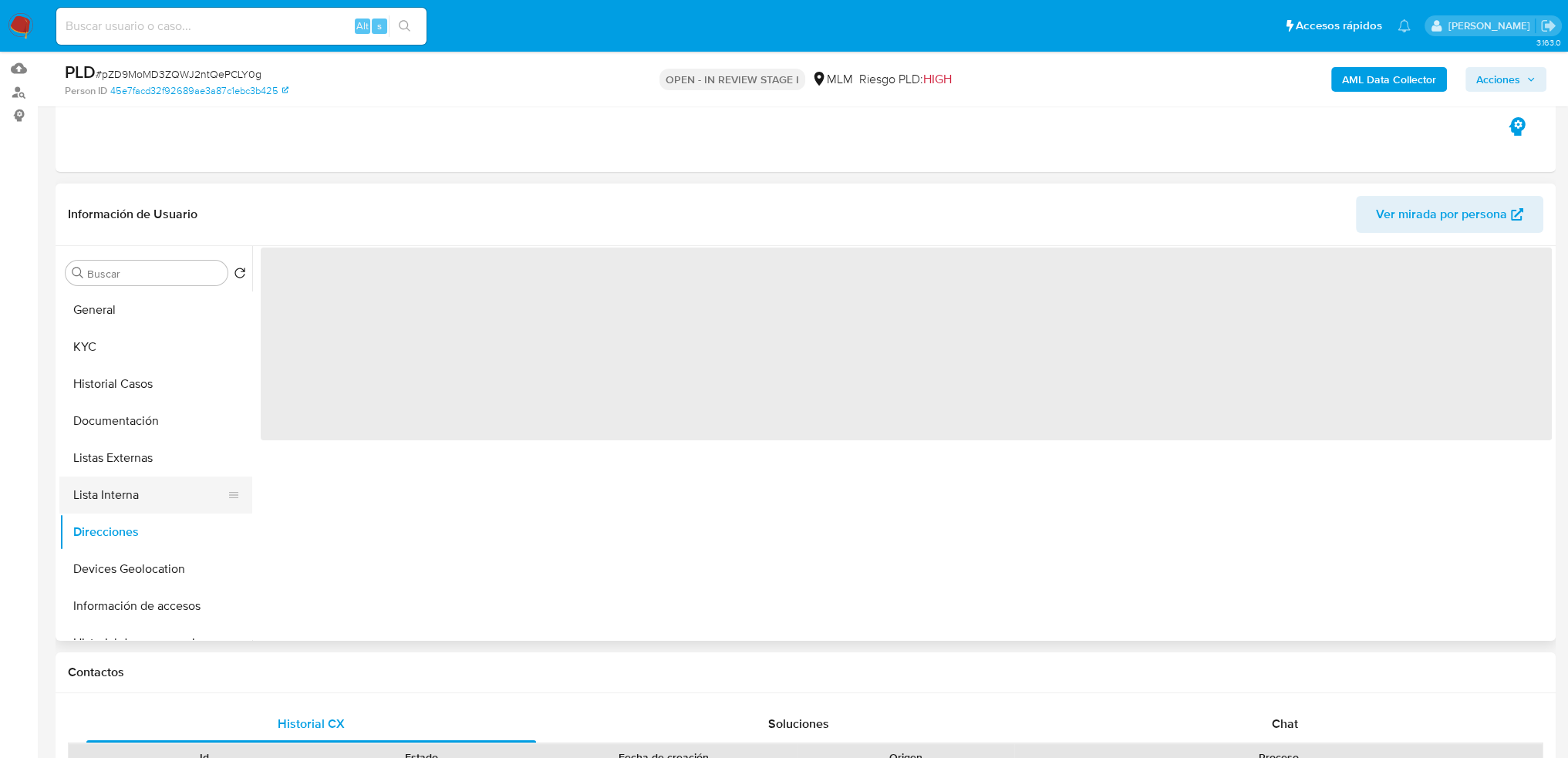
click at [123, 489] on button "Lista Interna" at bounding box center [149, 495] width 180 height 37
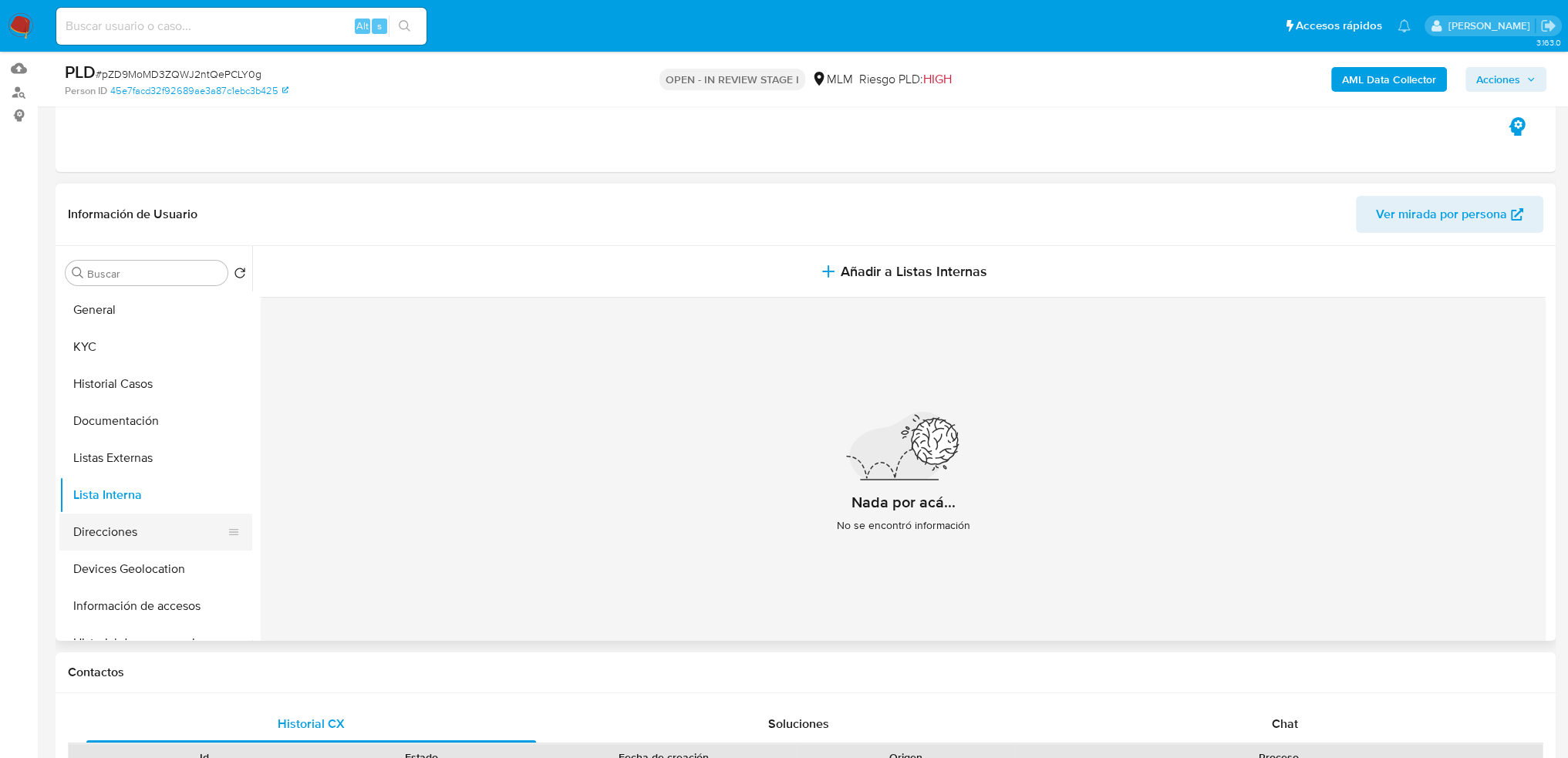
click at [117, 530] on button "Direcciones" at bounding box center [149, 533] width 180 height 37
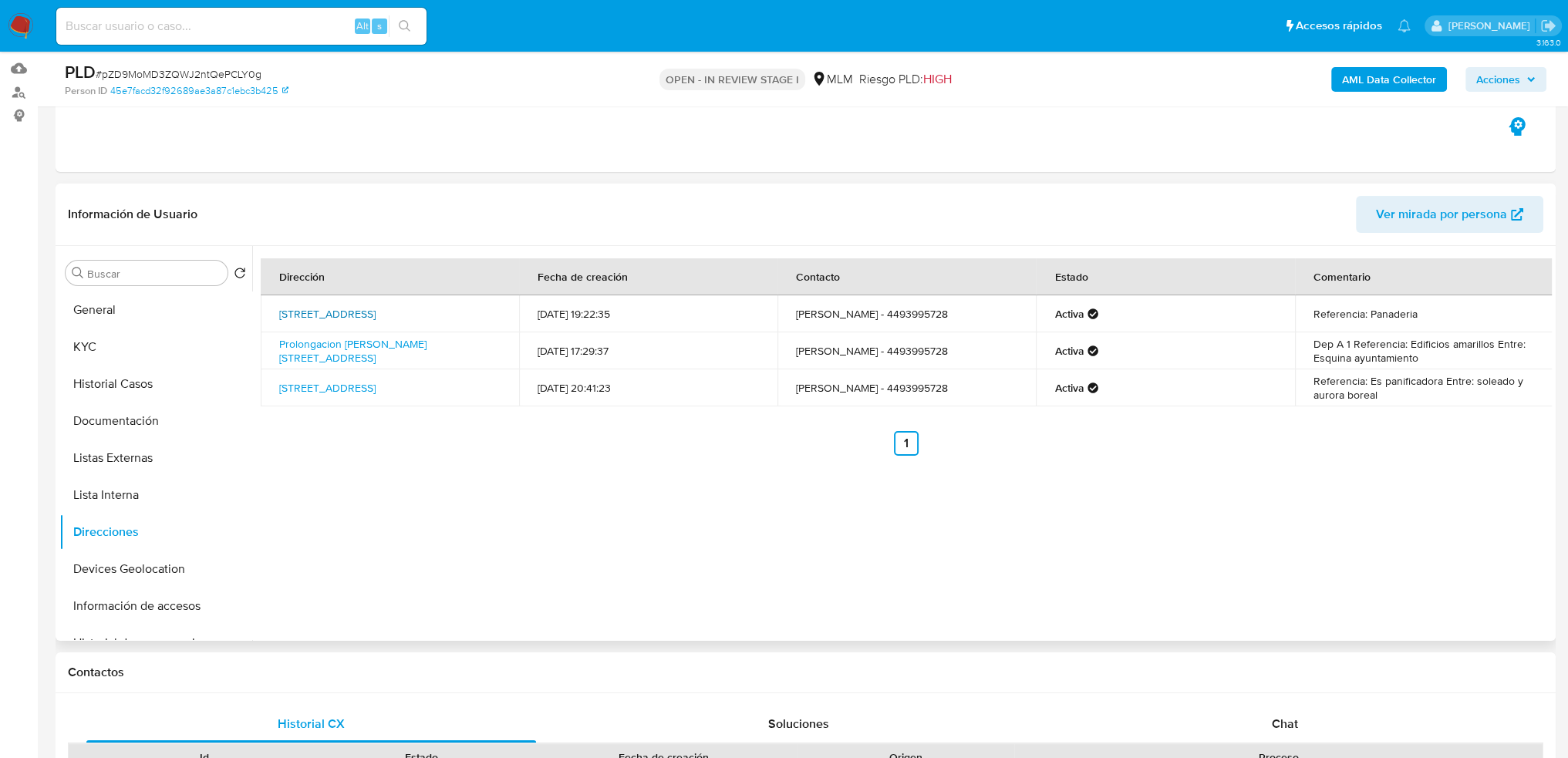
click at [361, 311] on link "Av Arqueros 407, Aguascalientes, Aguascalientes, 20266, Mexico 407" at bounding box center [328, 313] width 97 height 15
click at [380, 351] on link "Prolongacion Cosio Sur 1048, Aguascalientes, Aguascalientes, 20240, Mexico 1048" at bounding box center [353, 351] width 147 height 29
click at [360, 388] on link "Av Arqueros 407, Aguascalientes, Aguascalientes, 20266, Mexico 407" at bounding box center [328, 387] width 97 height 15
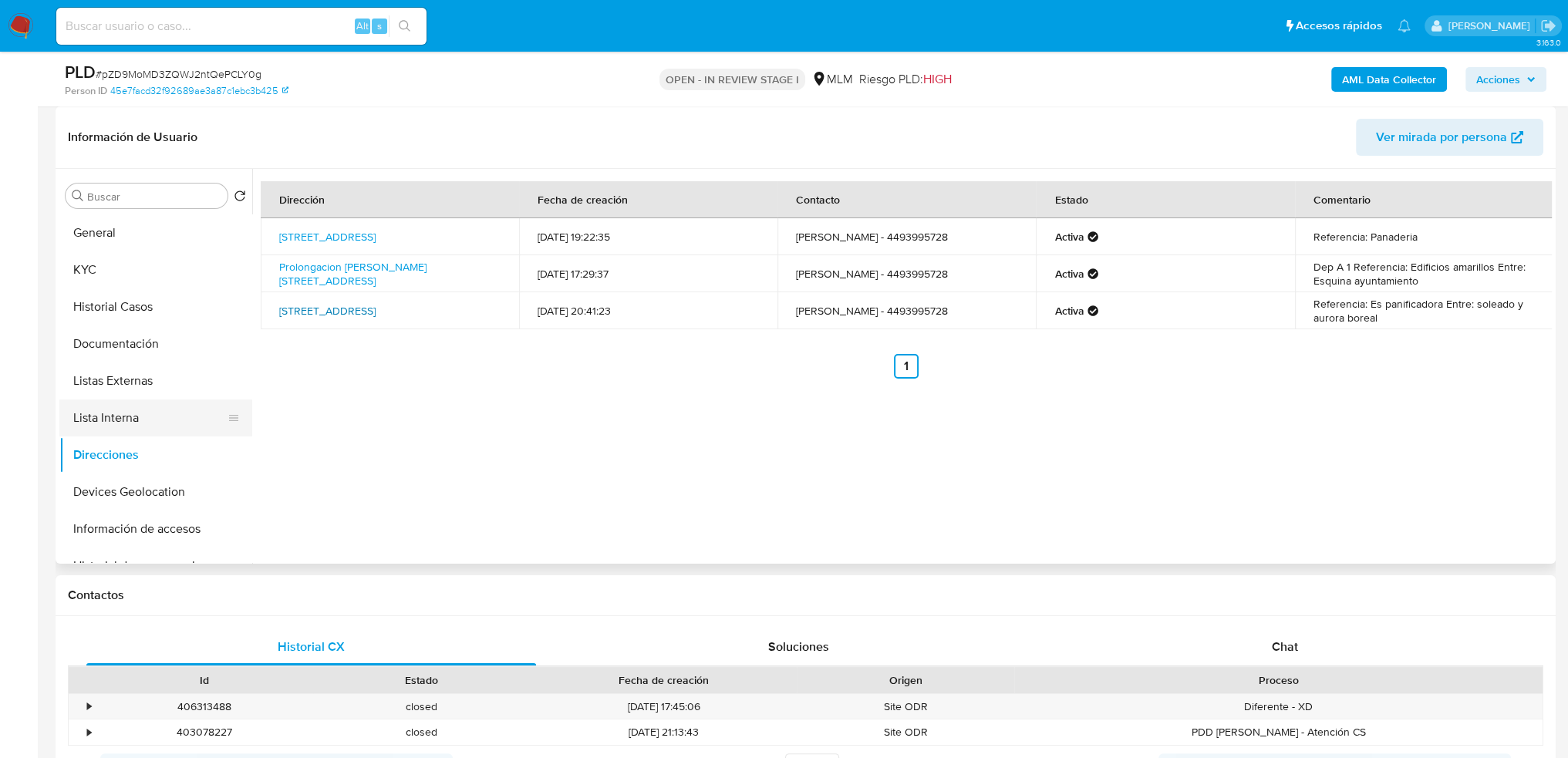
scroll to position [77, 0]
click at [172, 413] on button "Devices Geolocation" at bounding box center [149, 415] width 180 height 37
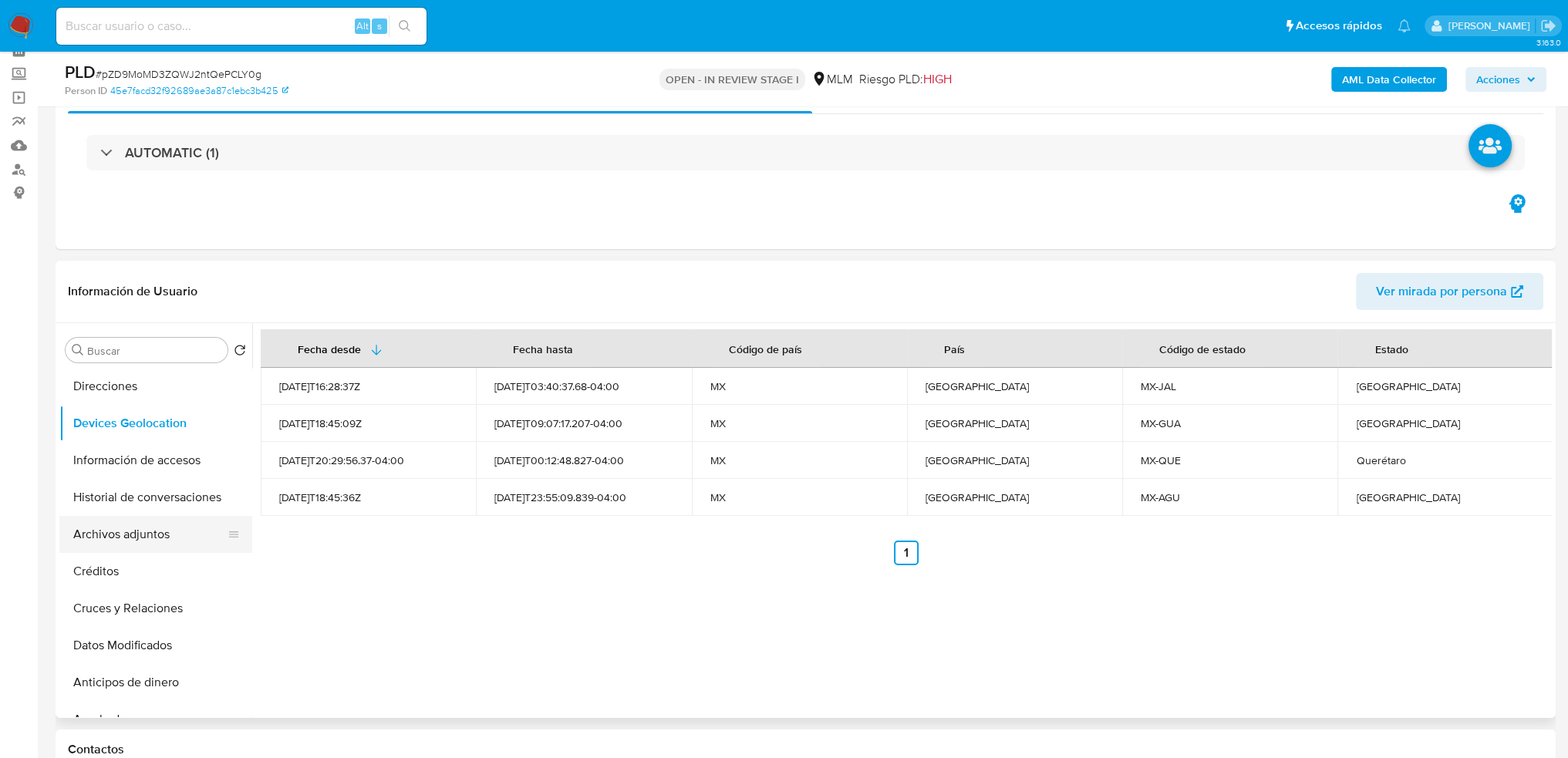
scroll to position [232, 0]
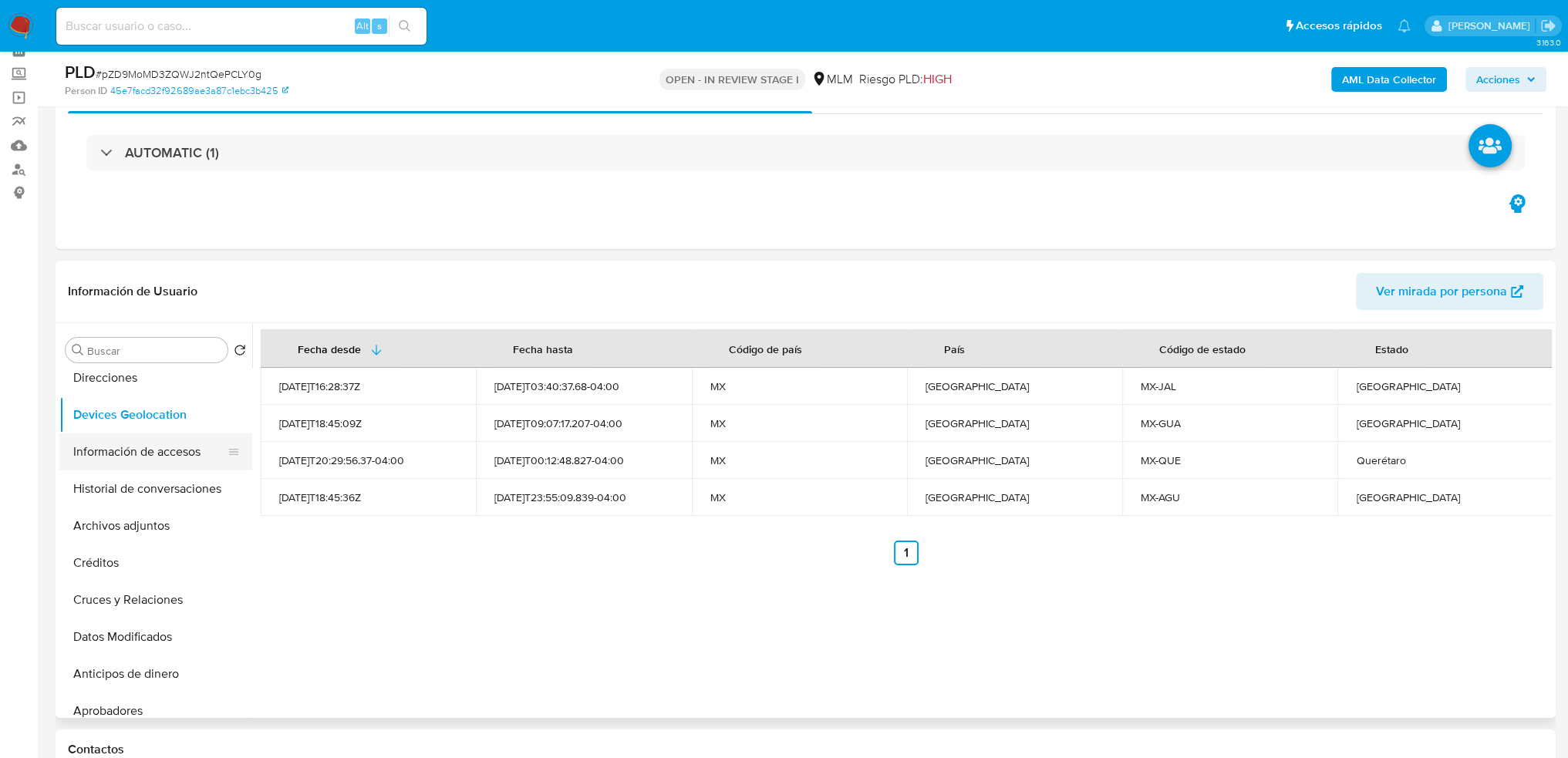
click at [175, 466] on button "Información de accesos" at bounding box center [149, 452] width 180 height 37
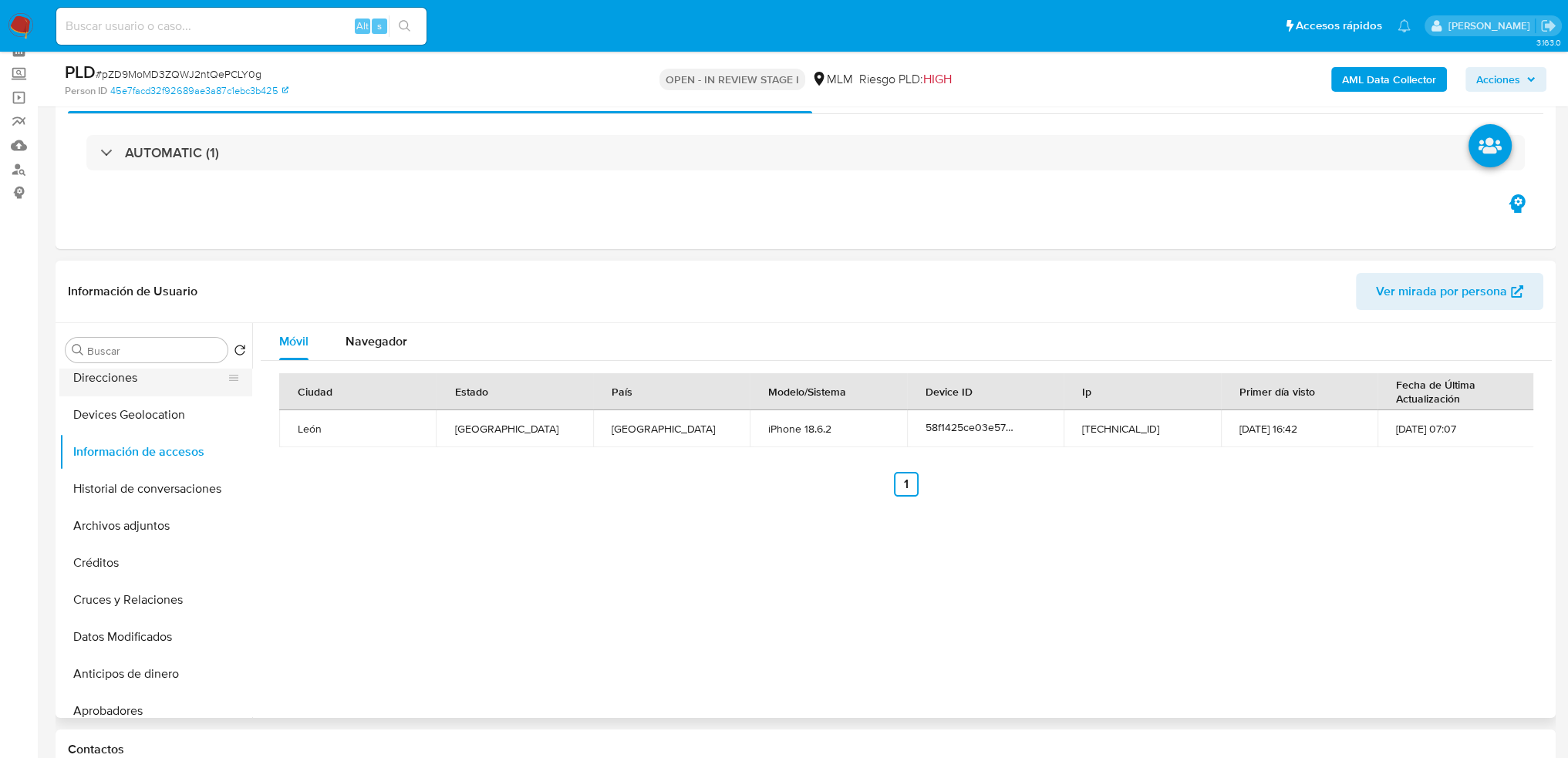
click at [146, 385] on button "Direcciones" at bounding box center [149, 378] width 180 height 37
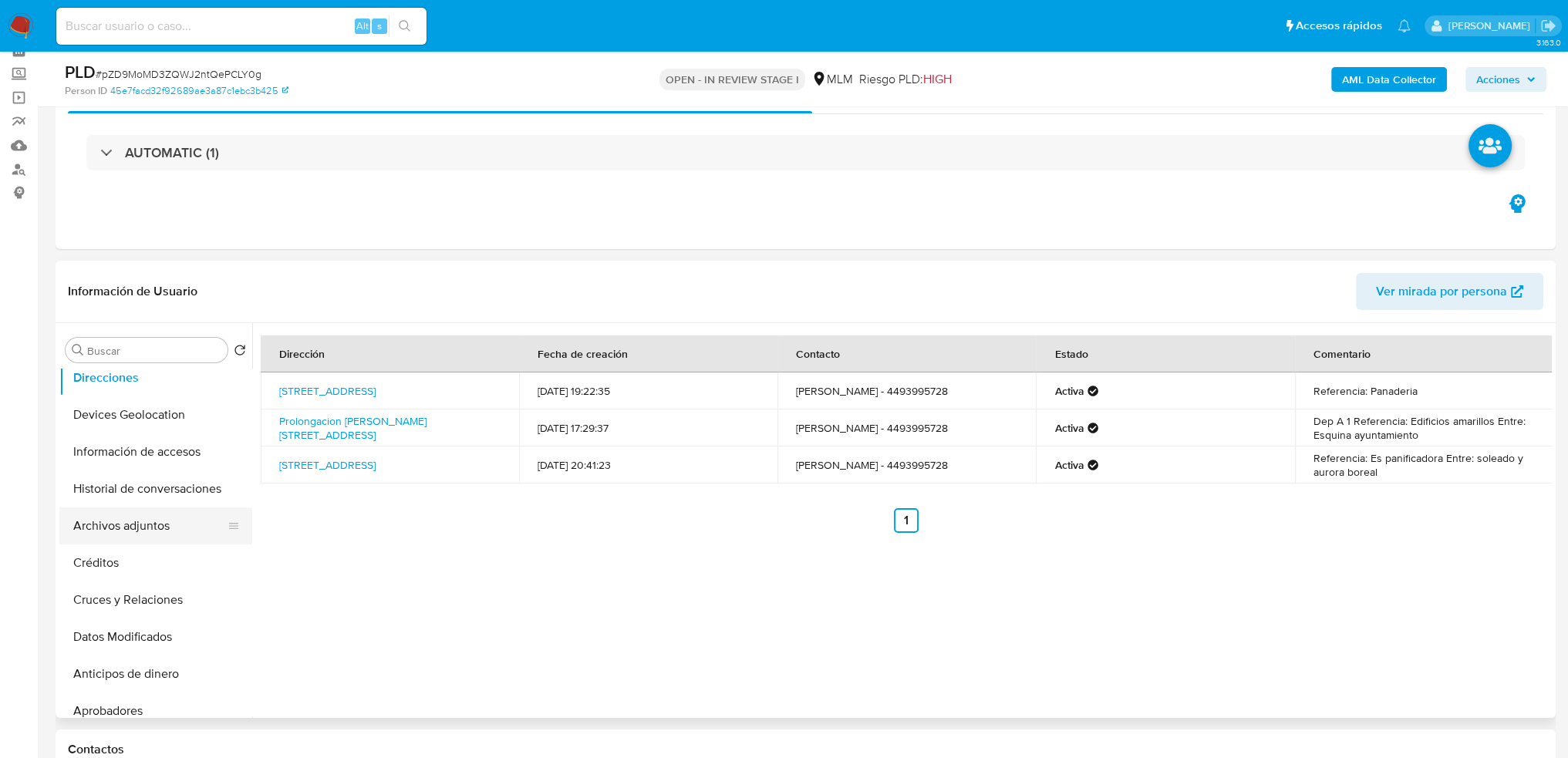
click at [156, 518] on button "Archivos adjuntos" at bounding box center [149, 526] width 180 height 37
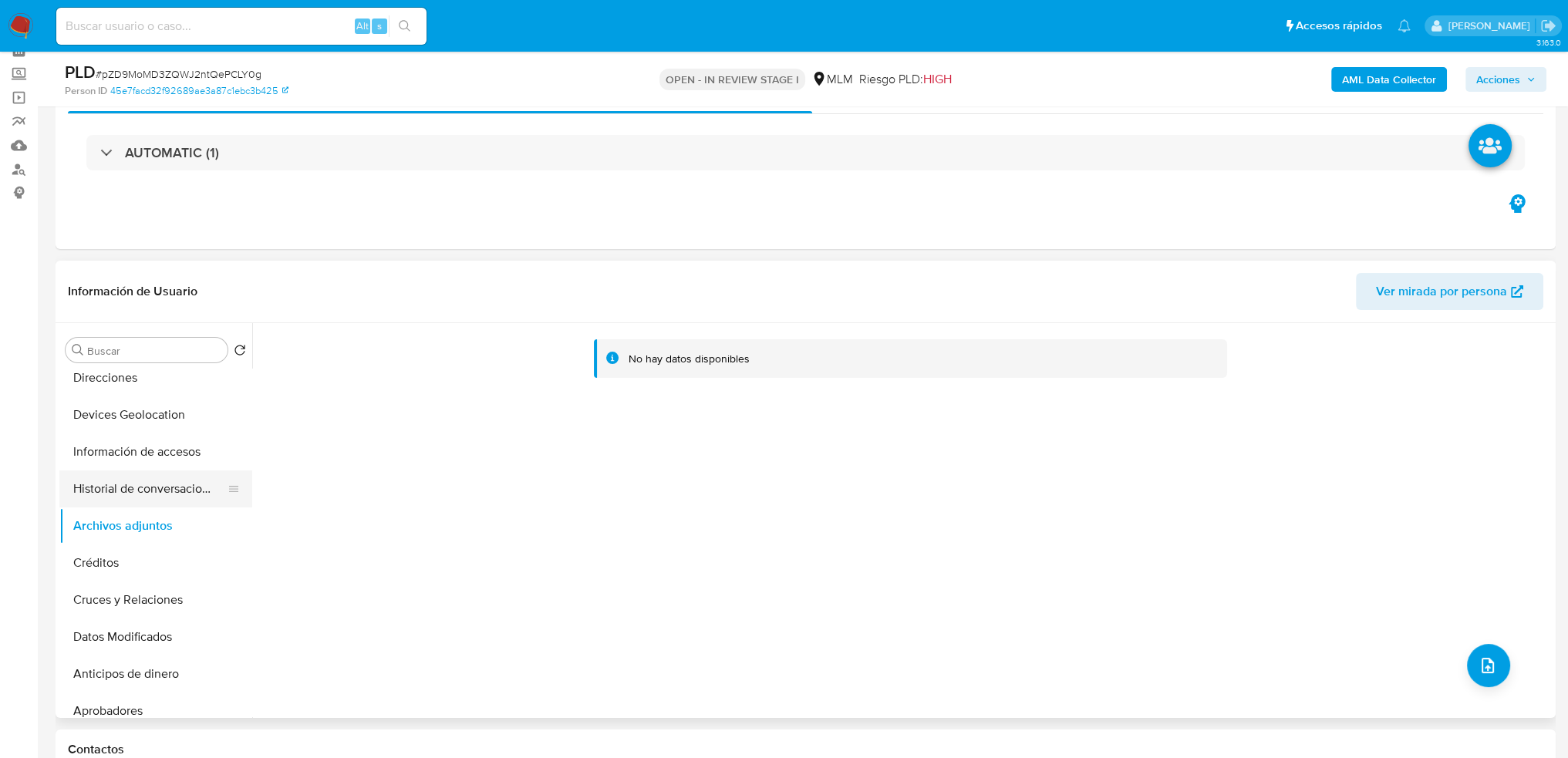
click at [157, 486] on button "Historial de conversaciones" at bounding box center [149, 489] width 180 height 37
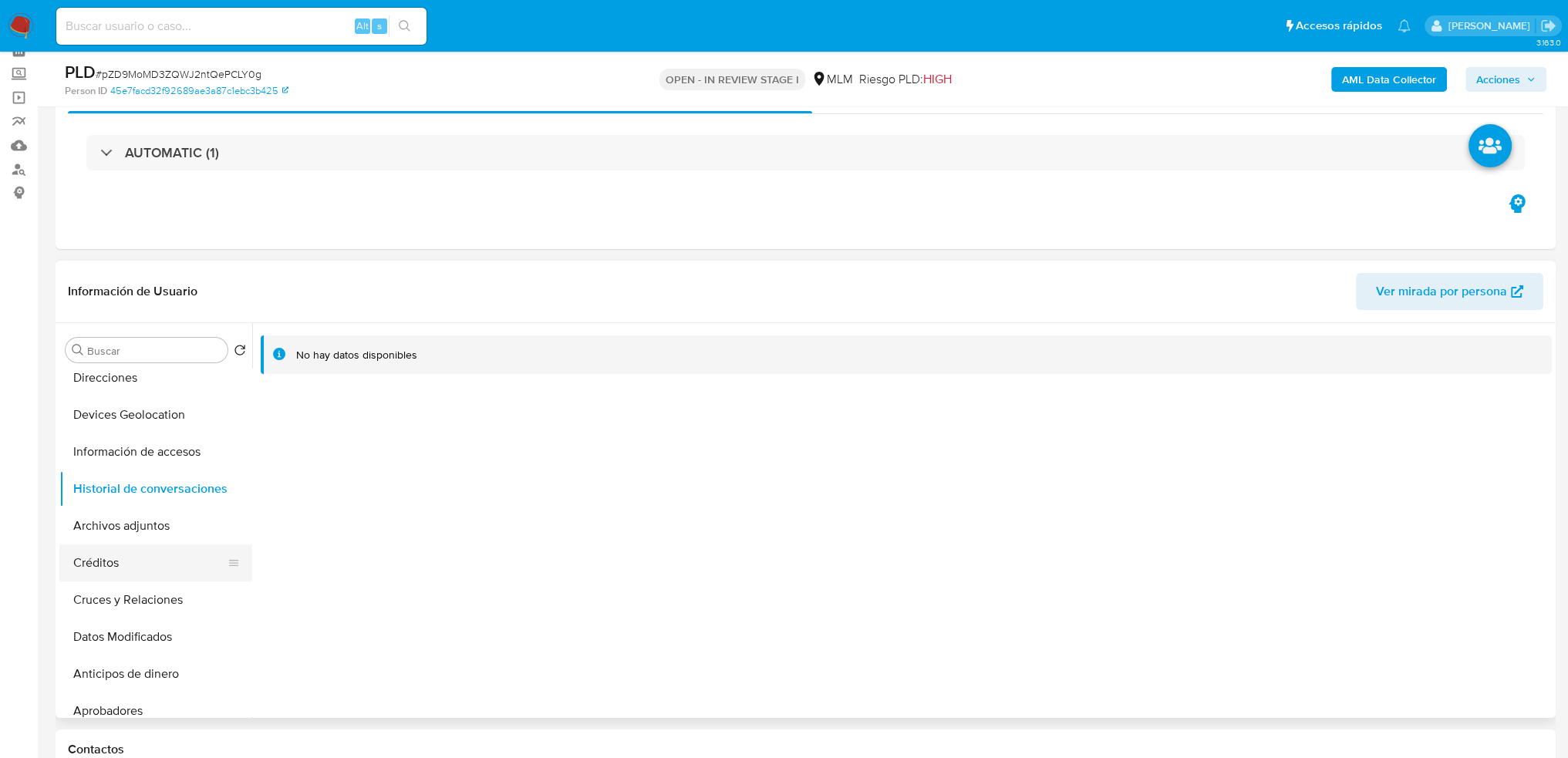
click at [132, 562] on button "Créditos" at bounding box center [149, 563] width 180 height 37
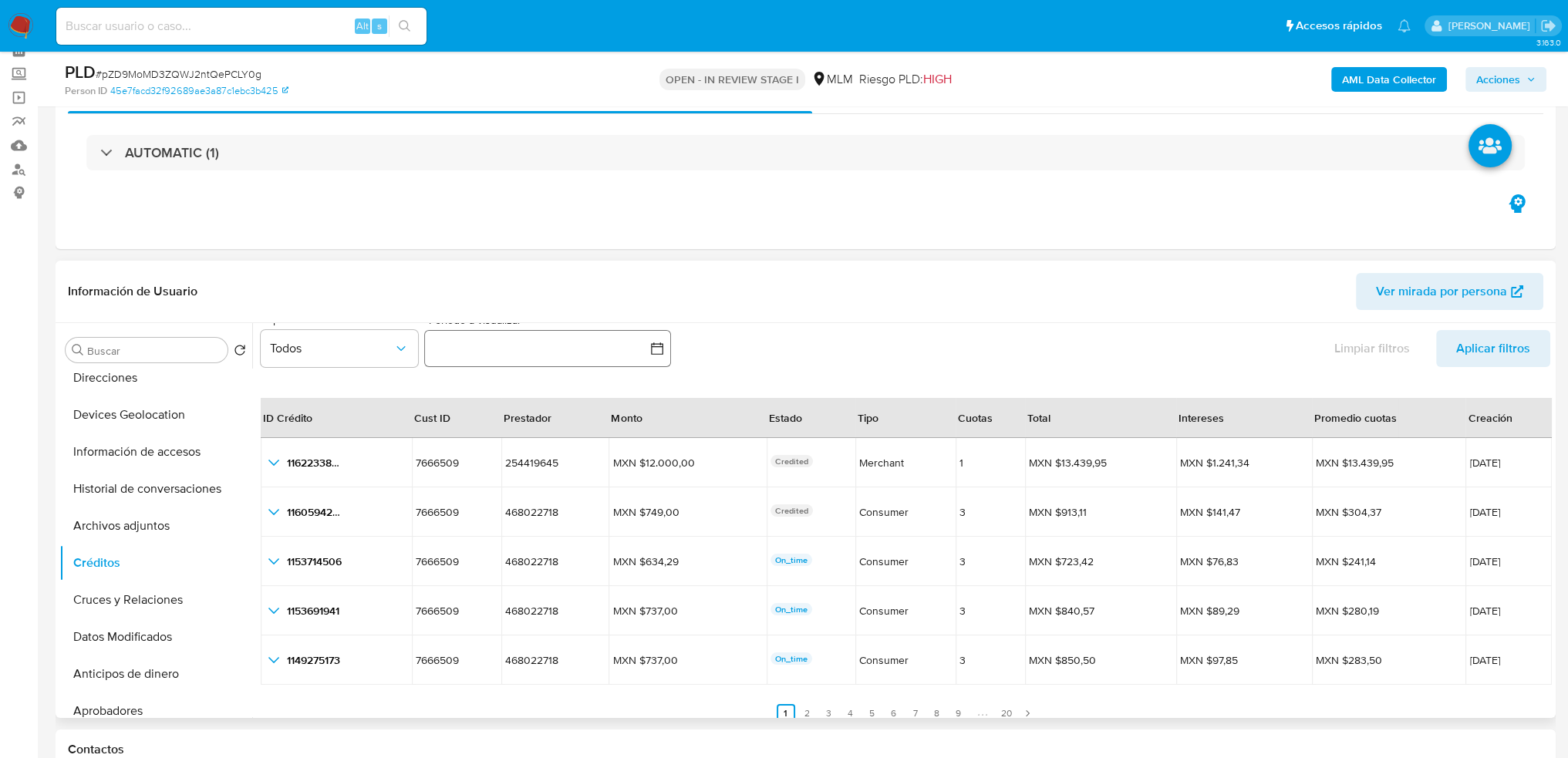
scroll to position [36, 0]
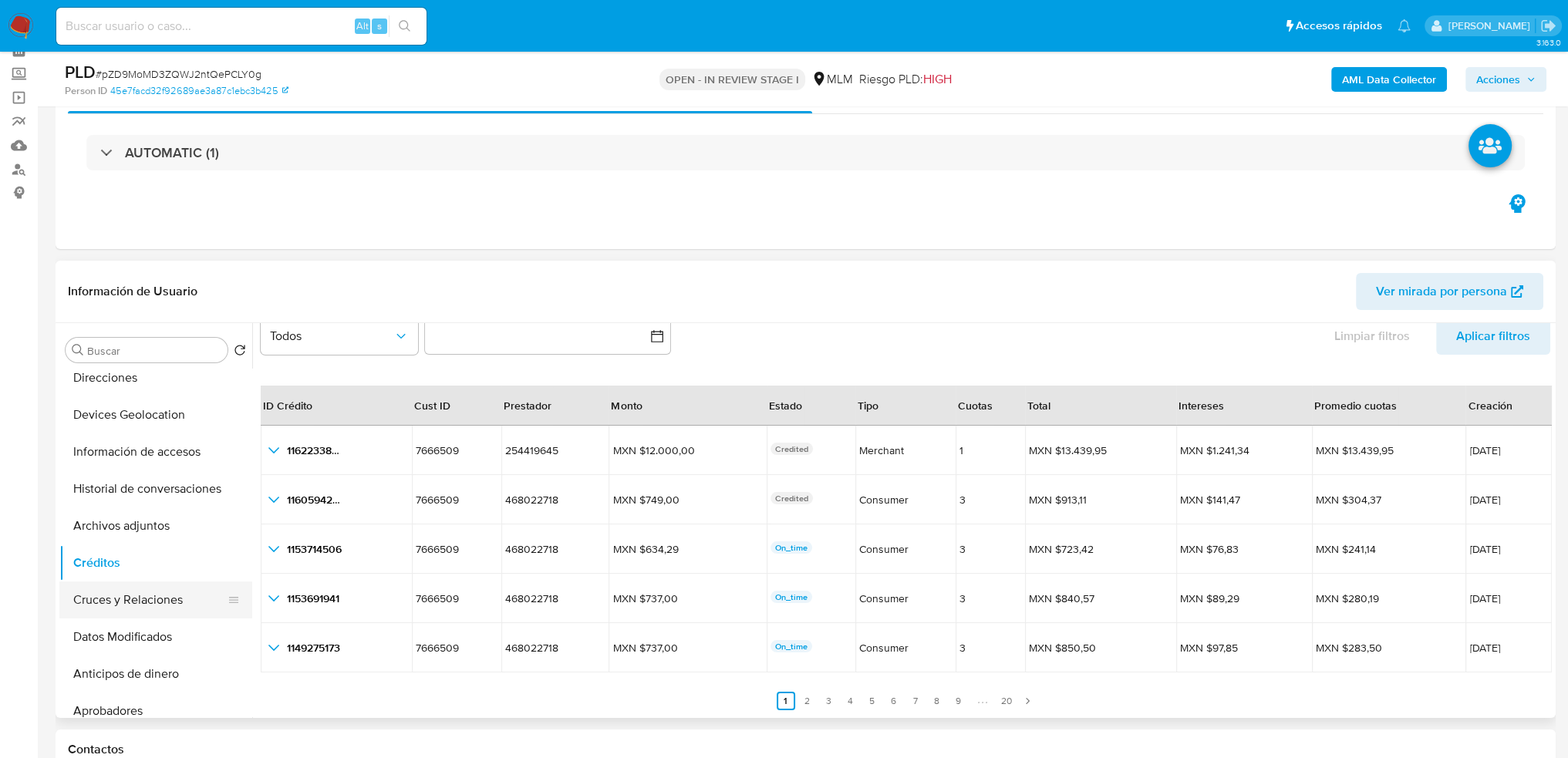
click at [144, 604] on button "Cruces y Relaciones" at bounding box center [149, 600] width 180 height 37
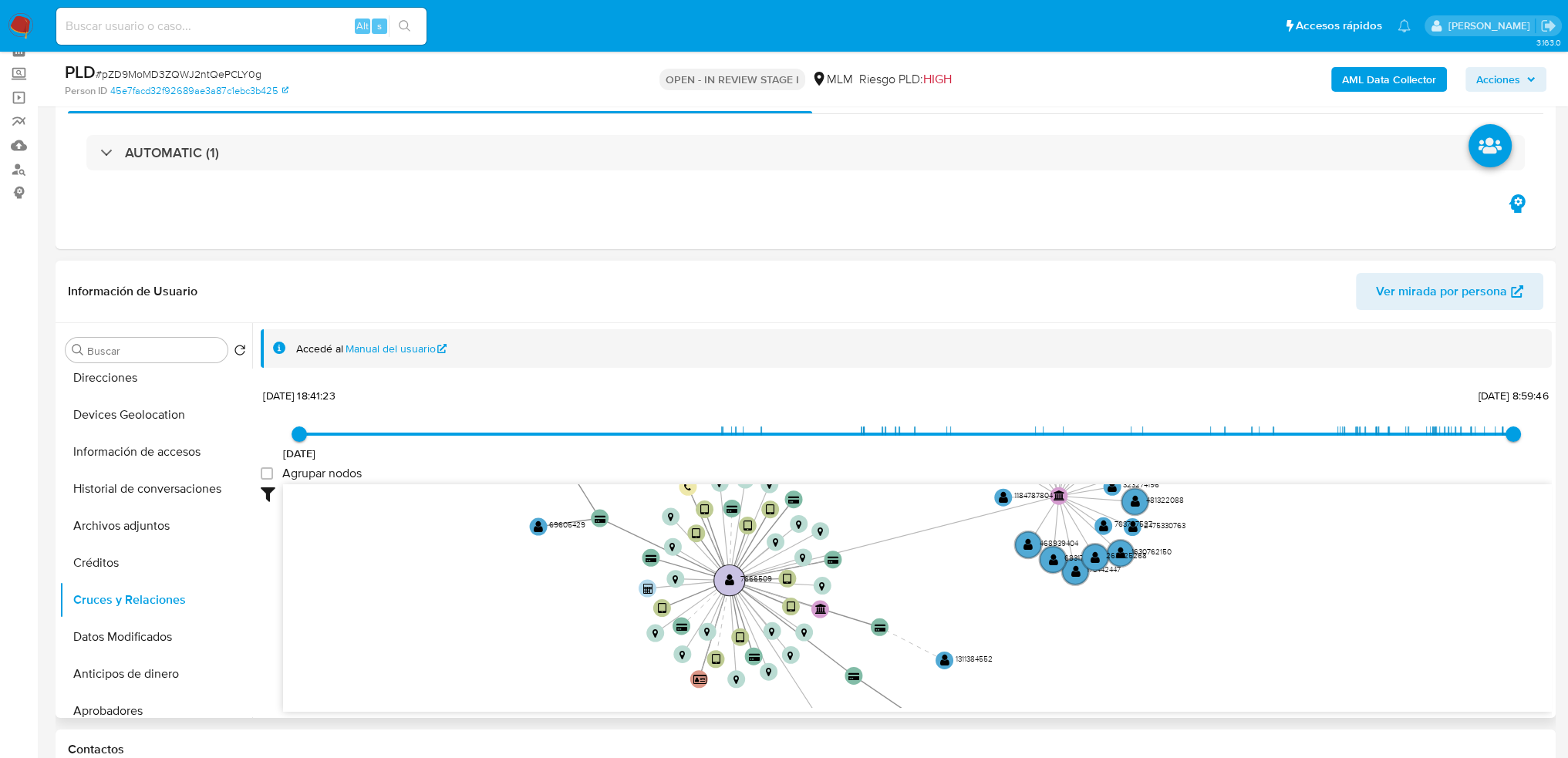
drag, startPoint x: 941, startPoint y: 646, endPoint x: 747, endPoint y: 578, distance: 205.6
click at [747, 578] on text "7666509" at bounding box center [756, 578] width 32 height 11
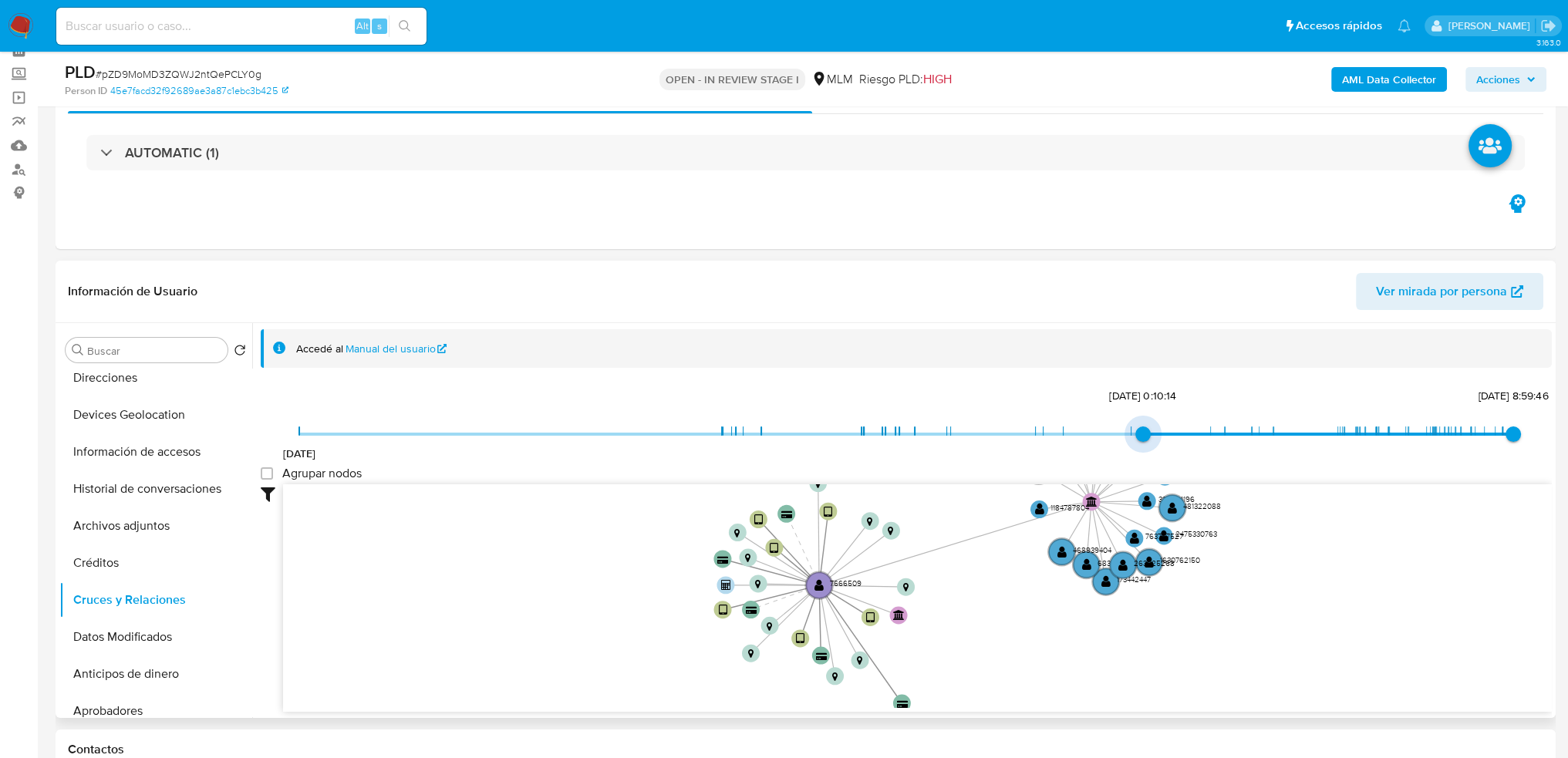
type input "1707412692000"
drag, startPoint x: 298, startPoint y: 429, endPoint x: 1189, endPoint y: 438, distance: 891.0
click at [1189, 438] on span "4/2/2019 8/2/2024, 11:18:12 7/10/2025, 8:59:46" at bounding box center [907, 434] width 1215 height 23
drag, startPoint x: 1510, startPoint y: 434, endPoint x: 1497, endPoint y: 430, distance: 13.6
drag, startPoint x: 1497, startPoint y: 430, endPoint x: 1495, endPoint y: 476, distance: 46.0
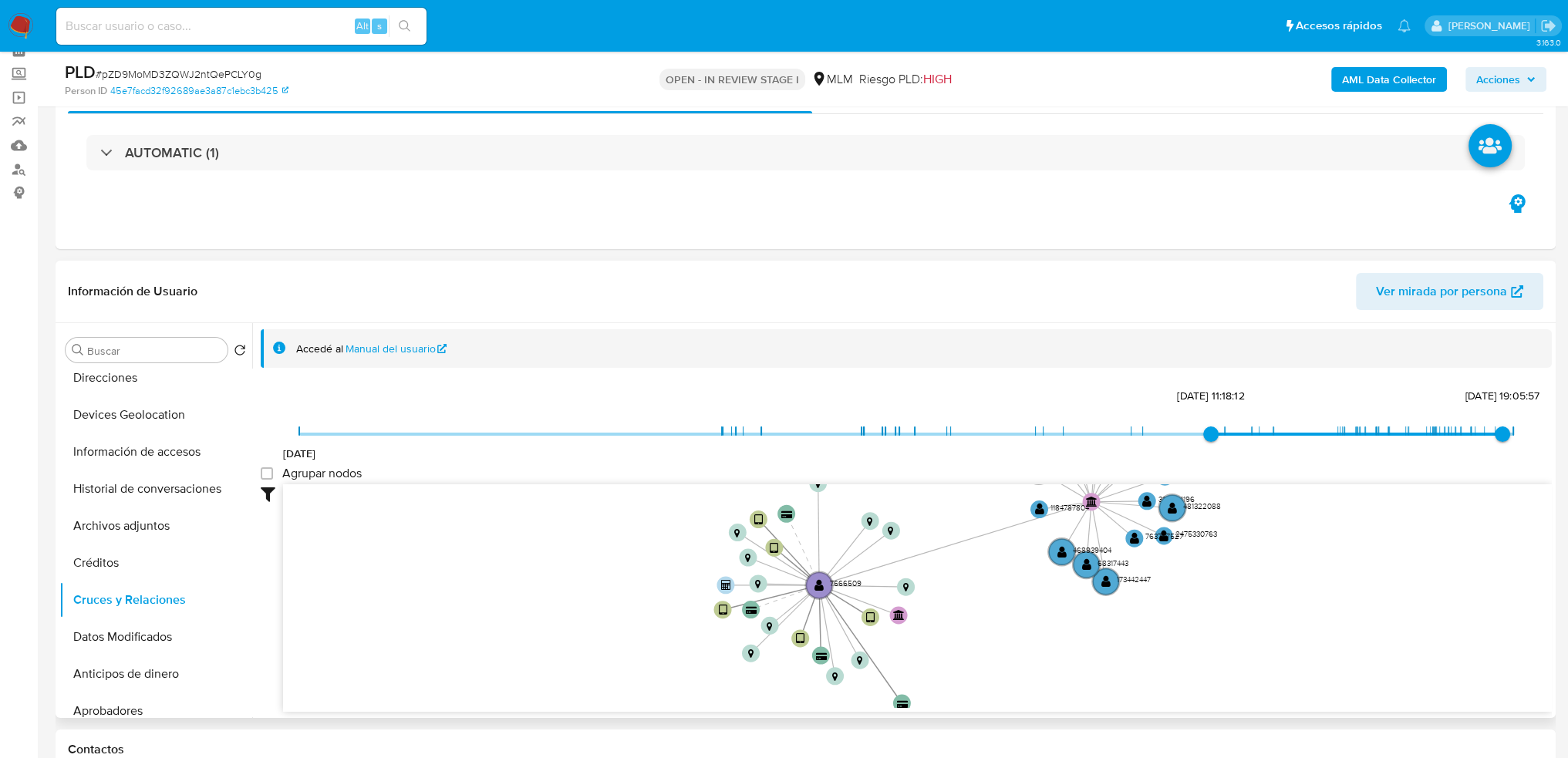
click at [1495, 475] on div "Agrupar nodos" at bounding box center [907, 475] width 1291 height 19
type input "1756770475000"
drag, startPoint x: 1500, startPoint y: 434, endPoint x: 1485, endPoint y: 434, distance: 15.0
click at [1488, 434] on span "1/9/2025, 17:47:55" at bounding box center [1495, 433] width 15 height 15
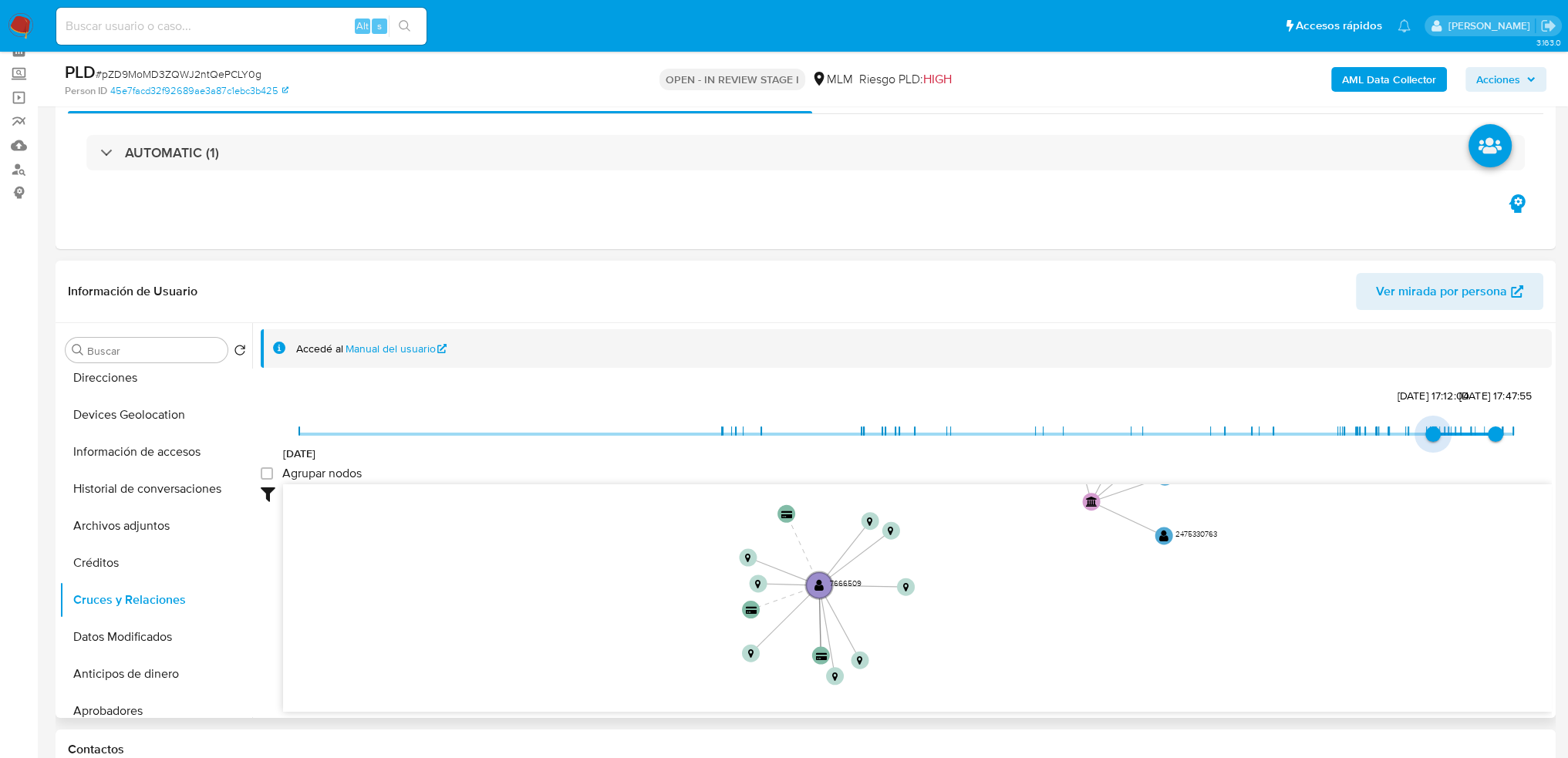
drag, startPoint x: 1207, startPoint y: 433, endPoint x: 1428, endPoint y: 431, distance: 221.0
click at [1428, 431] on span "29/4/2025, 17:12:04" at bounding box center [1433, 433] width 15 height 15
type input "1746230291000"
click at [1429, 431] on span "2/5/2025, 17:58:11" at bounding box center [1434, 433] width 15 height 15
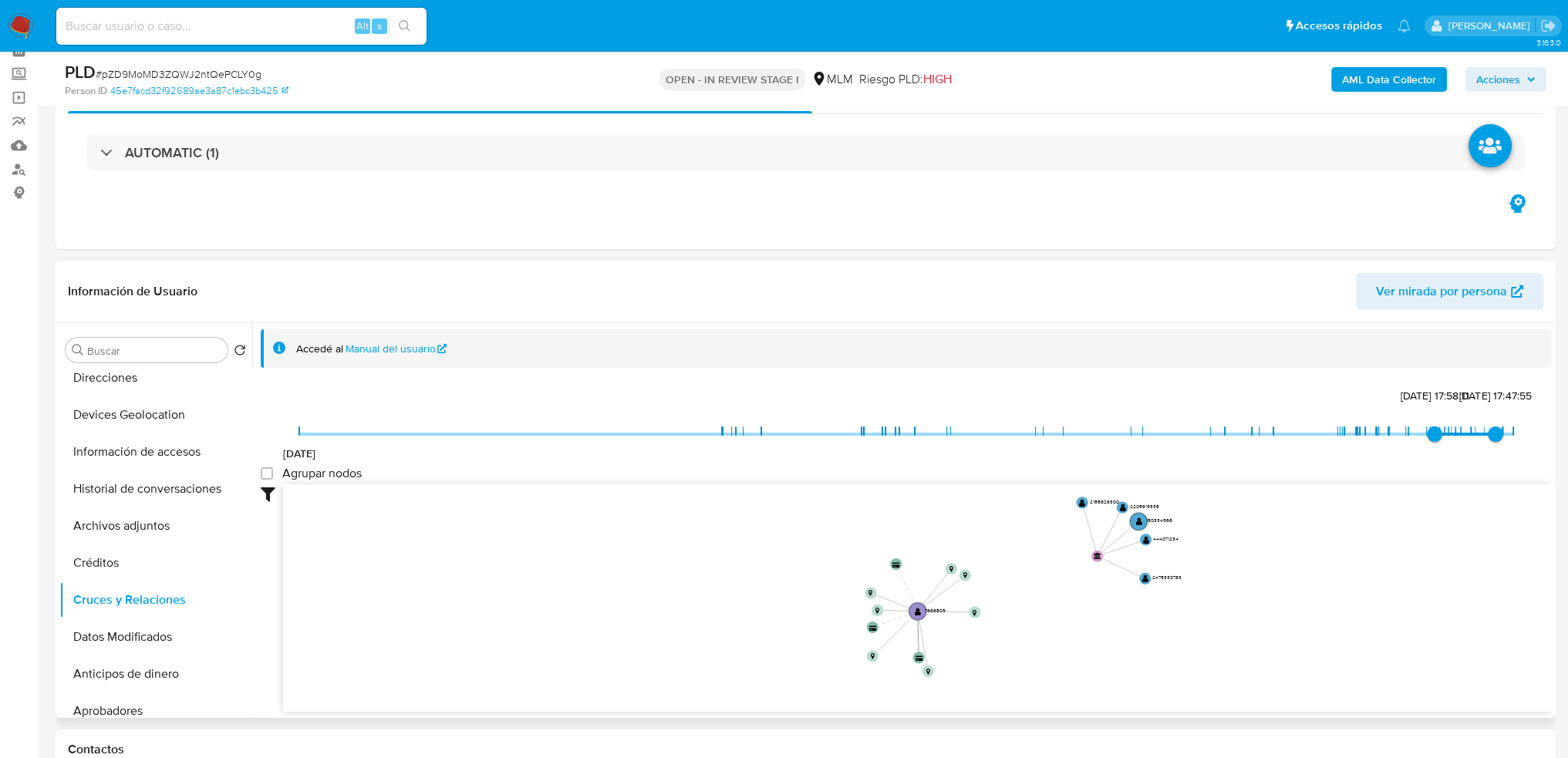
drag, startPoint x: 1126, startPoint y: 610, endPoint x: 1114, endPoint y: 631, distance: 24.2
click at [1114, 631] on icon "user-7666509  7666509 device-680084039d485fa9bf300866  device-68ca0c74fd62967…" at bounding box center [917, 596] width 1269 height 224
click at [131, 632] on button "Datos Modificados" at bounding box center [149, 637] width 180 height 37
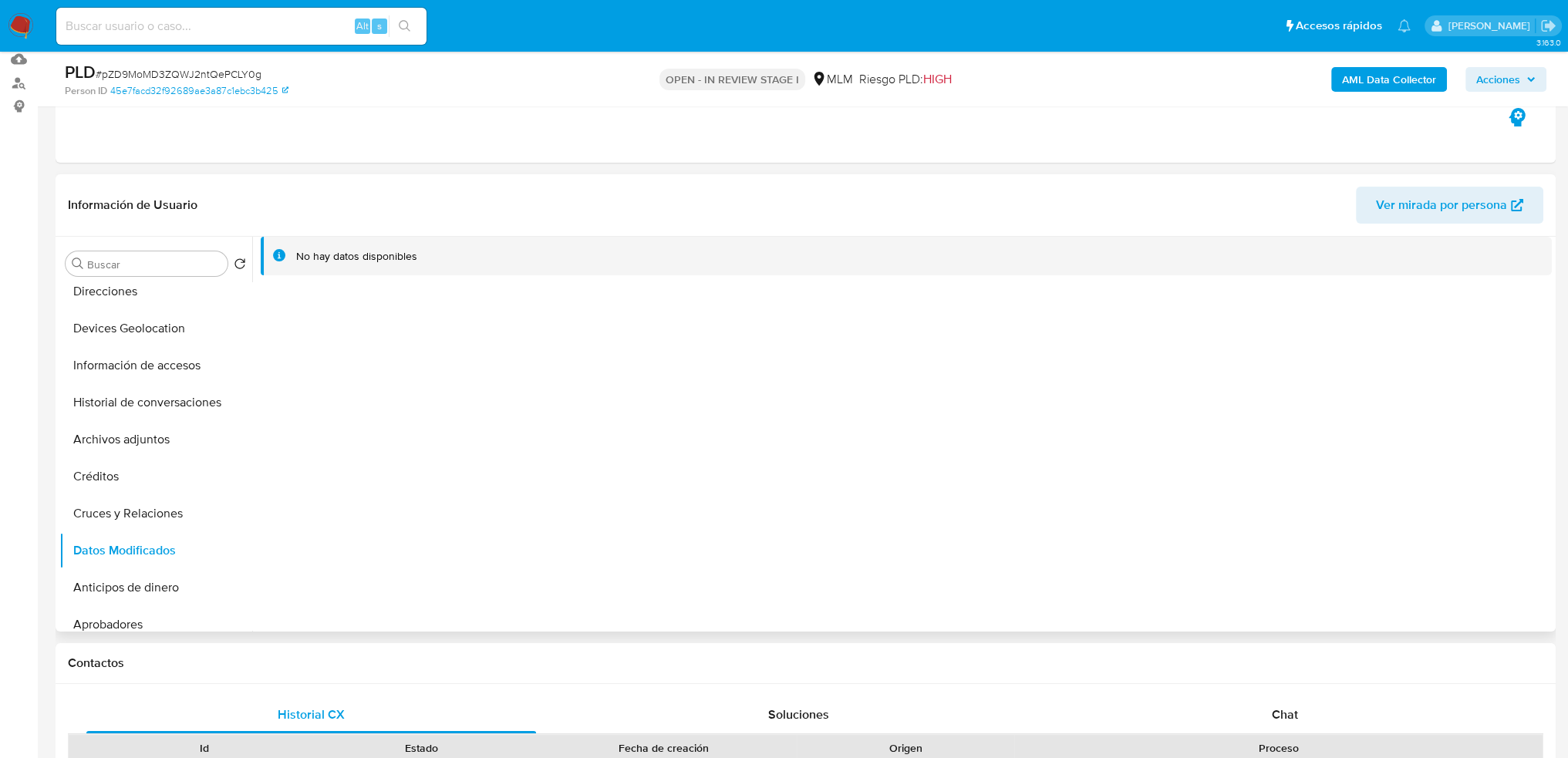
scroll to position [232, 0]
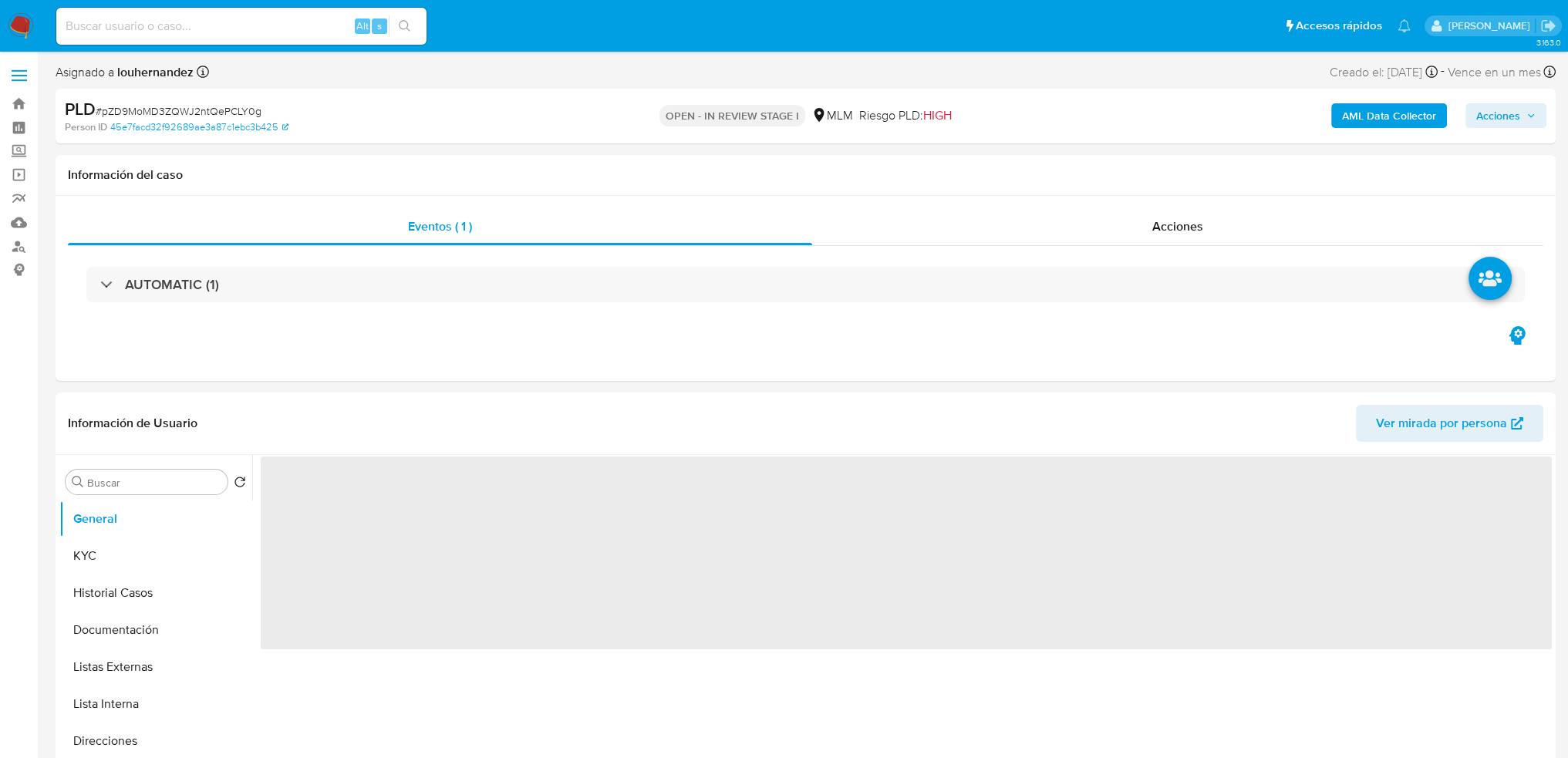
select select "10"
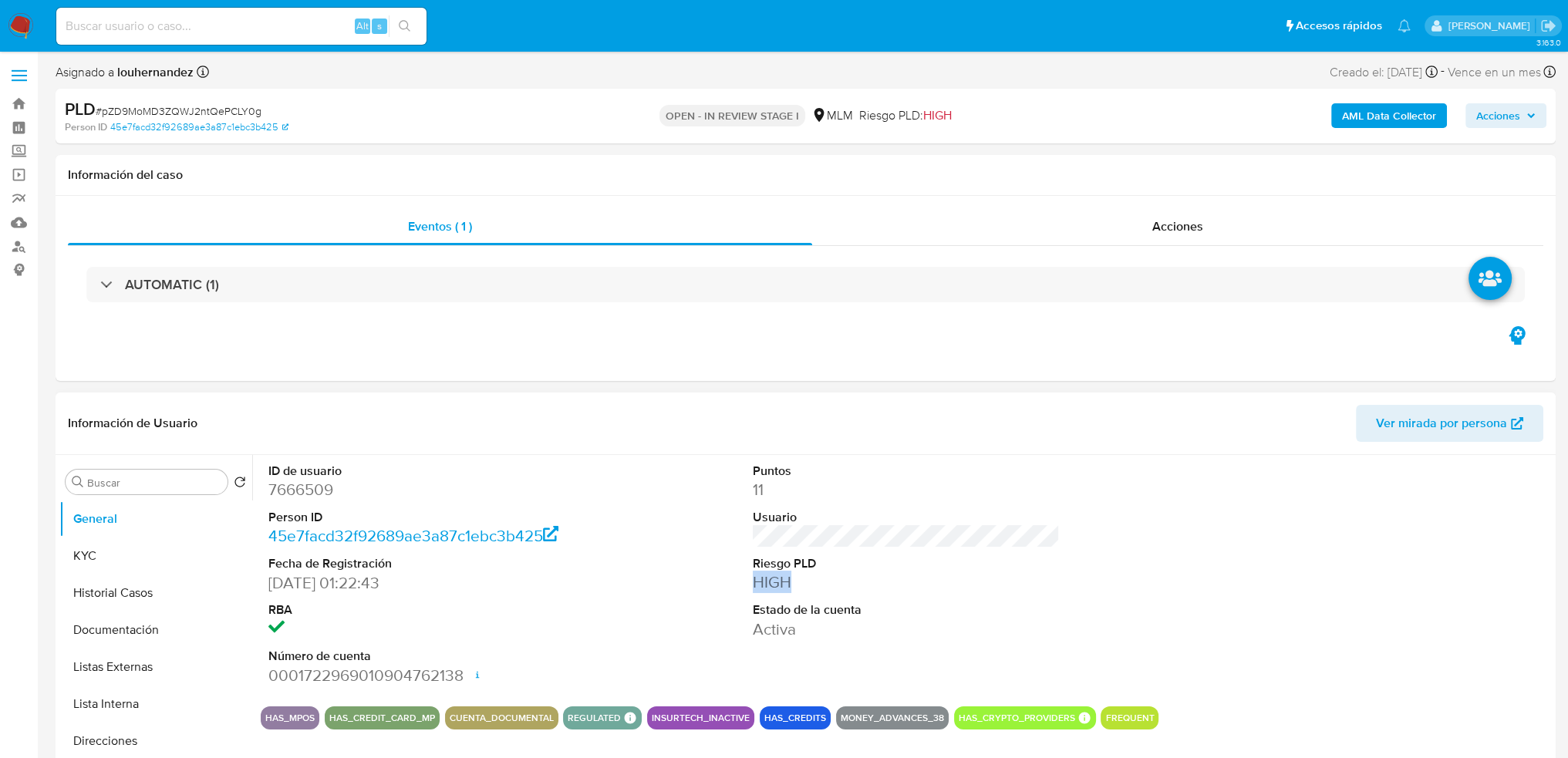
click at [961, 573] on dl "Puntos 11 Usuario Riesgo PLD HIGH Estado de la cuenta Activa" at bounding box center [907, 551] width 308 height 178
drag, startPoint x: 822, startPoint y: 385, endPoint x: 825, endPoint y: 377, distance: 8.5
drag, startPoint x: 1110, startPoint y: 455, endPoint x: 1102, endPoint y: 438, distance: 18.8
click at [1108, 448] on div "Información de Usuario Ver mirada por persona Buscar Volver al orden por defect…" at bounding box center [806, 620] width 1501 height 457
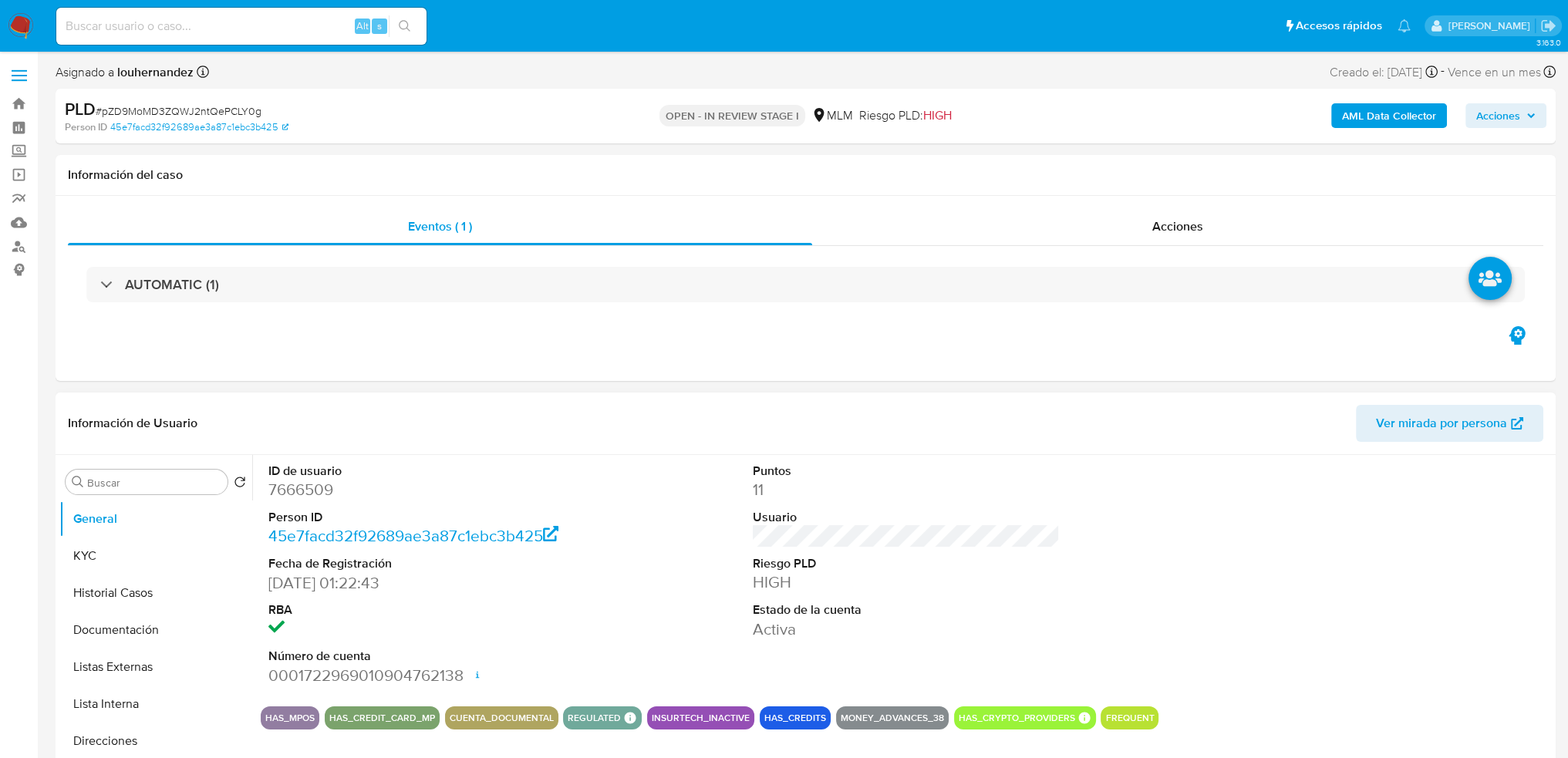
click at [679, 425] on header "Información de Usuario Ver mirada por persona" at bounding box center [805, 423] width 1476 height 37
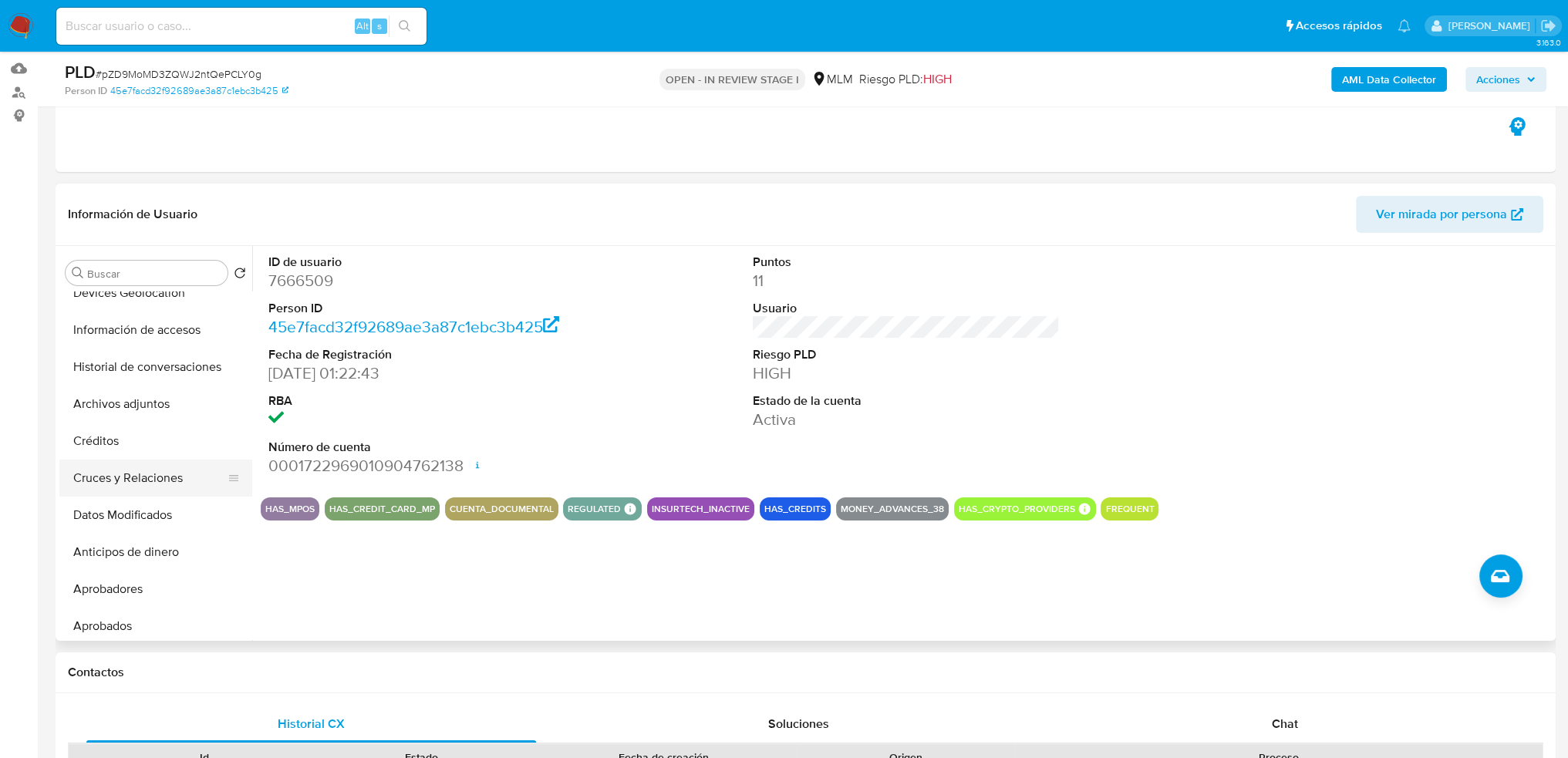
scroll to position [309, 0]
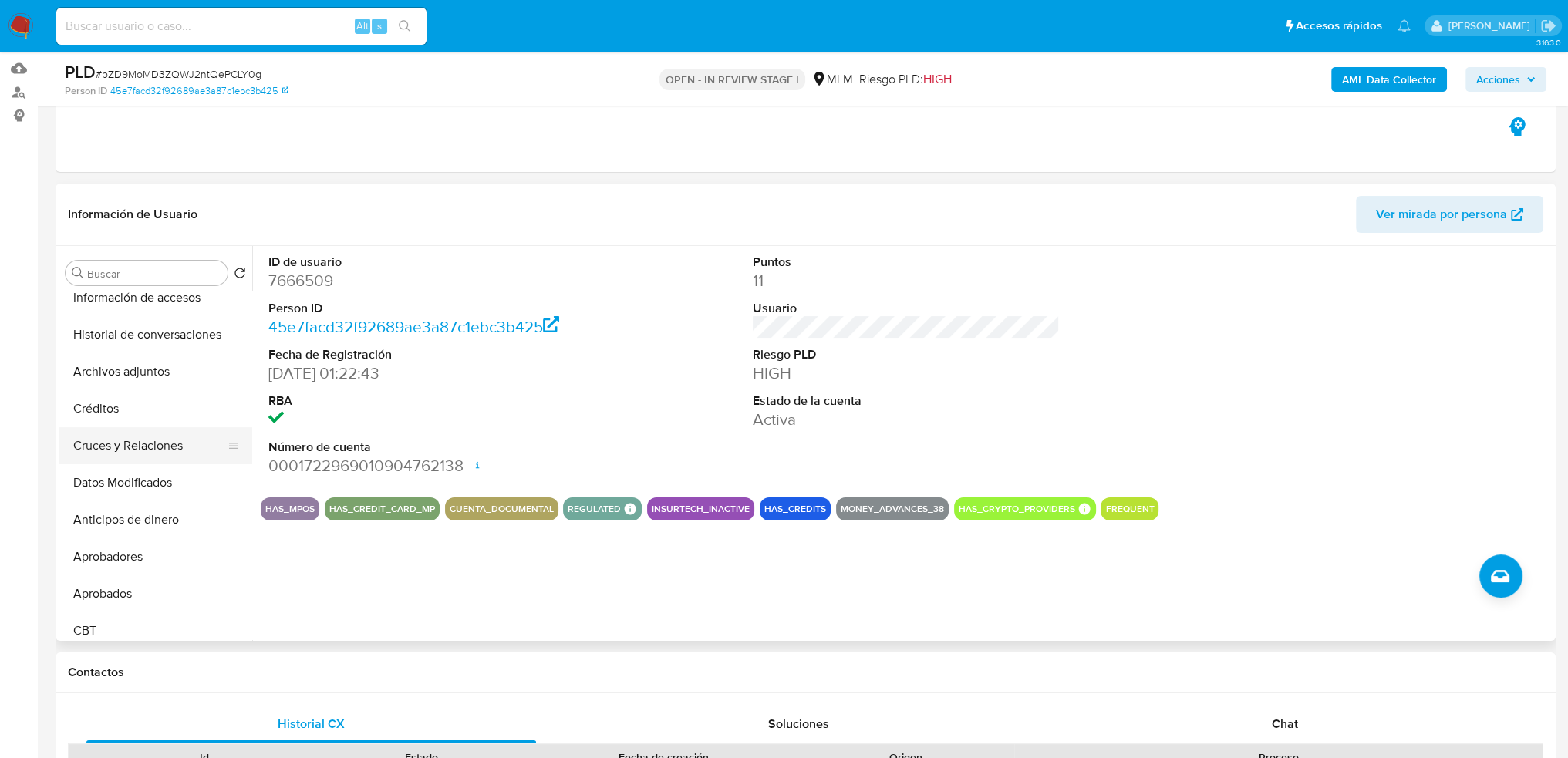
click at [151, 449] on button "Cruces y Relaciones" at bounding box center [149, 446] width 180 height 37
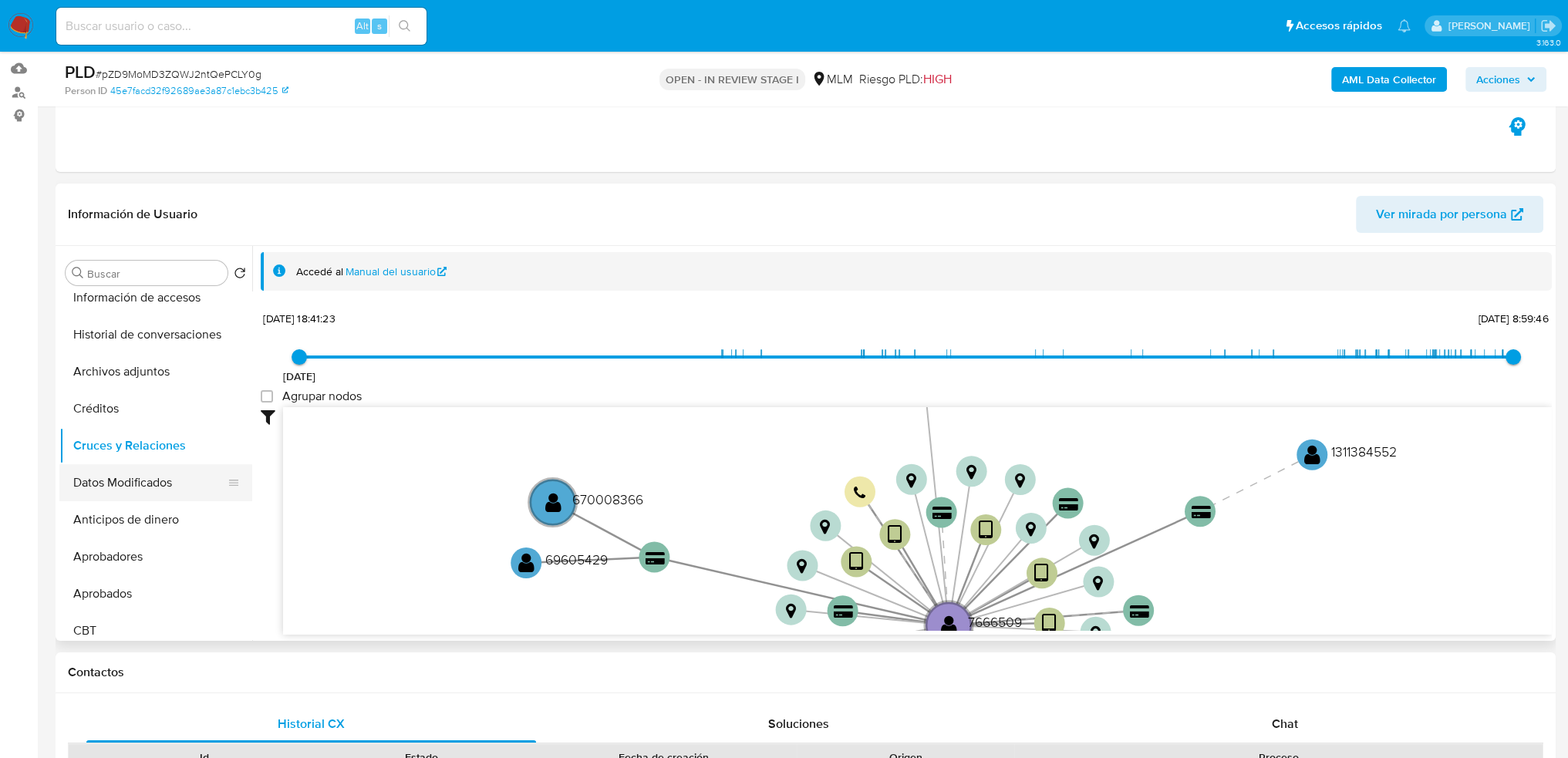
click at [152, 471] on button "Datos Modificados" at bounding box center [149, 483] width 180 height 37
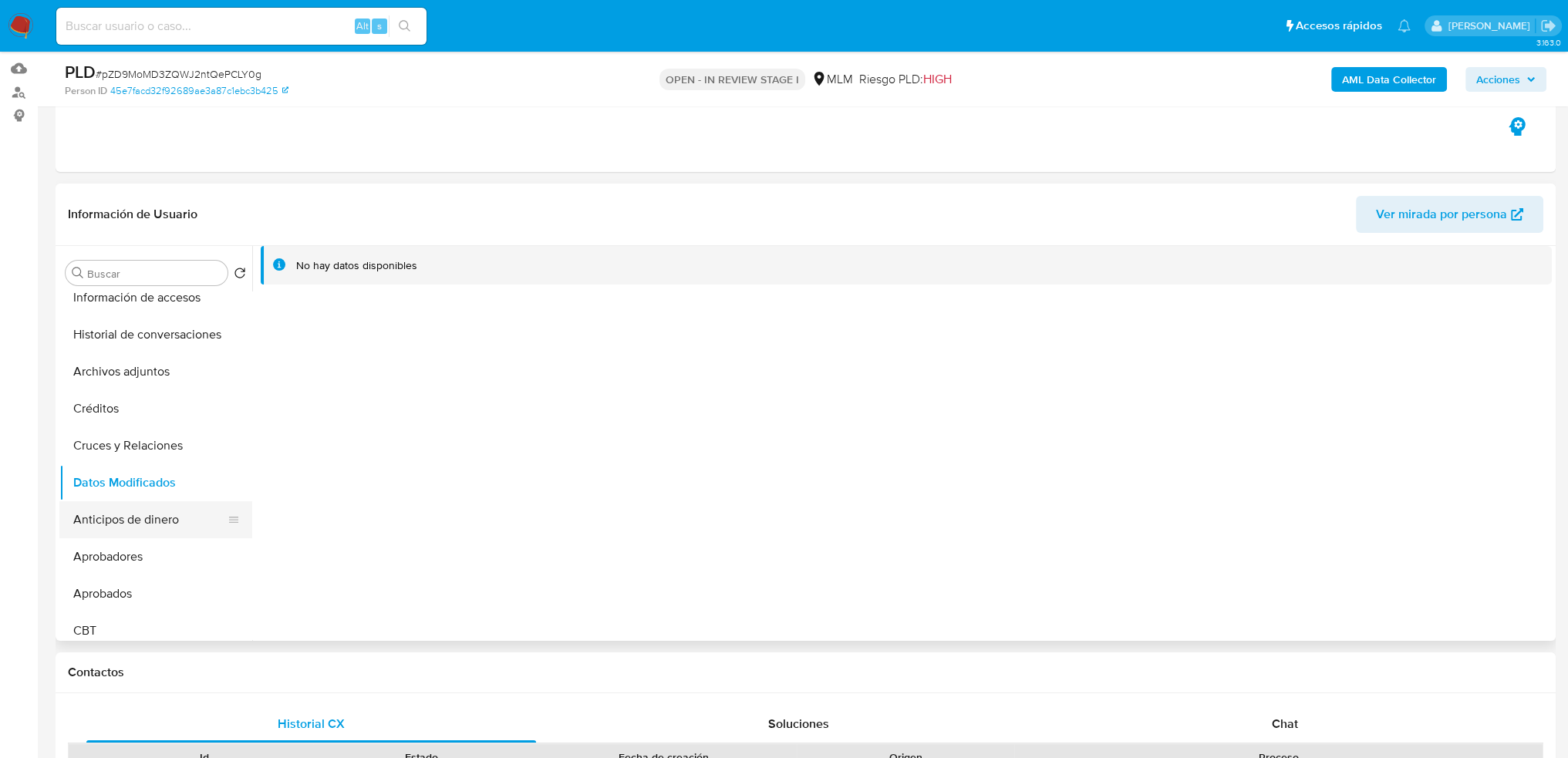
click at [115, 531] on button "Anticipos de dinero" at bounding box center [149, 520] width 180 height 37
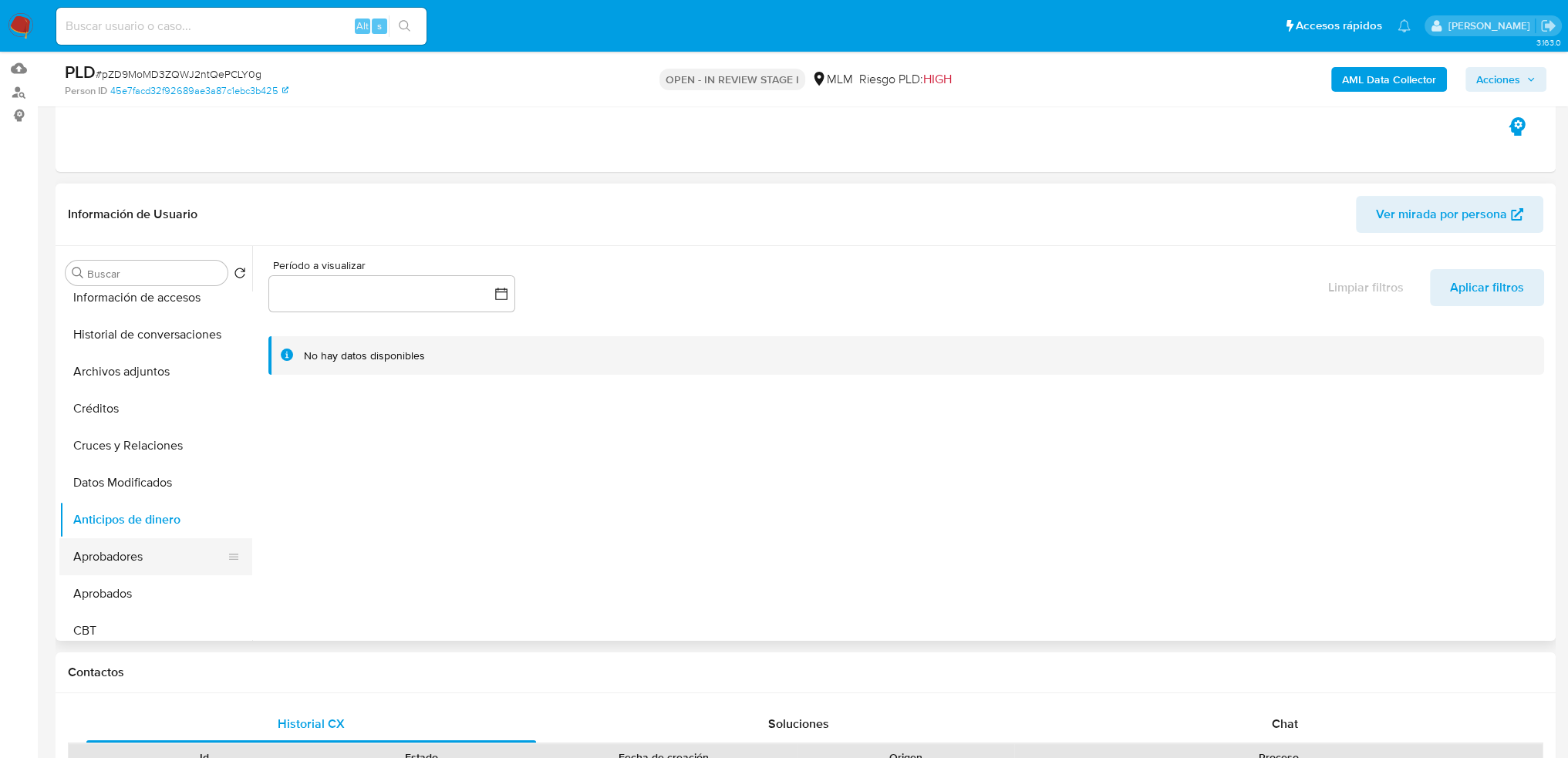
click at [166, 544] on button "Aprobadores" at bounding box center [149, 557] width 180 height 37
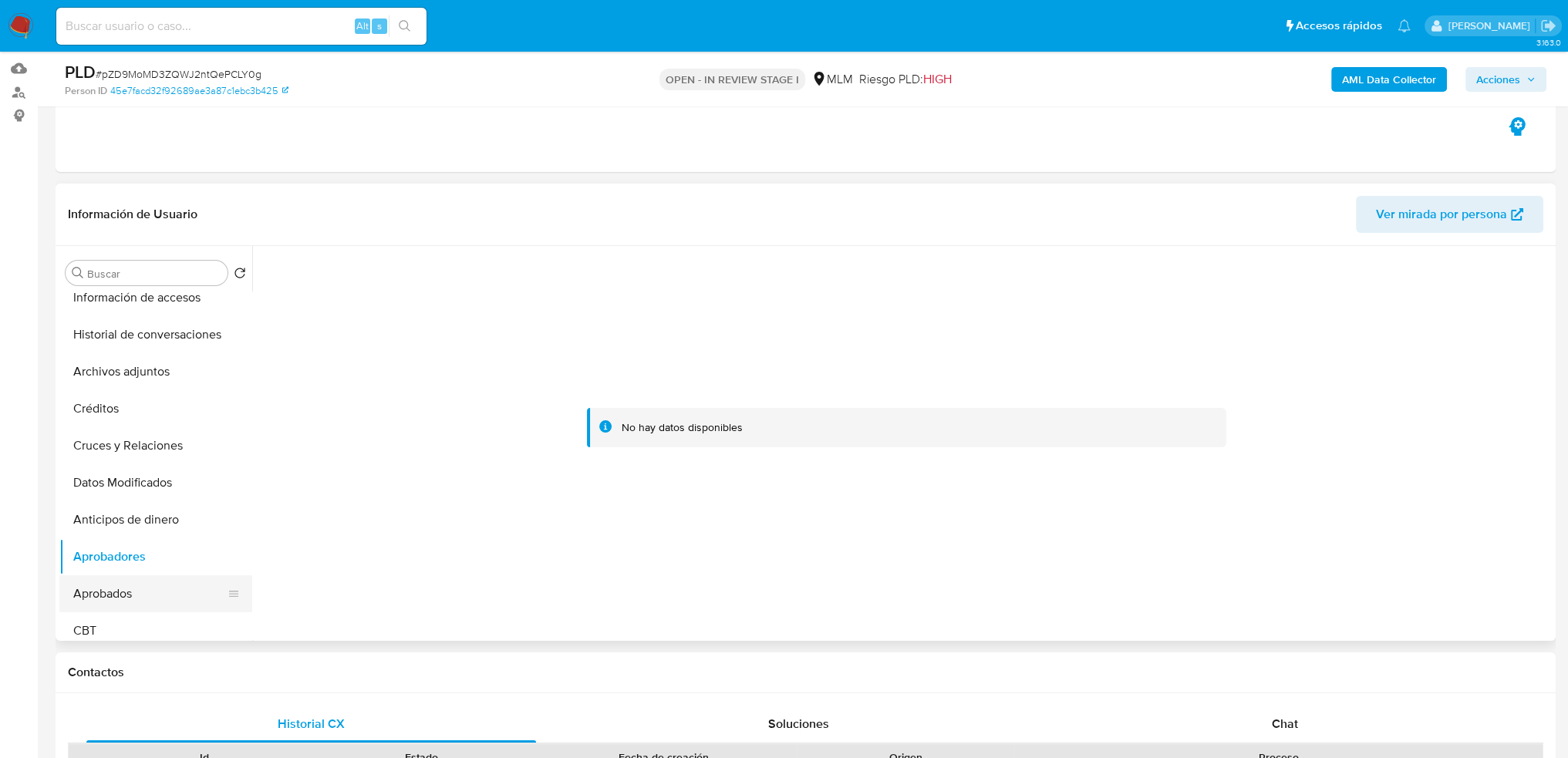
scroll to position [385, 0]
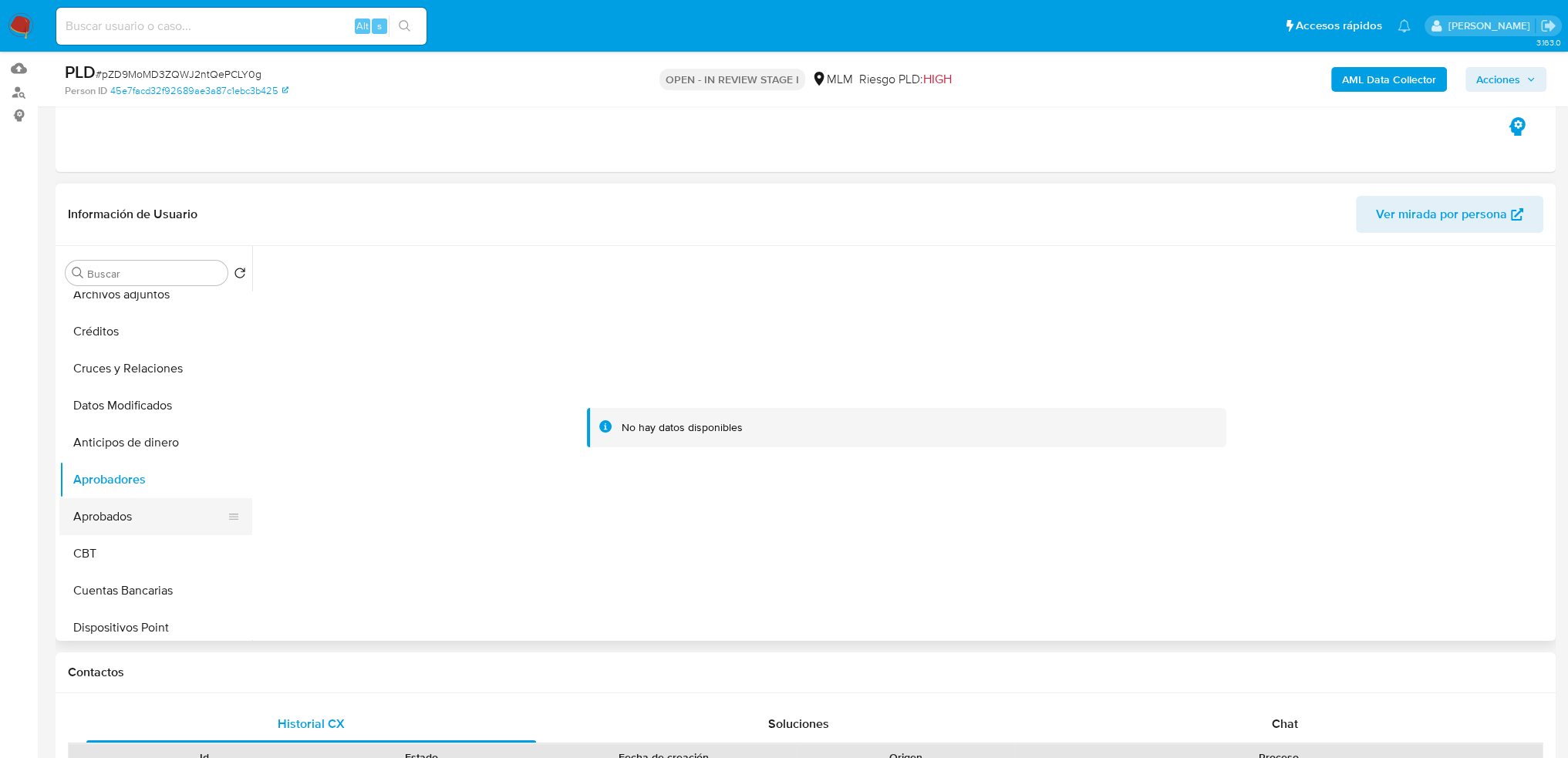
click at [130, 506] on button "Aprobados" at bounding box center [149, 517] width 180 height 37
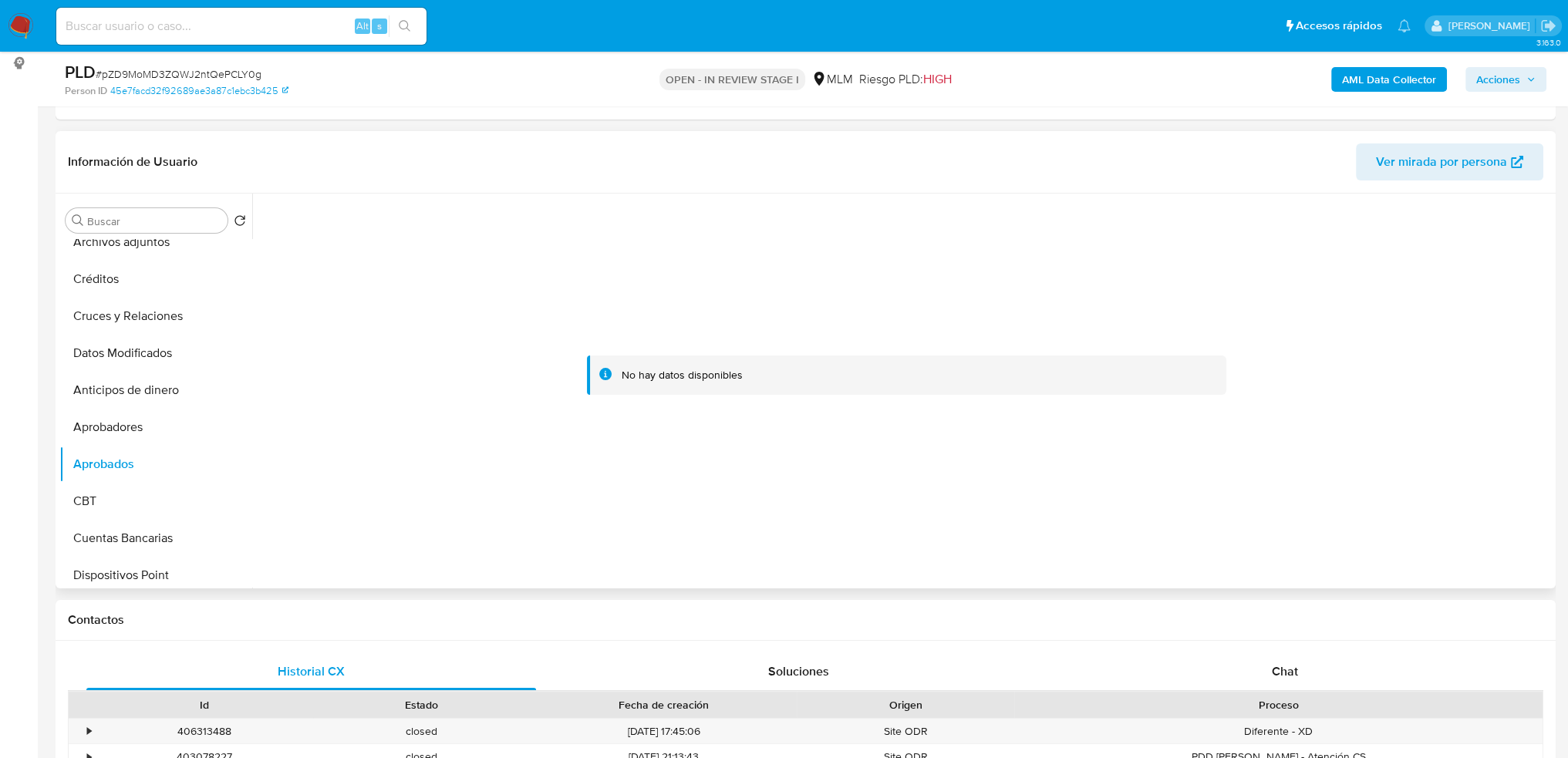
scroll to position [232, 0]
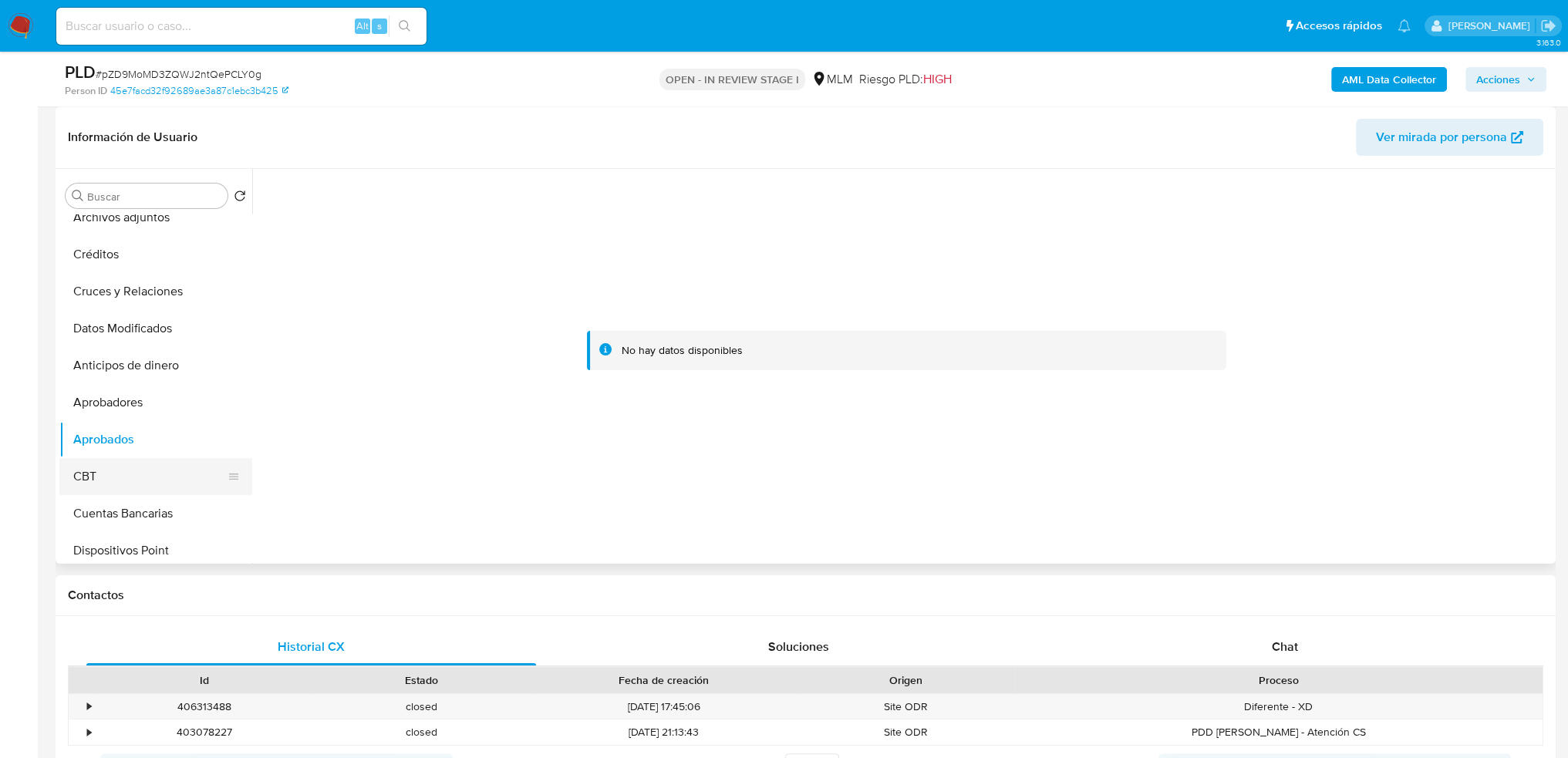
click at [144, 477] on button "CBT" at bounding box center [149, 477] width 180 height 37
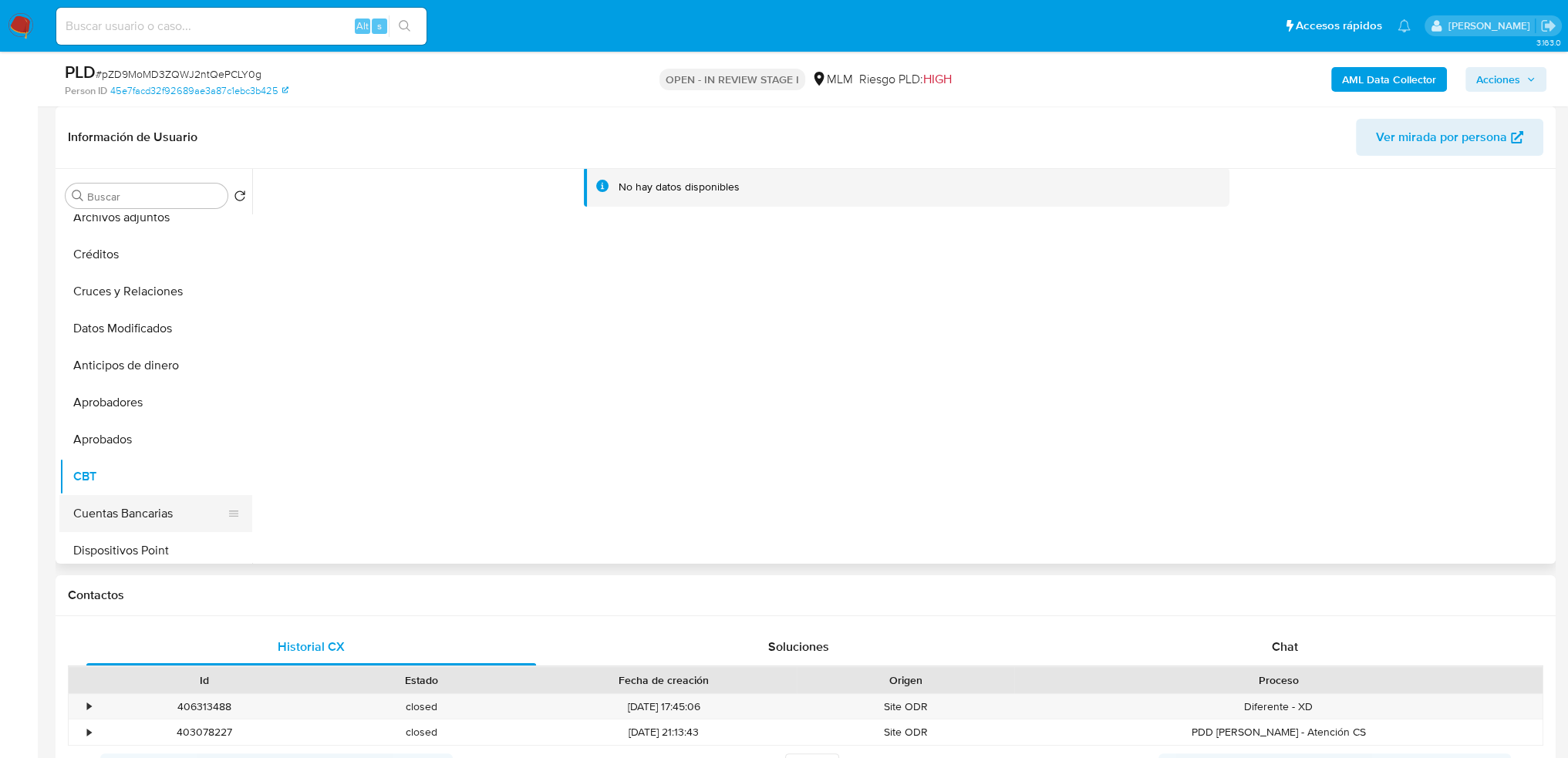
click at [153, 514] on button "Cuentas Bancarias" at bounding box center [149, 514] width 180 height 37
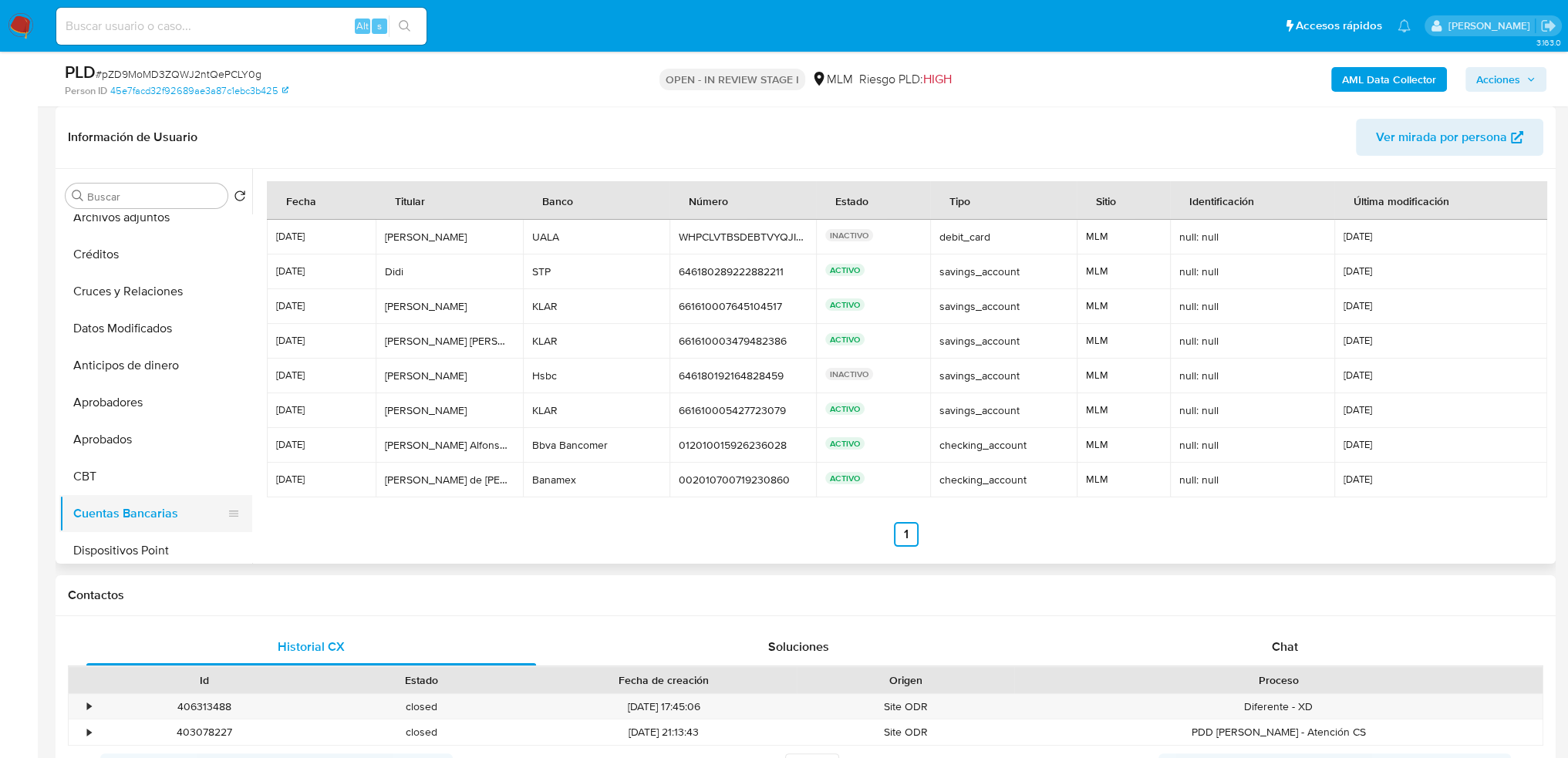
scroll to position [617, 0]
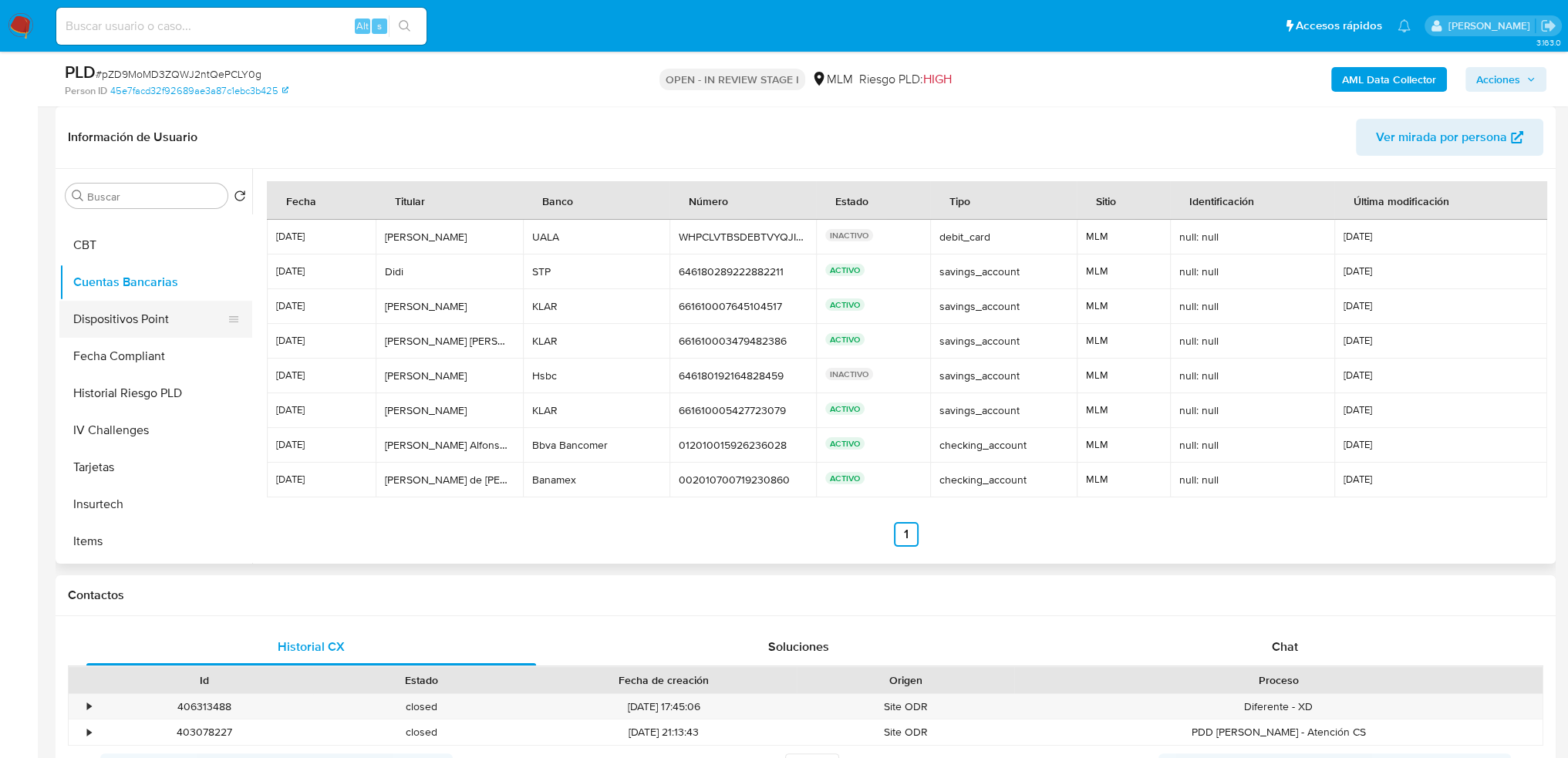
click at [137, 328] on button "Dispositivos Point" at bounding box center [149, 320] width 180 height 37
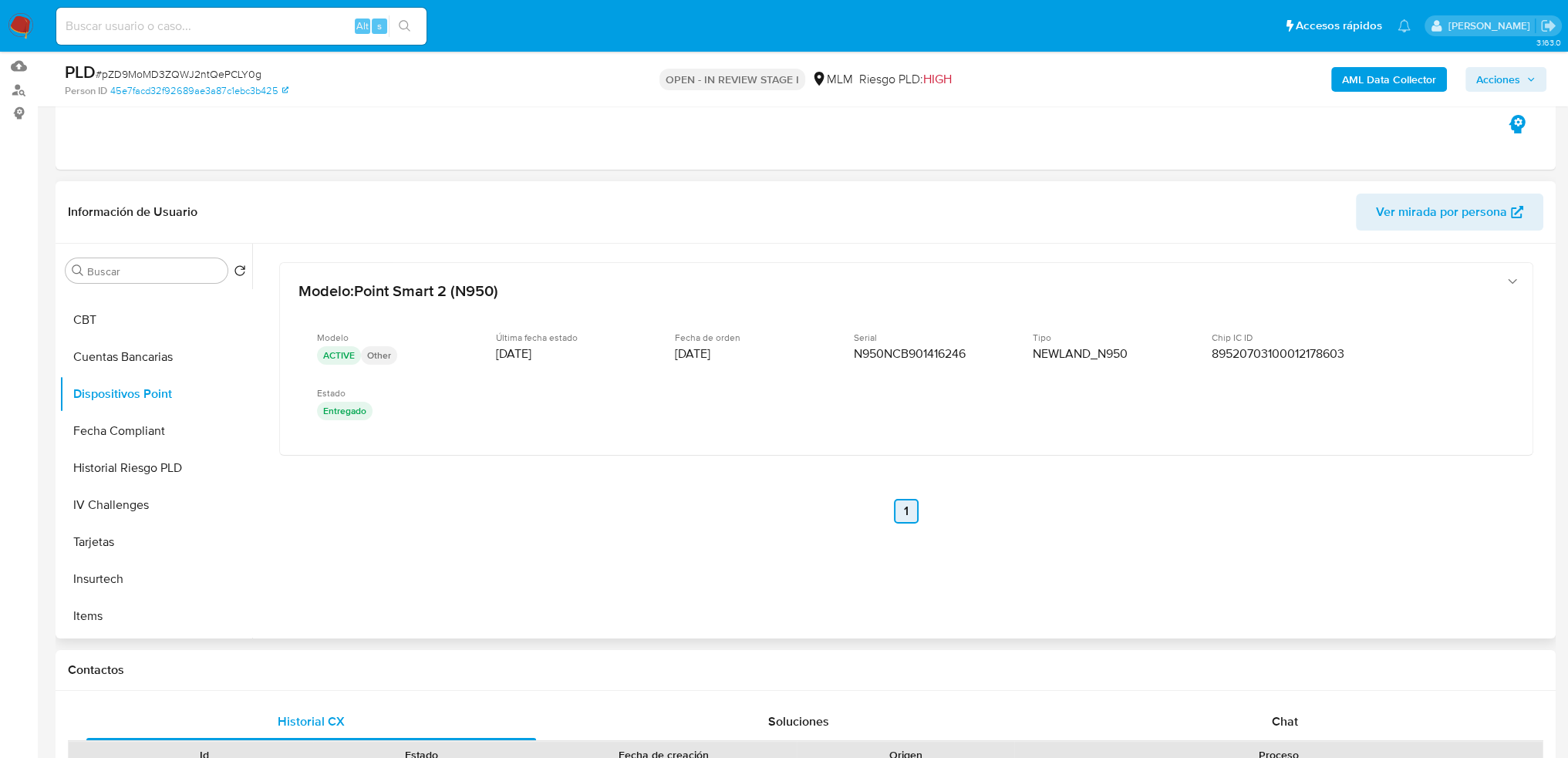
scroll to position [154, 0]
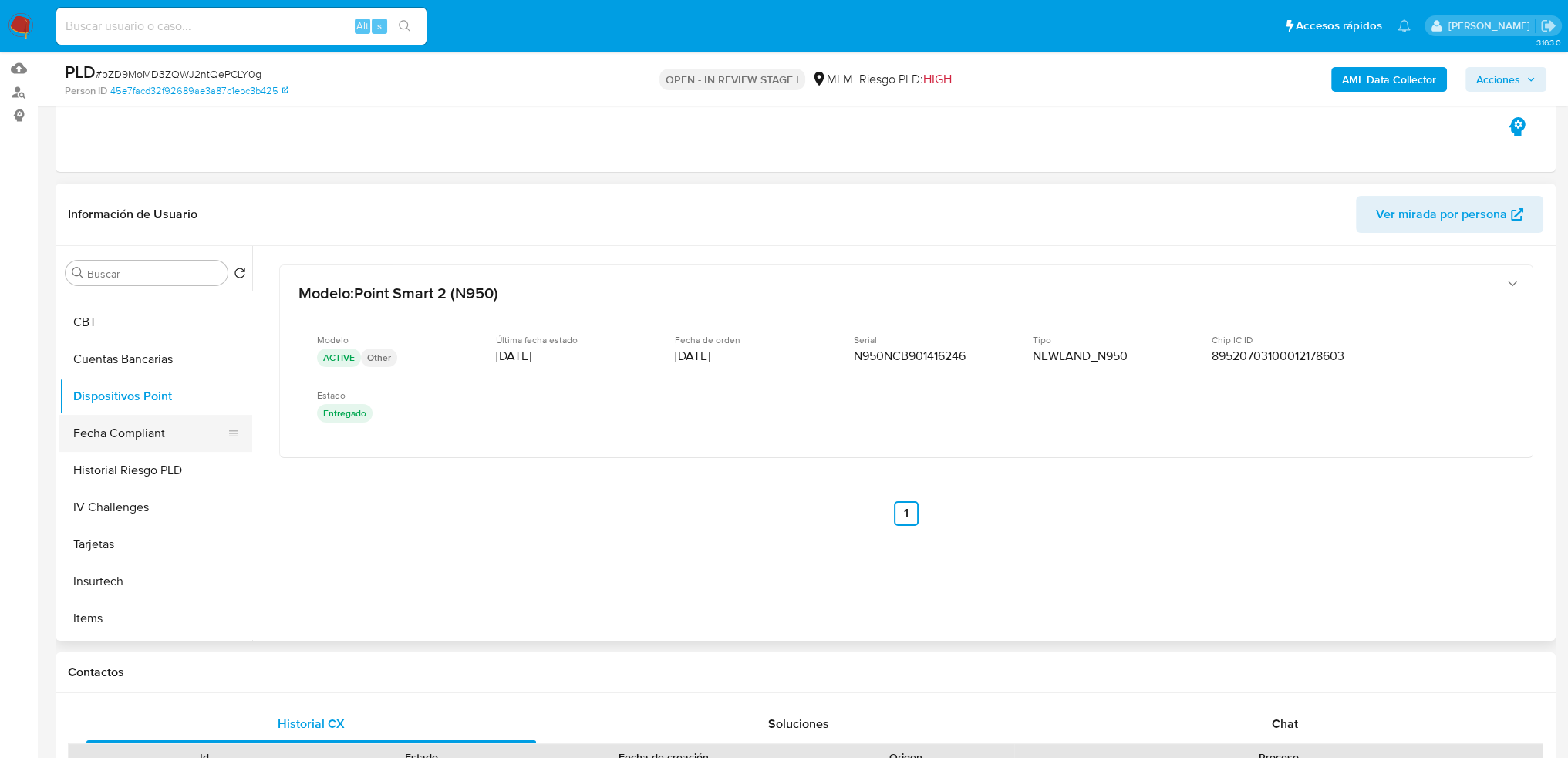
click at [147, 434] on button "Fecha Compliant" at bounding box center [149, 433] width 180 height 37
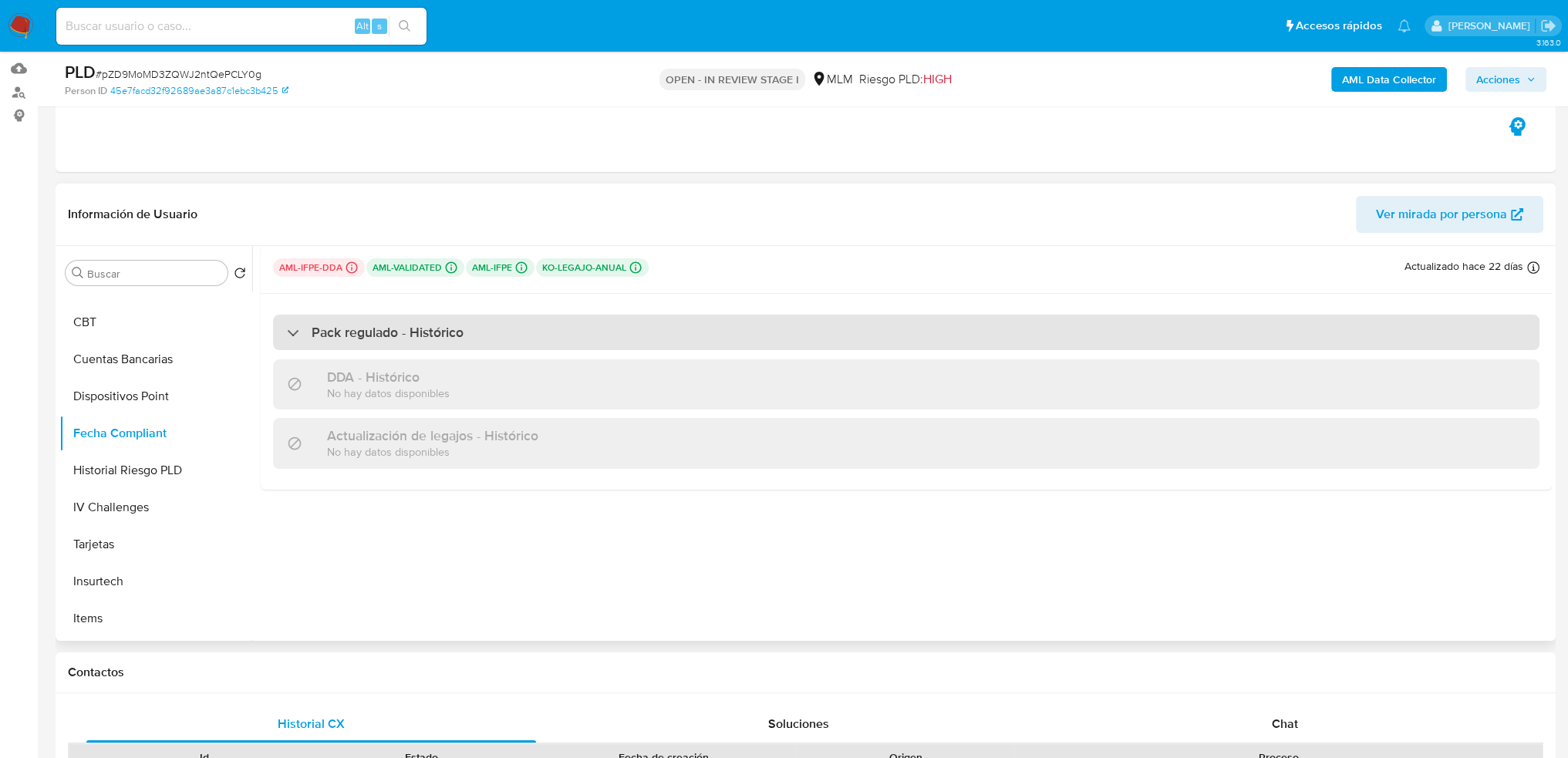
click at [395, 342] on div "Pack regulado - Histórico" at bounding box center [907, 332] width 1267 height 36
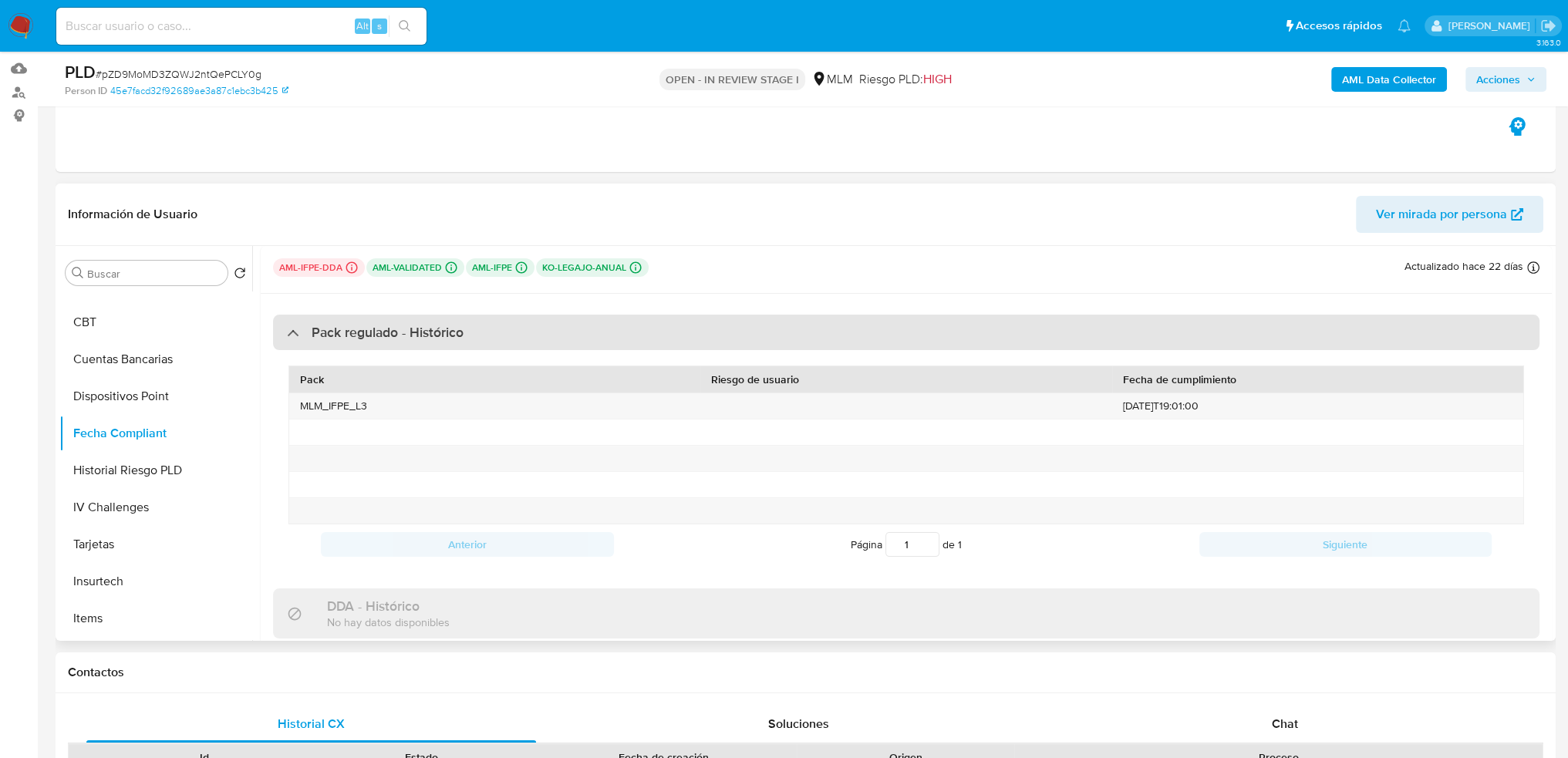
click at [395, 342] on div "Pack regulado - Histórico" at bounding box center [907, 332] width 1267 height 36
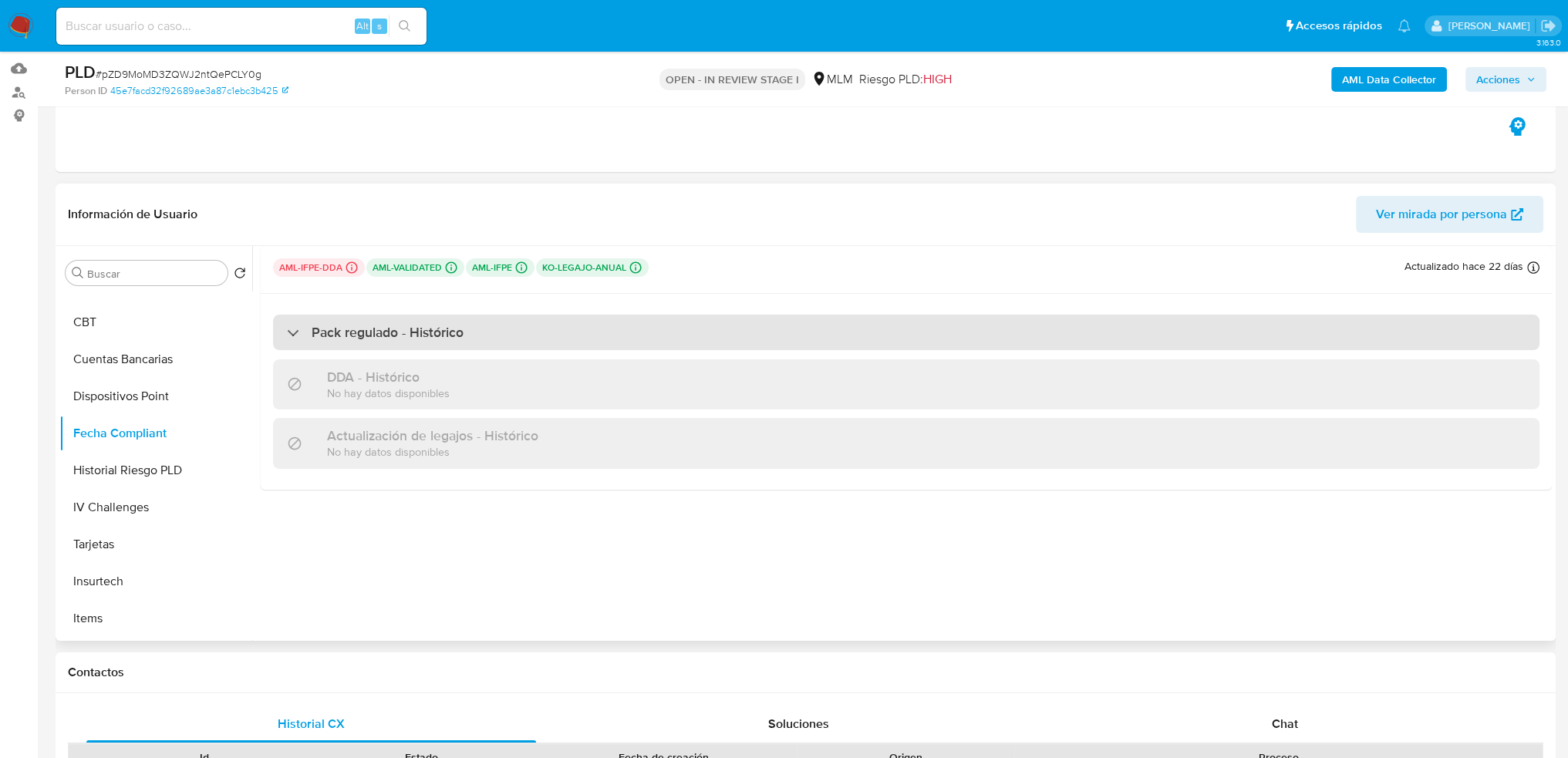
click at [414, 335] on h3 "Pack regulado - Histórico" at bounding box center [387, 332] width 152 height 17
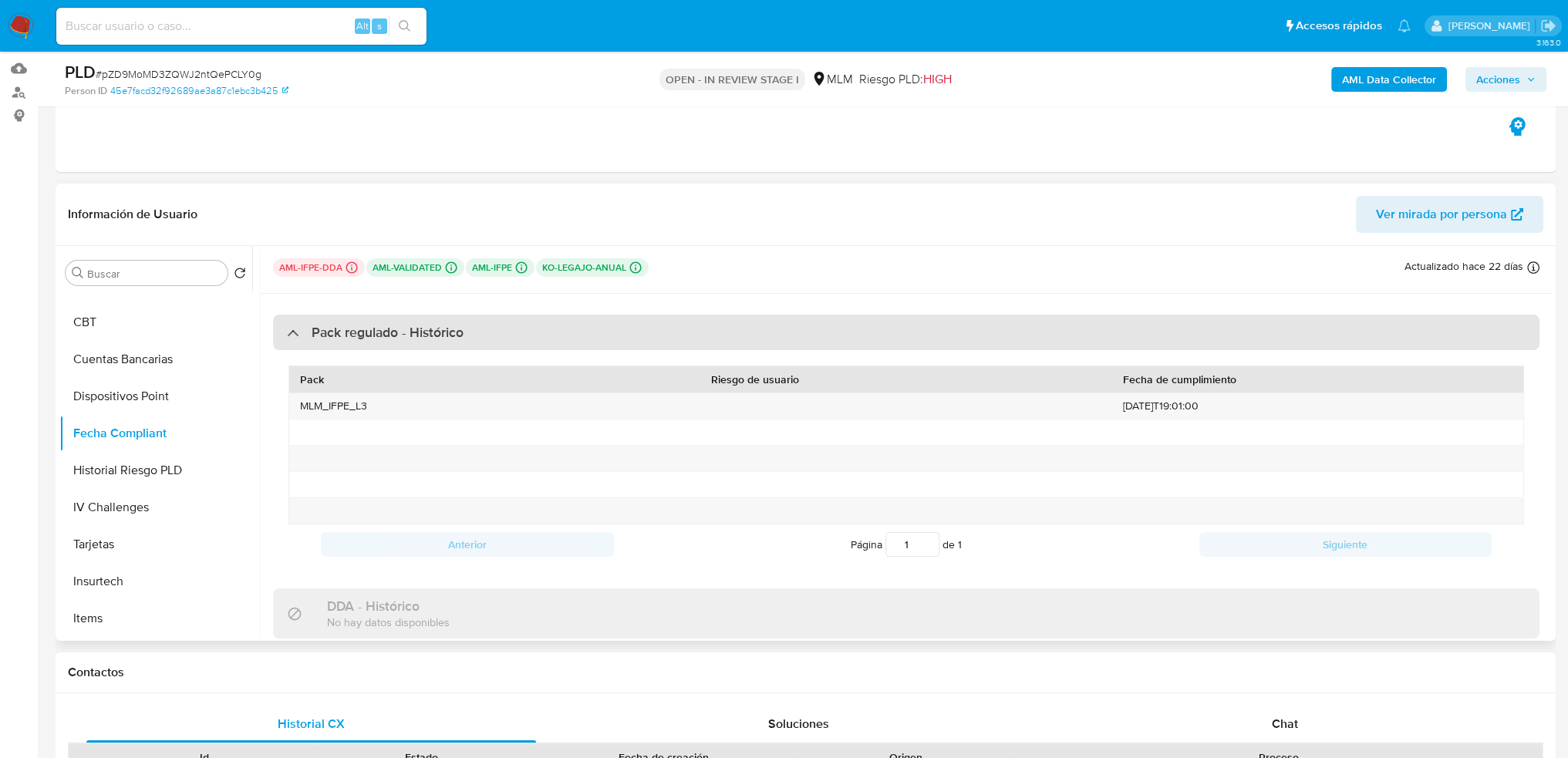
click at [401, 336] on h3 "Pack regulado - Histórico" at bounding box center [387, 332] width 152 height 17
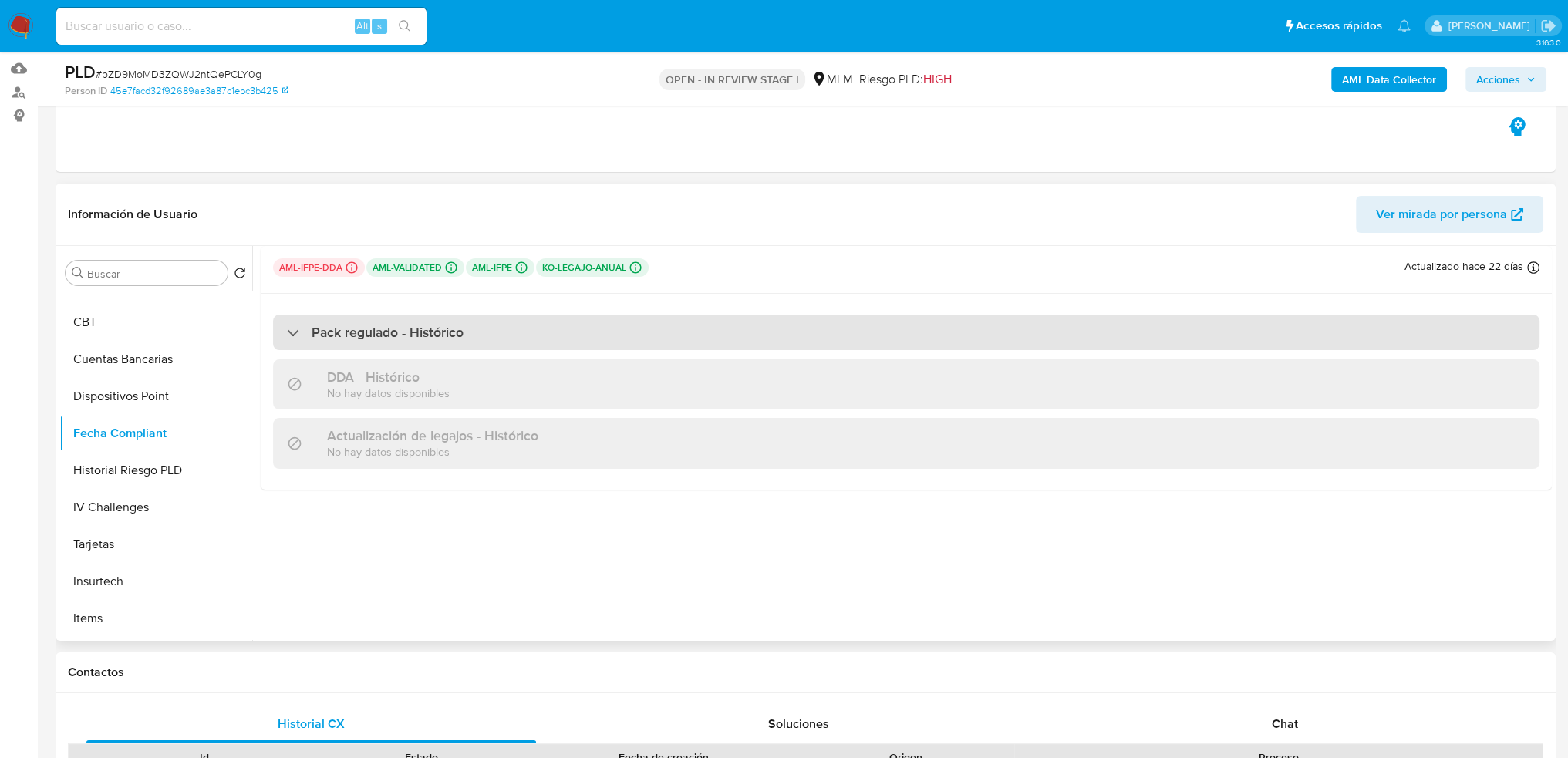
click at [401, 329] on h3 "Pack regulado - Histórico" at bounding box center [387, 332] width 152 height 17
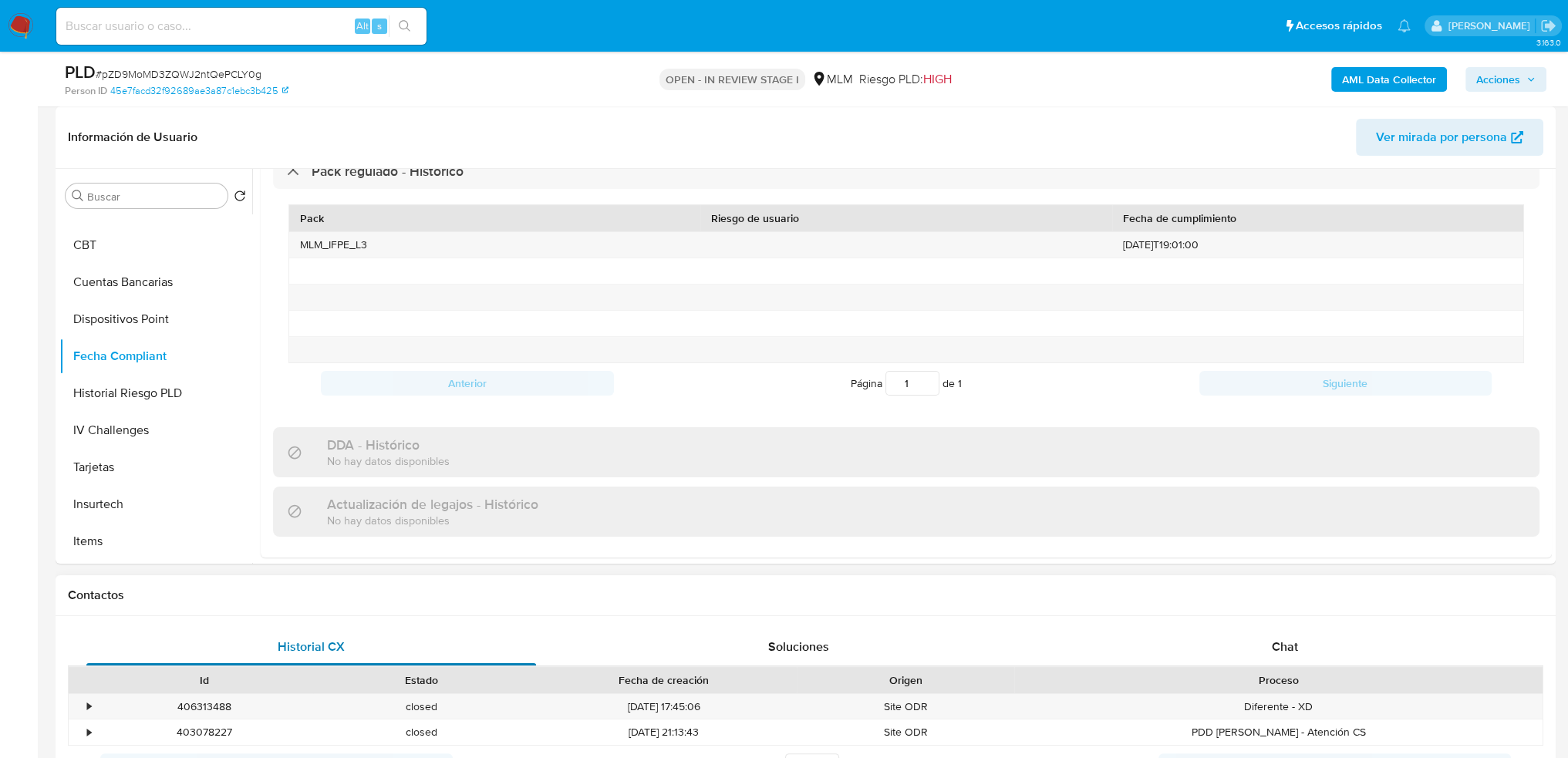
scroll to position [385, 0]
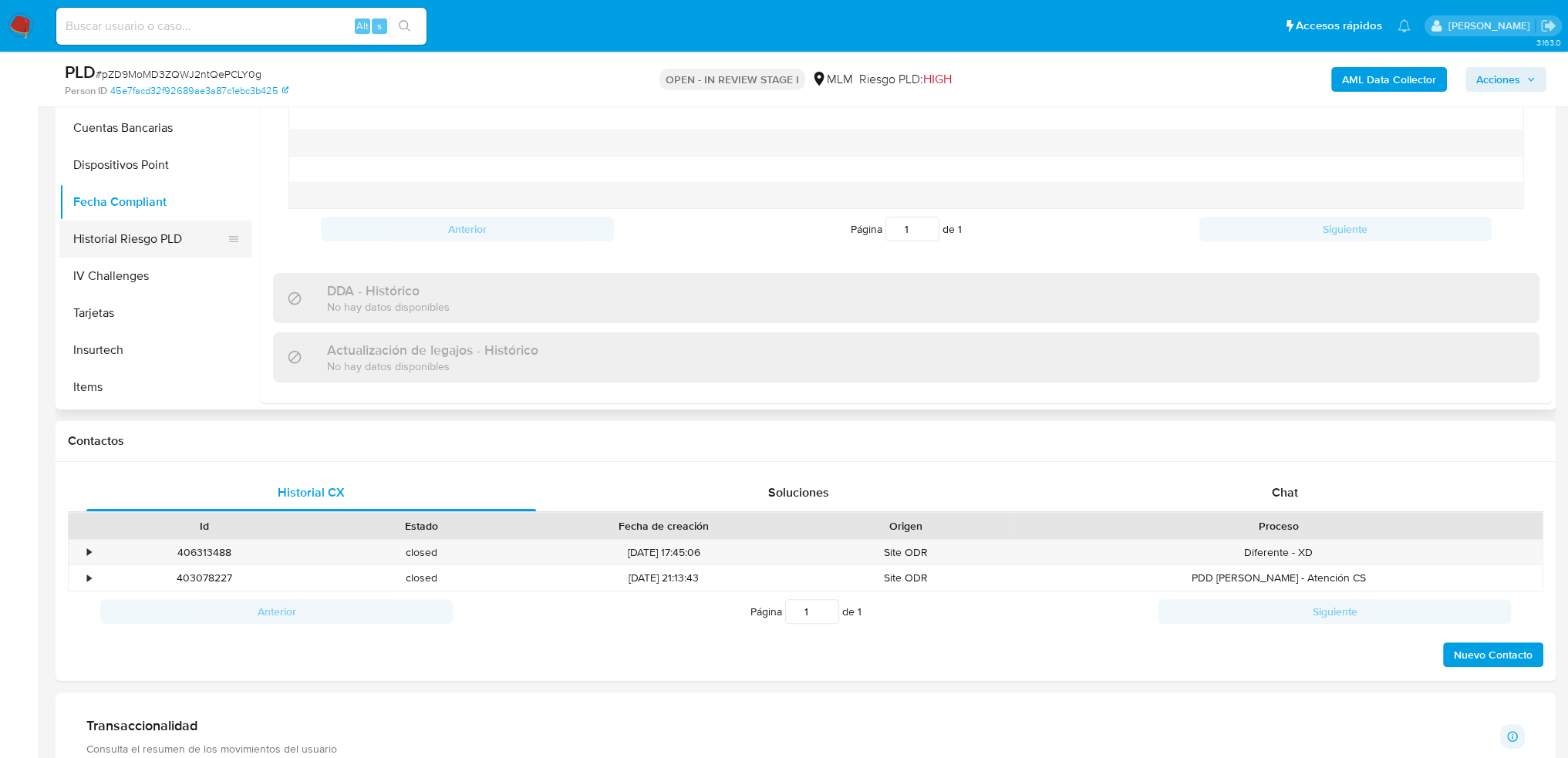
click at [126, 248] on button "Historial Riesgo PLD" at bounding box center [149, 239] width 180 height 37
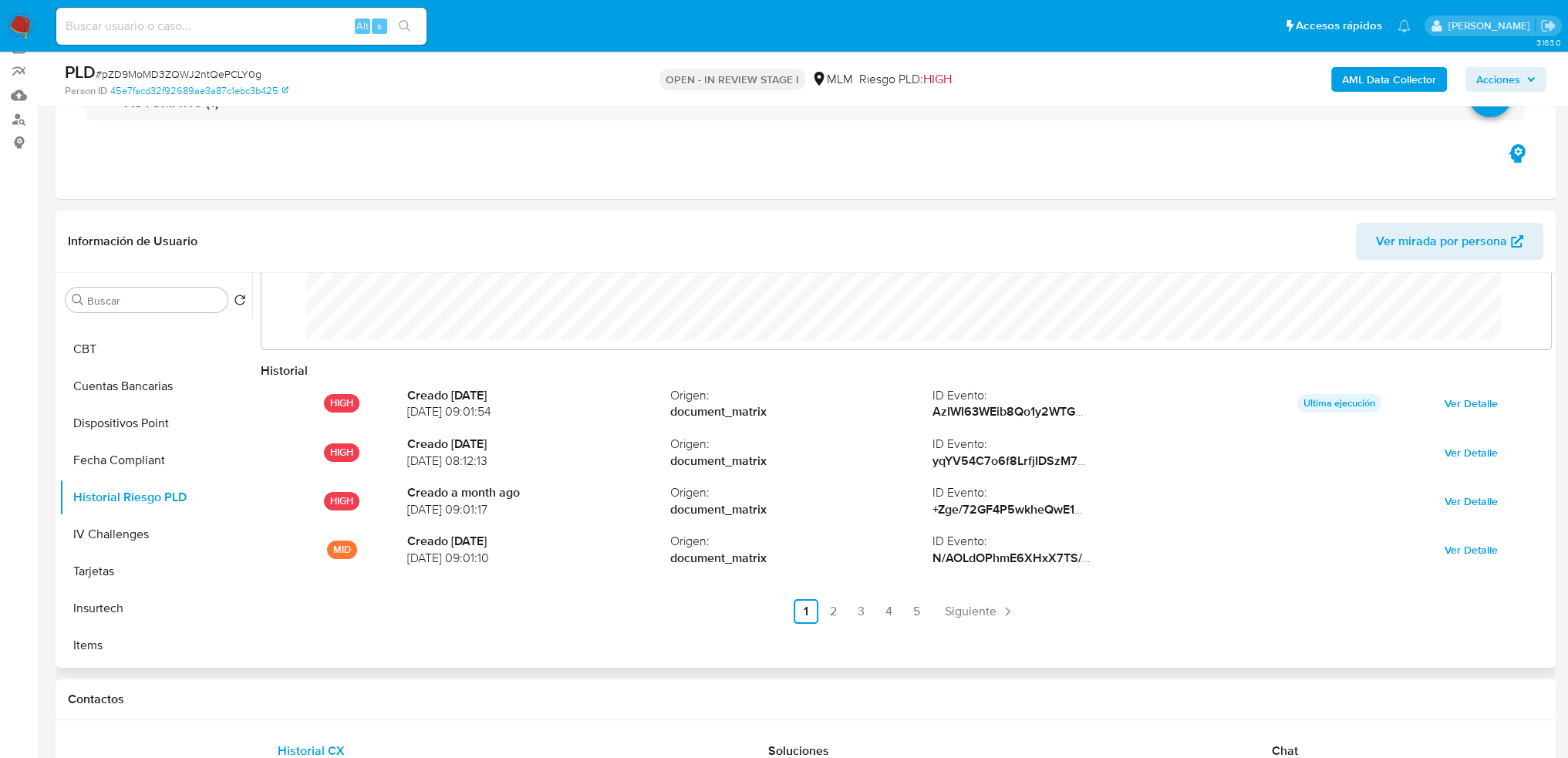
scroll to position [154, 0]
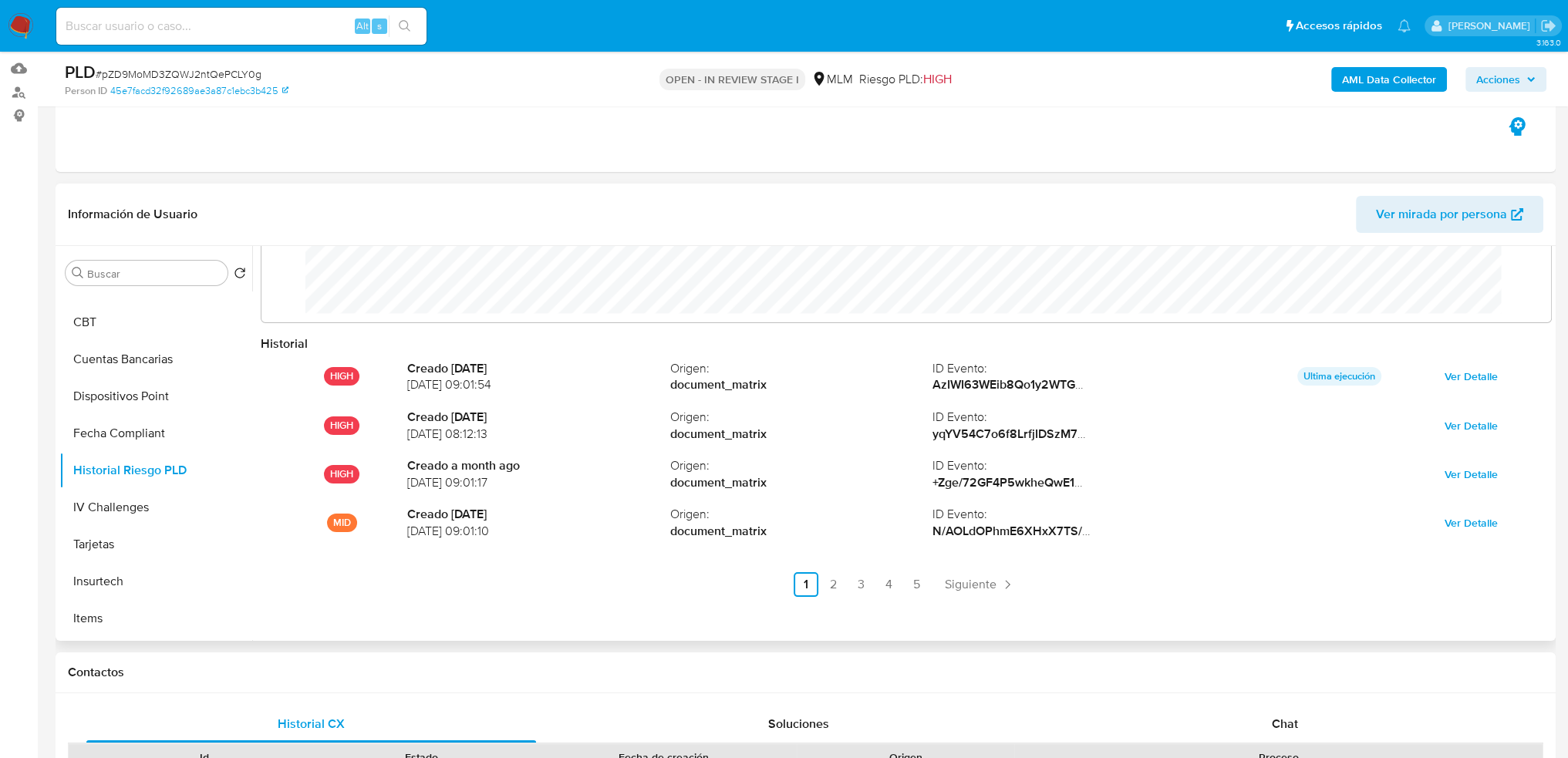
click at [830, 586] on link "2" at bounding box center [834, 585] width 25 height 25
click at [904, 579] on link "3" at bounding box center [903, 585] width 25 height 25
click at [936, 579] on link "4" at bounding box center [931, 585] width 25 height 25
click at [956, 581] on link "5" at bounding box center [958, 585] width 25 height 25
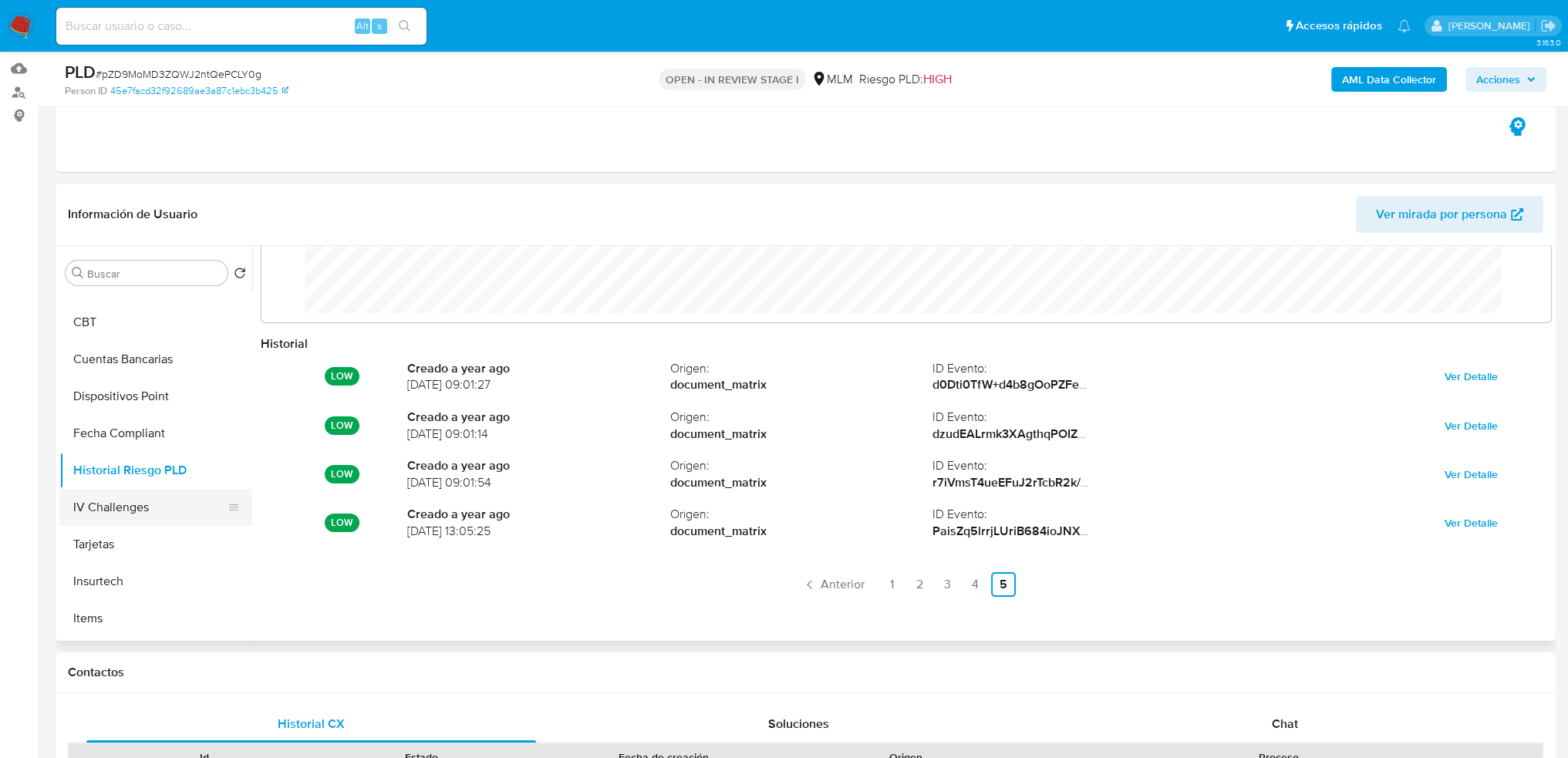
click at [132, 511] on button "IV Challenges" at bounding box center [149, 508] width 180 height 37
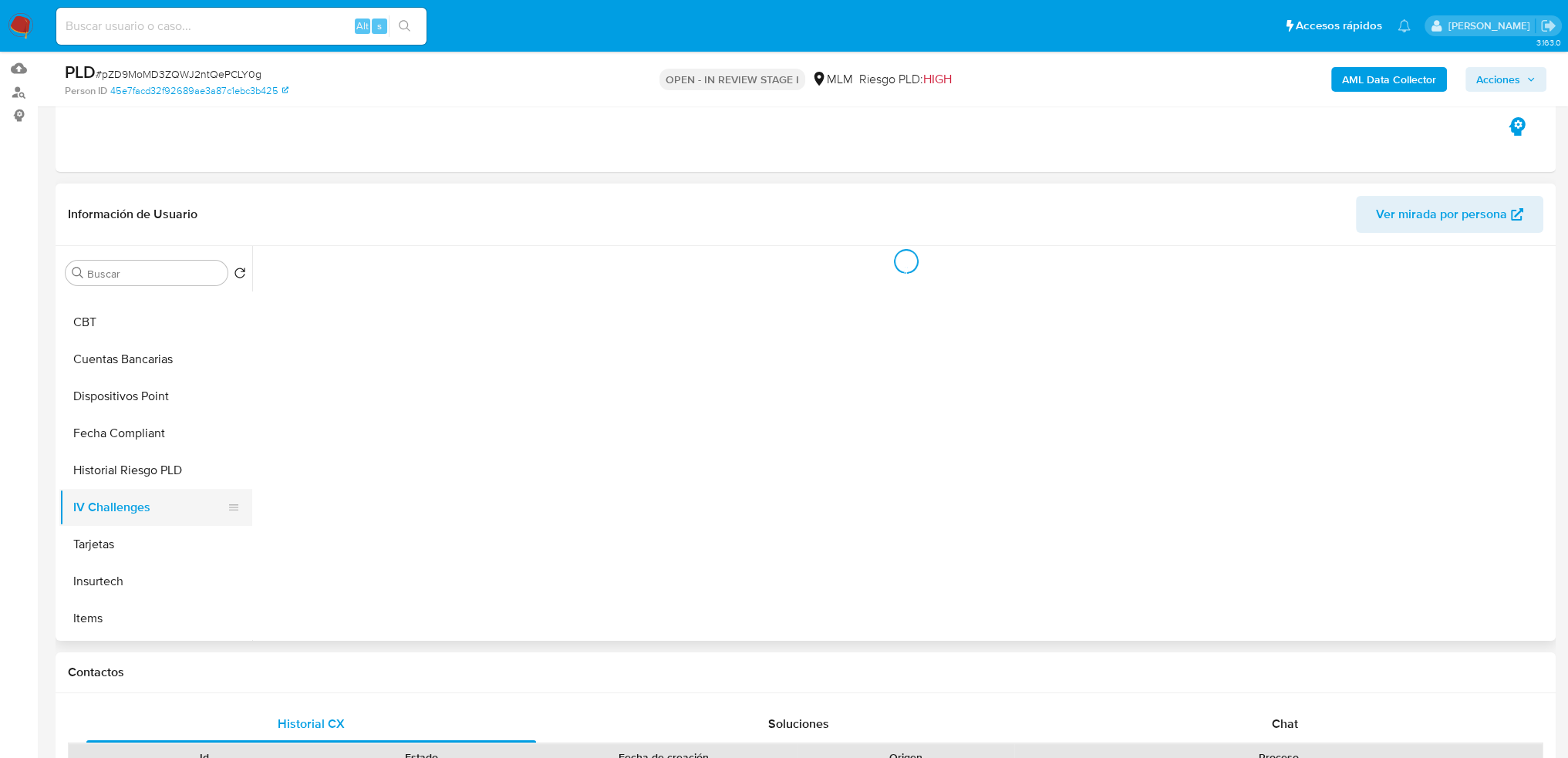
scroll to position [0, 0]
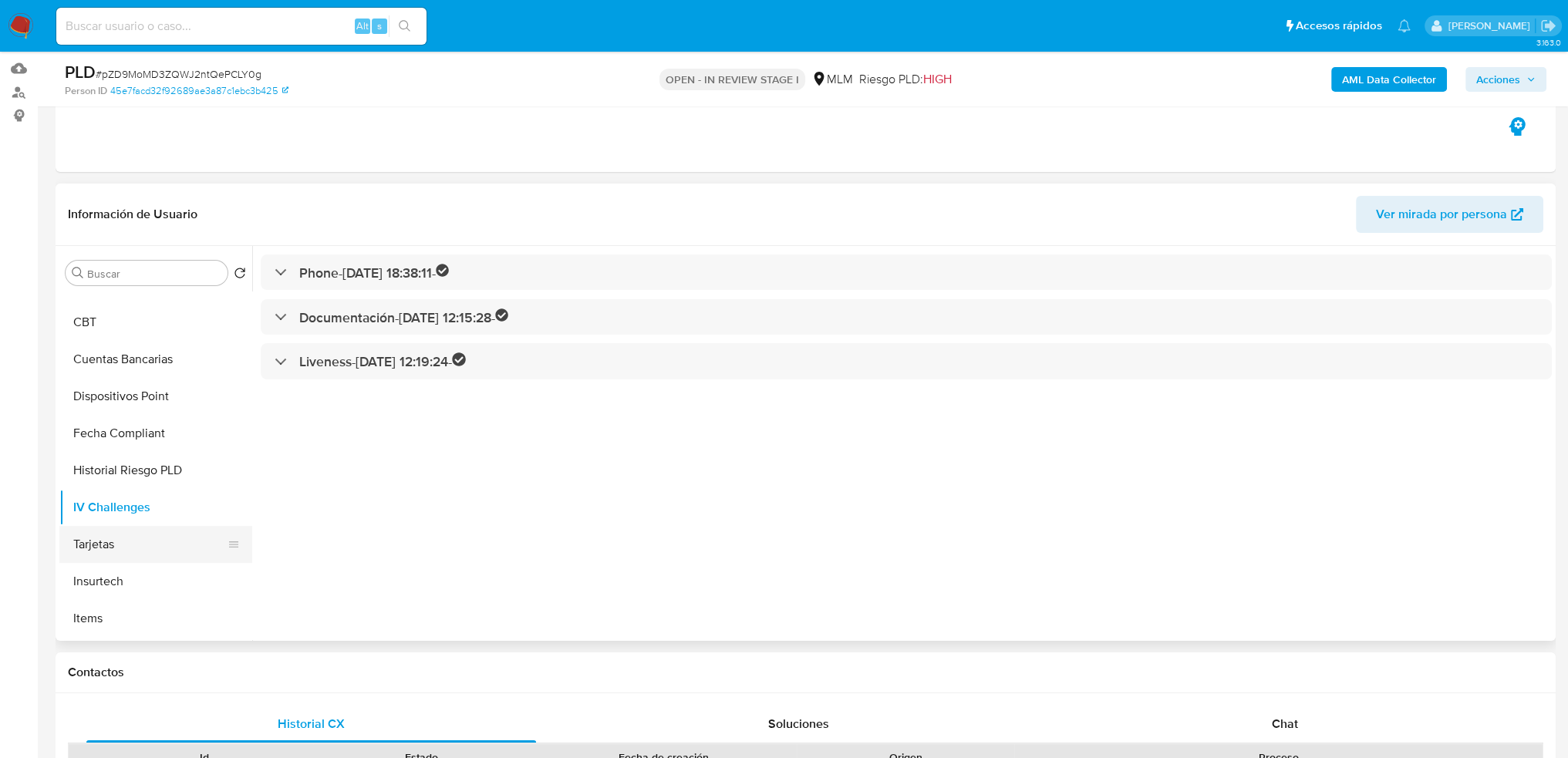
click at [97, 548] on button "Tarjetas" at bounding box center [149, 545] width 180 height 37
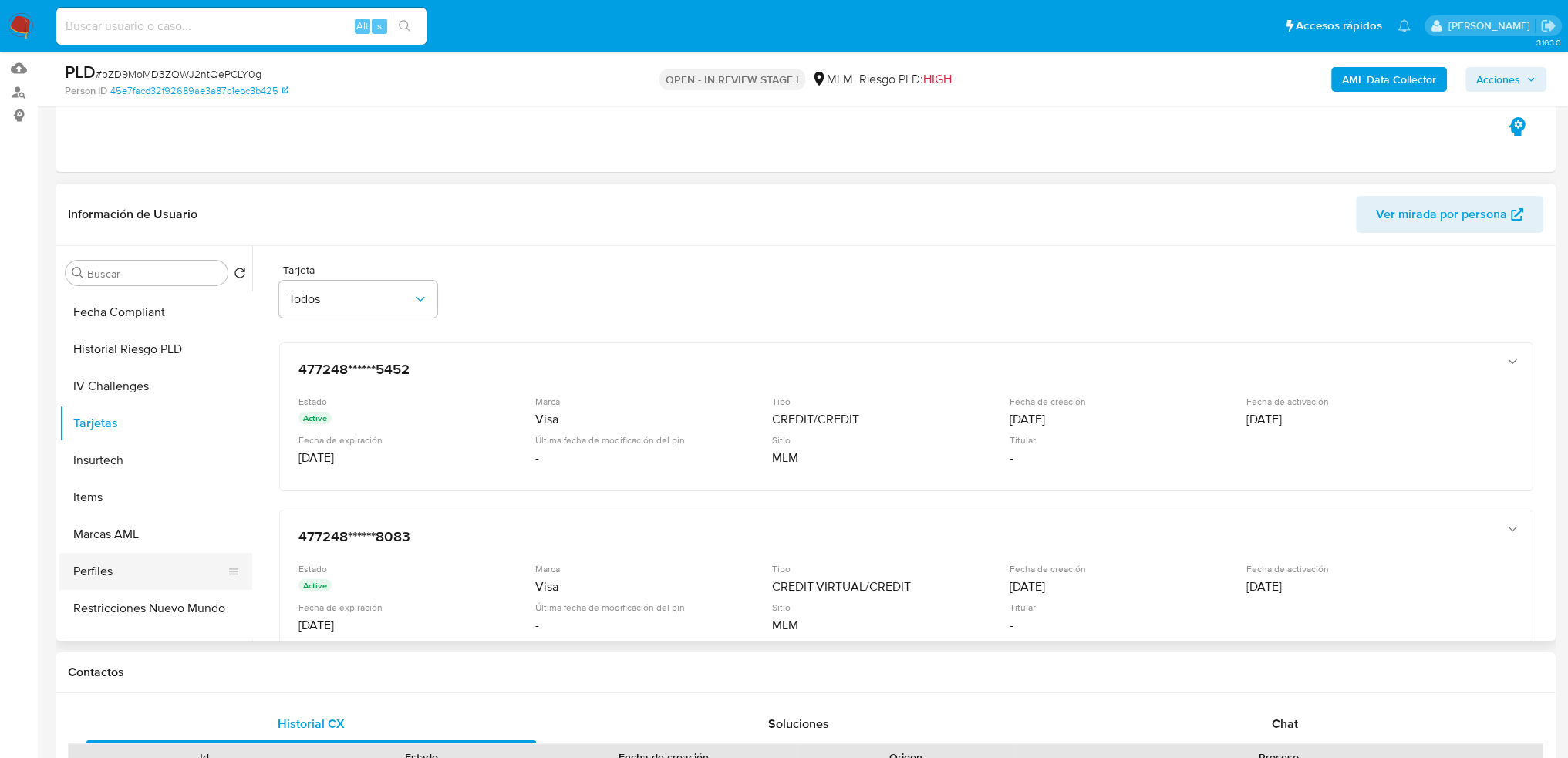
scroll to position [762, 0]
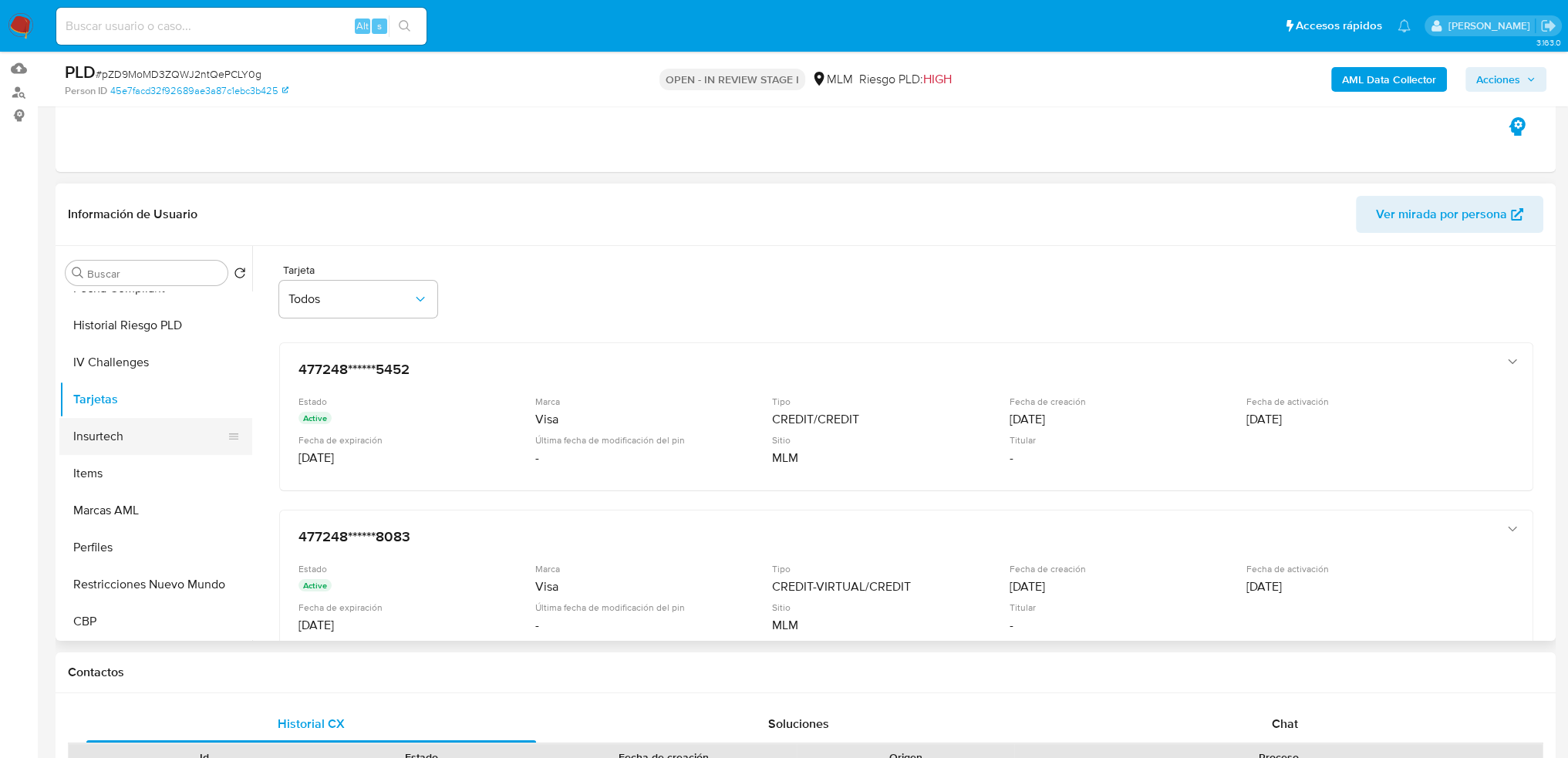
click at [136, 445] on button "Insurtech" at bounding box center [149, 437] width 180 height 37
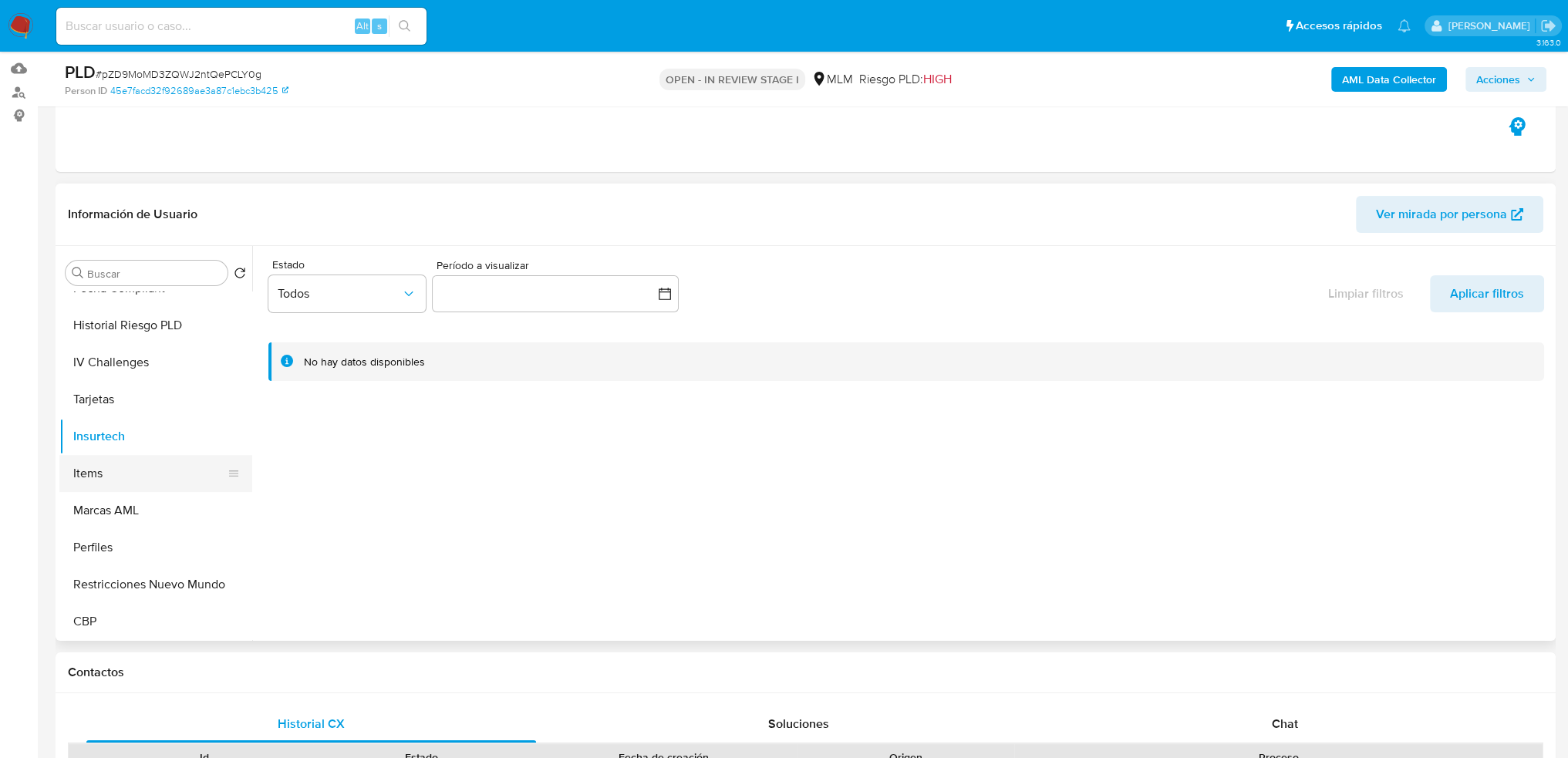
click at [97, 471] on button "Items" at bounding box center [149, 474] width 180 height 37
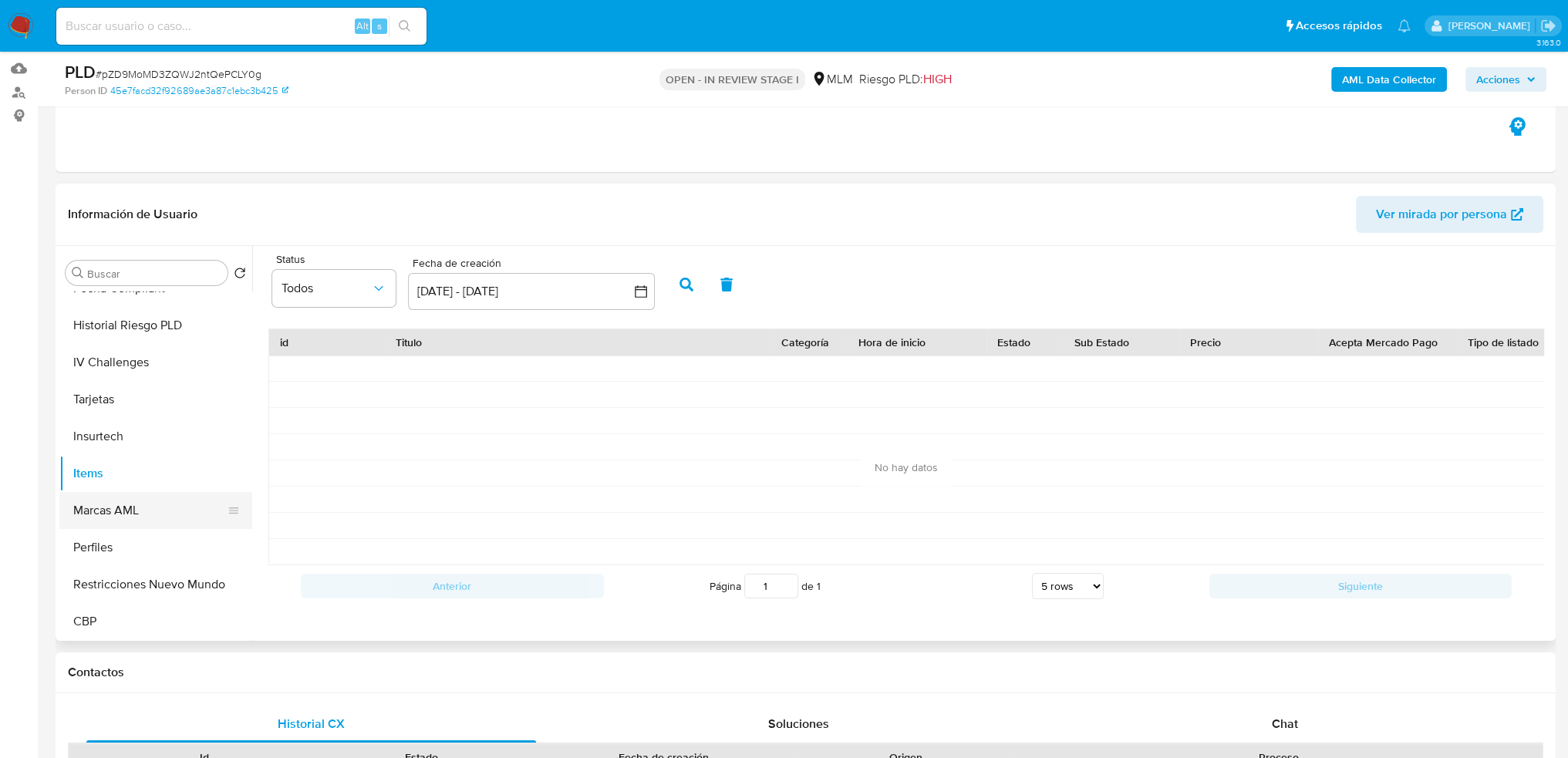
click at [132, 509] on button "Marcas AML" at bounding box center [149, 510] width 180 height 37
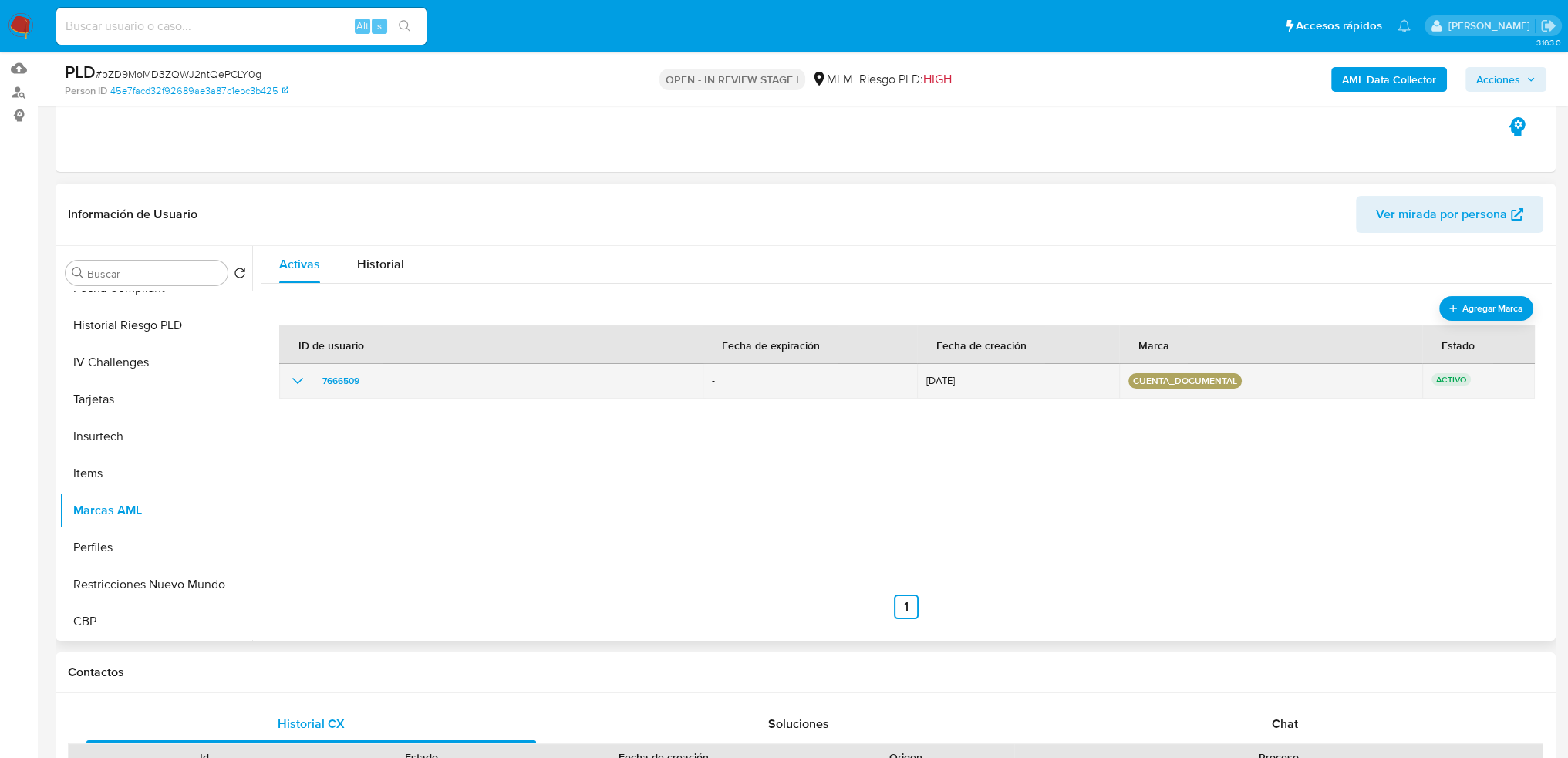
click at [296, 379] on icon "show_hidden_detail_by_id_7666509" at bounding box center [297, 381] width 19 height 19
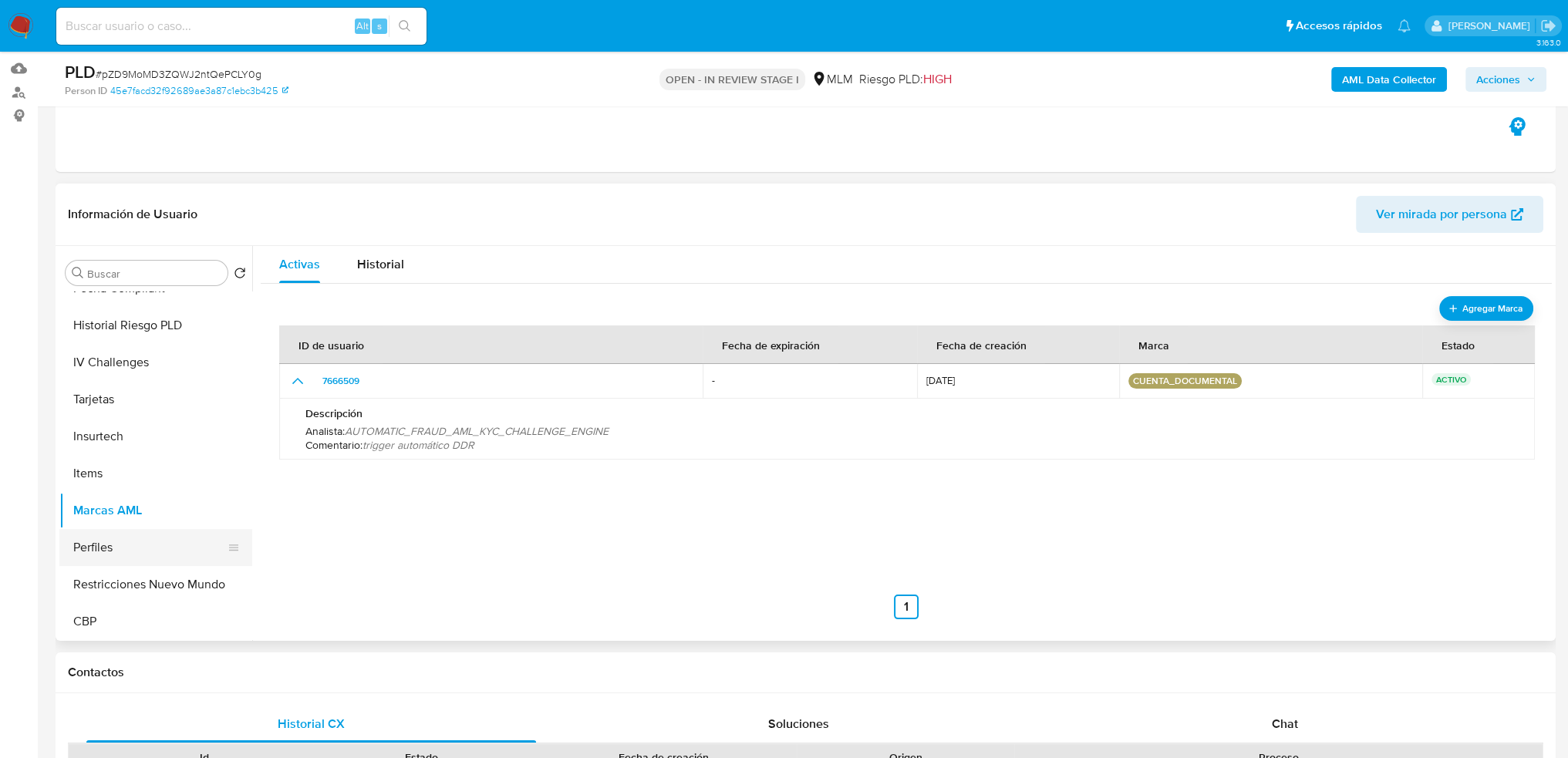
click at [112, 538] on button "Perfiles" at bounding box center [149, 548] width 180 height 37
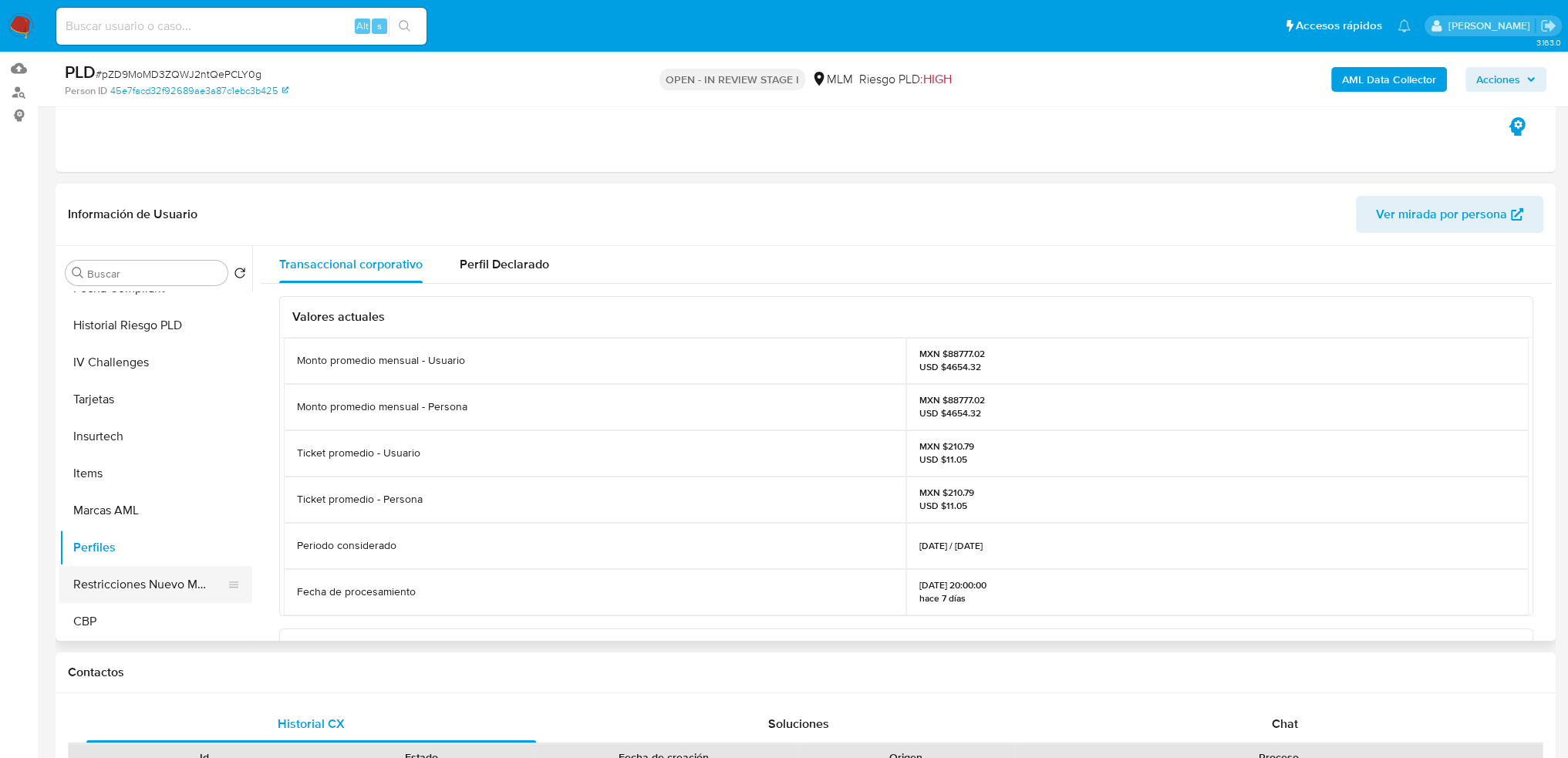
click at [161, 584] on button "Restricciones Nuevo Mundo" at bounding box center [149, 585] width 180 height 37
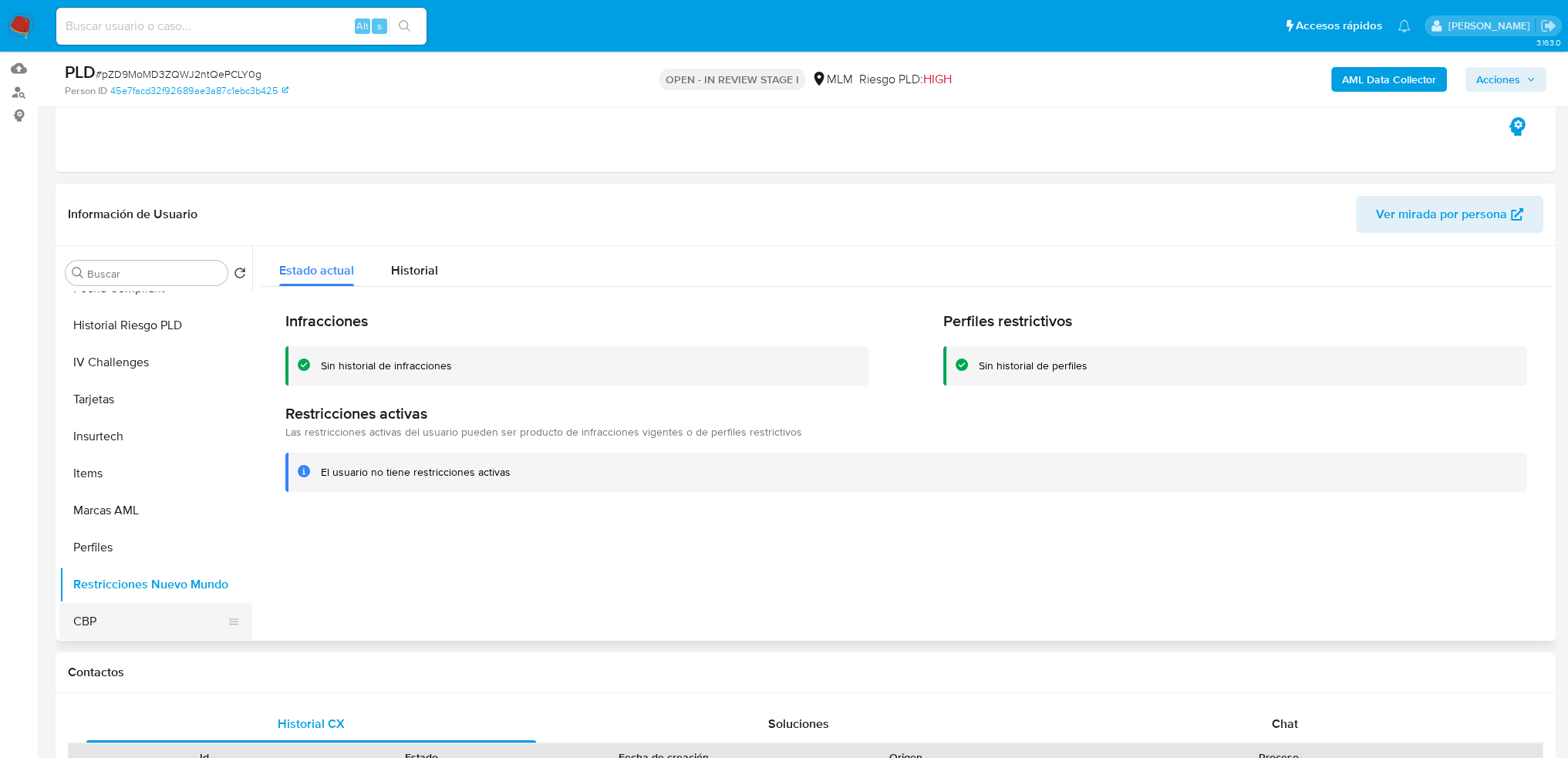
click at [132, 620] on button "CBP" at bounding box center [149, 621] width 180 height 37
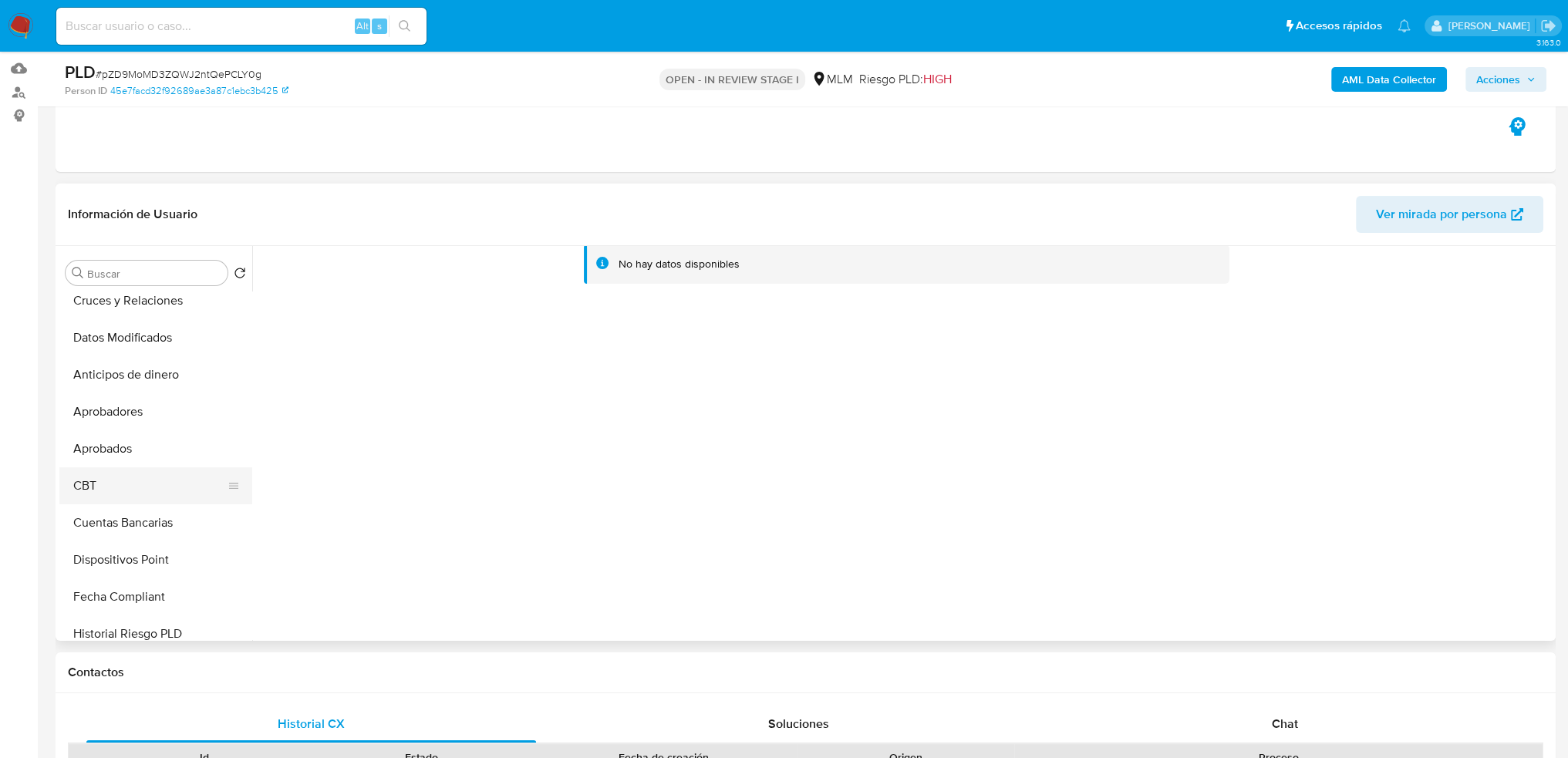
scroll to position [0, 0]
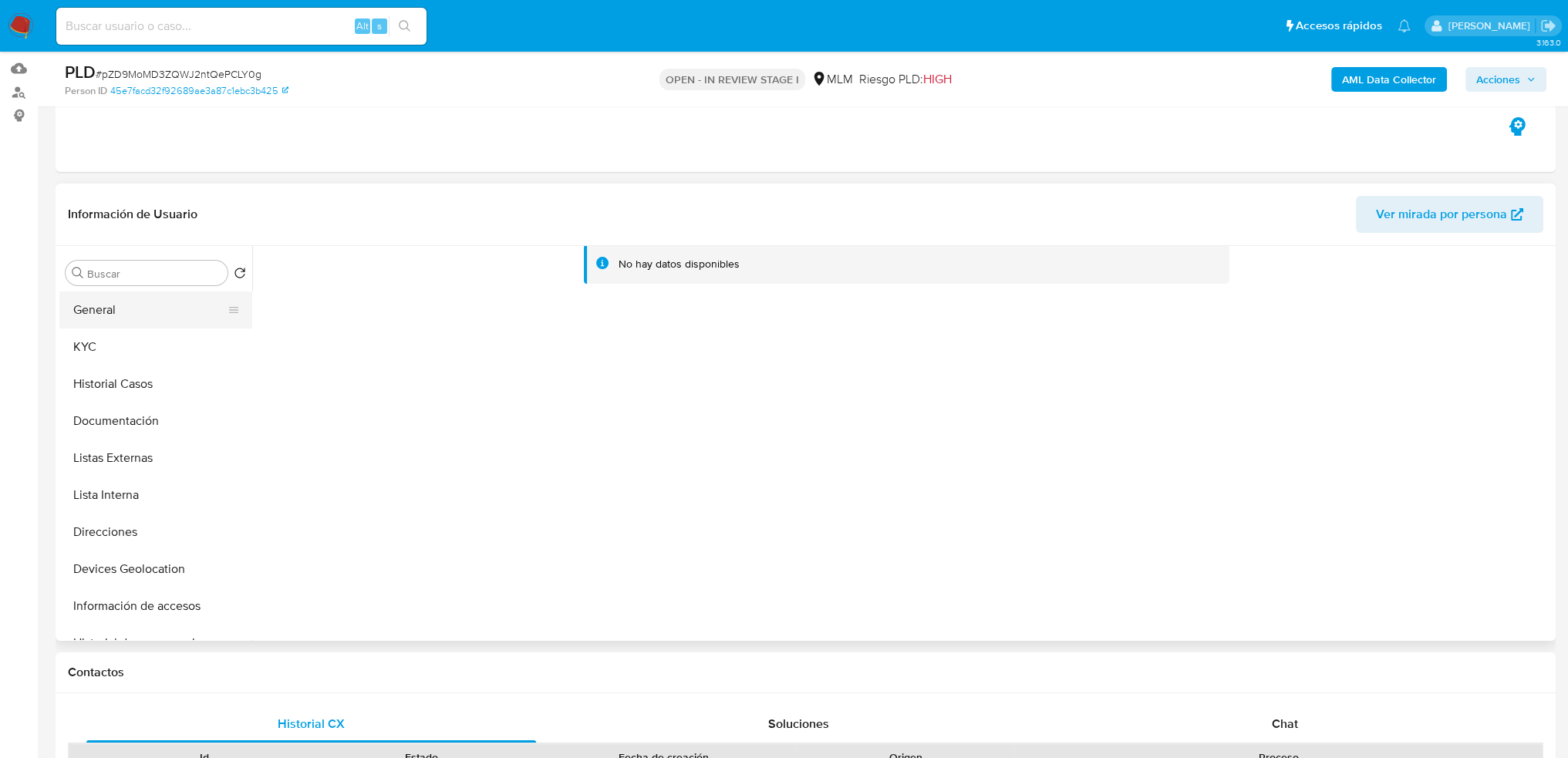
click at [137, 312] on button "General" at bounding box center [149, 310] width 180 height 37
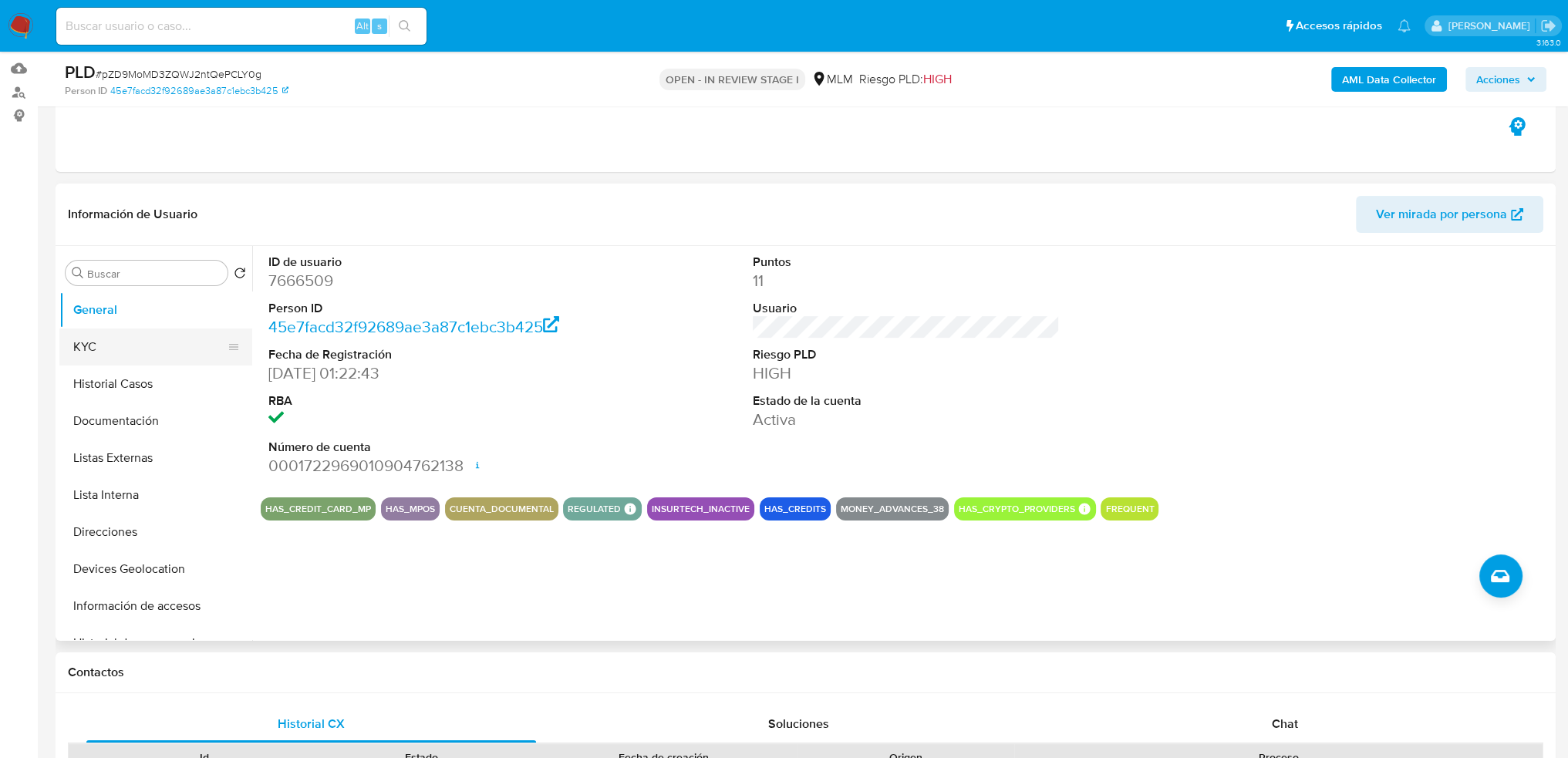
click at [142, 356] on button "KYC" at bounding box center [149, 347] width 180 height 37
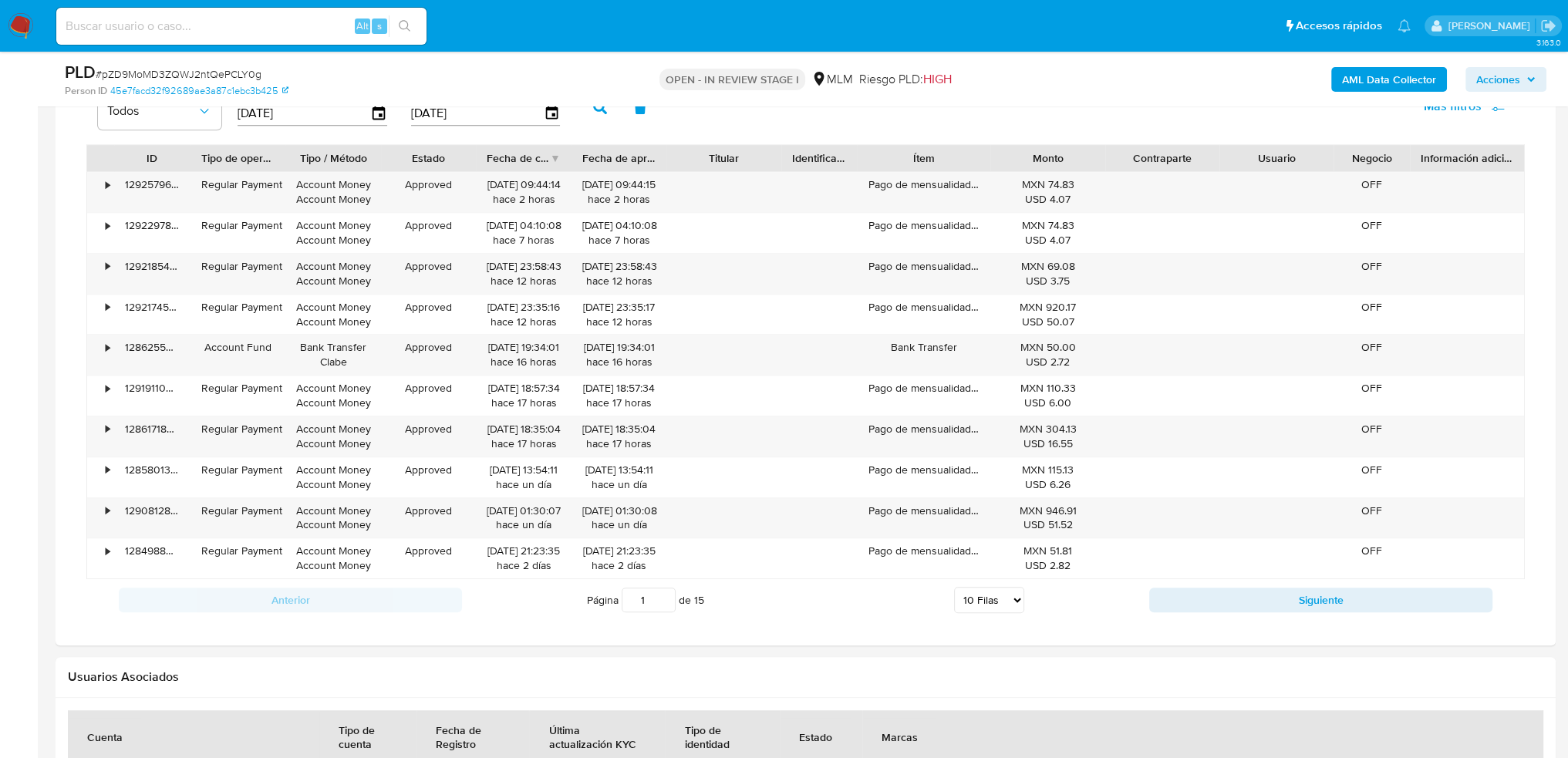
scroll to position [1234, 0]
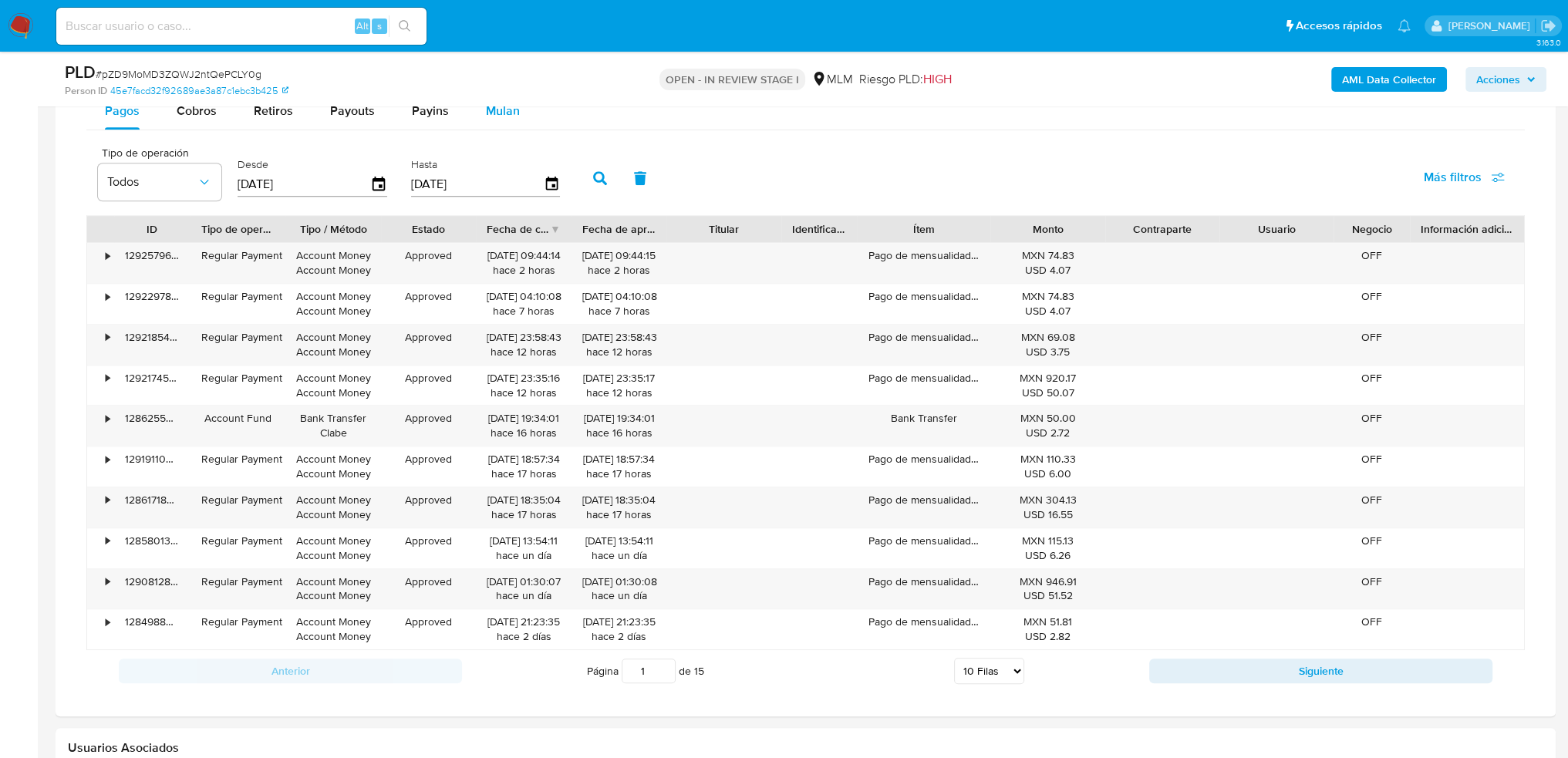
click at [494, 116] on span "Mulan" at bounding box center [503, 111] width 34 height 18
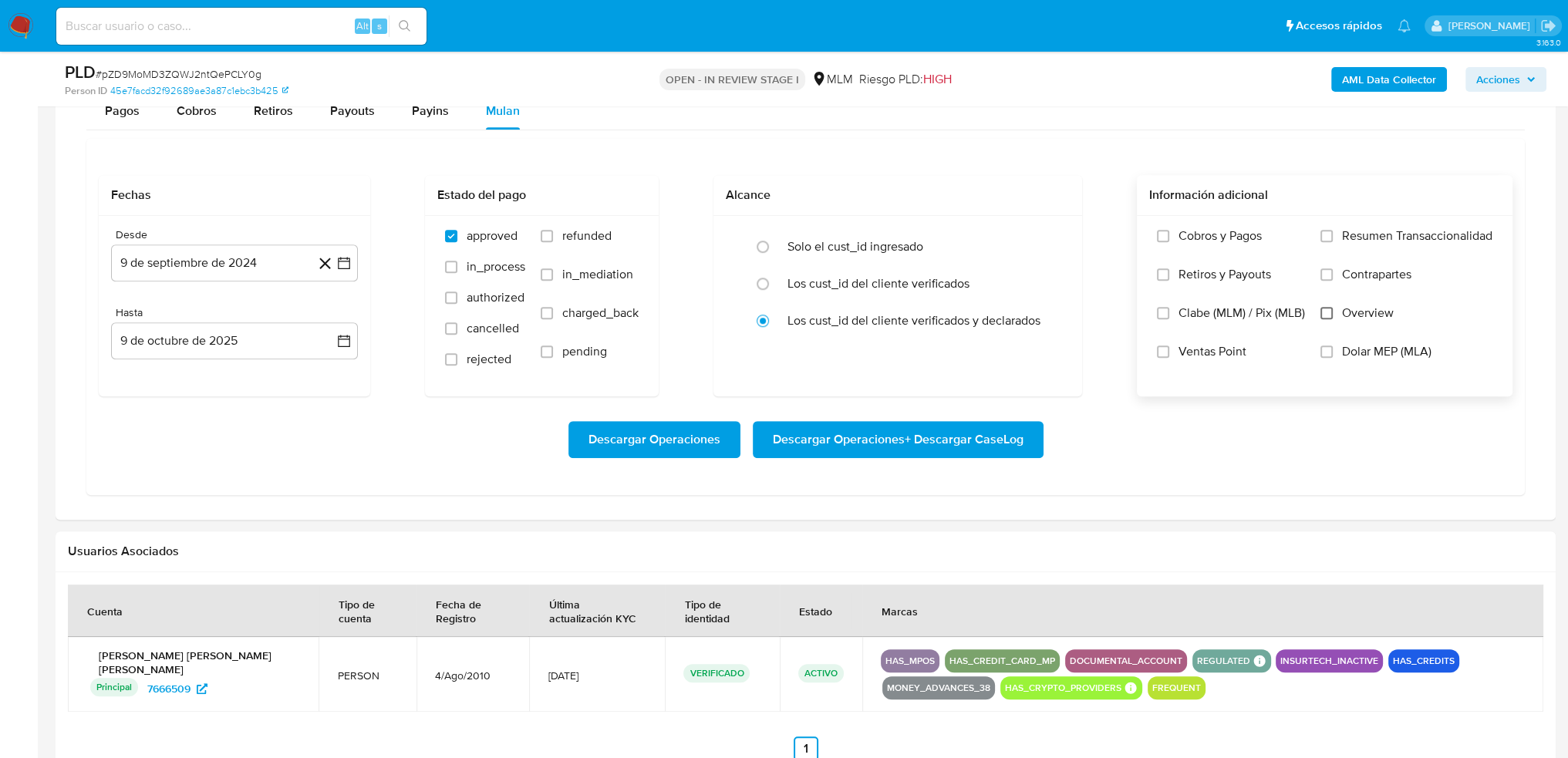
click at [1330, 310] on input "Overview" at bounding box center [1326, 313] width 12 height 12
click at [1332, 314] on input "Overview" at bounding box center [1326, 313] width 12 height 12
click at [121, 117] on span "Pagos" at bounding box center [122, 111] width 35 height 18
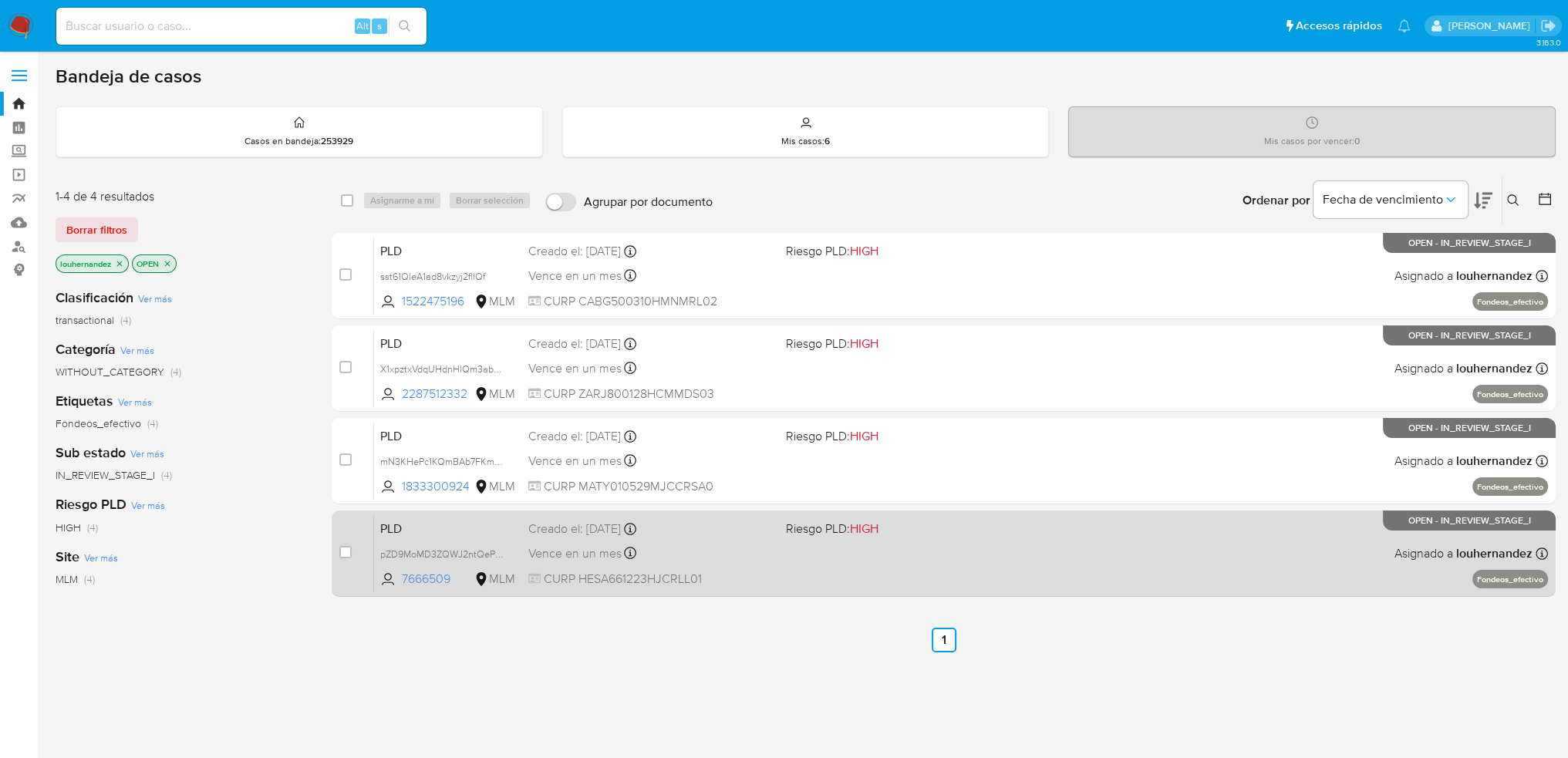
click at [818, 570] on div "PLD pZD9MoMD3ZQWJ2ntQePCLY0g 7666509 MLM Riesgo PLD: HIGH Creado el: [DATE] Cre…" at bounding box center [961, 554] width 1175 height 78
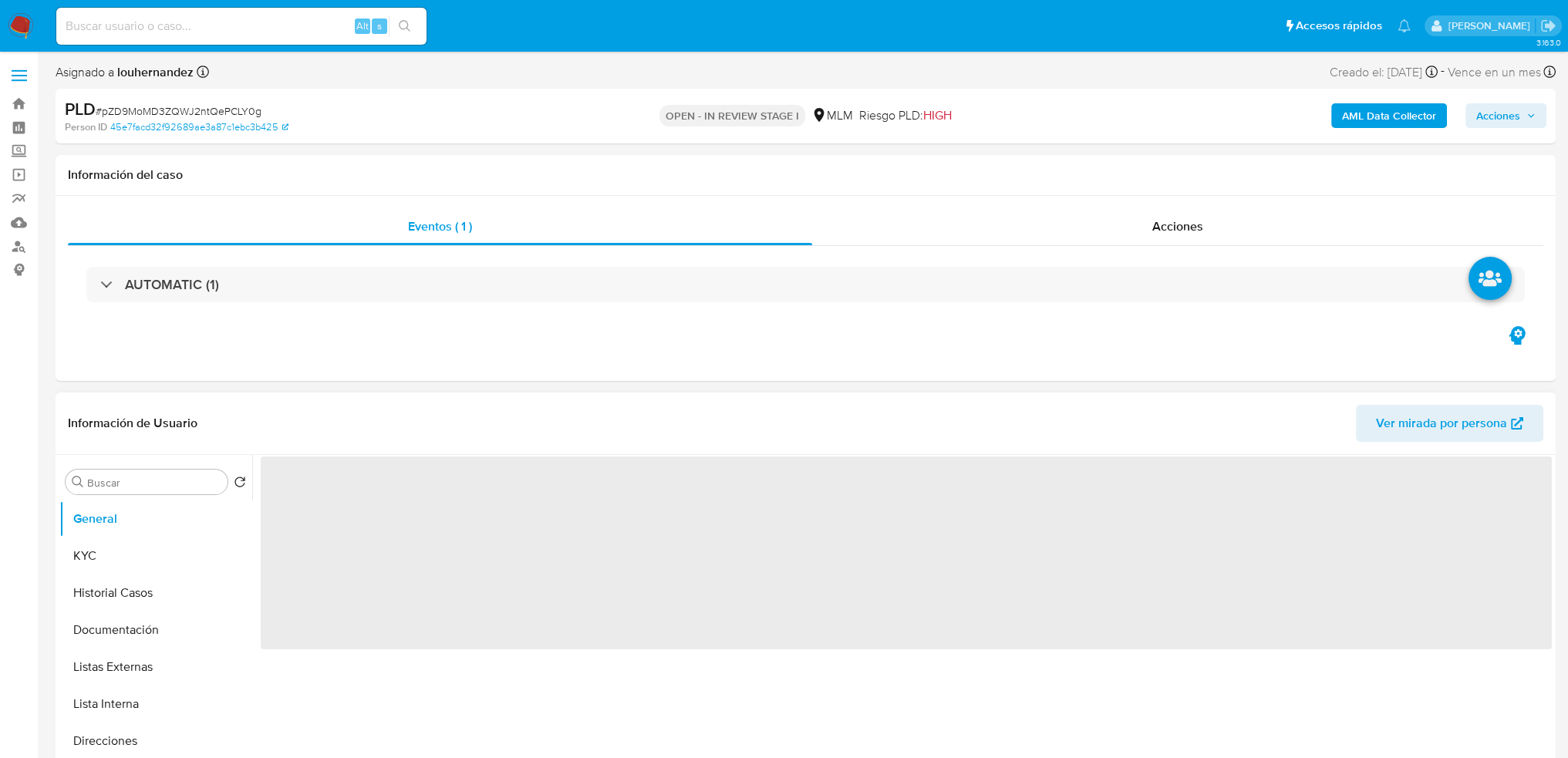
select select "10"
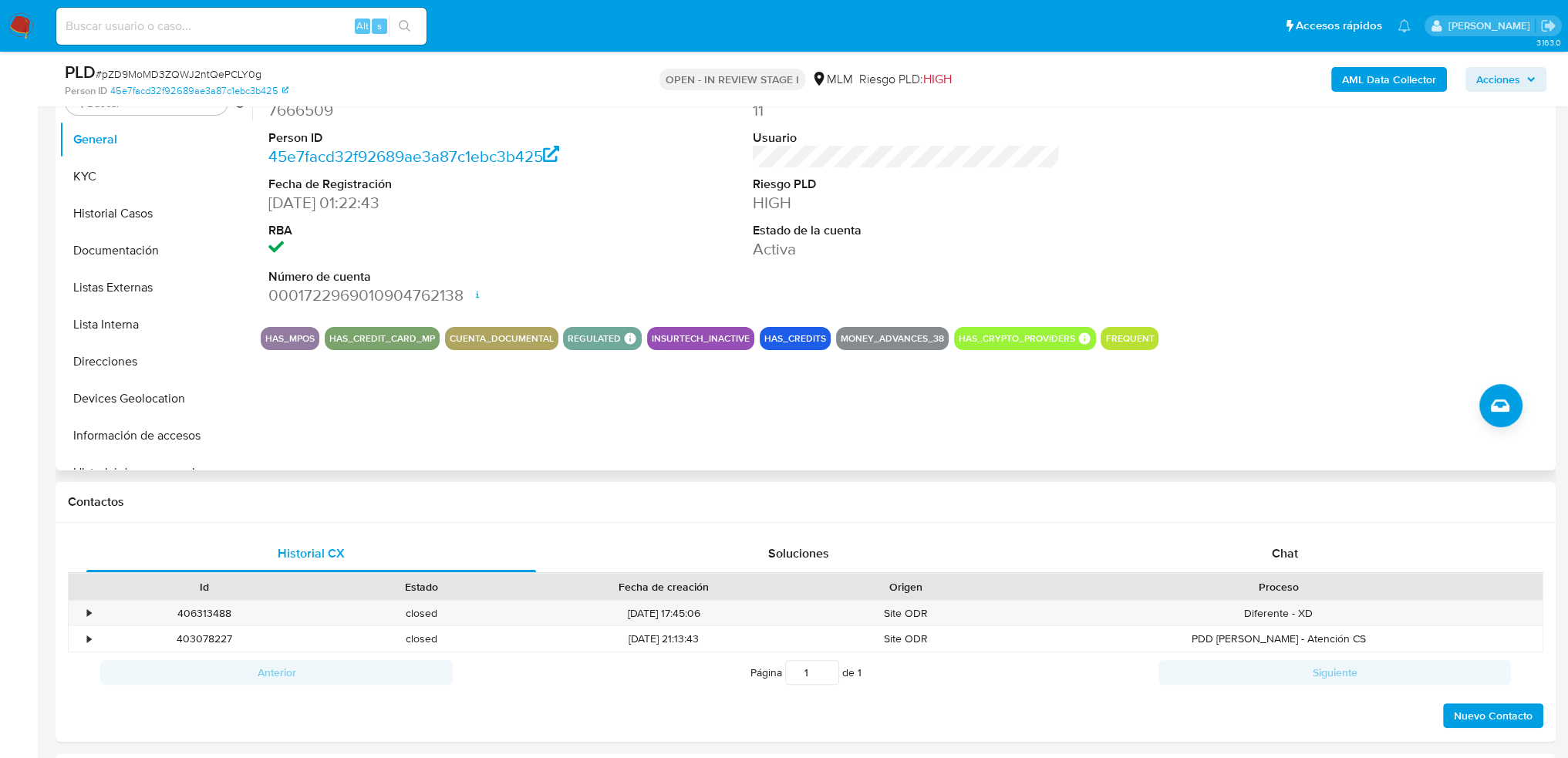
scroll to position [232, 0]
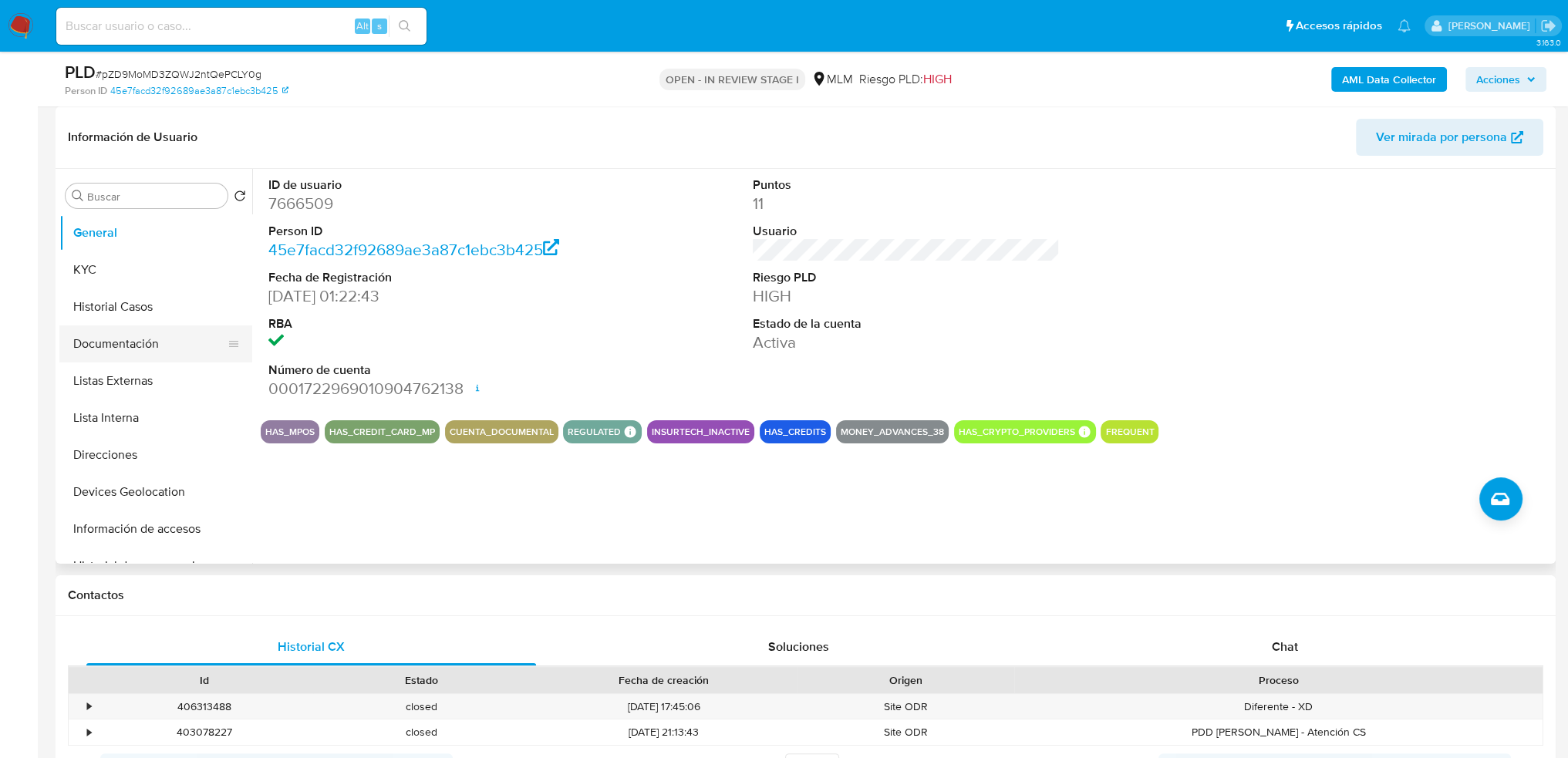
click at [148, 333] on button "Documentación" at bounding box center [149, 344] width 180 height 37
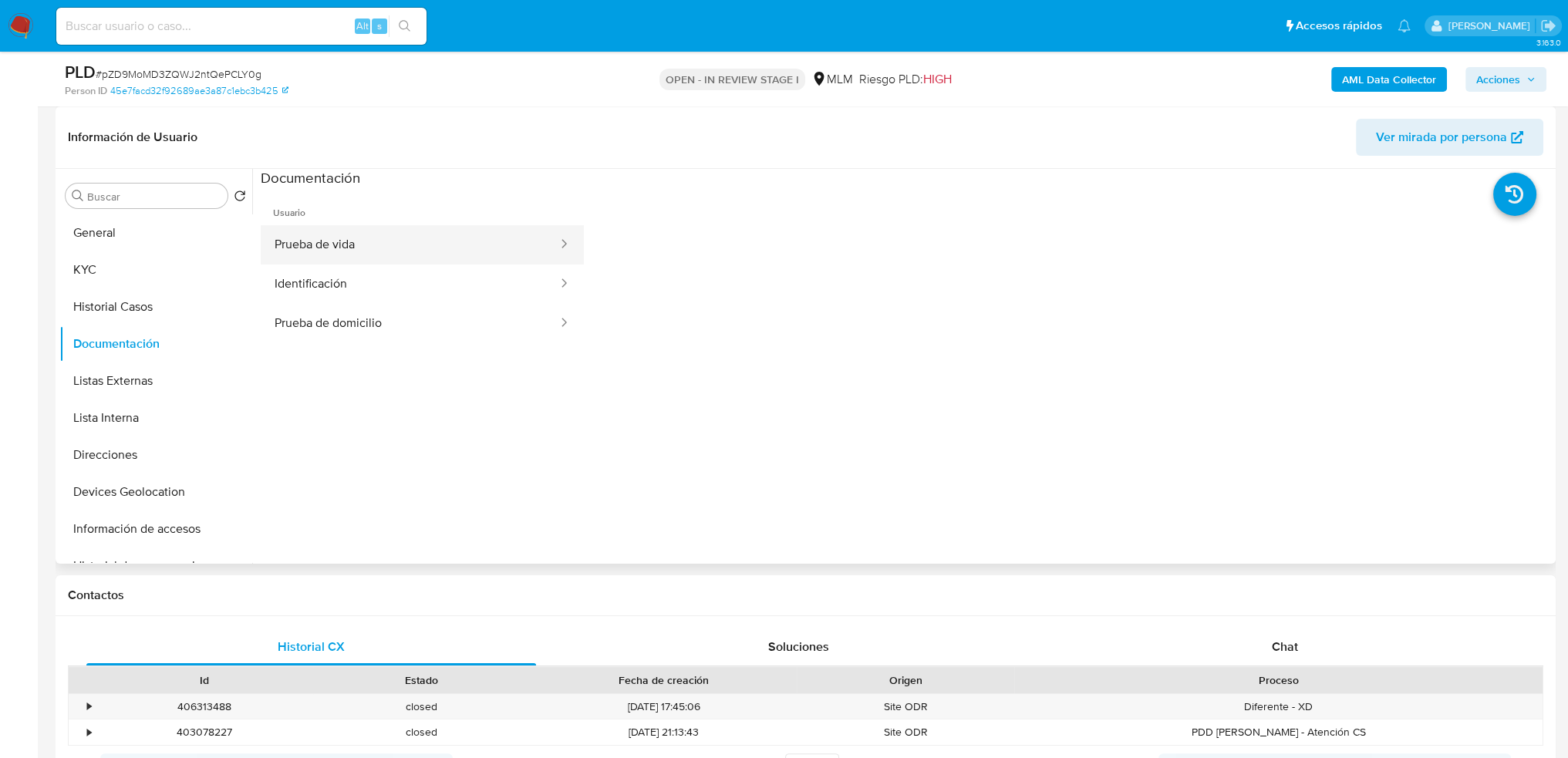
click at [334, 250] on button "Prueba de vida" at bounding box center [410, 245] width 298 height 39
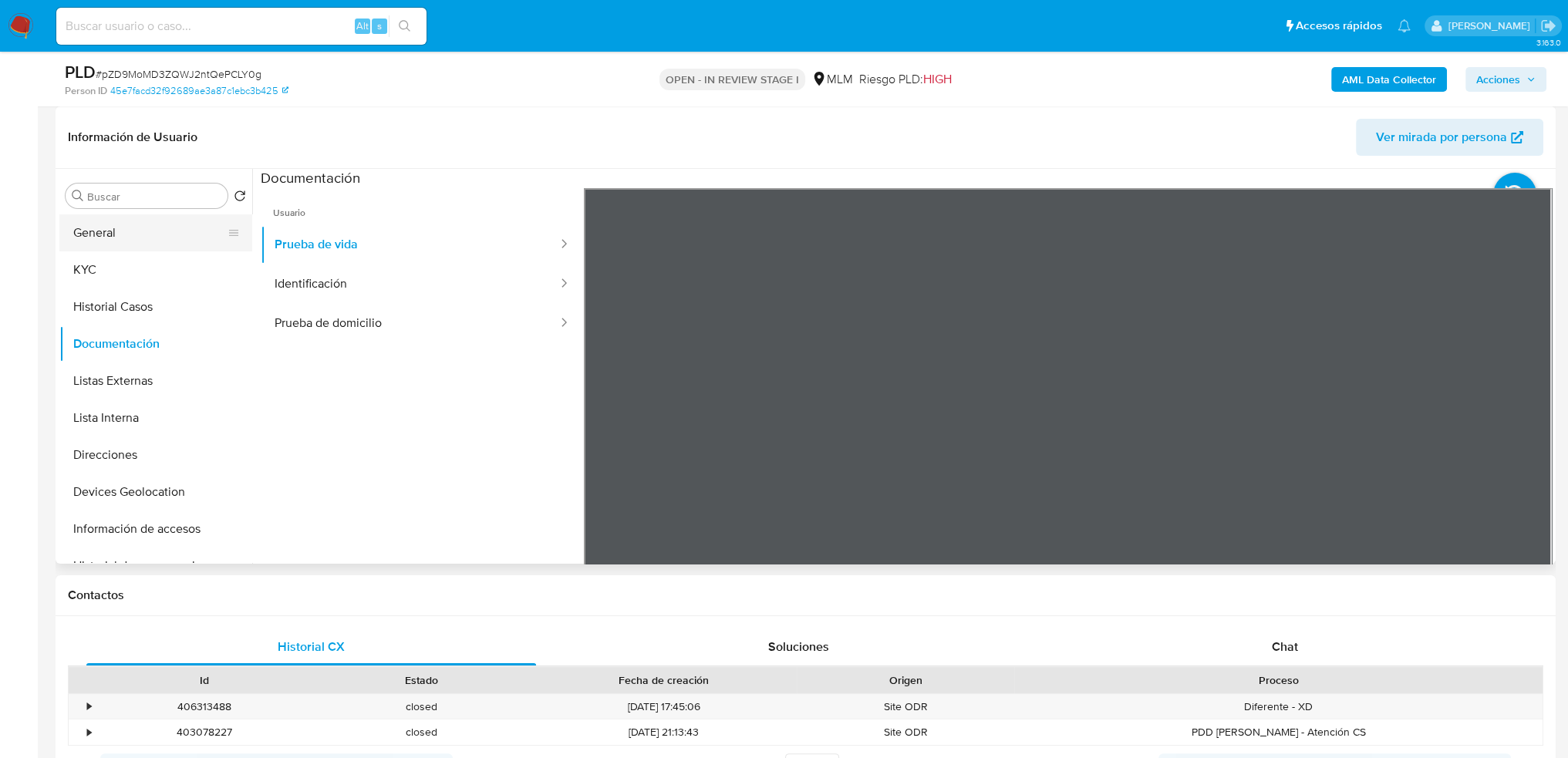
click at [142, 243] on button "General" at bounding box center [149, 233] width 180 height 37
